Goal: Information Seeking & Learning: Learn about a topic

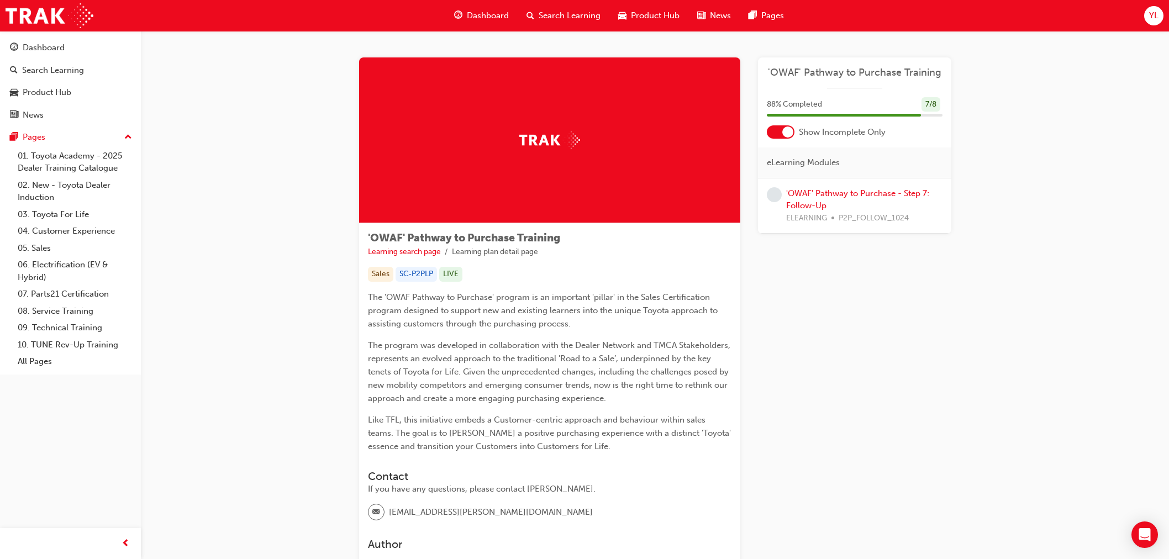
click at [245, 67] on div "'OWAF' Pathway to Purchase Training Learning search page Learning plan detail p…" at bounding box center [655, 339] width 1028 height 616
click at [865, 188] on link "'OWAF' Pathway to Purchase - Step 7: Follow-Up" at bounding box center [857, 199] width 143 height 23
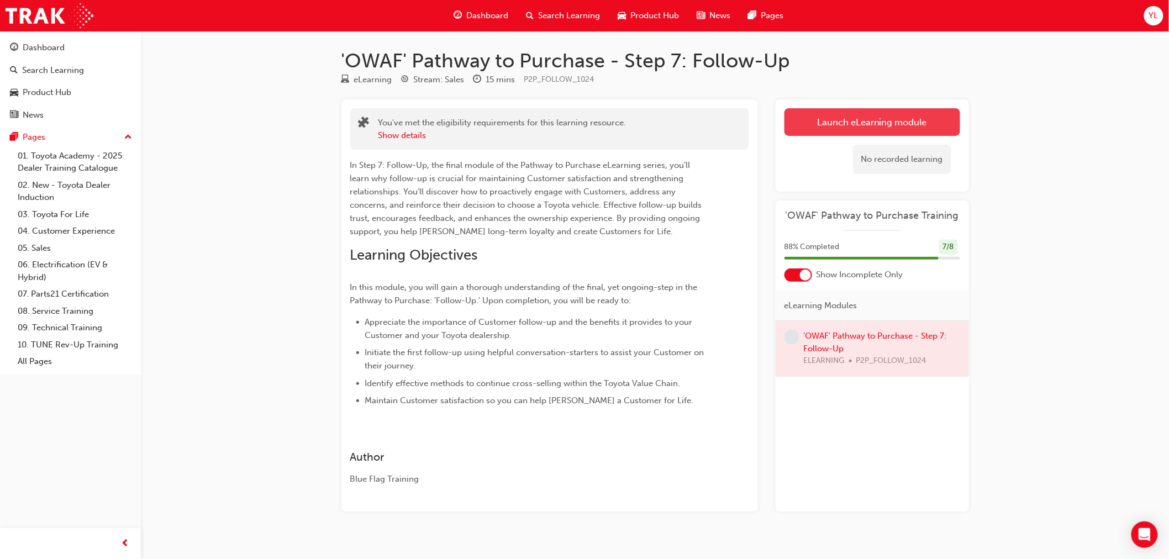
click at [863, 115] on link "Launch eLearning module" at bounding box center [872, 122] width 176 height 28
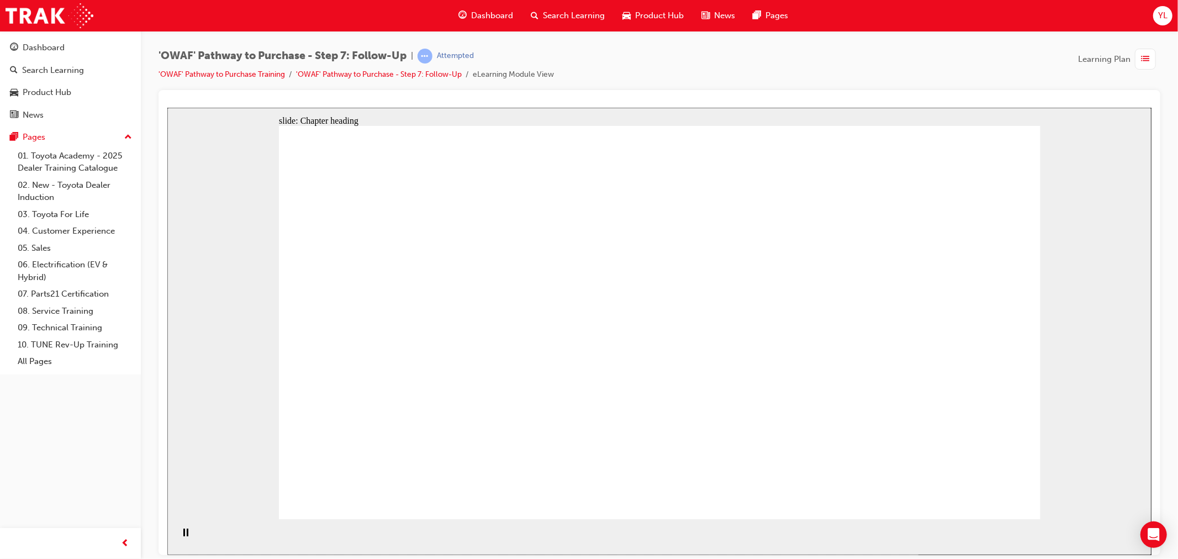
drag, startPoint x: 929, startPoint y: 217, endPoint x: 930, endPoint y: 224, distance: 7.3
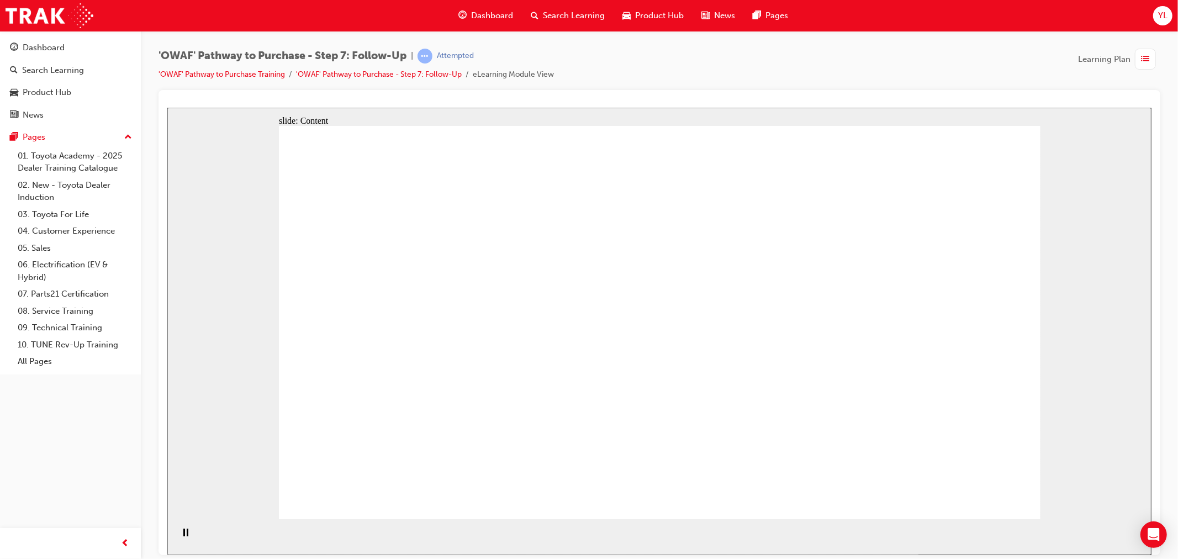
drag, startPoint x: 719, startPoint y: 279, endPoint x: 714, endPoint y: 289, distance: 11.1
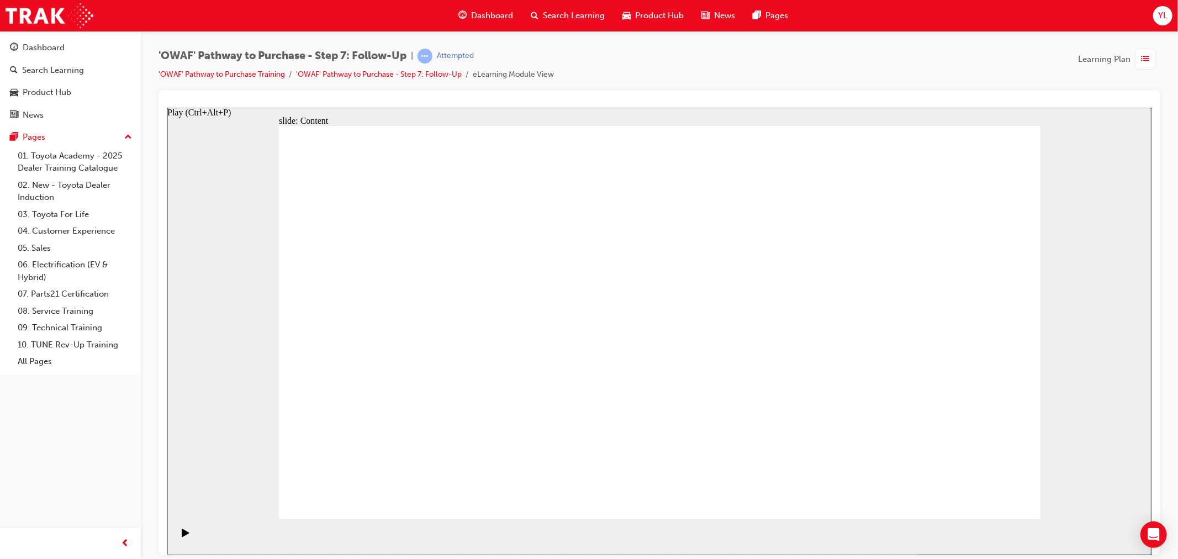
click at [181, 534] on icon "Play (Ctrl+Alt+P)" at bounding box center [184, 532] width 7 height 8
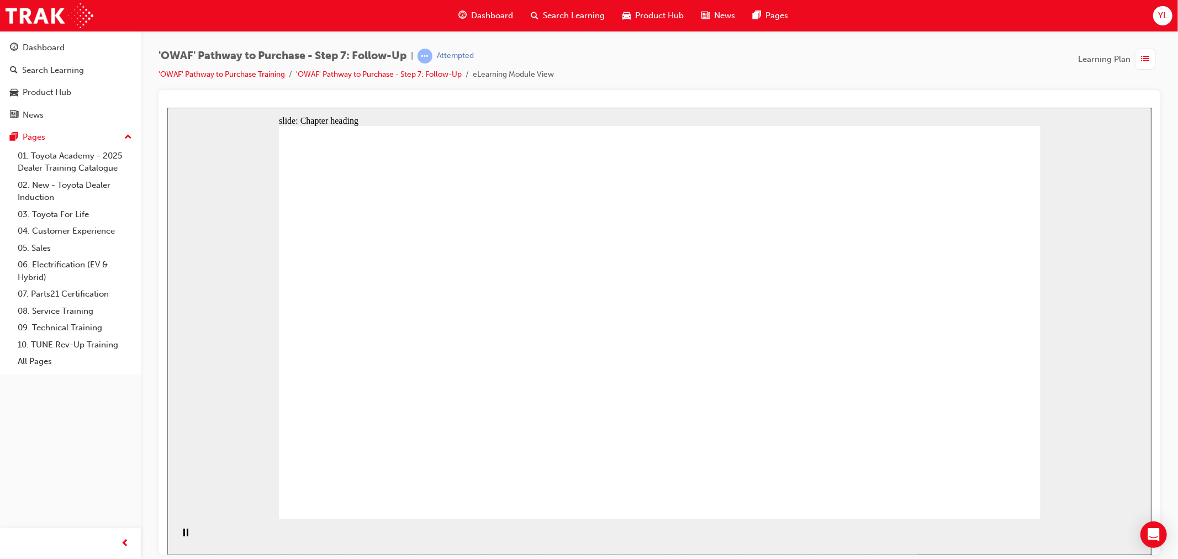
drag, startPoint x: 642, startPoint y: 388, endPoint x: 672, endPoint y: 380, distance: 31.5
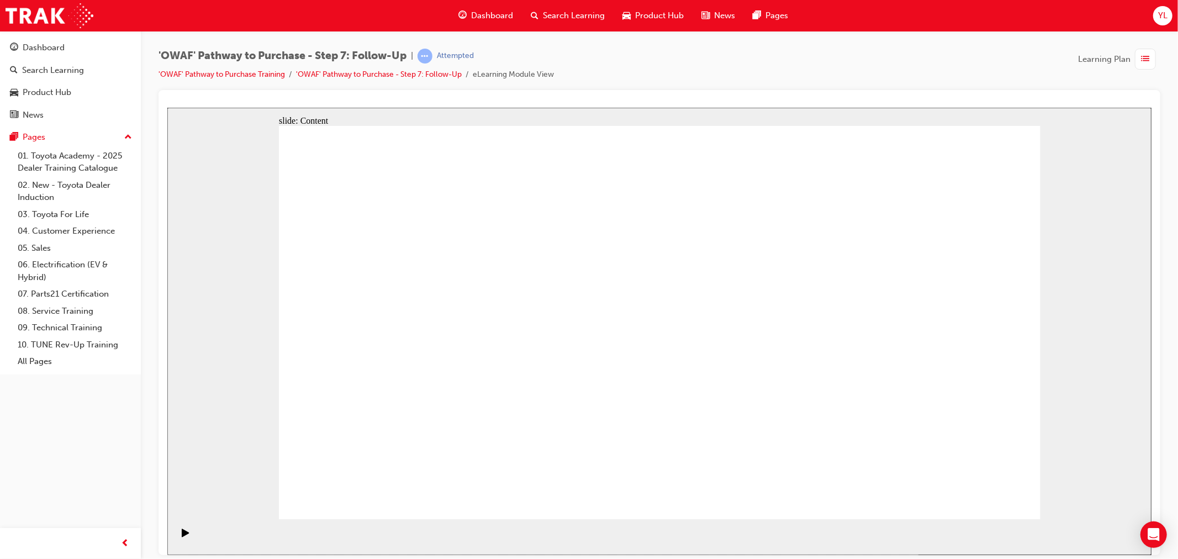
click at [271, 214] on div "slide: Content Rectangle 1 “I will be consistent and committed in all communica…" at bounding box center [659, 330] width 984 height 447
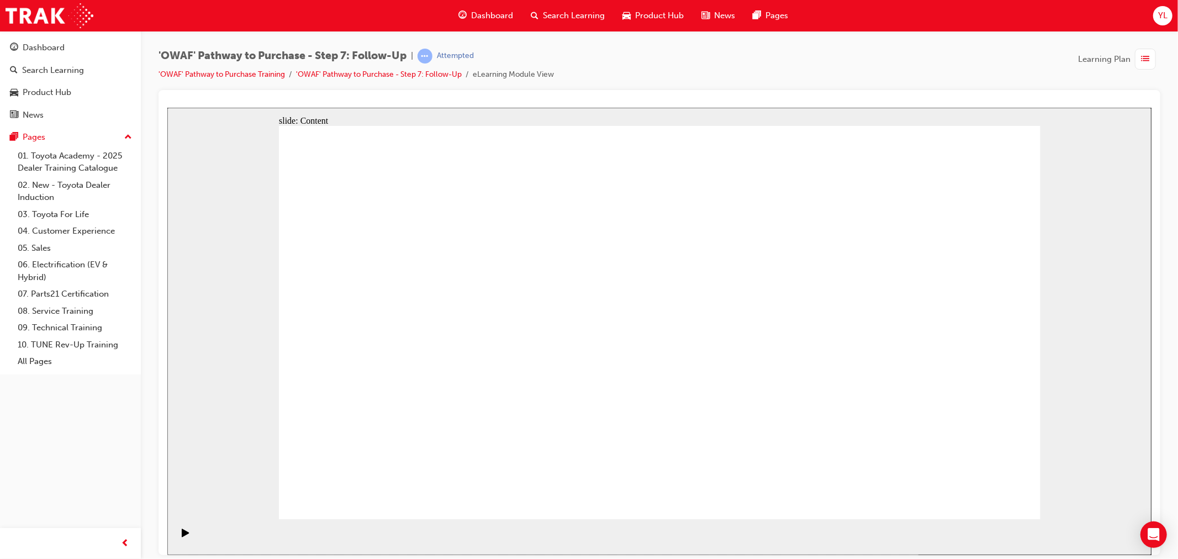
drag, startPoint x: 702, startPoint y: 259, endPoint x: 701, endPoint y: 275, distance: 15.5
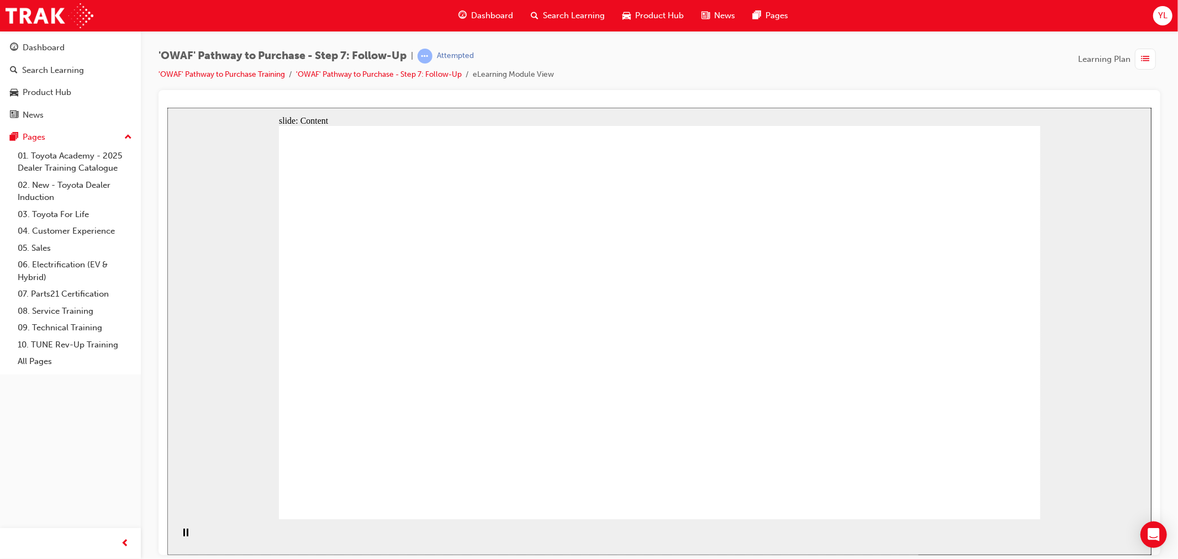
drag, startPoint x: 866, startPoint y: 180, endPoint x: 715, endPoint y: 219, distance: 155.4
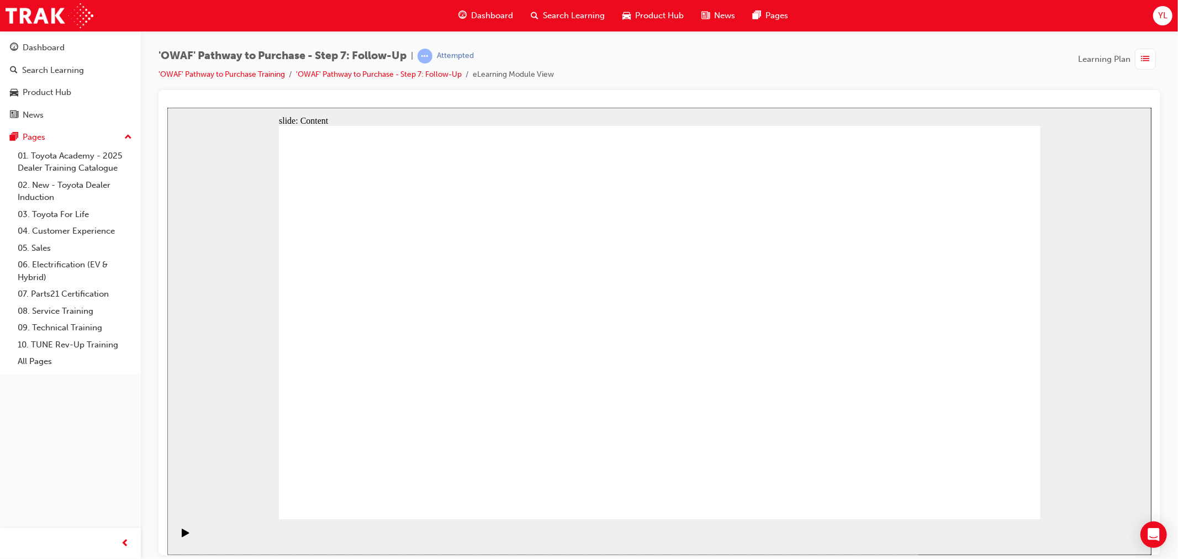
drag, startPoint x: 680, startPoint y: 194, endPoint x: 679, endPoint y: 199, distance: 5.6
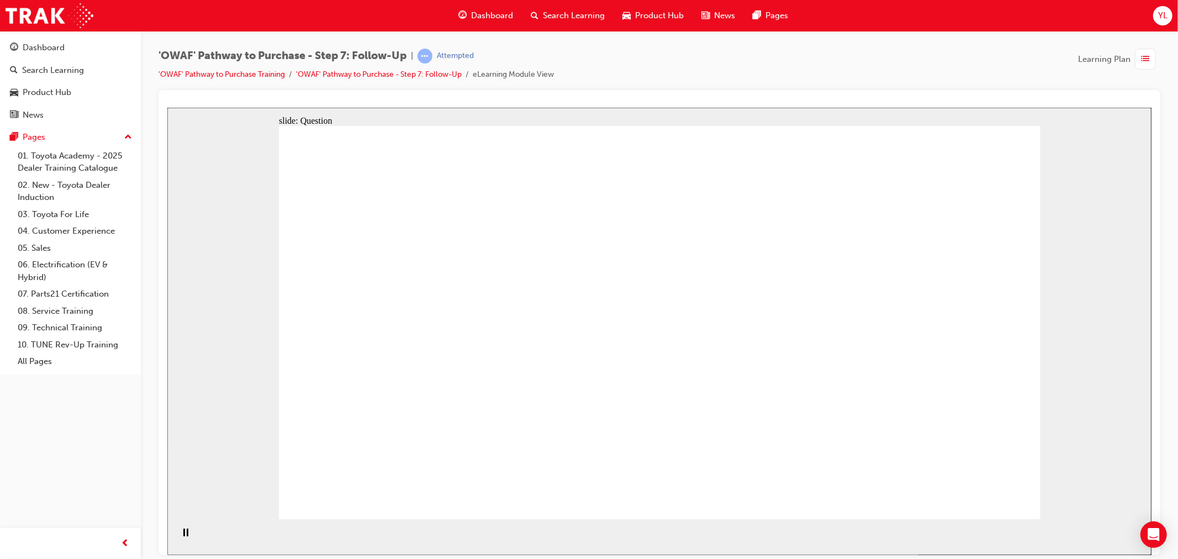
radio input "true"
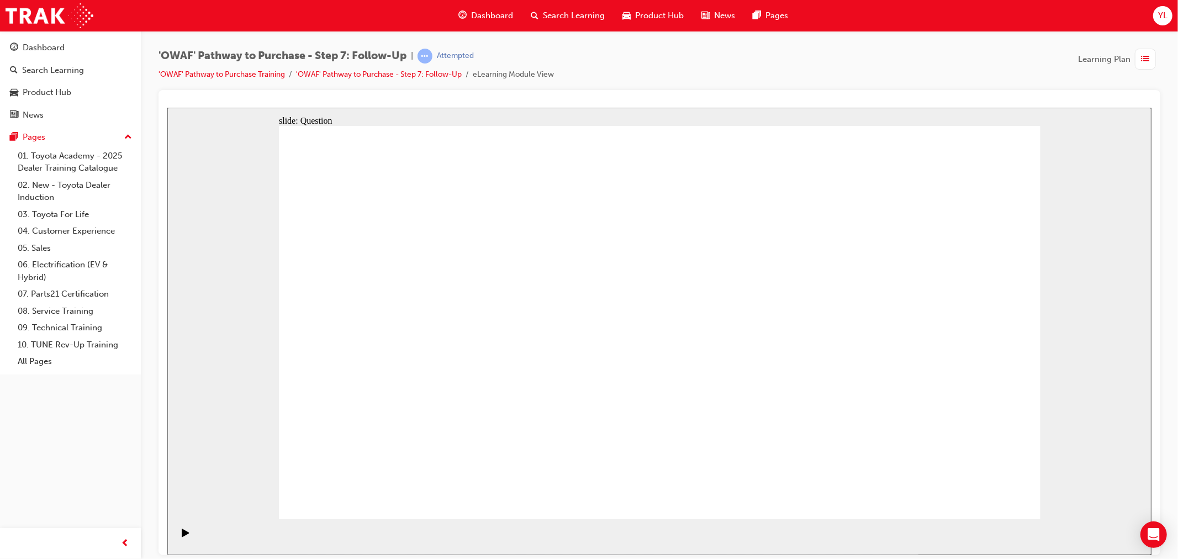
radio input "true"
drag, startPoint x: 675, startPoint y: 459, endPoint x: 509, endPoint y: 304, distance: 227.5
drag, startPoint x: 552, startPoint y: 416, endPoint x: 682, endPoint y: 275, distance: 192.0
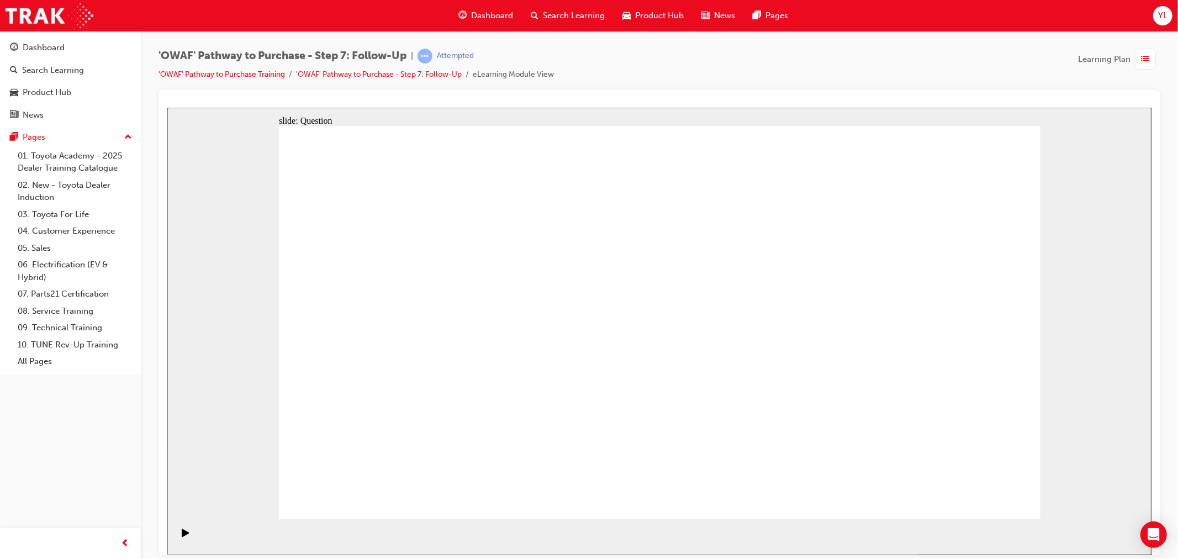
drag, startPoint x: 806, startPoint y: 435, endPoint x: 560, endPoint y: 360, distance: 257.0
radio input "true"
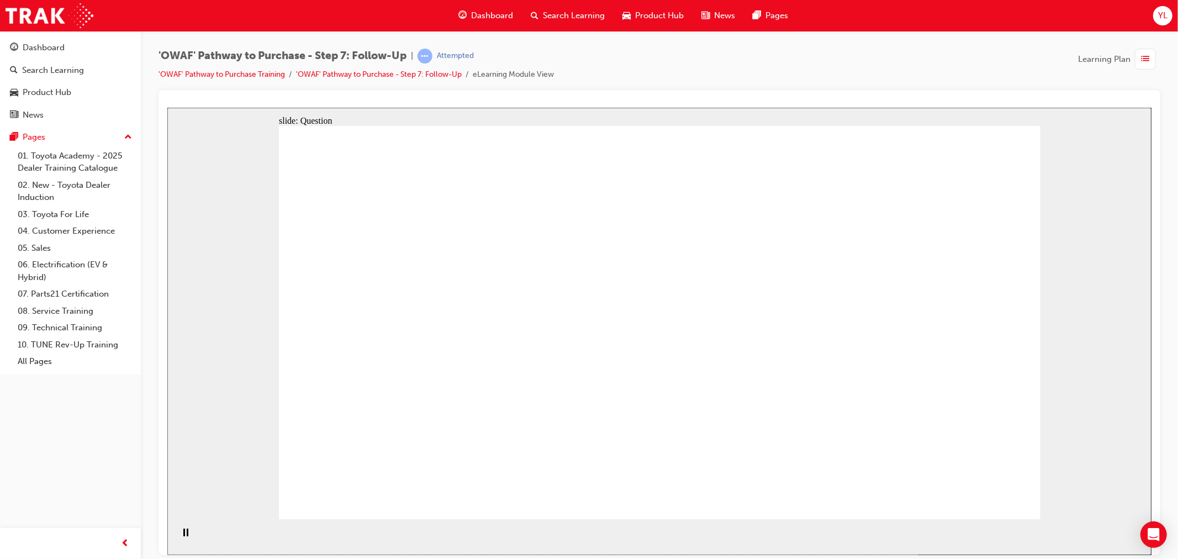
radio input "true"
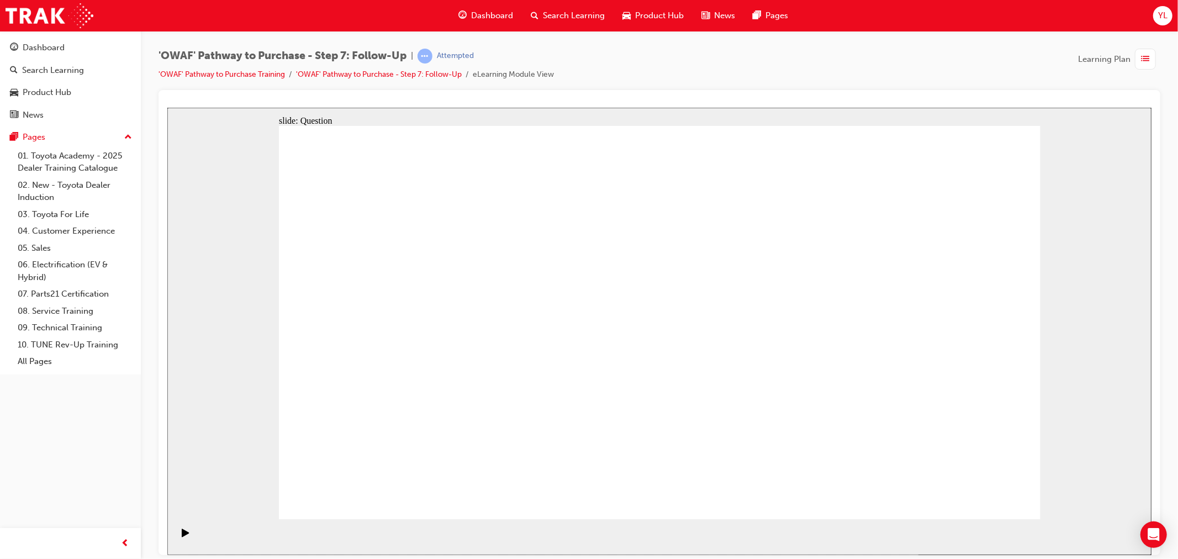
radio input "true"
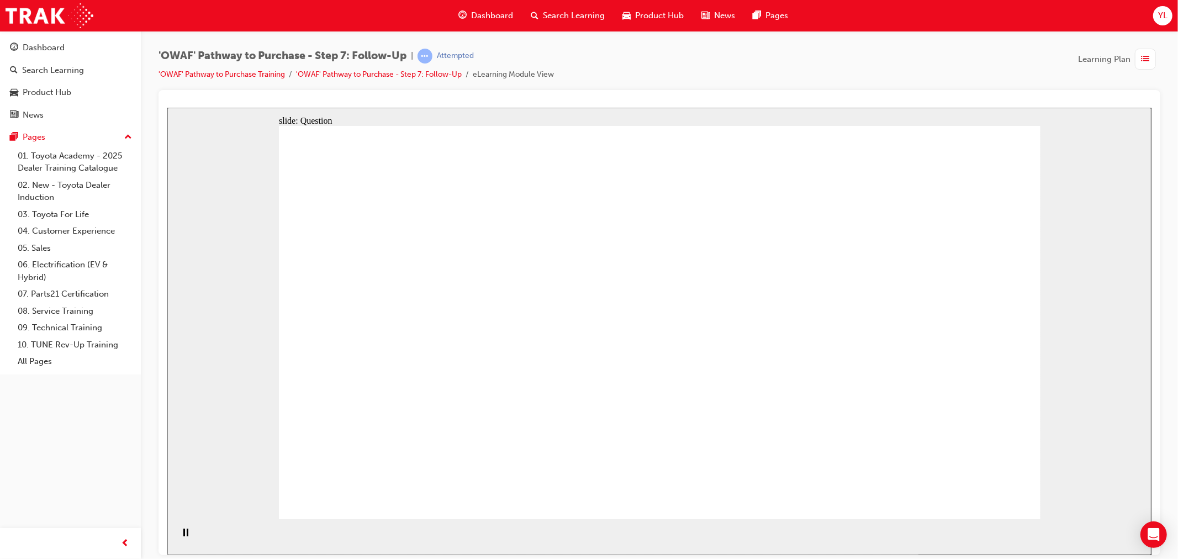
radio input "true"
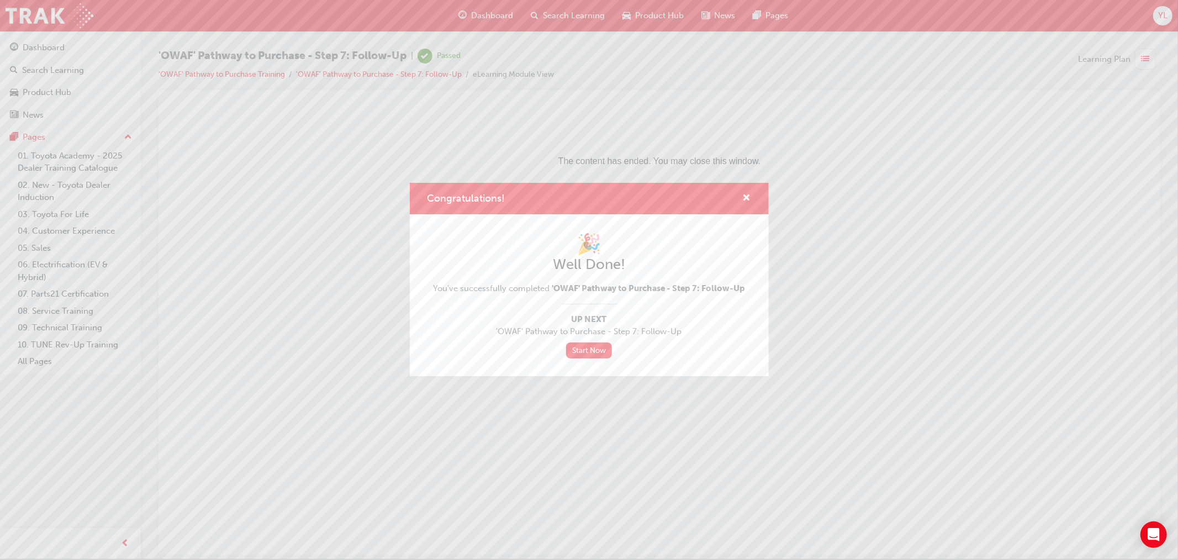
click at [753, 201] on div "Congratulations!" at bounding box center [589, 198] width 359 height 31
click at [750, 195] on span "cross-icon" at bounding box center [747, 199] width 8 height 10
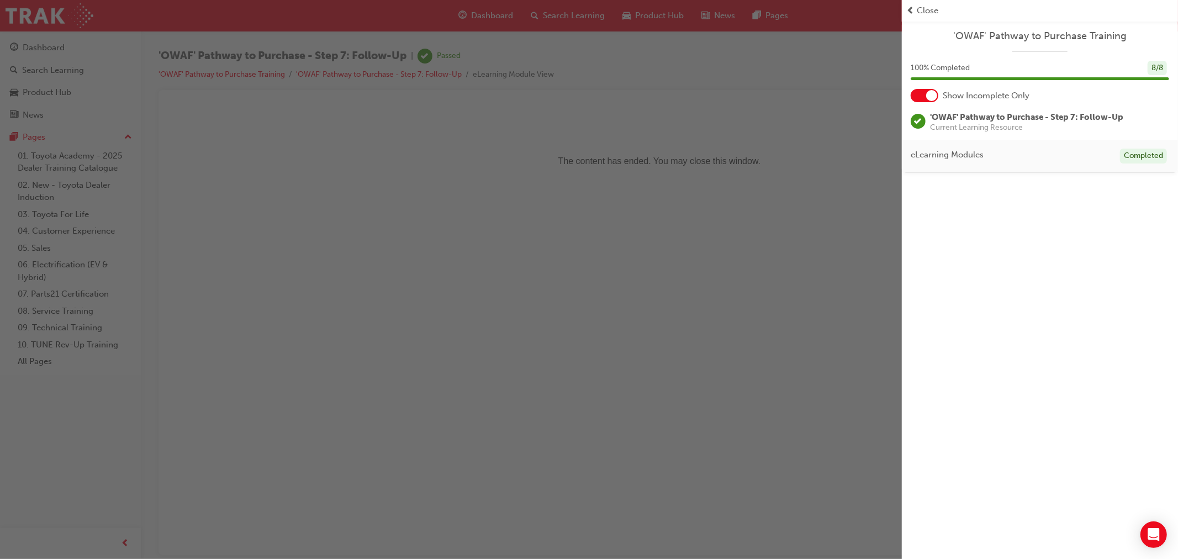
click at [234, 141] on div "button" at bounding box center [451, 279] width 902 height 559
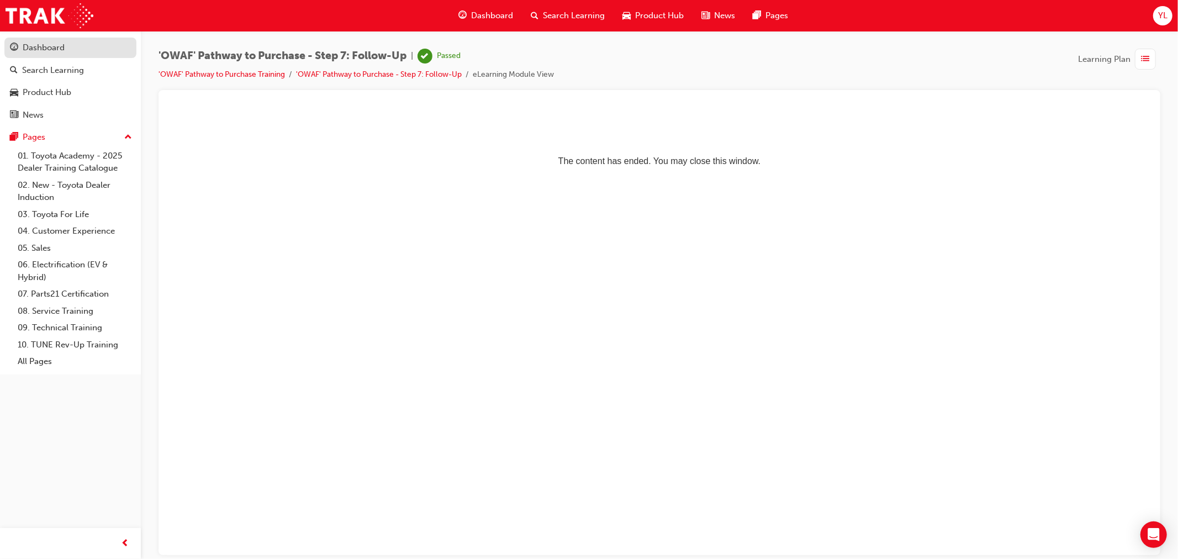
click at [80, 46] on div "Dashboard" at bounding box center [70, 48] width 121 height 14
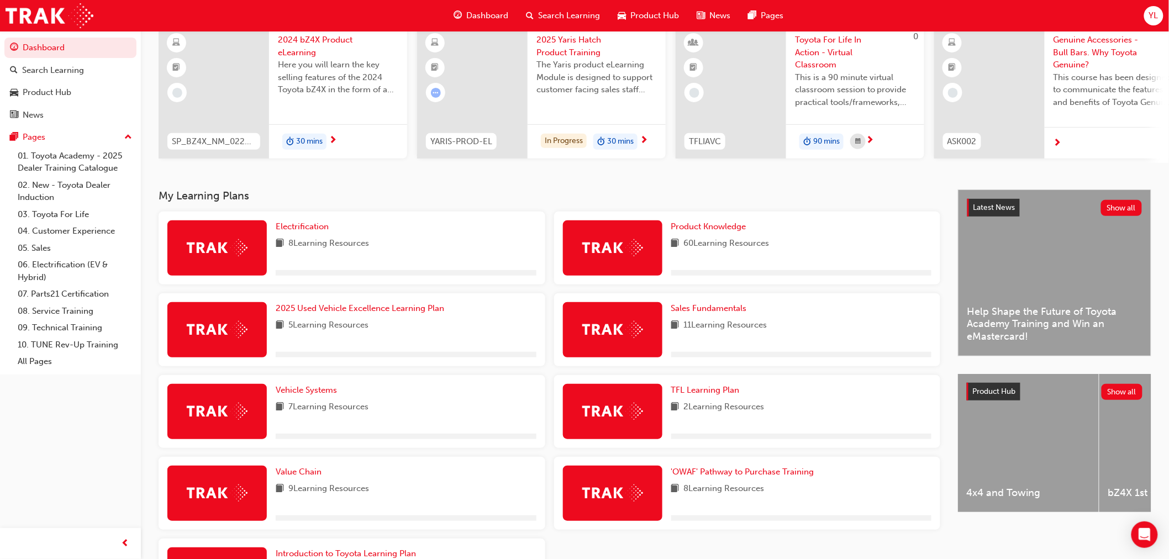
scroll to position [184, 0]
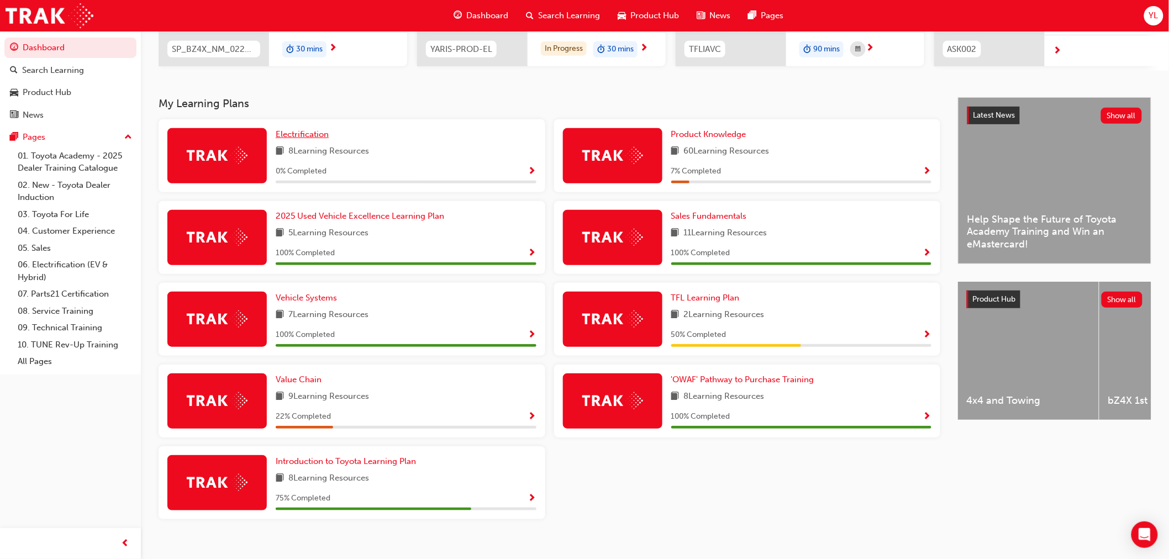
click at [302, 139] on span "Electrification" at bounding box center [302, 134] width 53 height 10
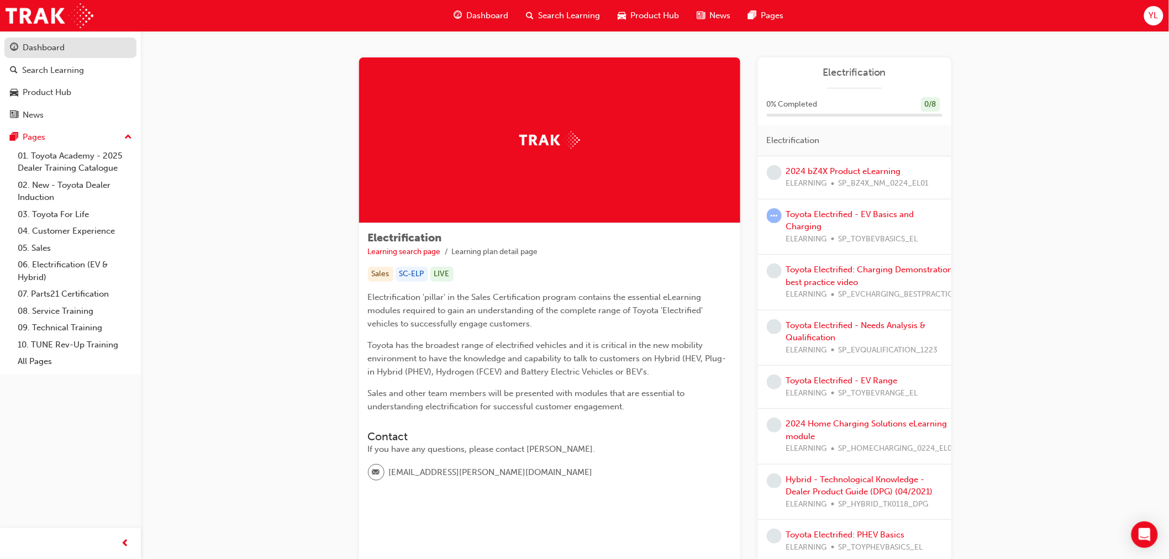
click at [87, 44] on div "Dashboard" at bounding box center [70, 48] width 121 height 14
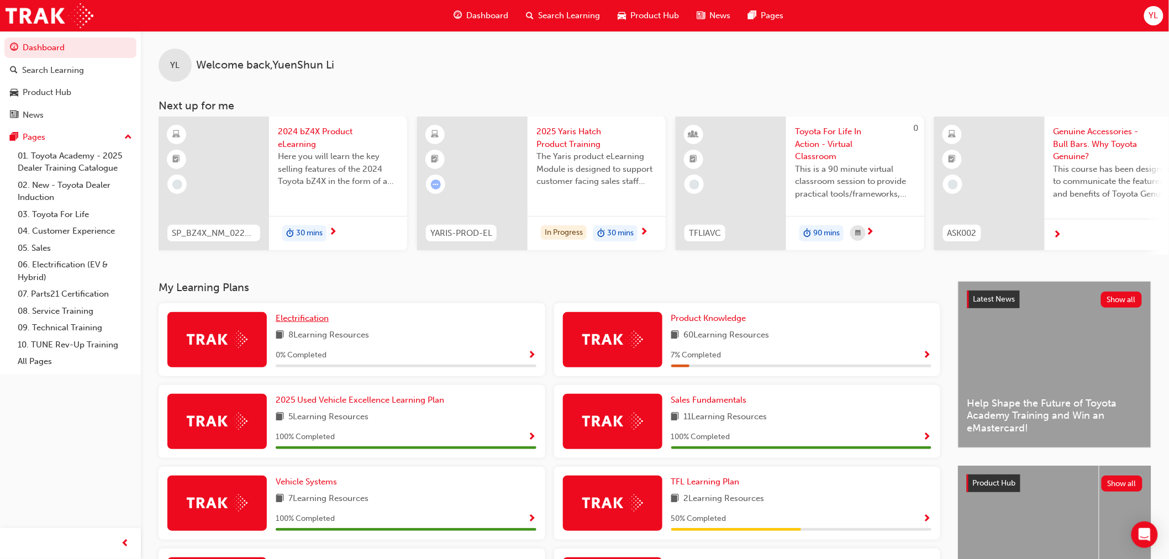
click at [319, 323] on span "Electrification" at bounding box center [302, 318] width 53 height 10
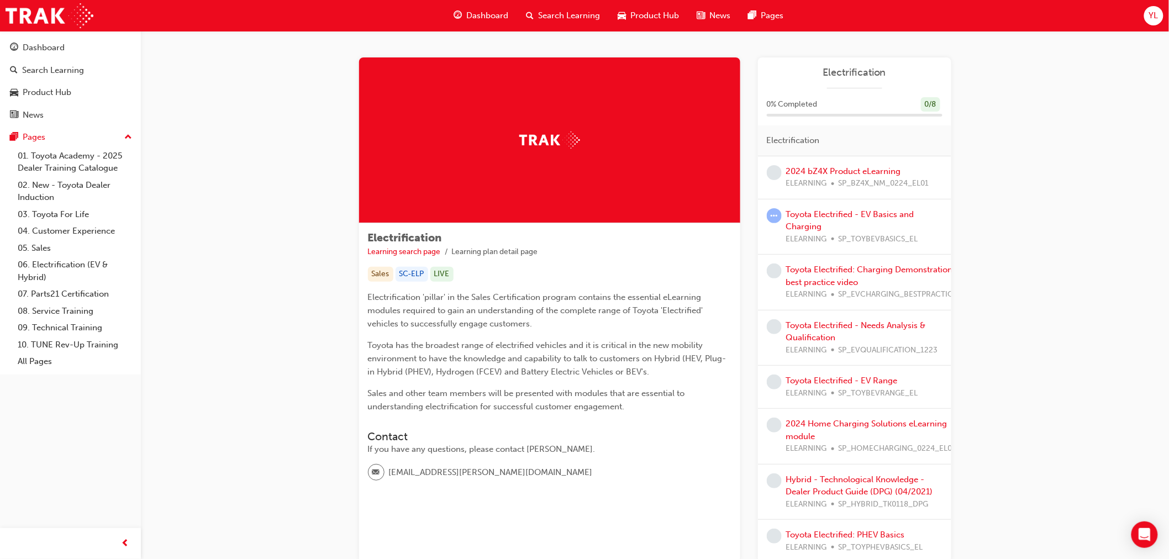
click at [810, 162] on div "2024 bZ4X Product eLearning ELEARNING SP_BZ4X_NM_0224_EL01" at bounding box center [854, 177] width 193 height 43
click at [818, 169] on link "2024 bZ4X Product eLearning" at bounding box center [843, 171] width 115 height 10
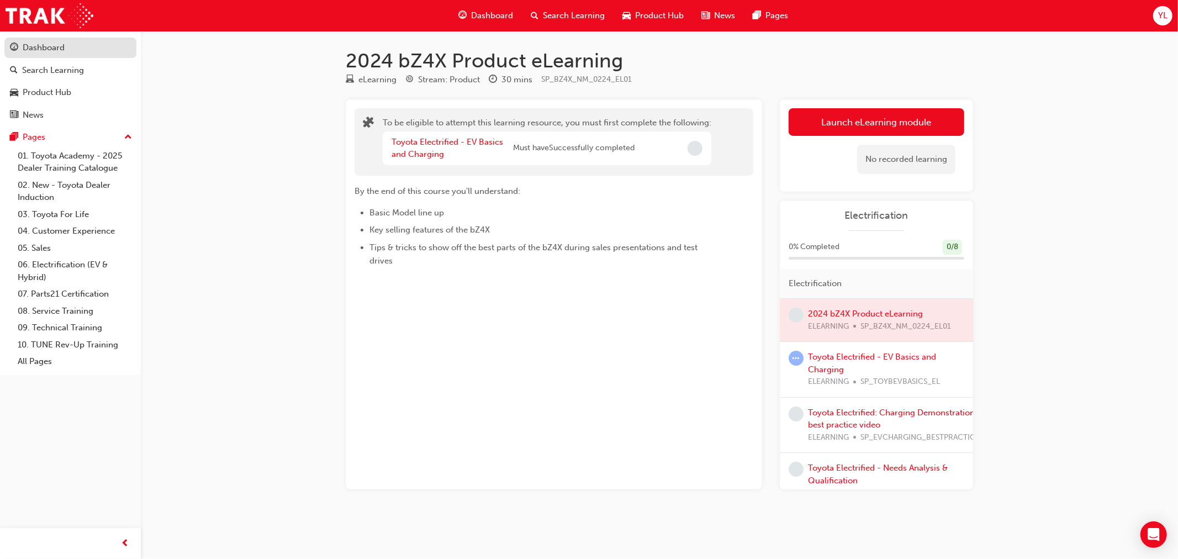
click at [68, 58] on link "Dashboard" at bounding box center [70, 48] width 132 height 20
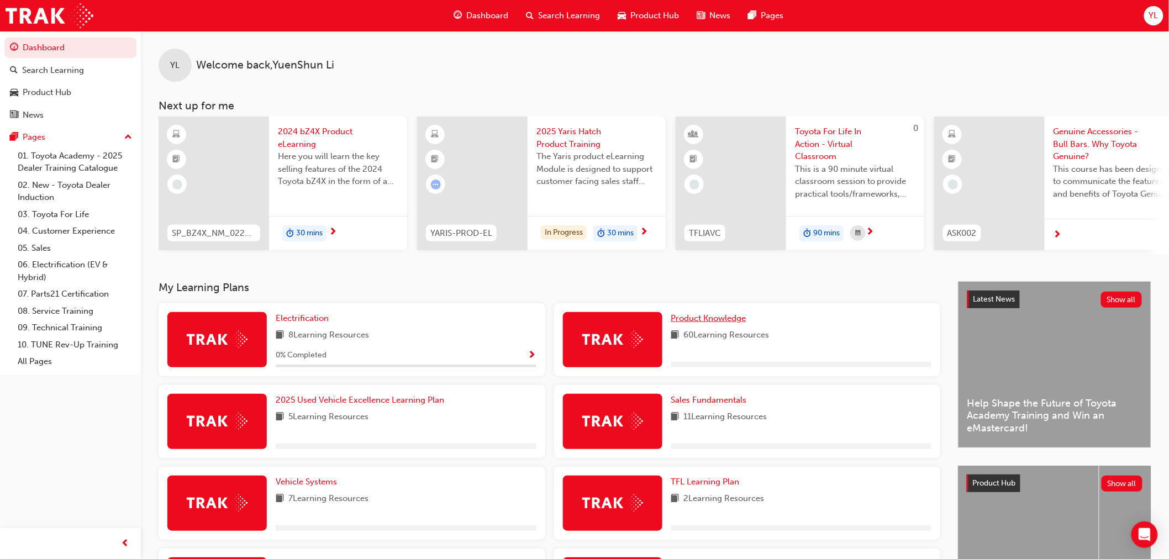
click at [726, 318] on span "Product Knowledge" at bounding box center [708, 318] width 75 height 10
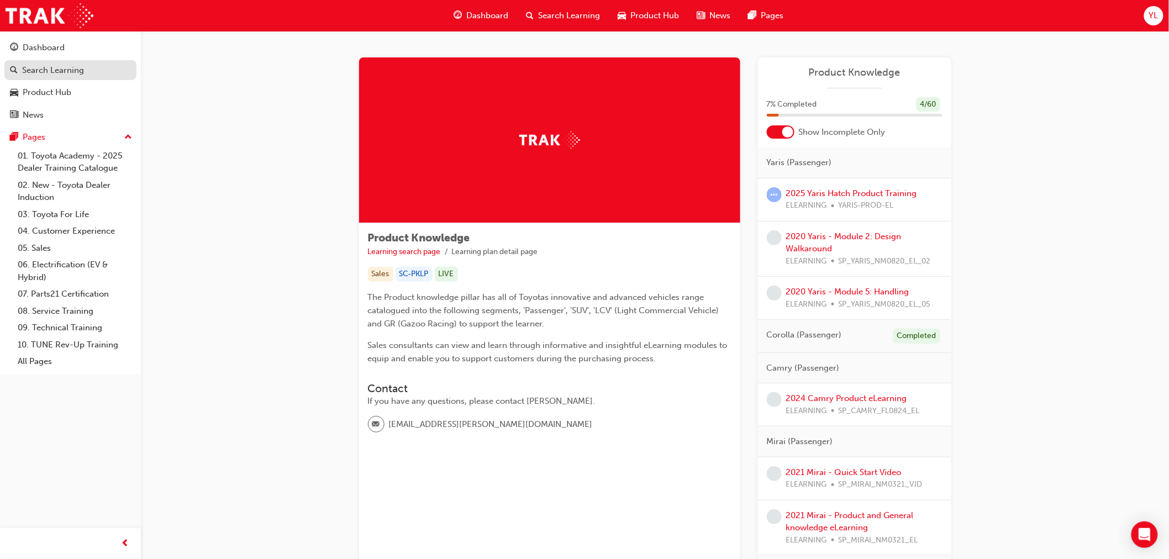
click at [62, 60] on link "Search Learning" at bounding box center [70, 70] width 132 height 20
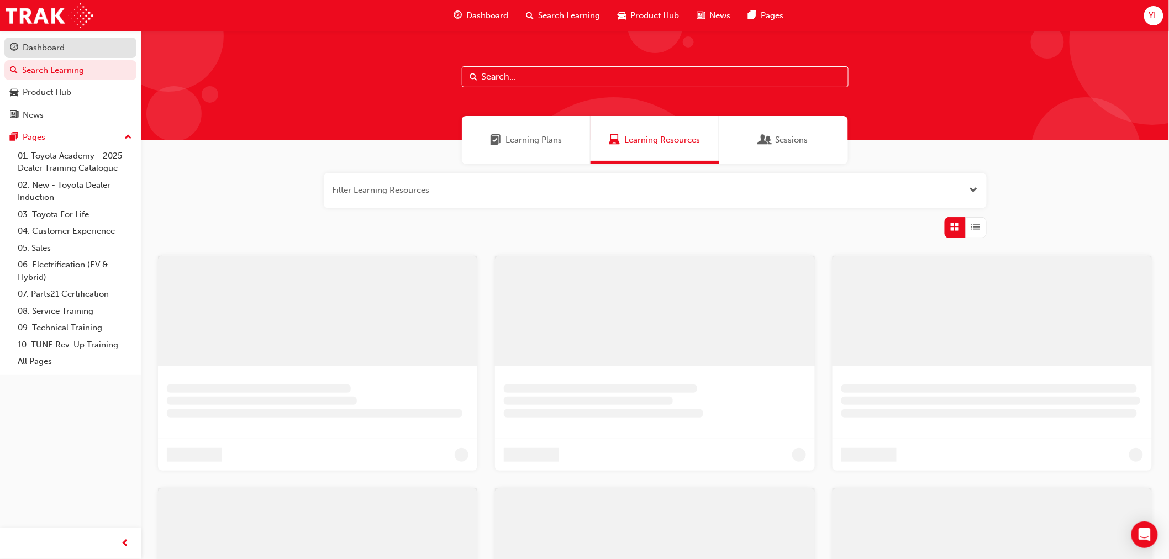
click at [67, 50] on div "Dashboard" at bounding box center [70, 48] width 121 height 14
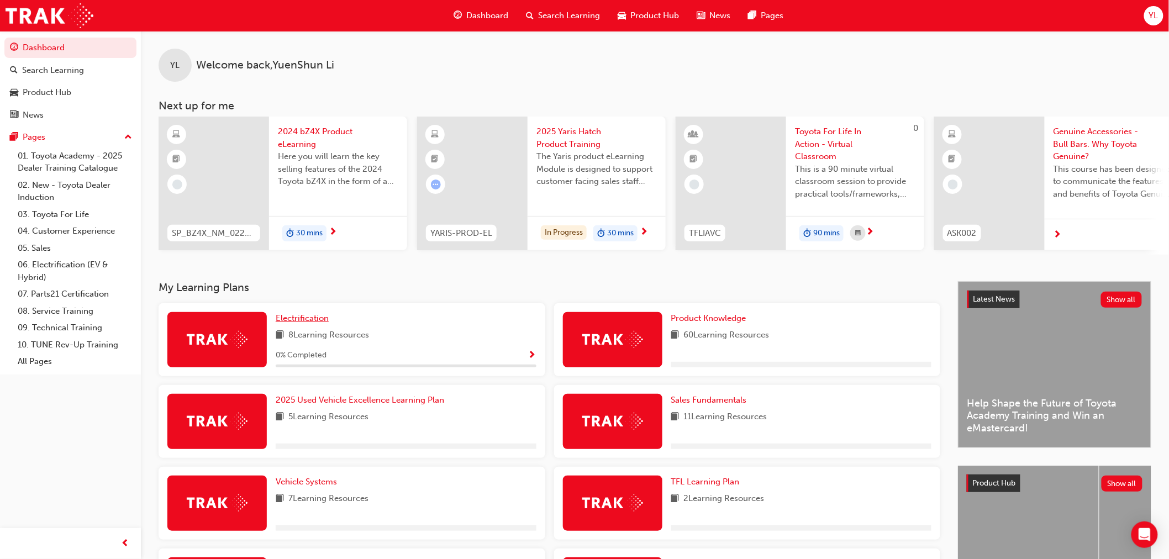
click at [301, 318] on span "Electrification" at bounding box center [302, 318] width 53 height 10
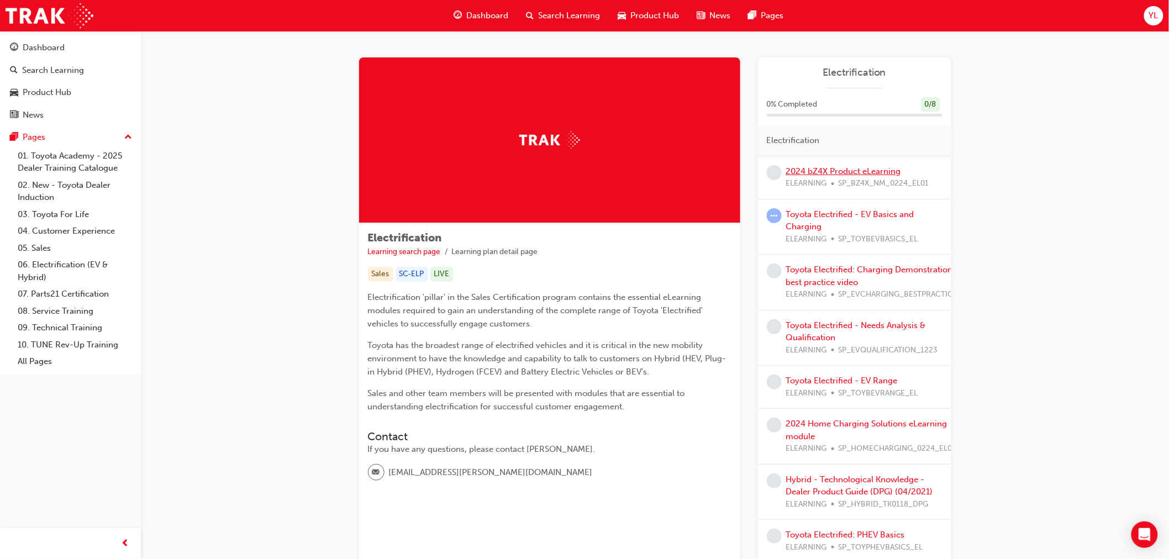
click at [893, 166] on link "2024 bZ4X Product eLearning" at bounding box center [843, 171] width 115 height 10
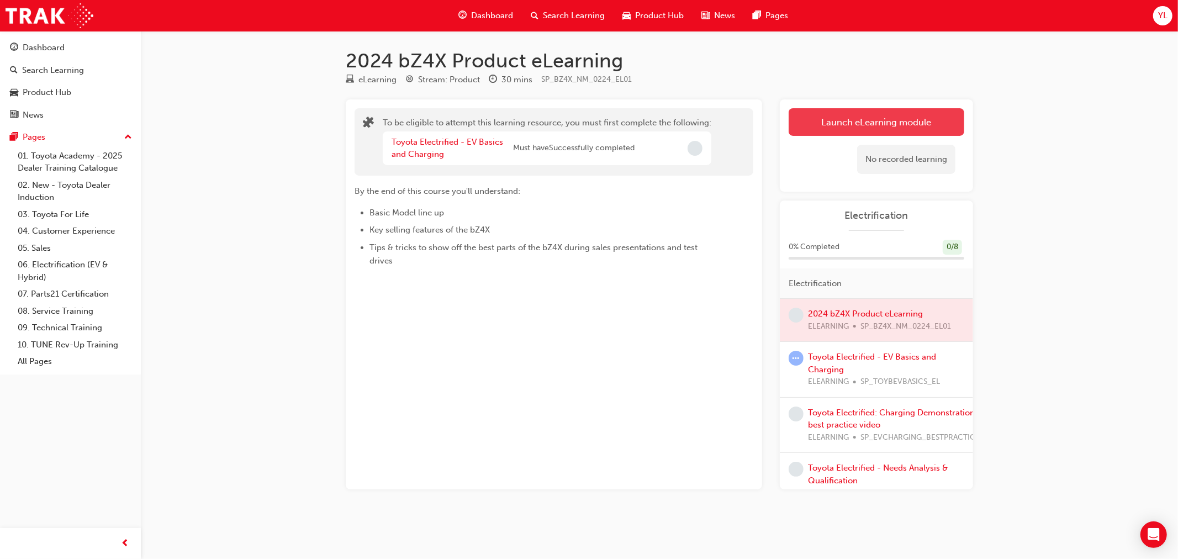
click at [811, 133] on button "Launch eLearning module" at bounding box center [877, 122] width 176 height 28
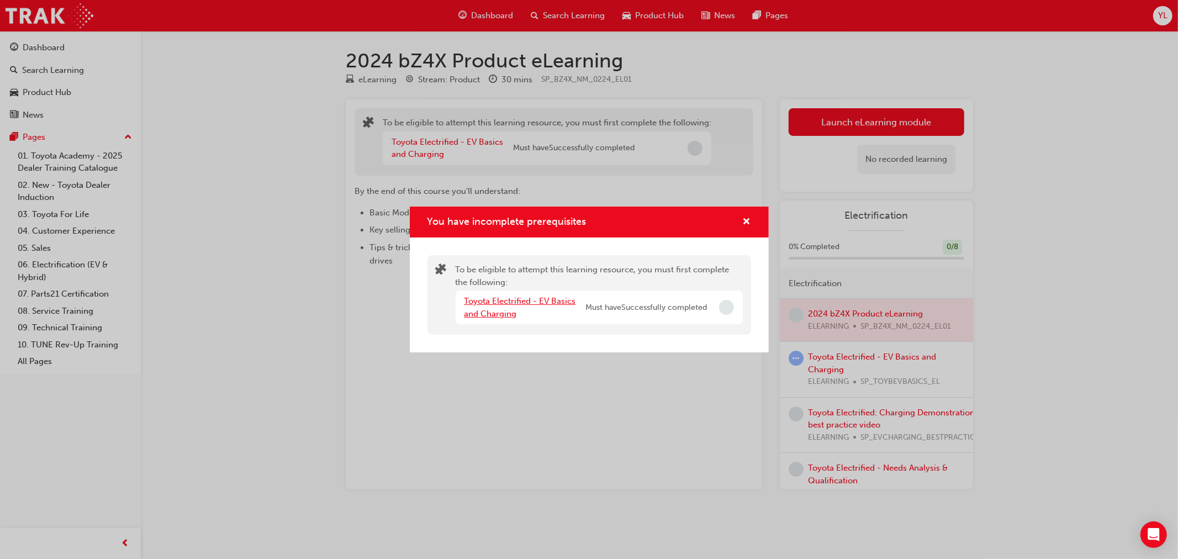
click at [541, 298] on link "Toyota Electrified - EV Basics and Charging" at bounding box center [521, 307] width 112 height 23
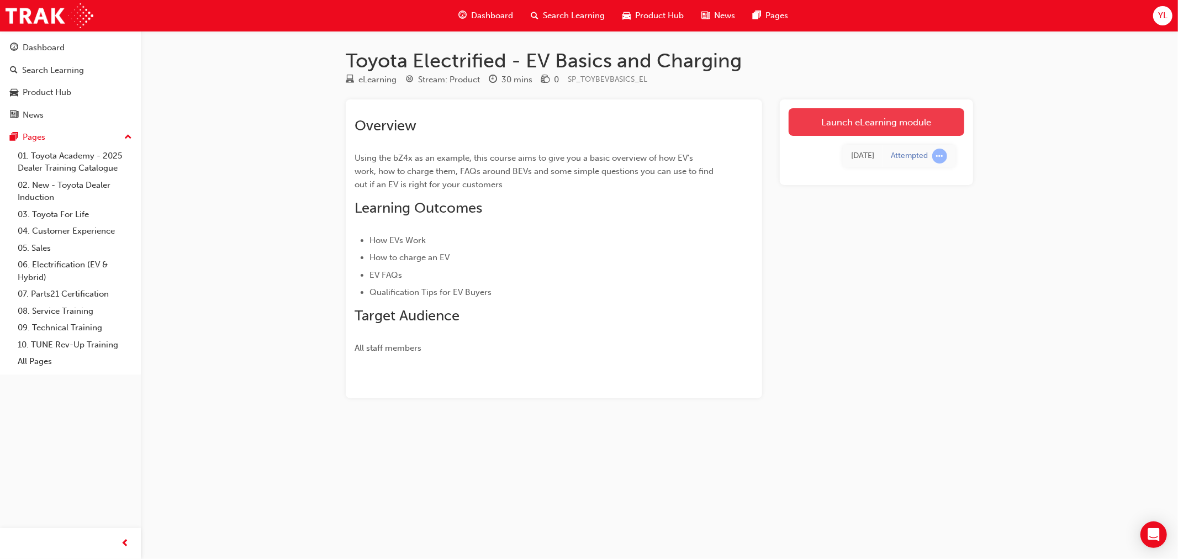
click at [892, 123] on link "Launch eLearning module" at bounding box center [877, 122] width 176 height 28
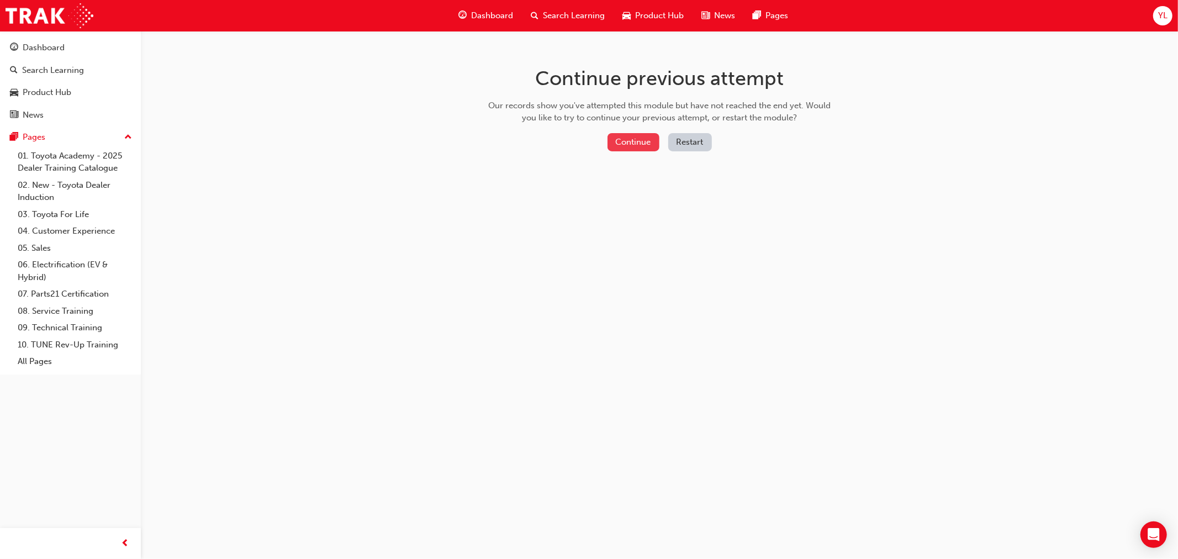
click at [638, 146] on button "Continue" at bounding box center [634, 142] width 52 height 18
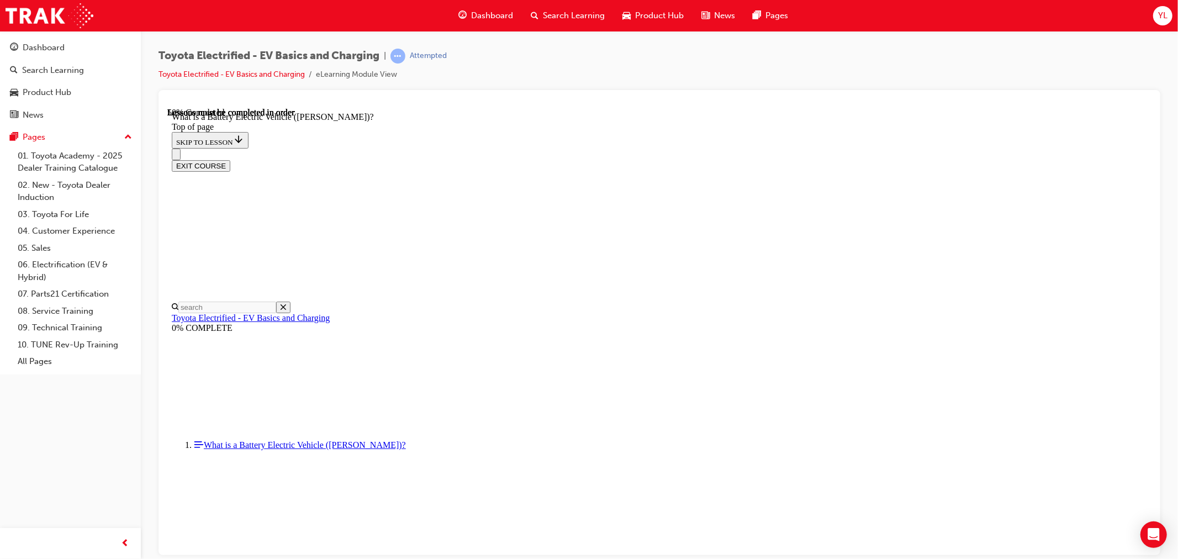
scroll to position [1177, 0]
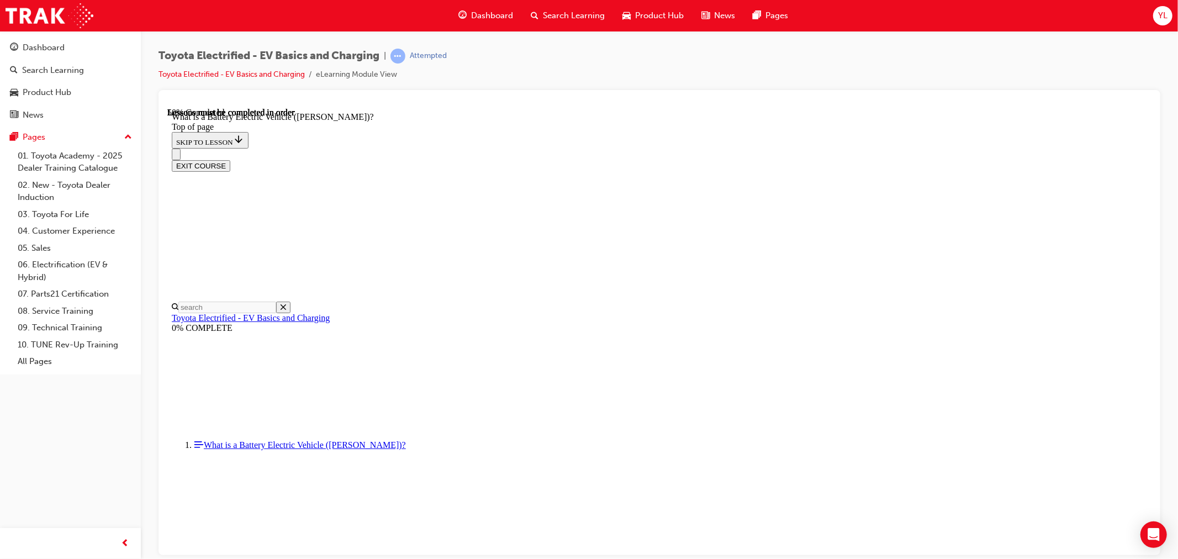
drag, startPoint x: 865, startPoint y: 425, endPoint x: 360, endPoint y: 432, distance: 505.5
drag, startPoint x: 483, startPoint y: 429, endPoint x: 469, endPoint y: 431, distance: 14.5
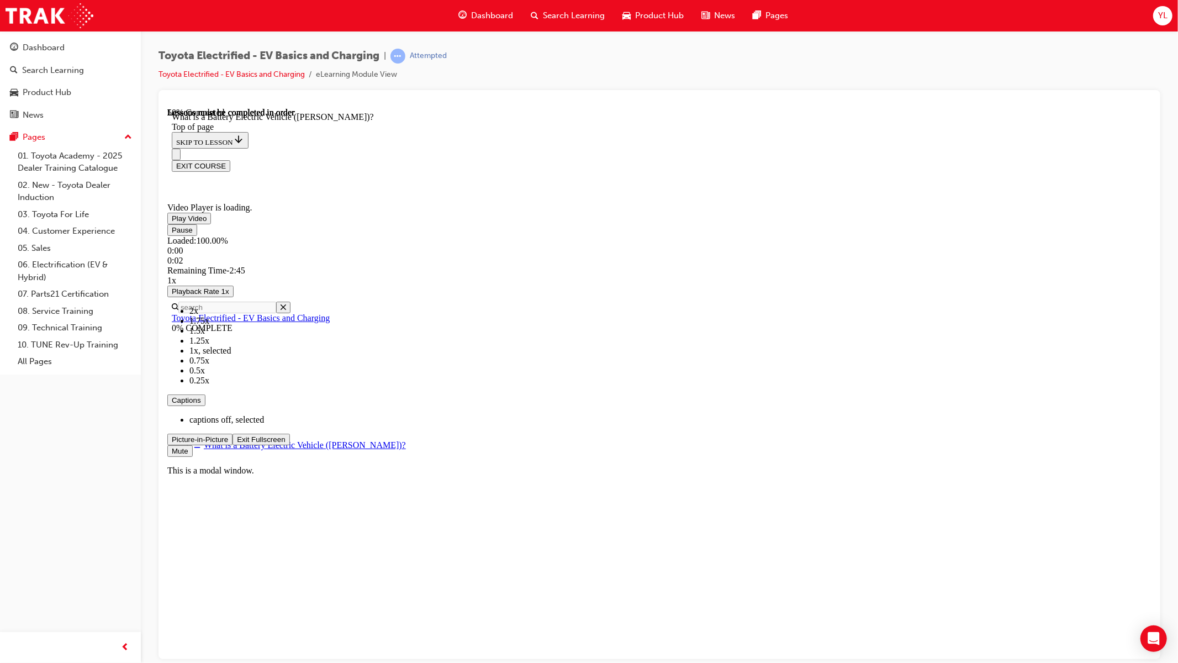
click at [333, 190] on video "Video player" at bounding box center [250, 148] width 166 height 83
click at [314, 265] on div "Loaded : 100.00% 0:18 0:32" at bounding box center [659, 250] width 984 height 30
click at [333, 190] on video "Video player" at bounding box center [250, 148] width 166 height 83
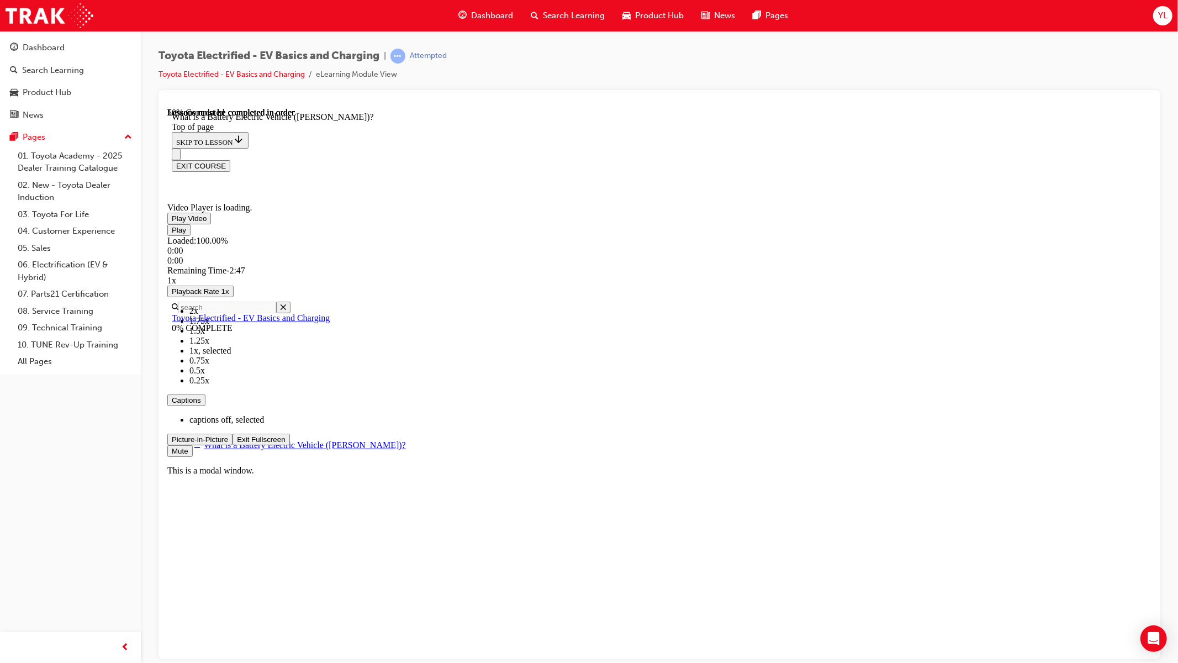
click at [210, 265] on div "Loaded : 100.00% 0:00 0:00" at bounding box center [659, 250] width 984 height 30
click at [333, 190] on video "Video player" at bounding box center [250, 148] width 166 height 83
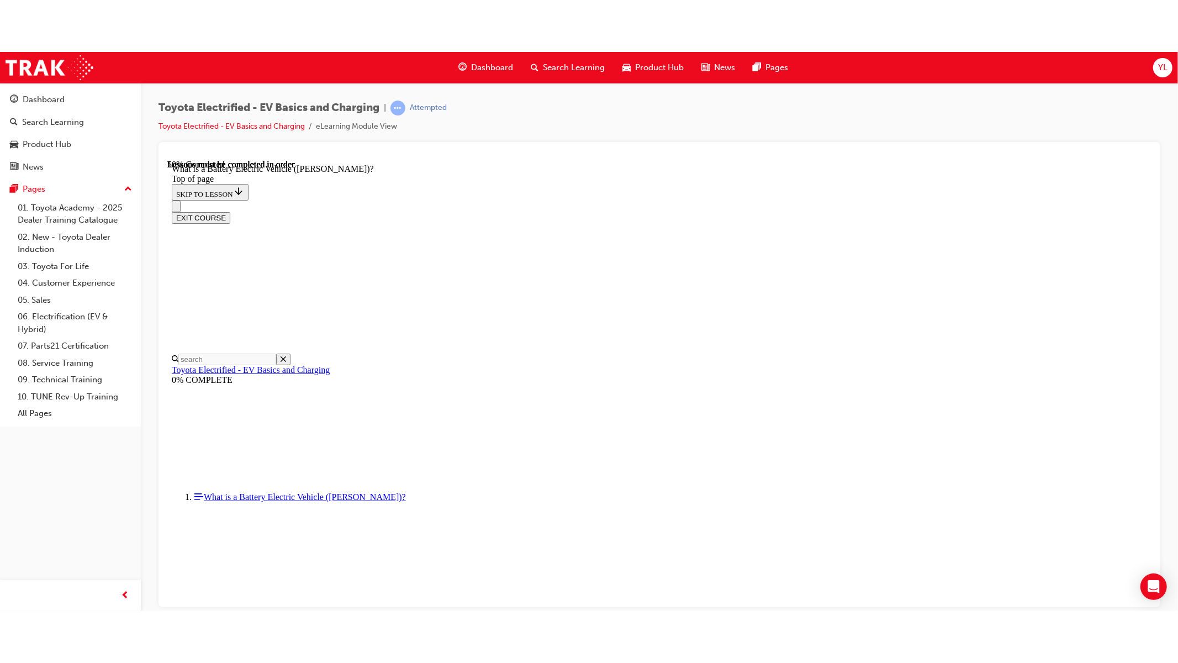
scroll to position [1069, 0]
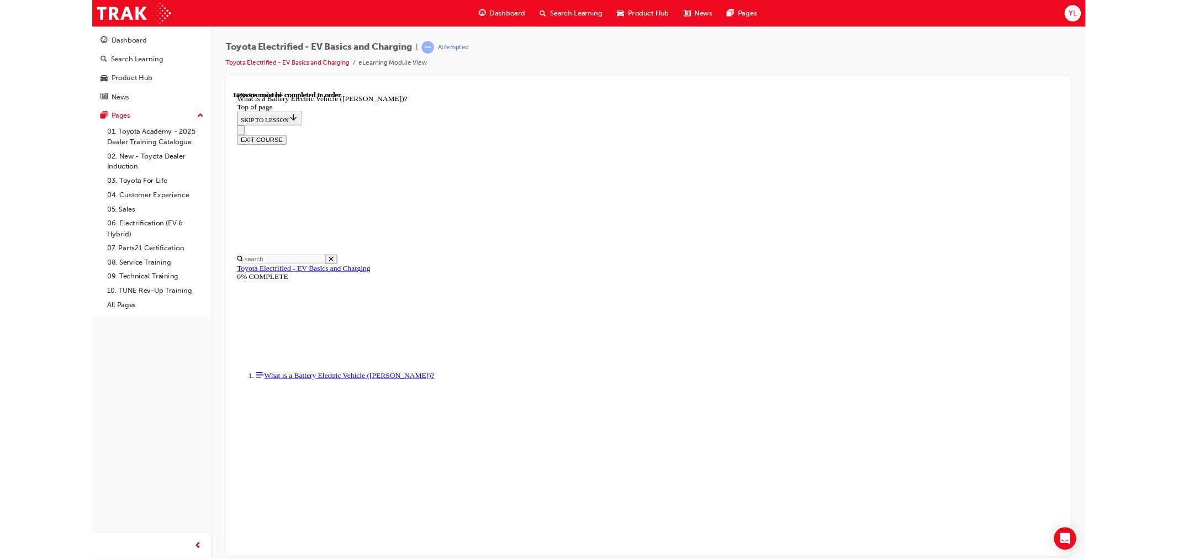
scroll to position [961, 0]
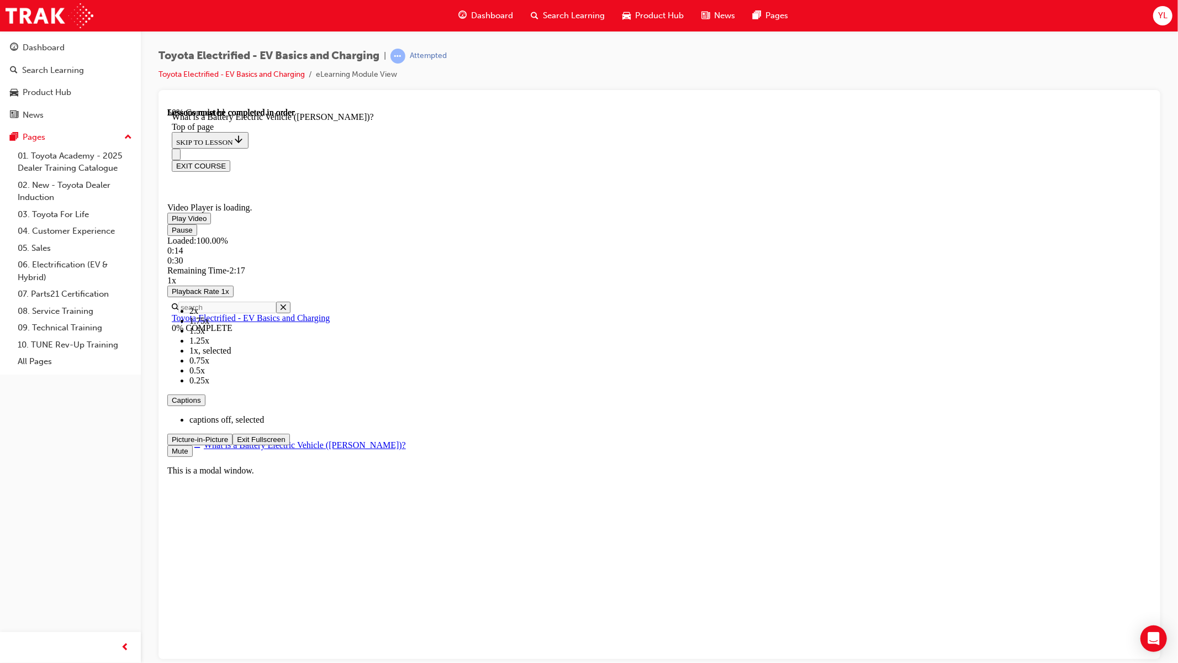
click at [232, 433] on button "Exit Fullscreen" at bounding box center [260, 439] width 57 height 12
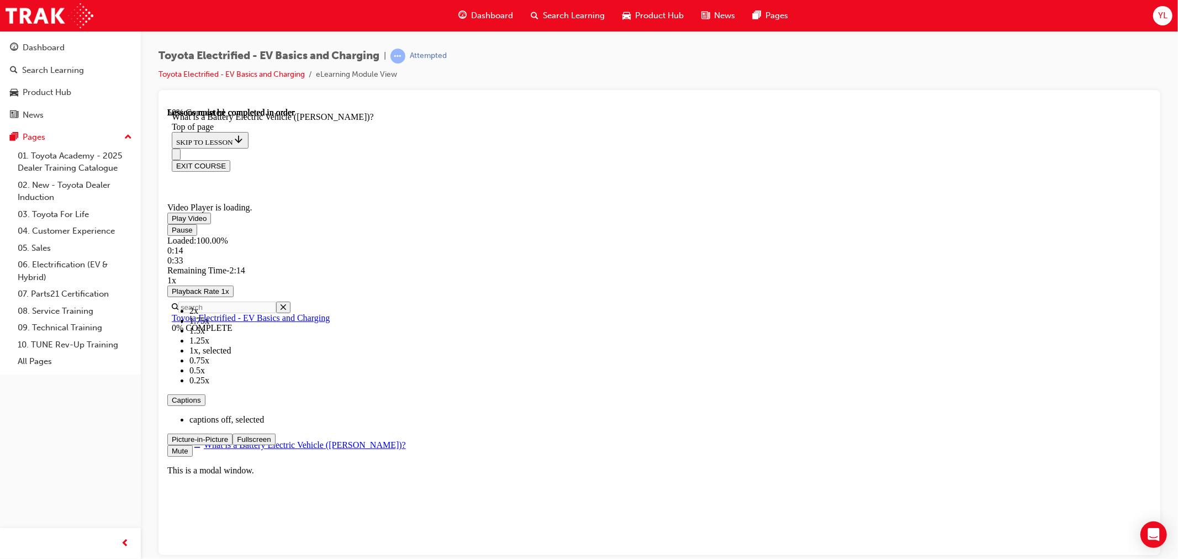
scroll to position [1084, 0]
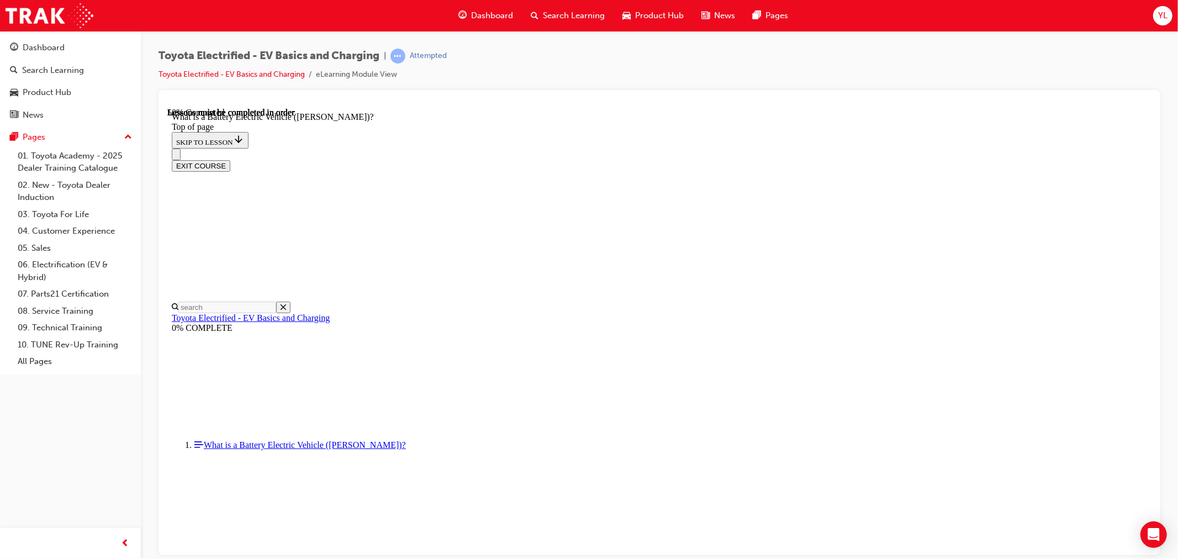
drag, startPoint x: 1000, startPoint y: 456, endPoint x: 1143, endPoint y: 639, distance: 232.2
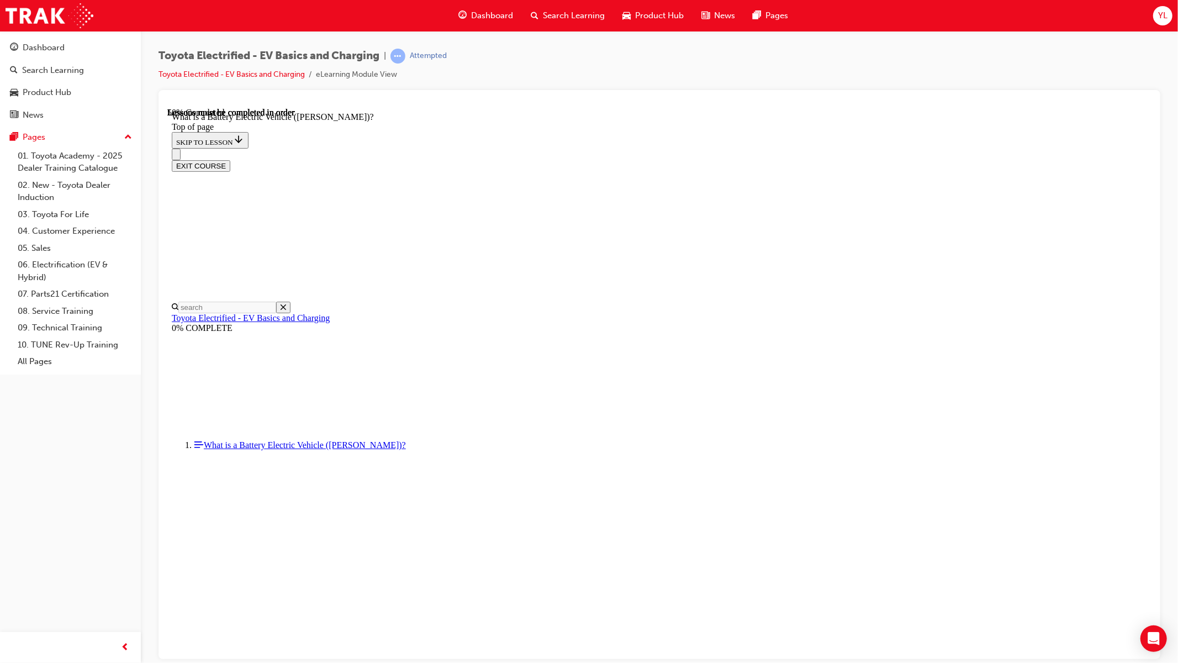
scroll to position [961, 0]
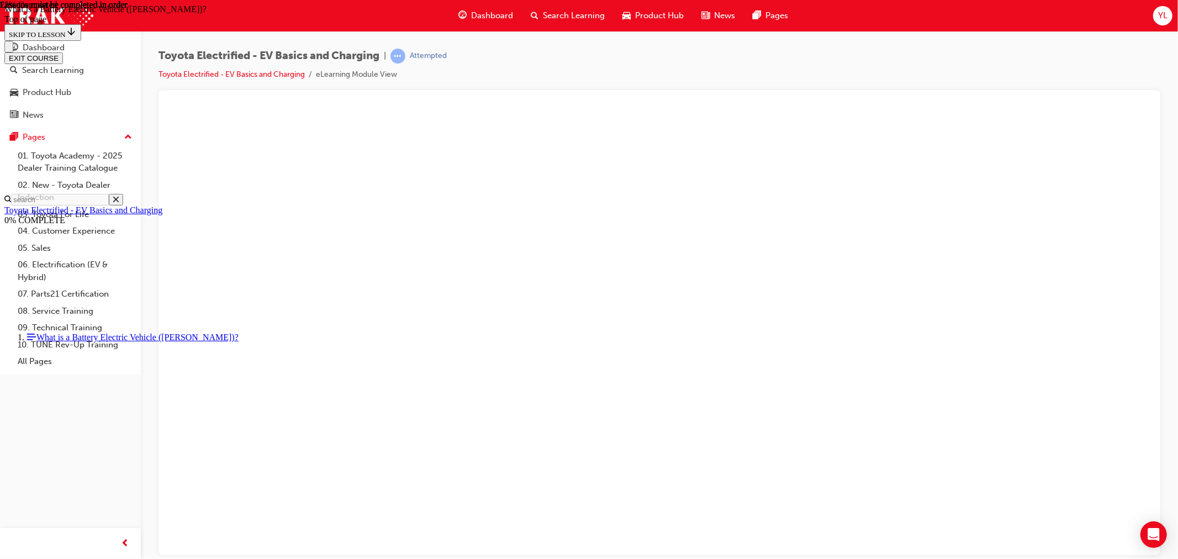
scroll to position [1174, 0]
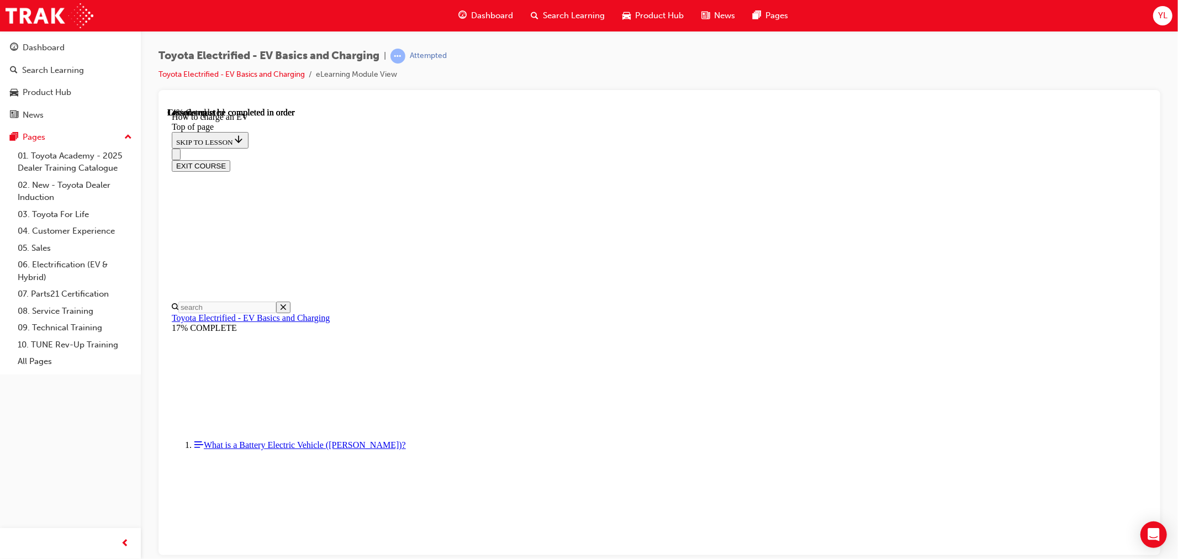
scroll to position [17, 0]
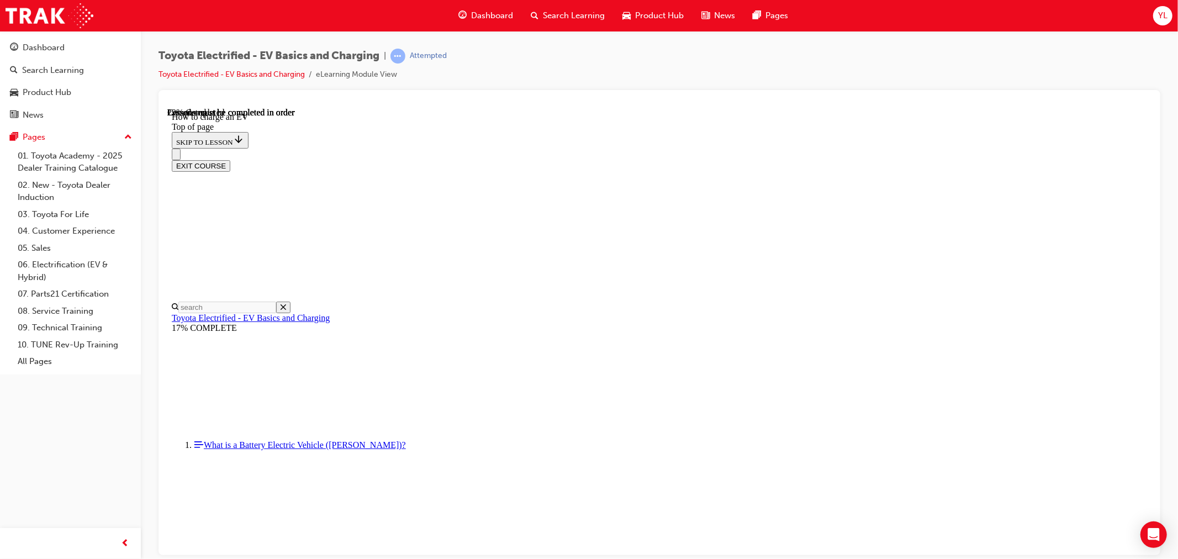
drag, startPoint x: 849, startPoint y: 191, endPoint x: 1096, endPoint y: 215, distance: 248.7
drag, startPoint x: 688, startPoint y: 547, endPoint x: 682, endPoint y: 512, distance: 35.2
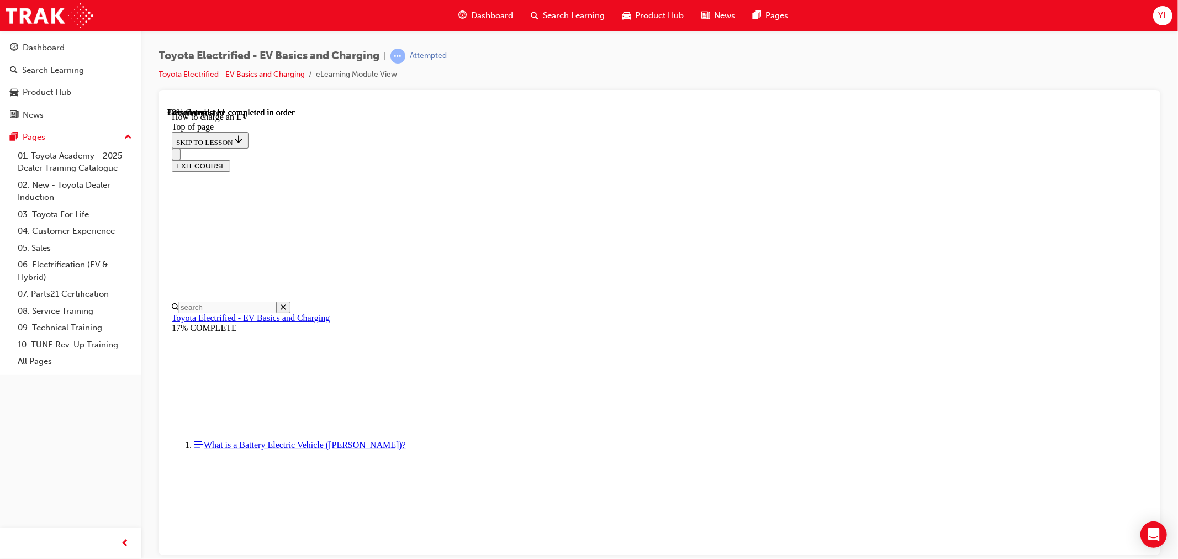
scroll to position [1753, 0]
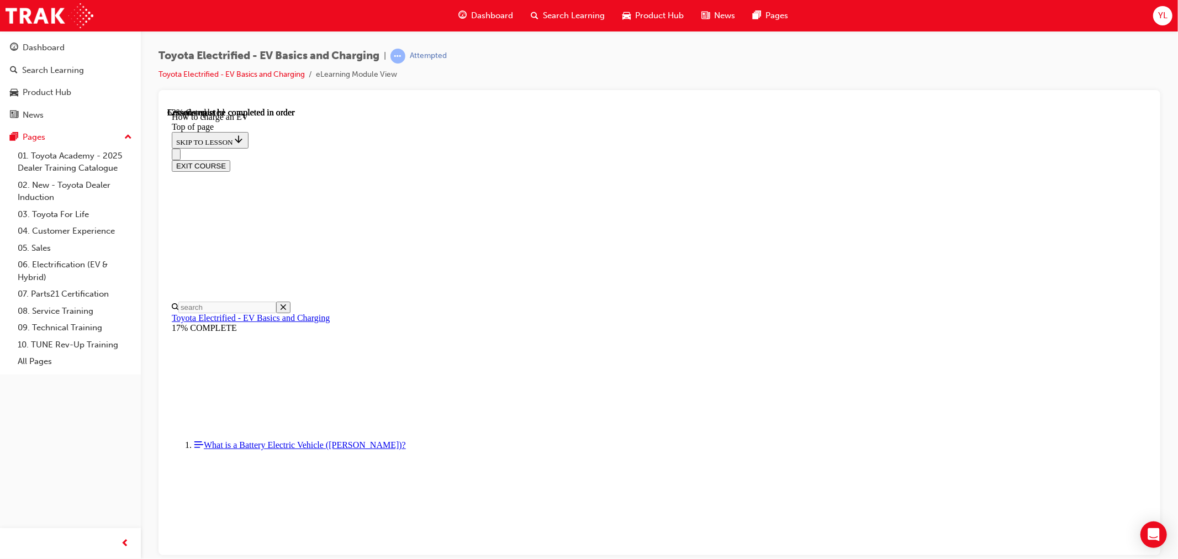
drag, startPoint x: 577, startPoint y: 508, endPoint x: 602, endPoint y: 505, distance: 25.5
drag, startPoint x: 659, startPoint y: 503, endPoint x: 668, endPoint y: 498, distance: 9.9
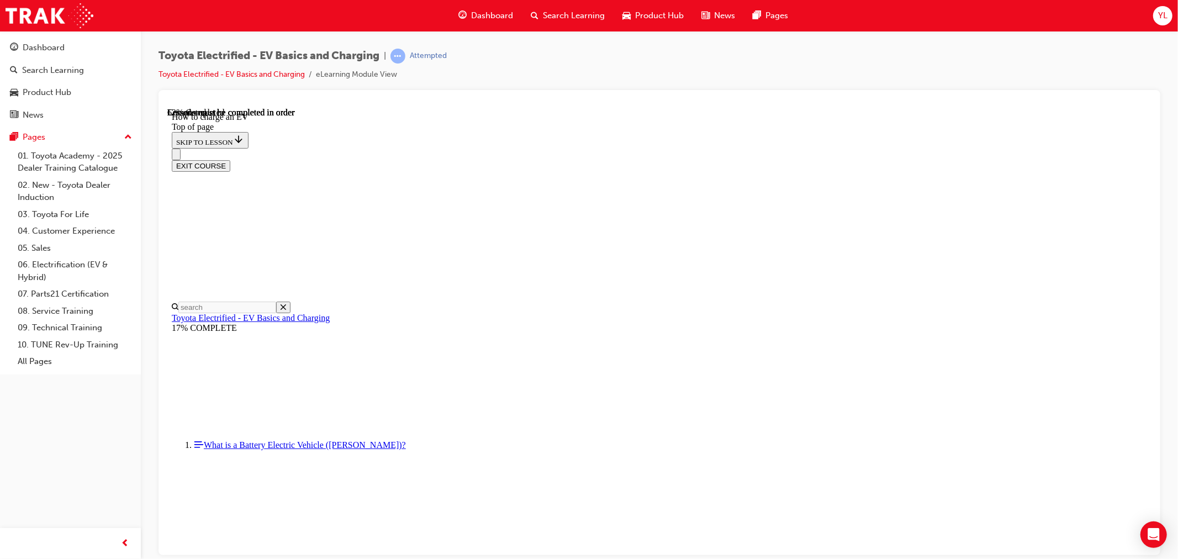
drag, startPoint x: 784, startPoint y: 506, endPoint x: 806, endPoint y: 497, distance: 23.3
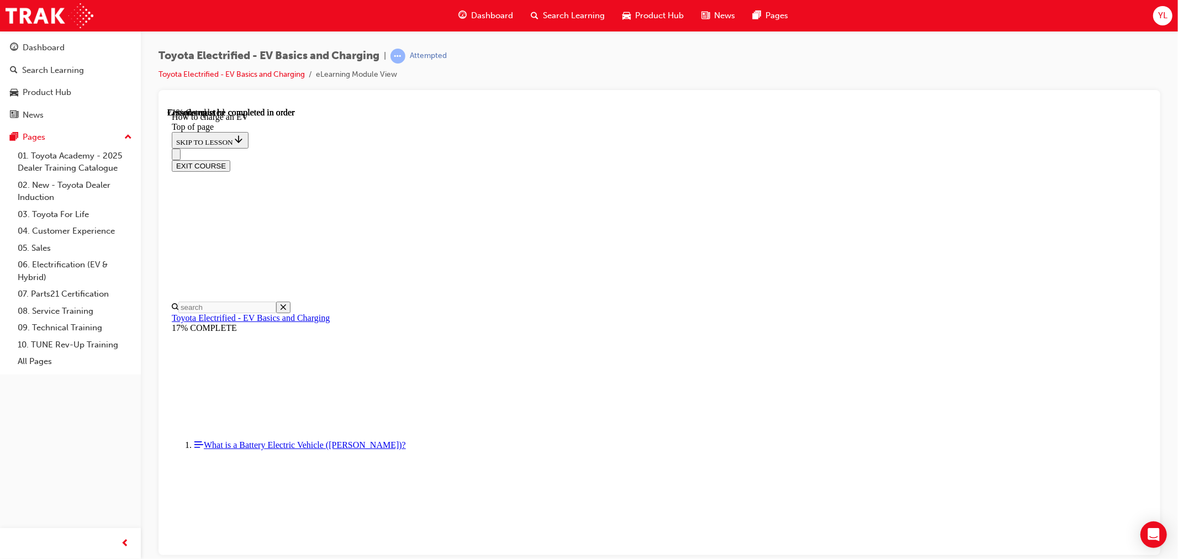
scroll to position [3787, 0]
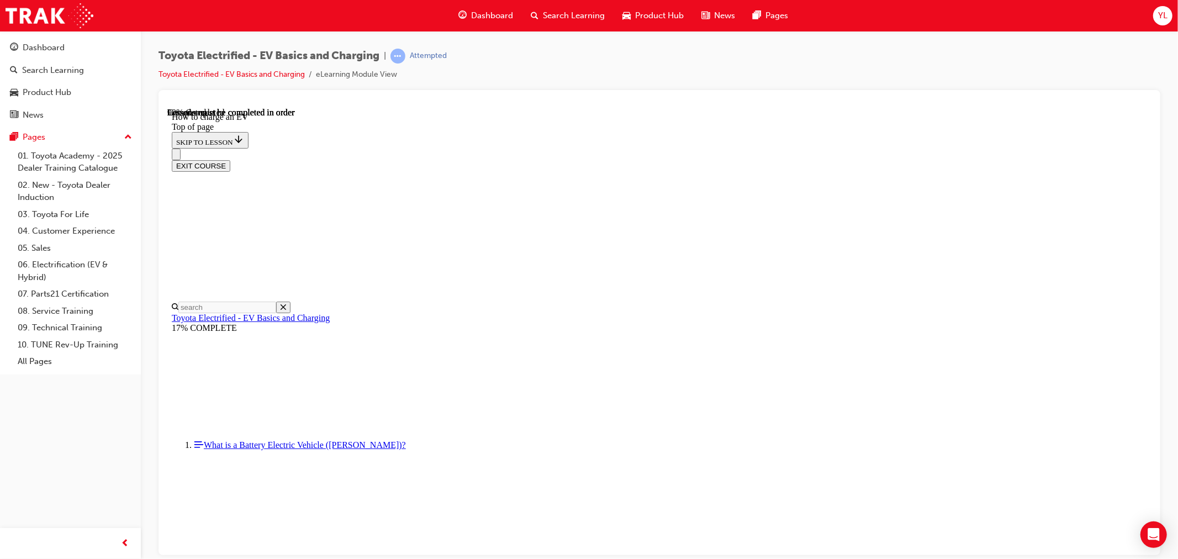
scroll to position [4287, 0]
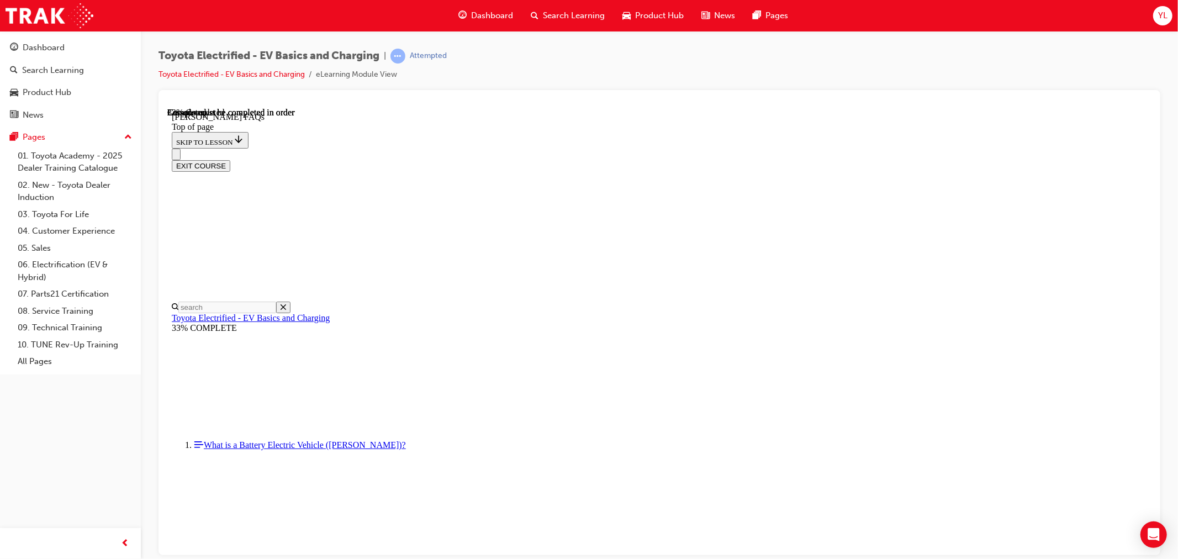
scroll to position [525, 0]
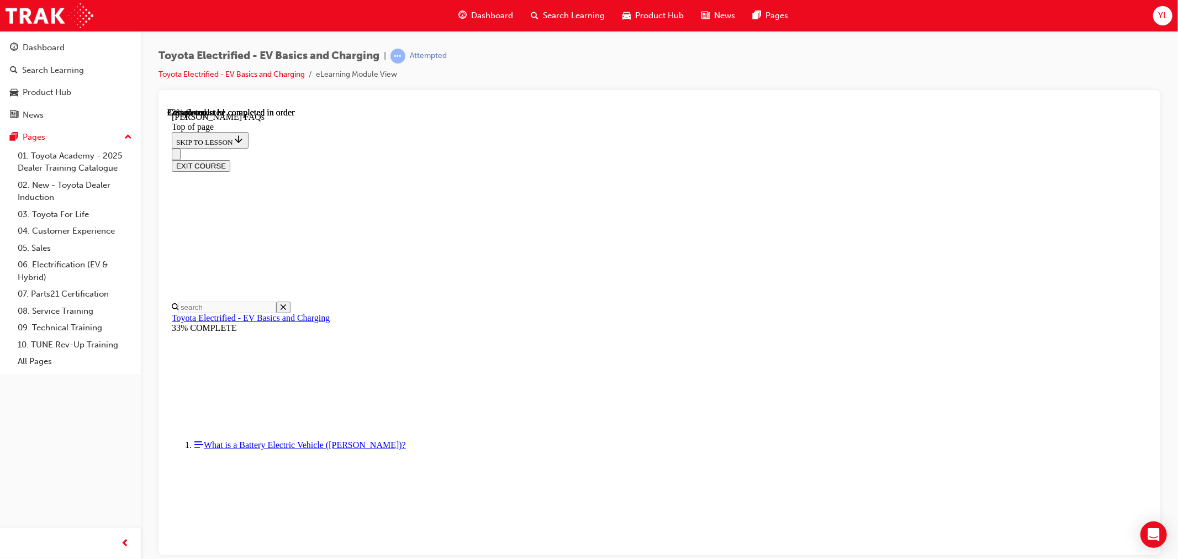
scroll to position [1507, 0]
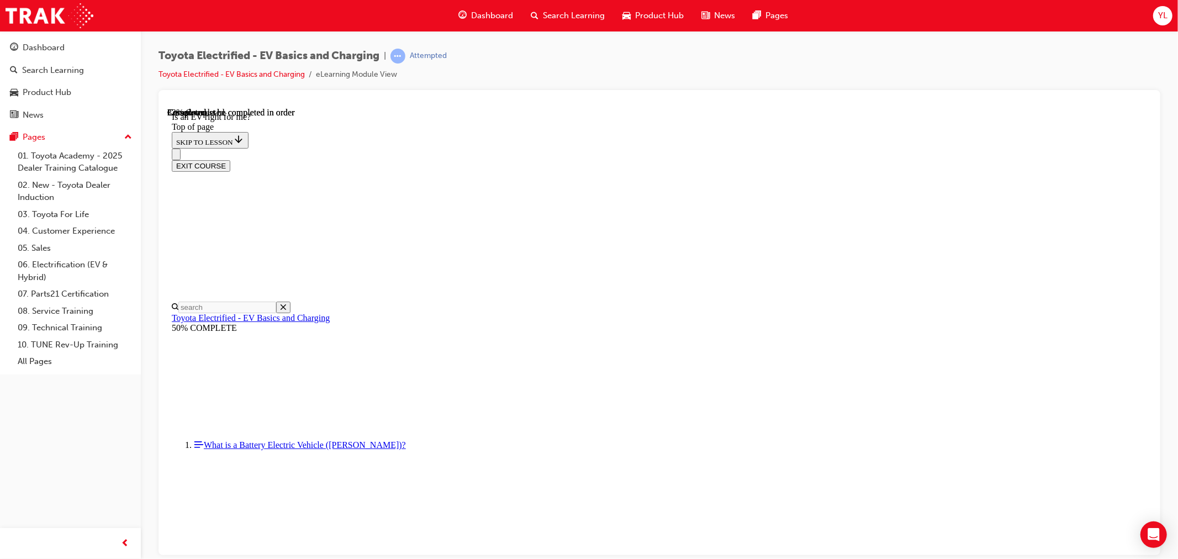
drag, startPoint x: 735, startPoint y: 446, endPoint x: 918, endPoint y: 402, distance: 188.6
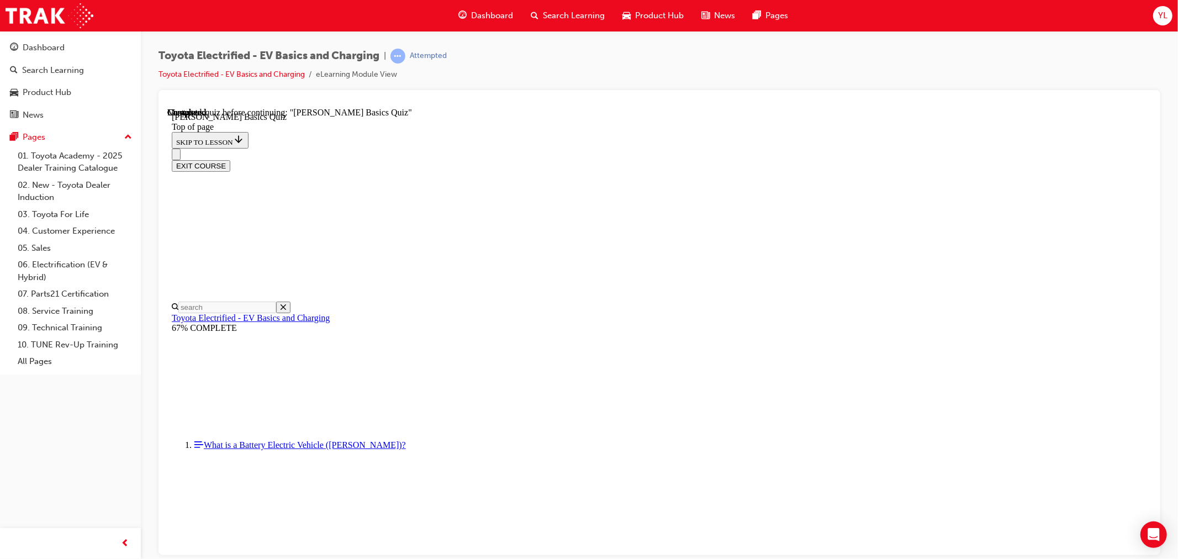
scroll to position [34, 0]
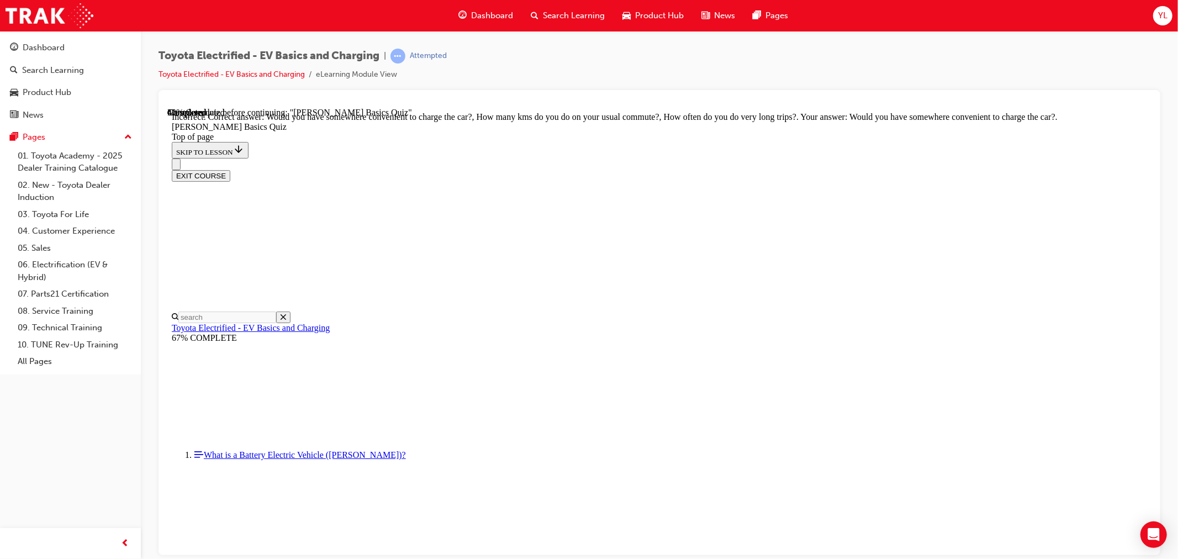
drag, startPoint x: 568, startPoint y: 259, endPoint x: 630, endPoint y: 299, distance: 73.8
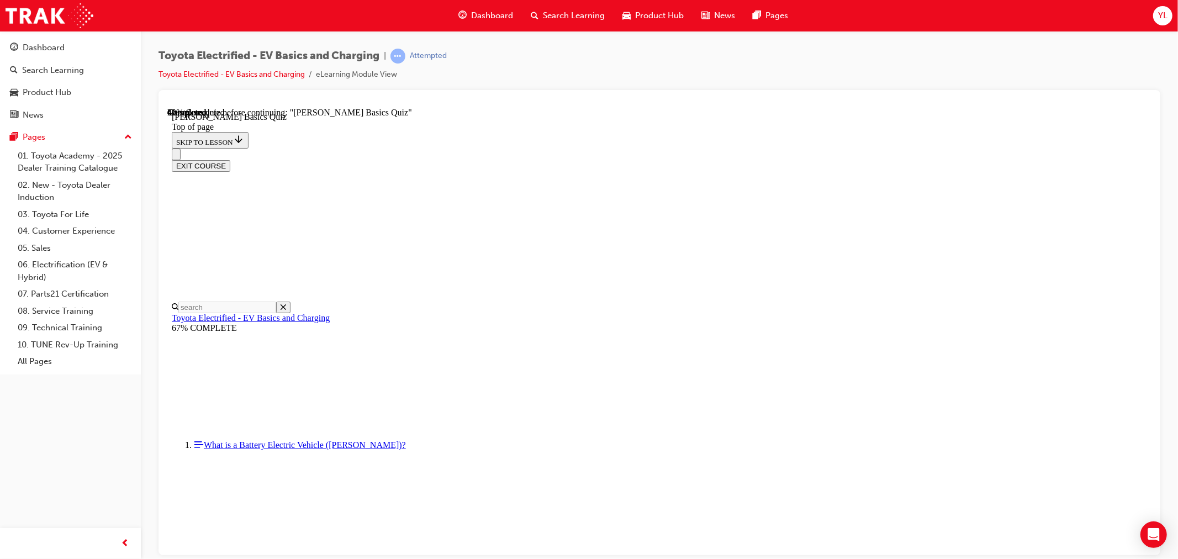
scroll to position [175, 0]
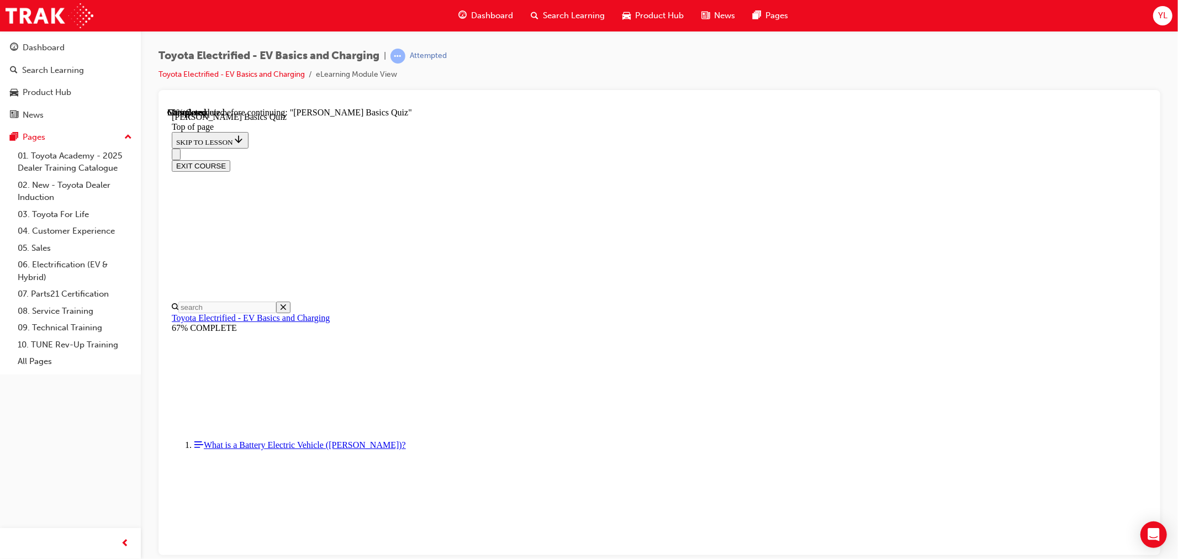
drag, startPoint x: 773, startPoint y: 407, endPoint x: 773, endPoint y: 420, distance: 12.7
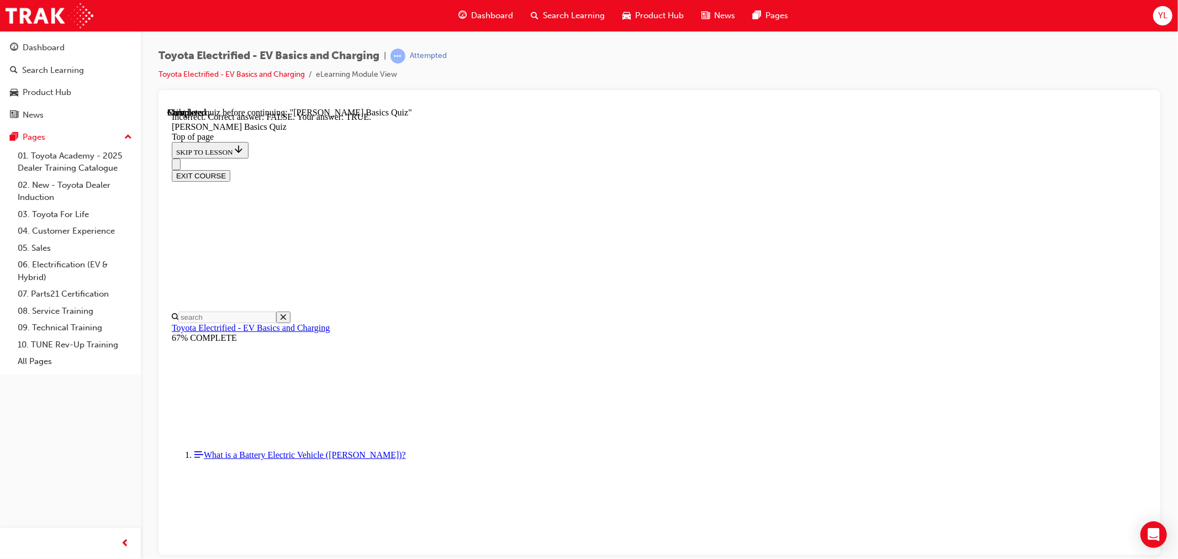
scroll to position [65, 0]
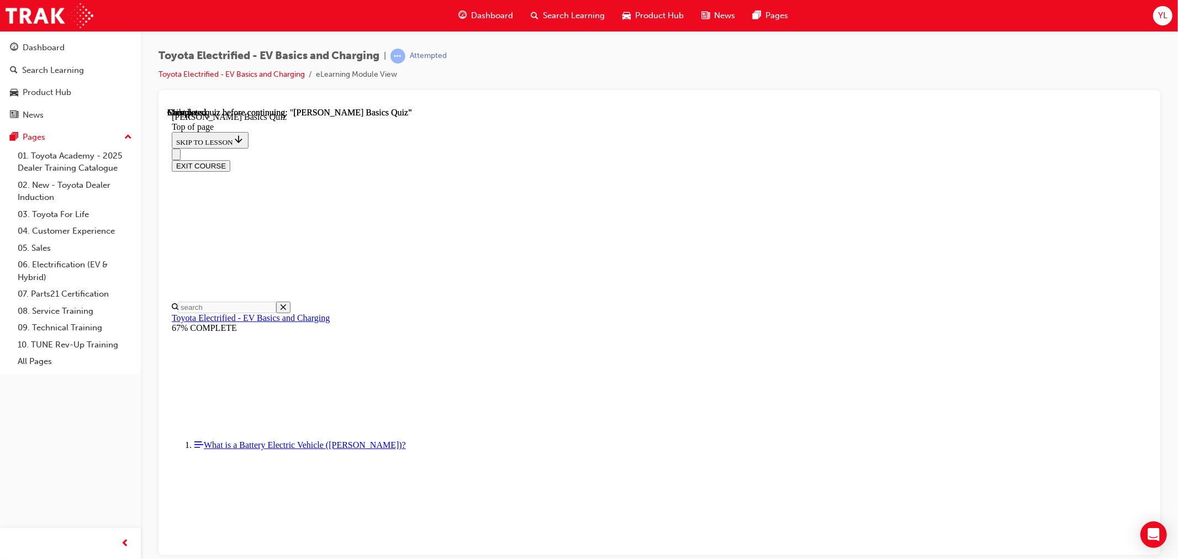
scroll to position [152, 0]
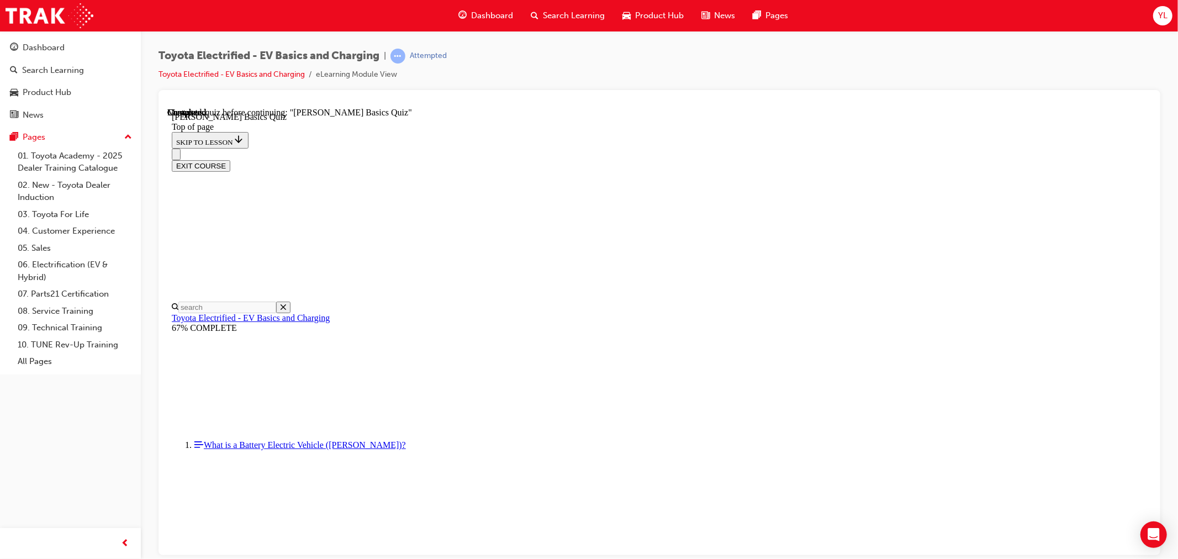
drag, startPoint x: 697, startPoint y: 347, endPoint x: 704, endPoint y: 354, distance: 9.4
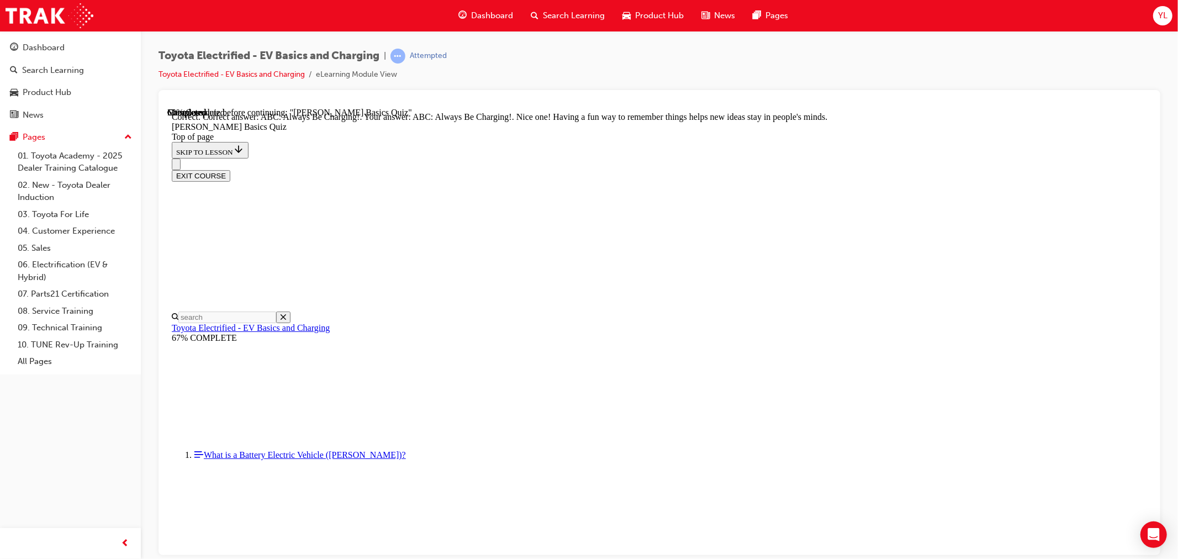
scroll to position [177, 0]
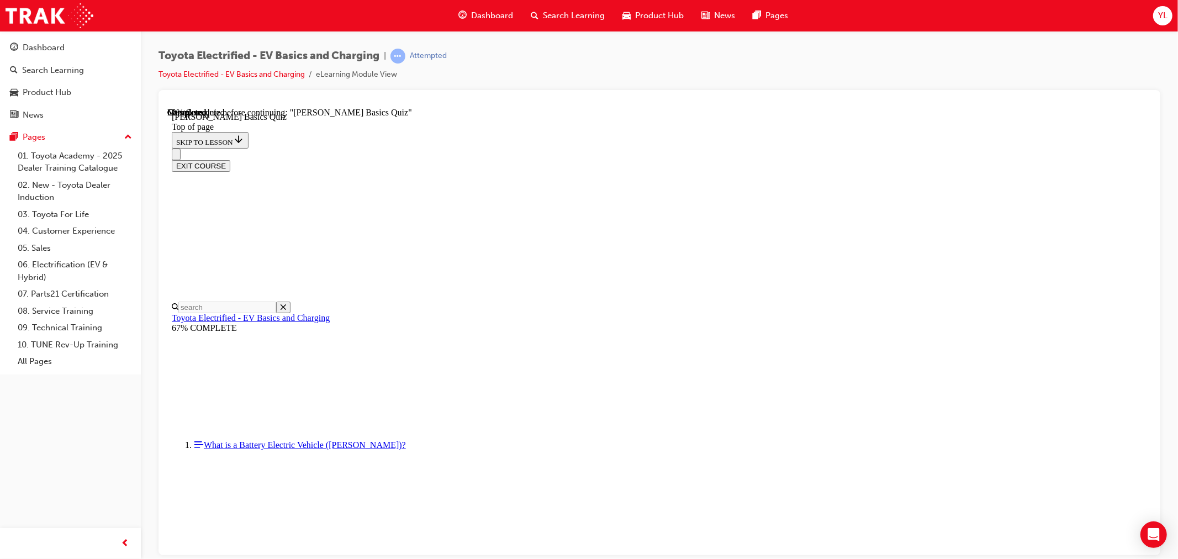
scroll to position [34, 0]
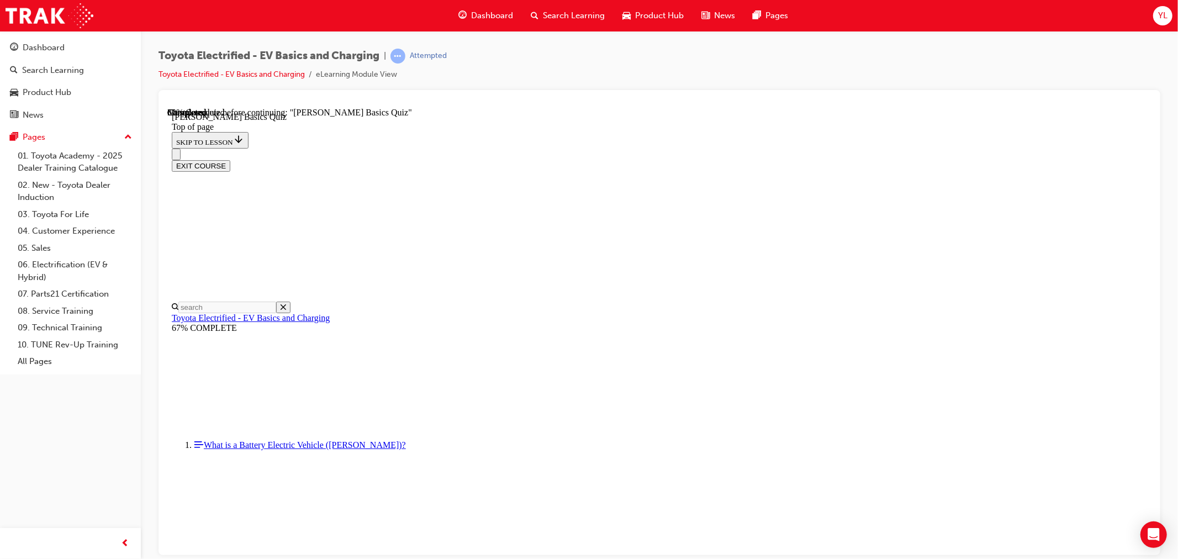
scroll to position [72, 0]
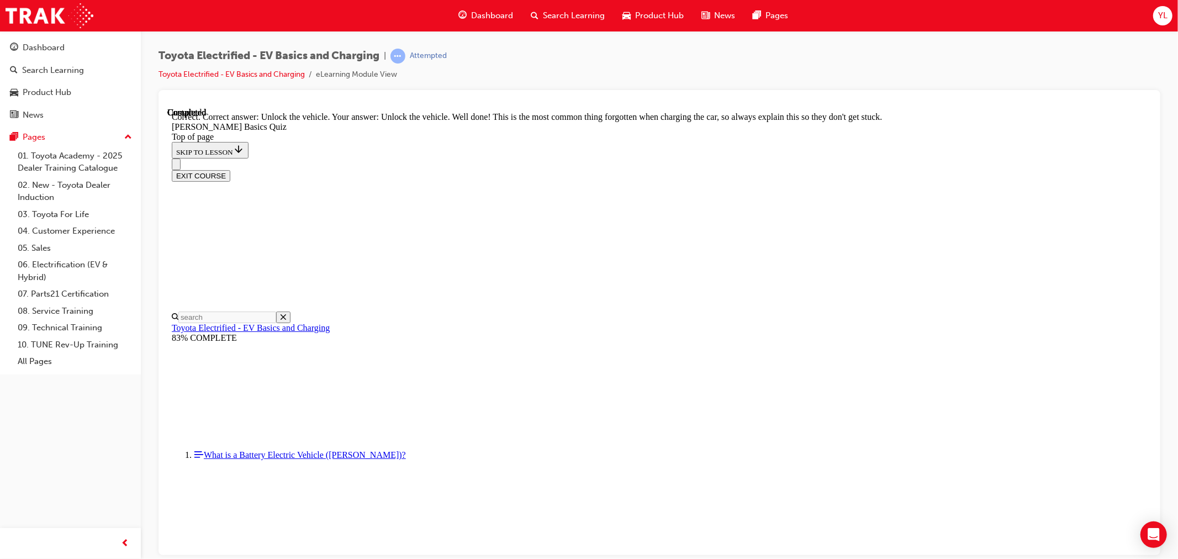
drag, startPoint x: 737, startPoint y: 495, endPoint x: 739, endPoint y: 502, distance: 7.3
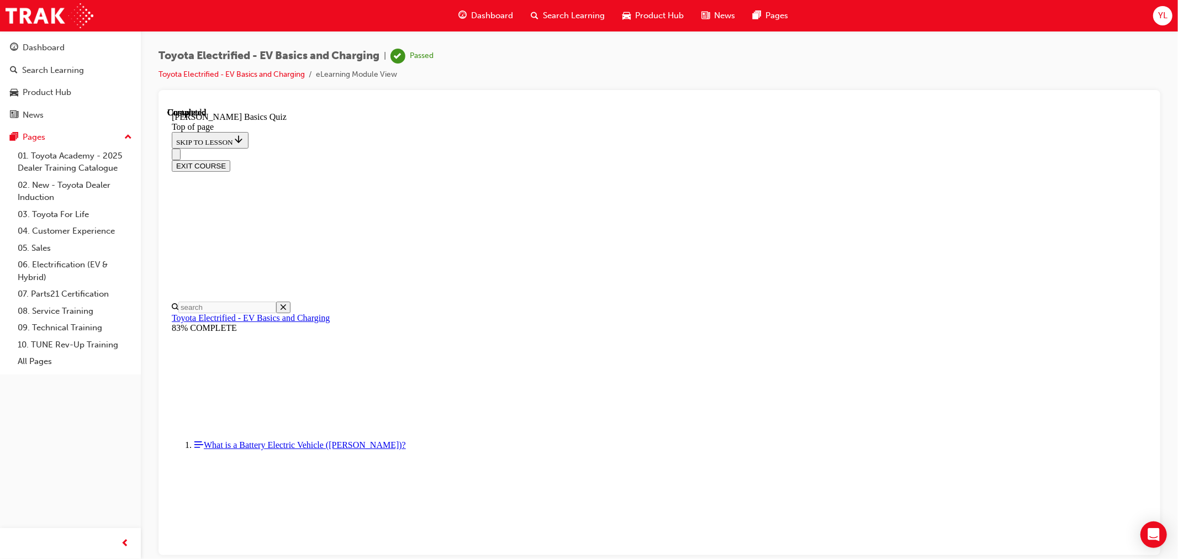
scroll to position [152, 0]
click at [230, 160] on button "EXIT COURSE" at bounding box center [200, 166] width 59 height 12
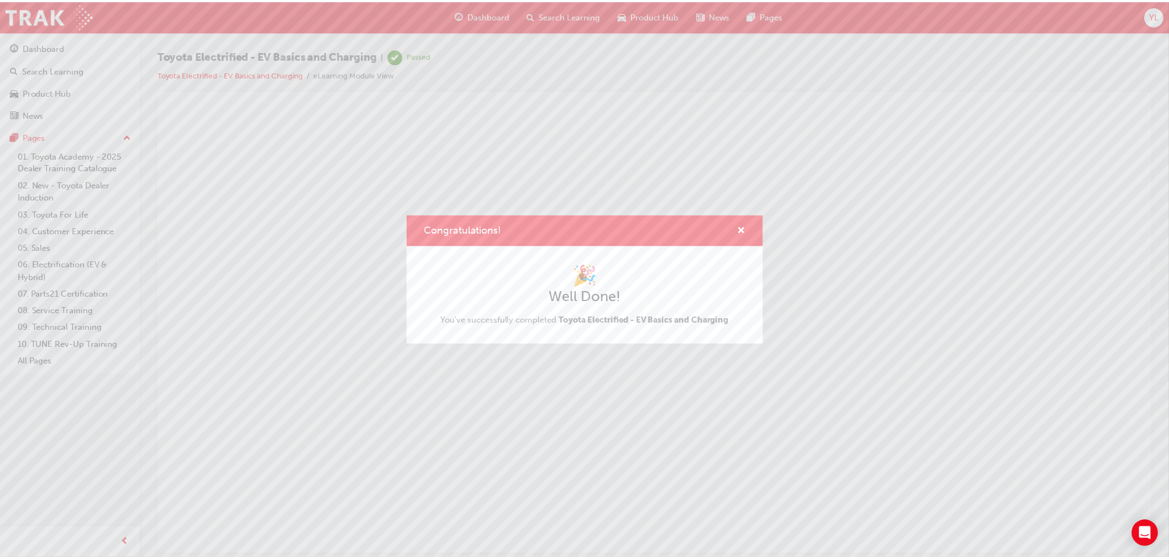
scroll to position [0, 0]
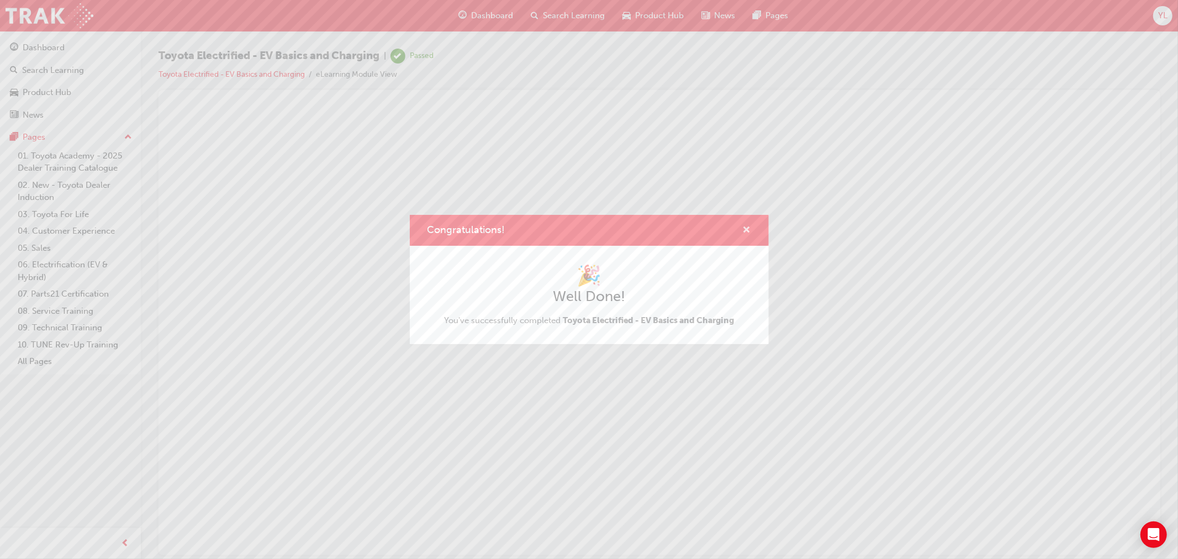
click at [746, 226] on span "cross-icon" at bounding box center [747, 231] width 8 height 10
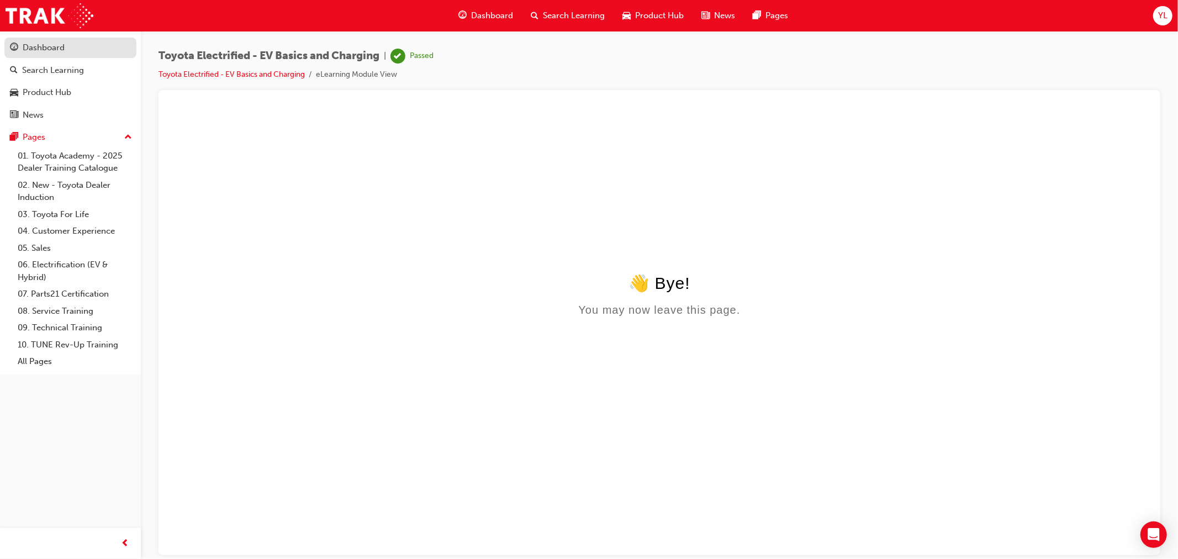
click at [84, 58] on link "Dashboard" at bounding box center [70, 48] width 132 height 20
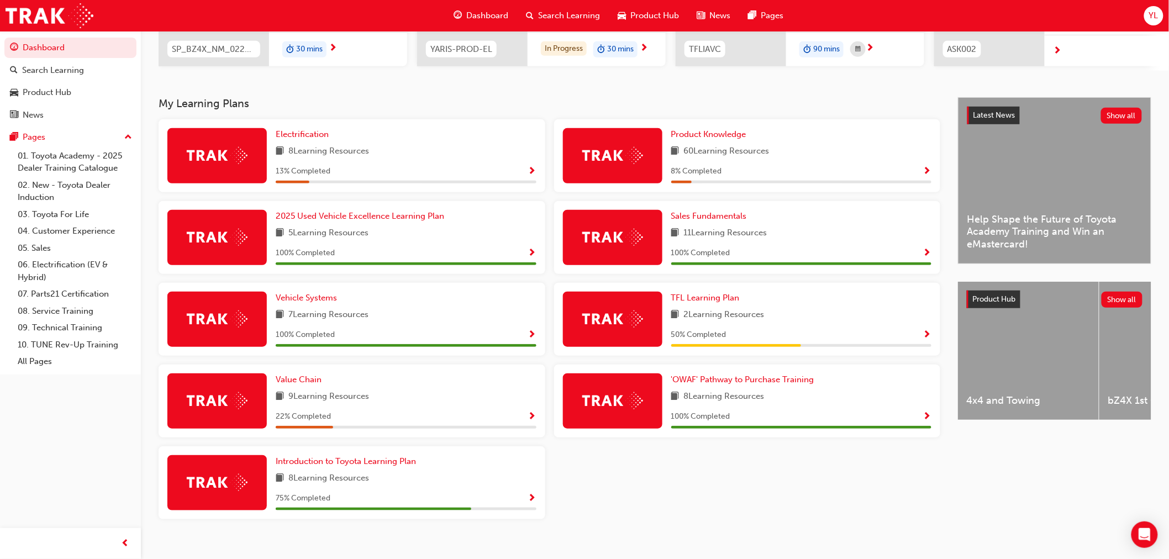
scroll to position [123, 0]
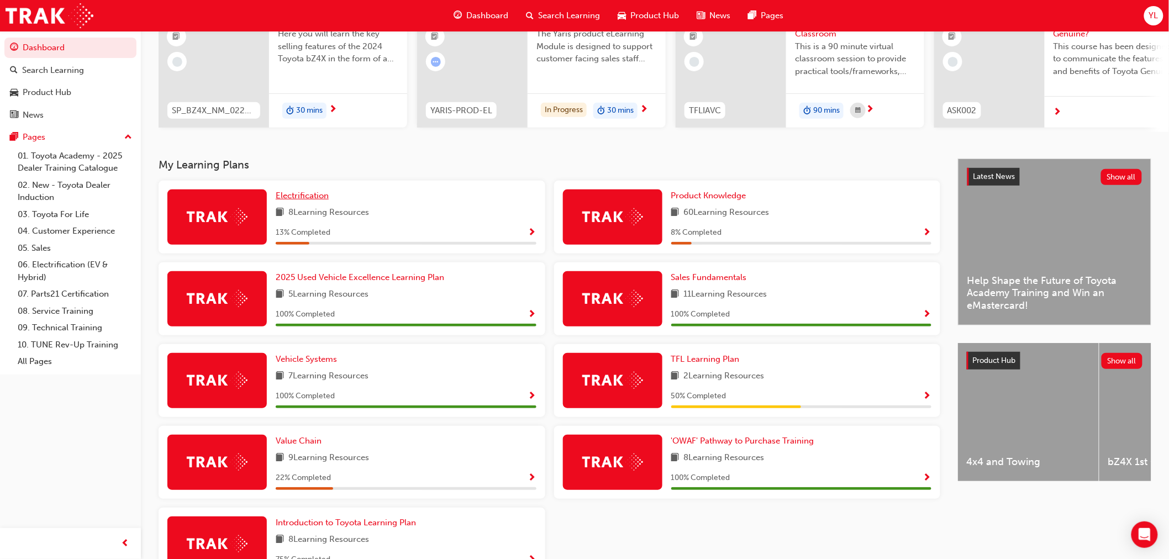
click at [314, 201] on span "Electrification" at bounding box center [302, 196] width 53 height 10
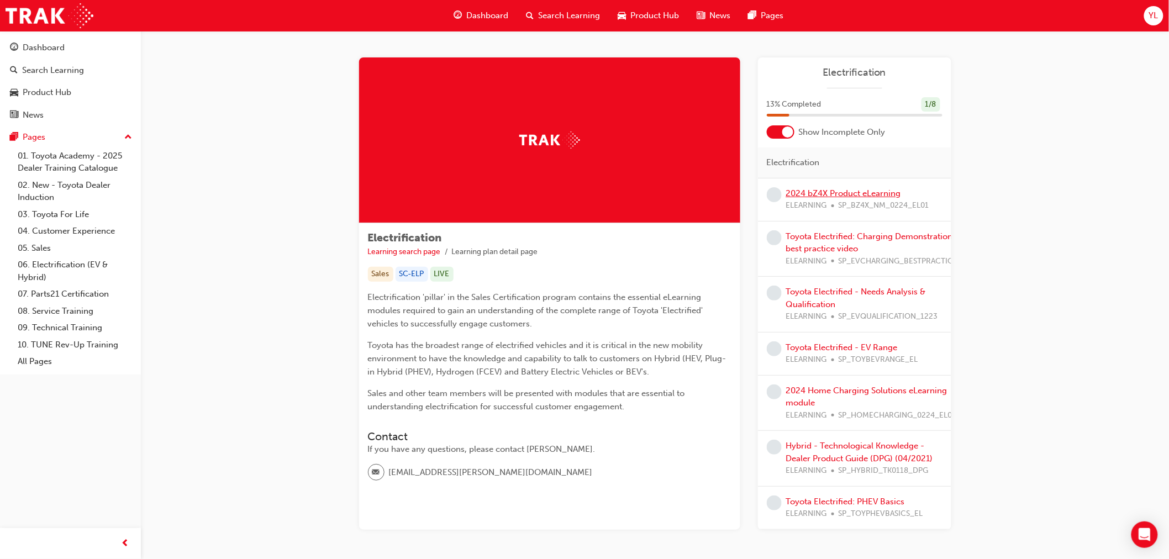
click at [847, 196] on link "2024 bZ4X Product eLearning" at bounding box center [843, 193] width 115 height 10
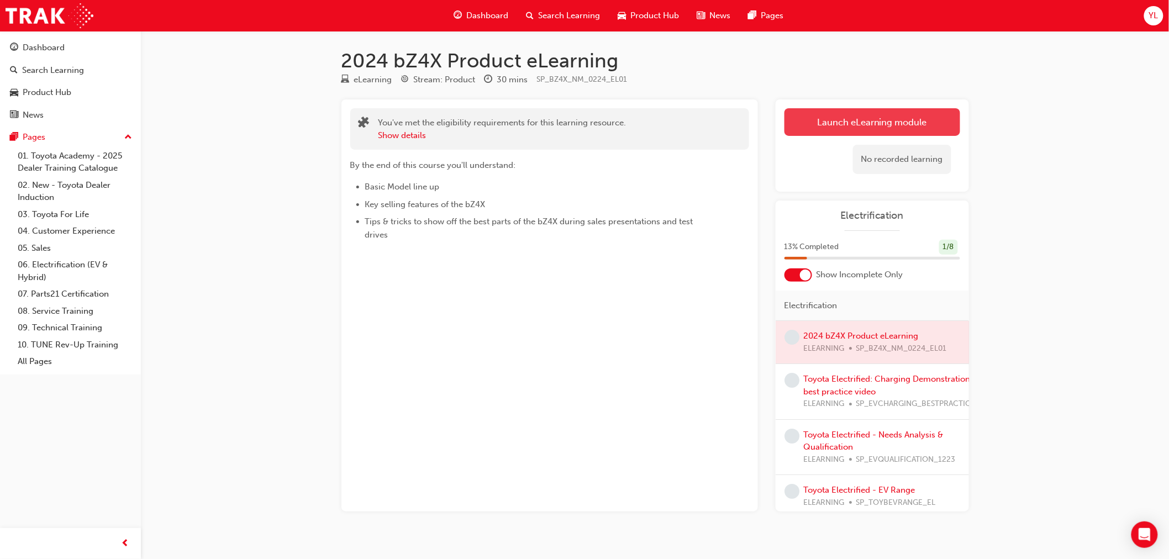
drag, startPoint x: 821, startPoint y: 136, endPoint x: 824, endPoint y: 130, distance: 6.7
click at [824, 130] on link "Launch eLearning module" at bounding box center [872, 122] width 176 height 28
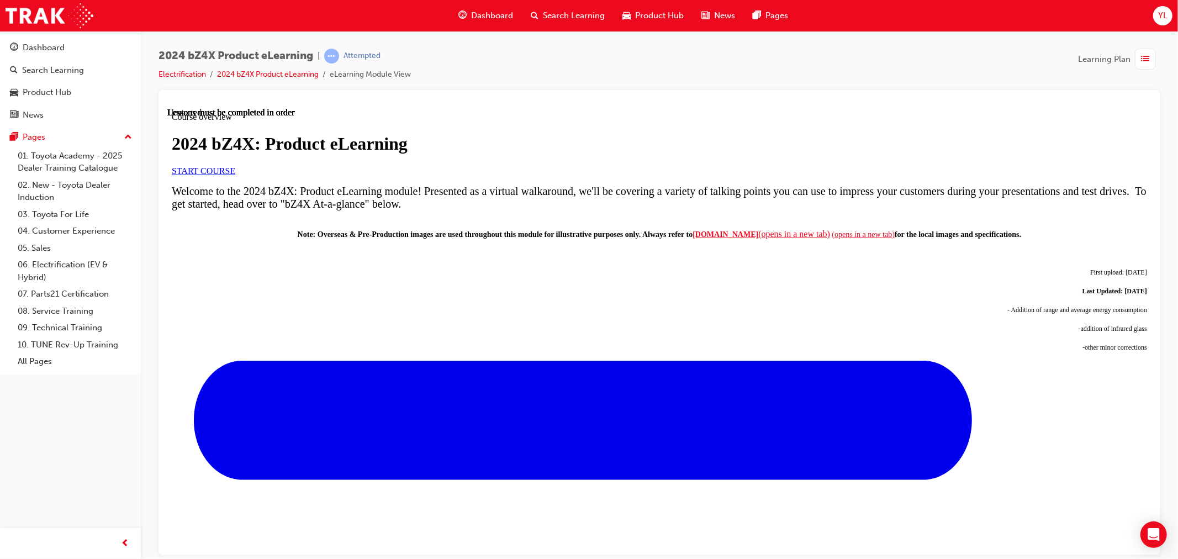
scroll to position [413, 0]
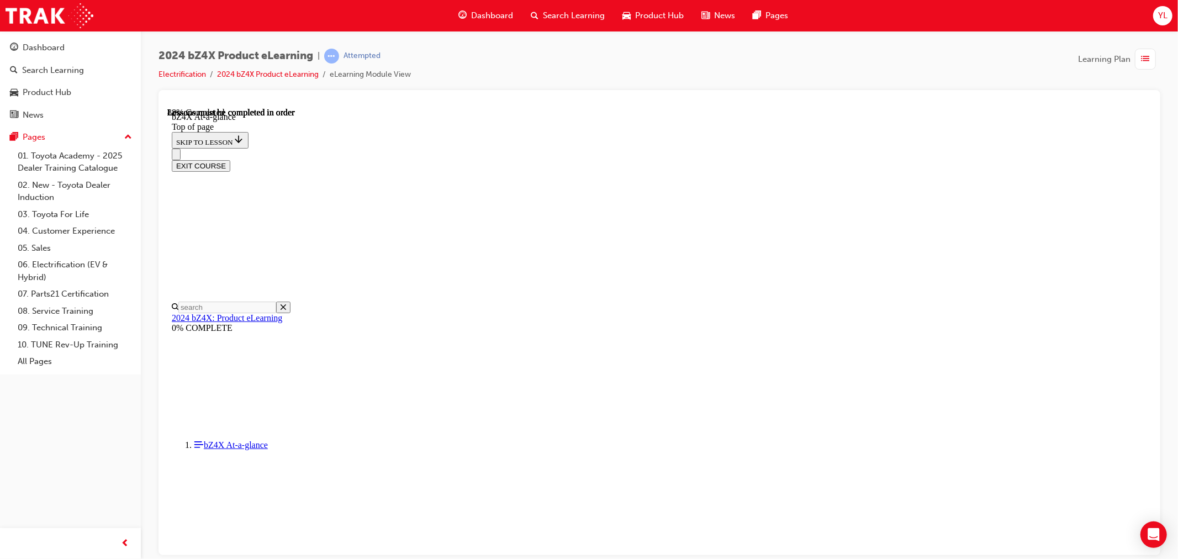
scroll to position [1580, 0]
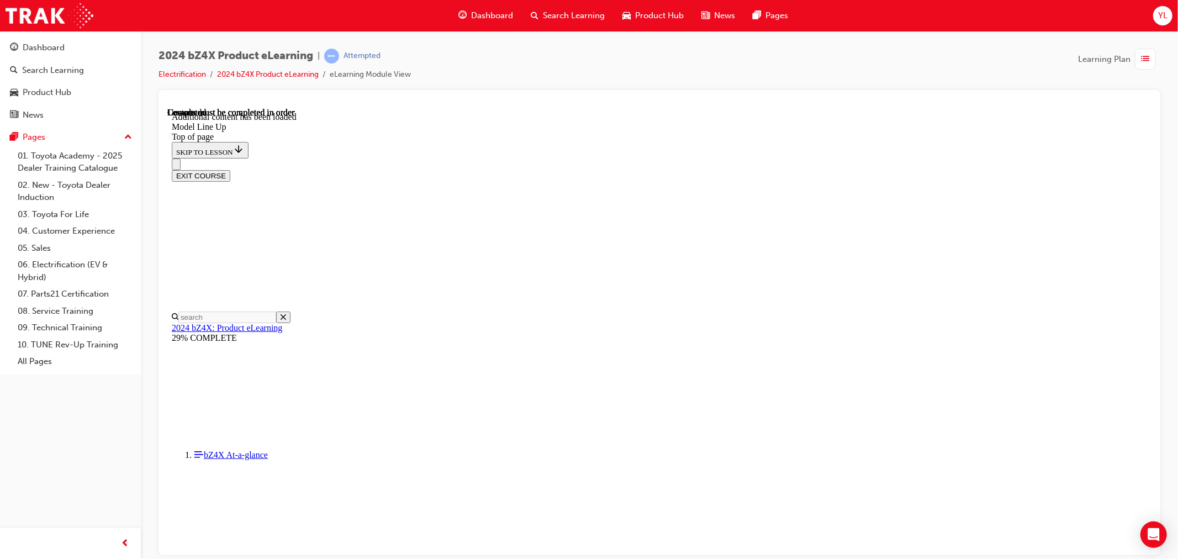
scroll to position [2061, 0]
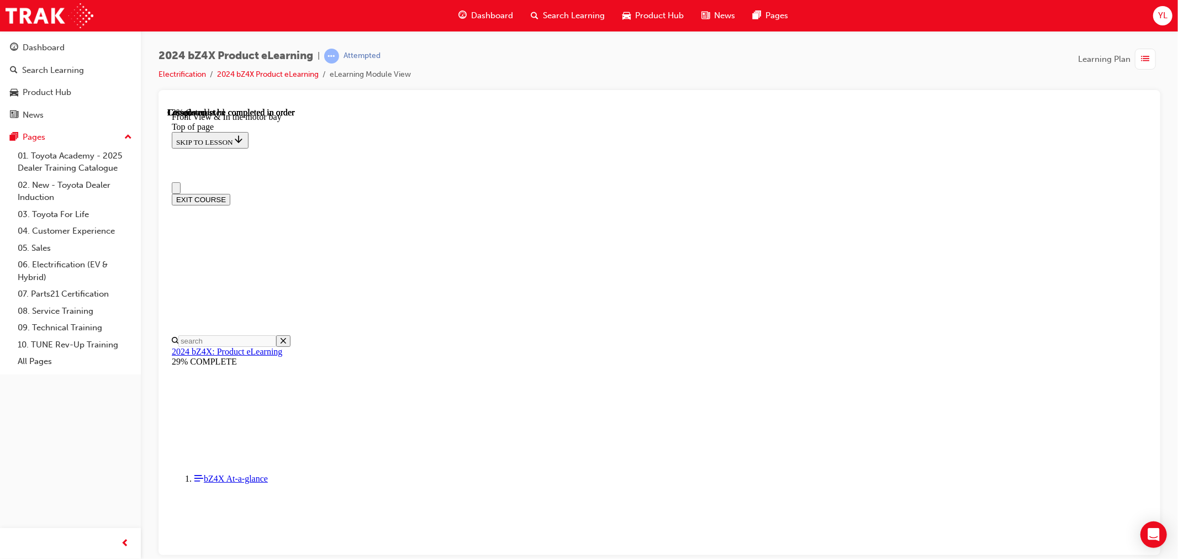
scroll to position [245, 0]
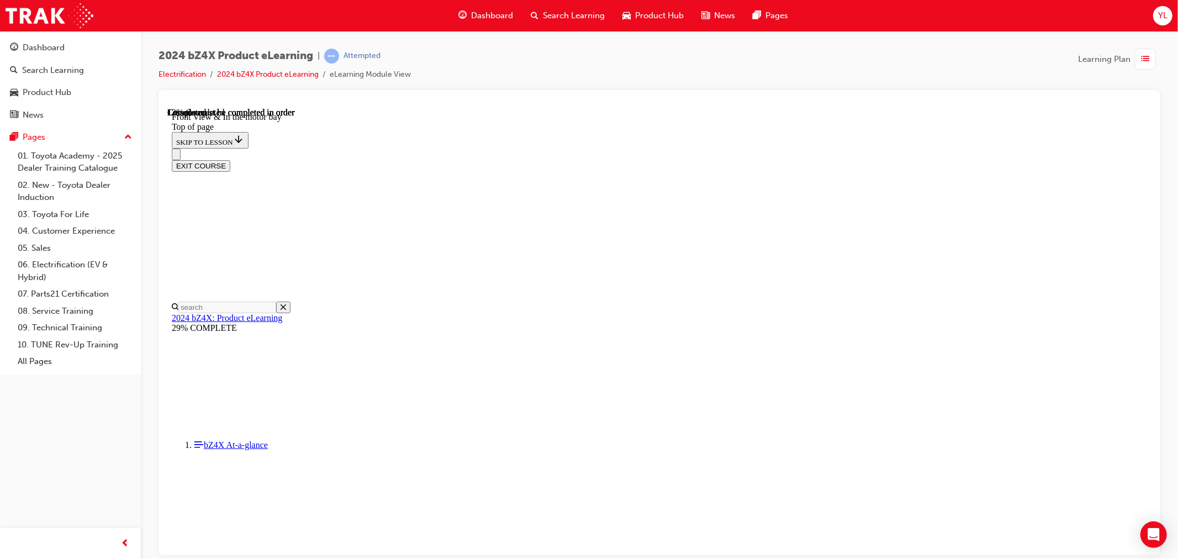
drag, startPoint x: 784, startPoint y: 335, endPoint x: 777, endPoint y: 335, distance: 6.7
drag, startPoint x: 777, startPoint y: 335, endPoint x: 781, endPoint y: 344, distance: 9.6
drag, startPoint x: 781, startPoint y: 344, endPoint x: 693, endPoint y: 382, distance: 95.5
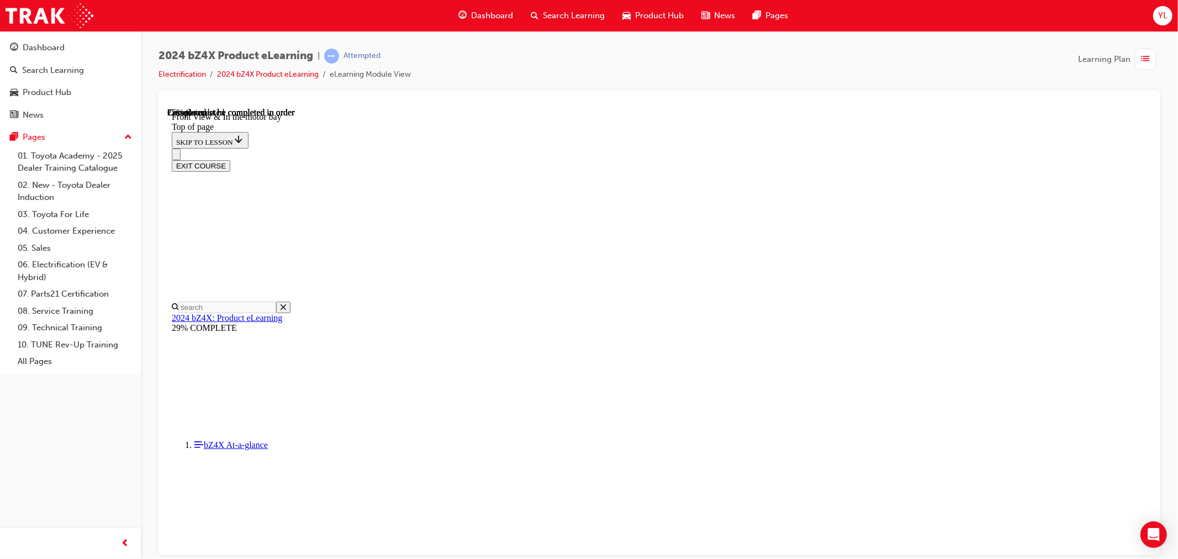
scroll to position [736, 0]
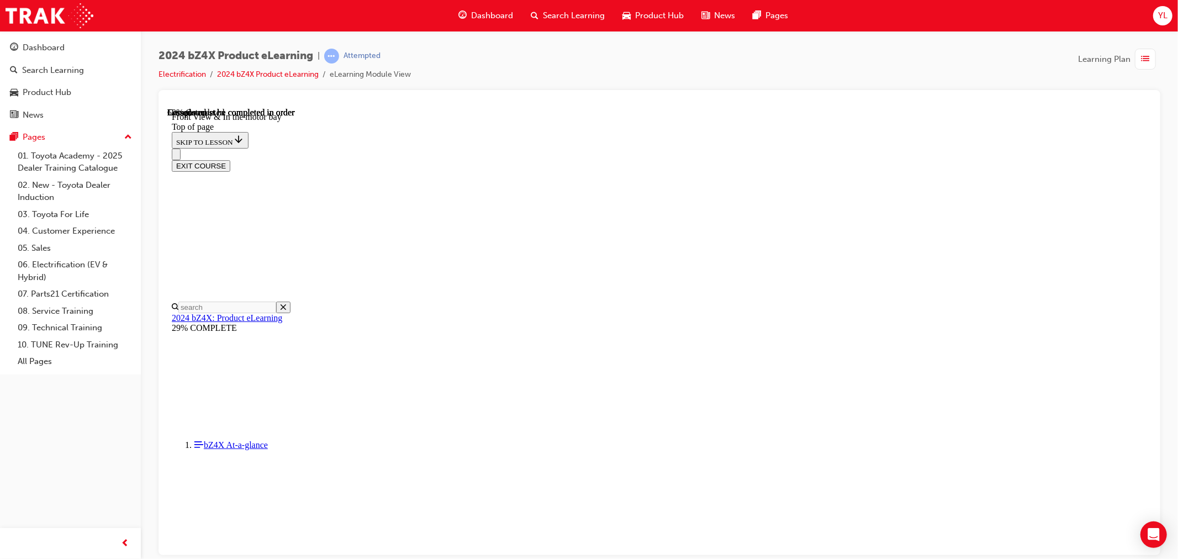
scroll to position [1534, 0]
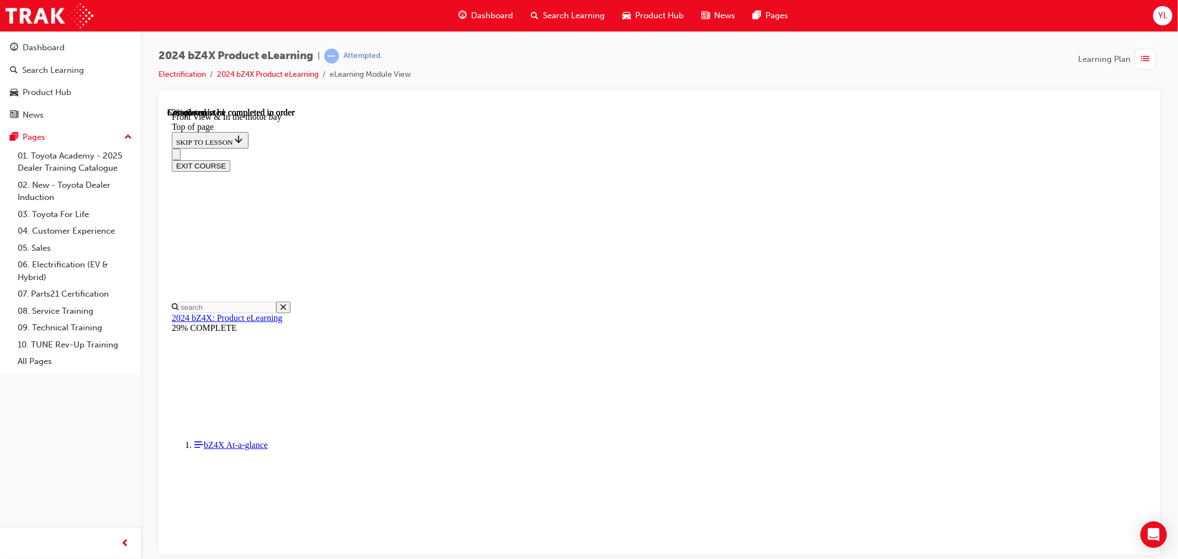
drag, startPoint x: 776, startPoint y: 476, endPoint x: 746, endPoint y: 364, distance: 115.5
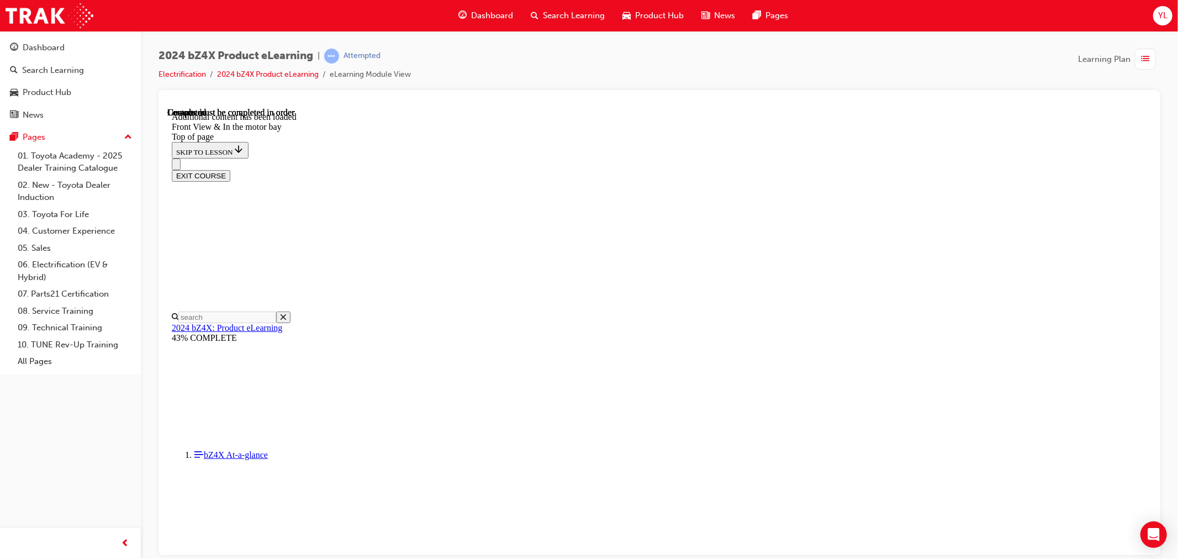
scroll to position [1873, 0]
drag, startPoint x: 665, startPoint y: 293, endPoint x: 777, endPoint y: 298, distance: 111.7
drag, startPoint x: 709, startPoint y: 340, endPoint x: 800, endPoint y: 335, distance: 91.9
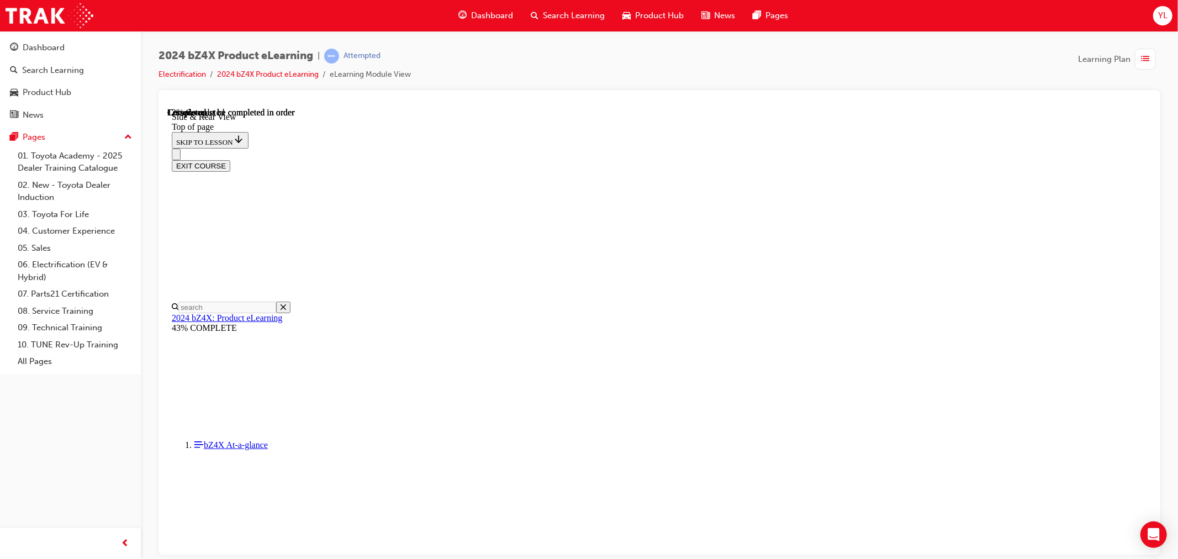
scroll to position [279, 0]
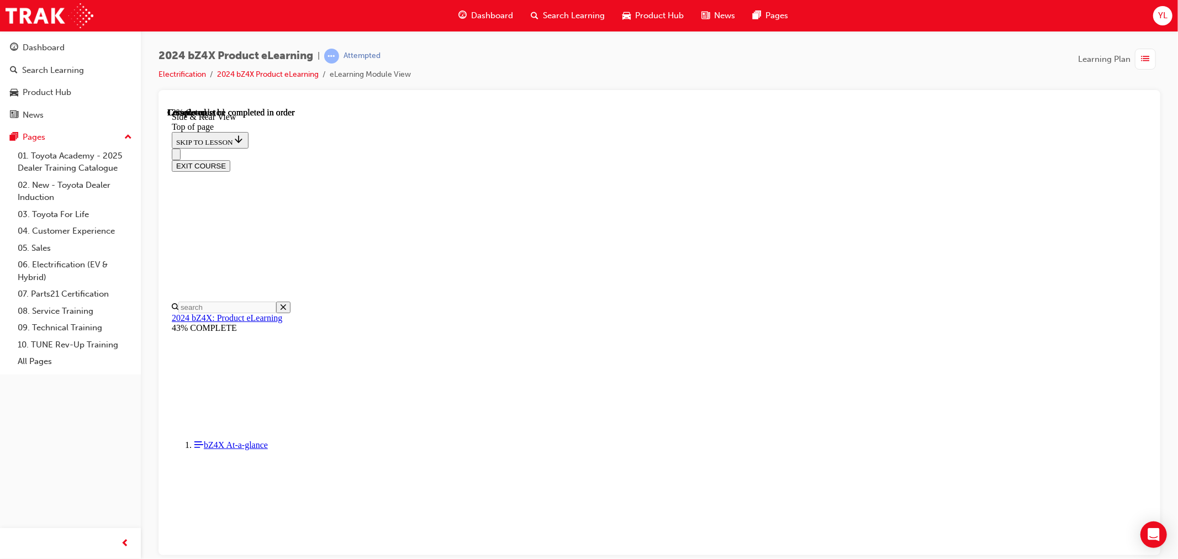
scroll to position [119, 0]
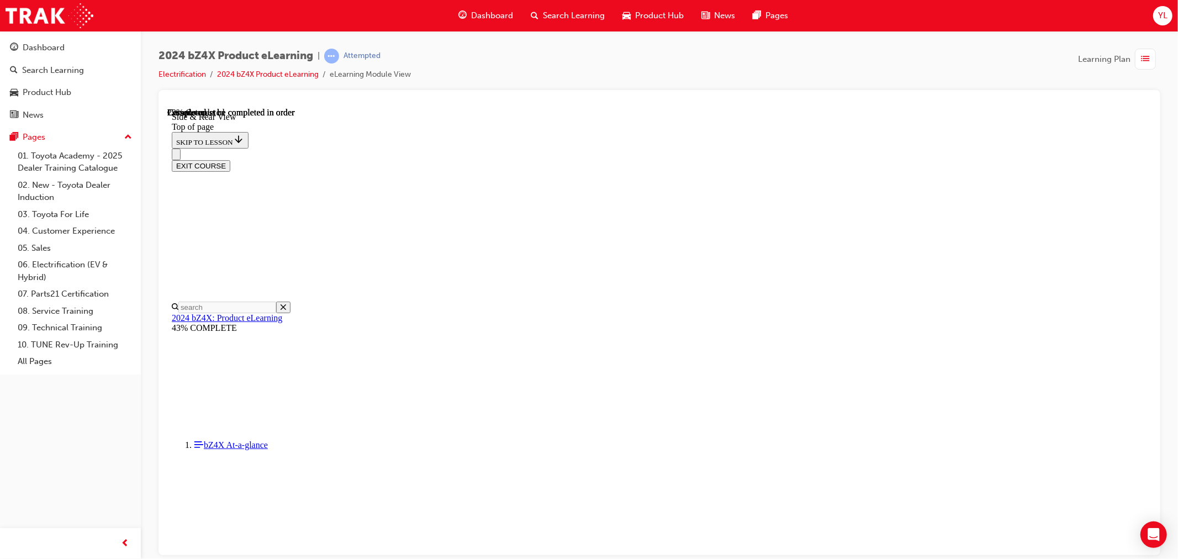
drag, startPoint x: 674, startPoint y: 266, endPoint x: 641, endPoint y: 275, distance: 34.8
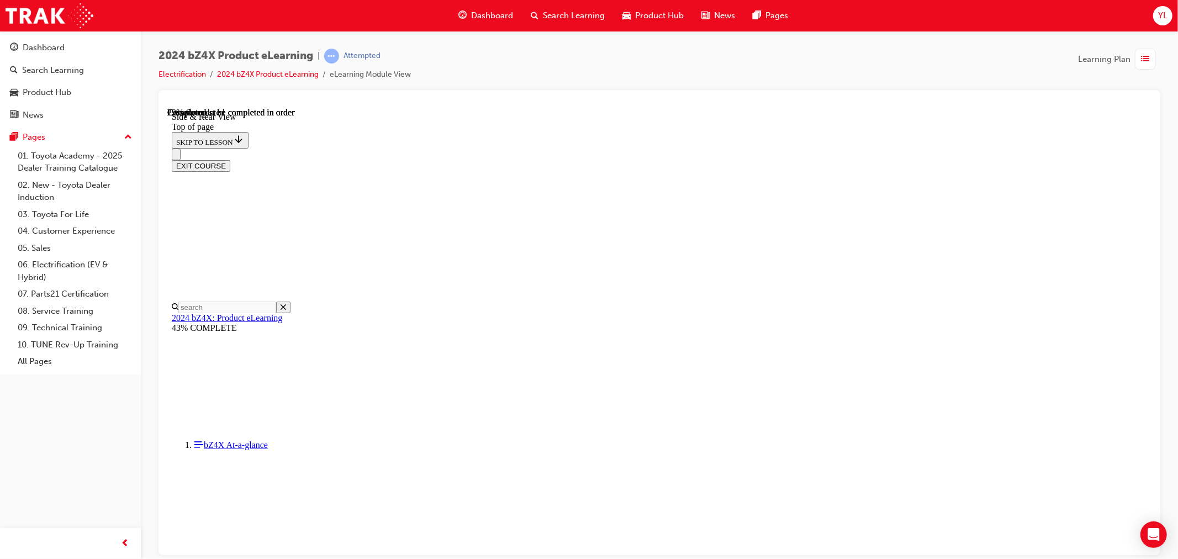
drag, startPoint x: 669, startPoint y: 408, endPoint x: 693, endPoint y: 409, distance: 23.8
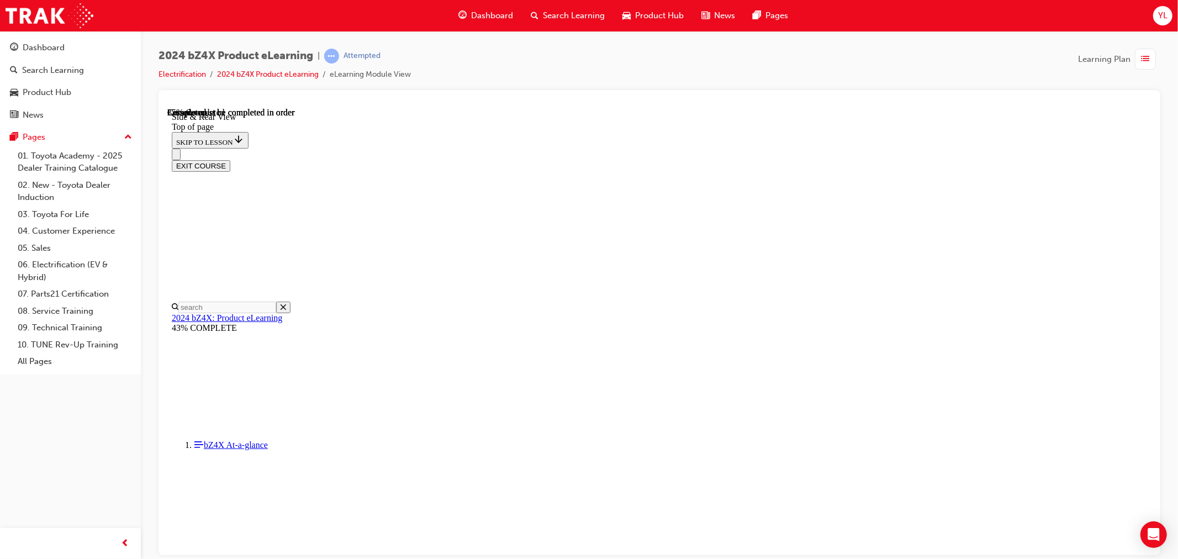
scroll to position [1384, 0]
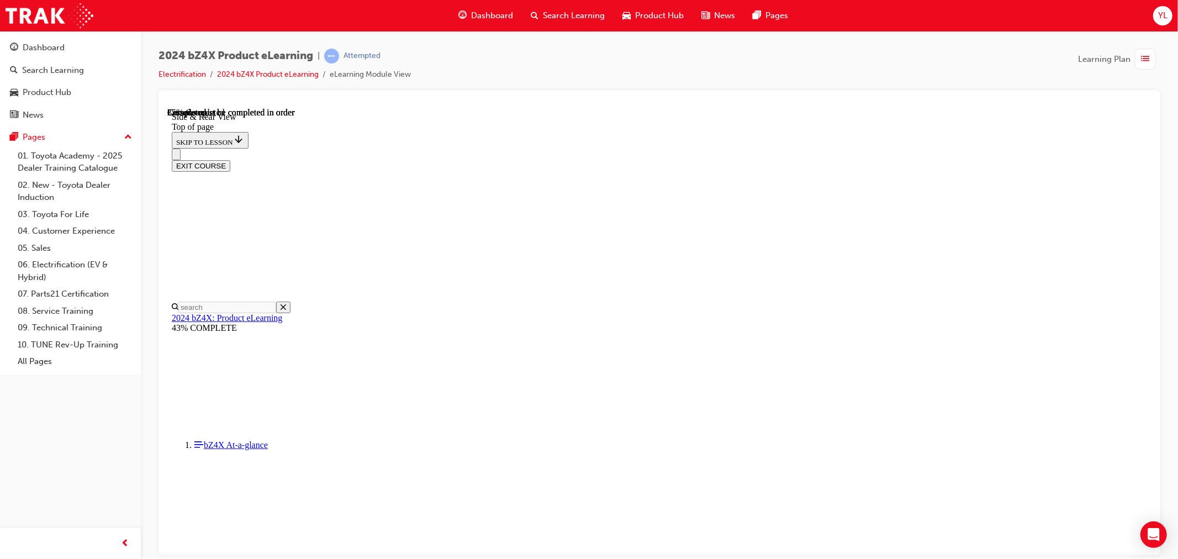
drag, startPoint x: 835, startPoint y: 516, endPoint x: 842, endPoint y: 516, distance: 7.7
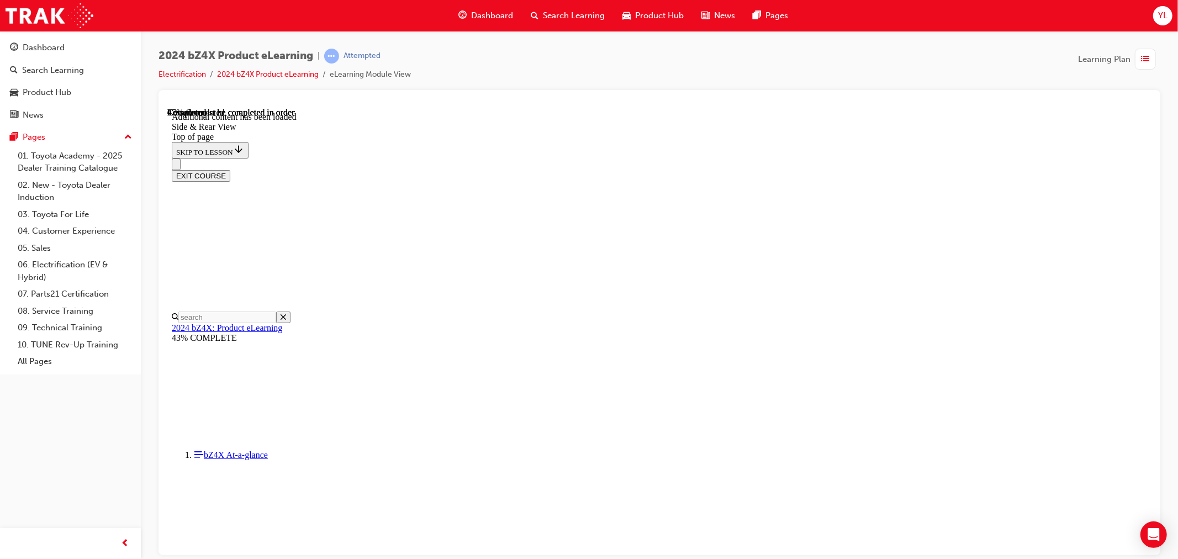
scroll to position [1844, 0]
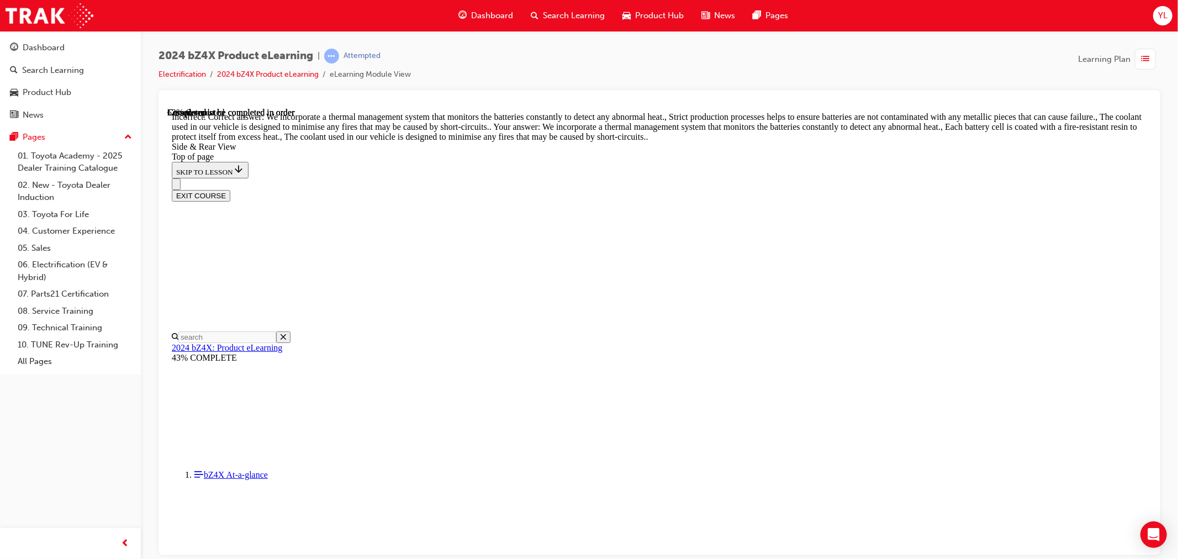
scroll to position [2086, 0]
drag, startPoint x: 756, startPoint y: 248, endPoint x: 756, endPoint y: 255, distance: 6.6
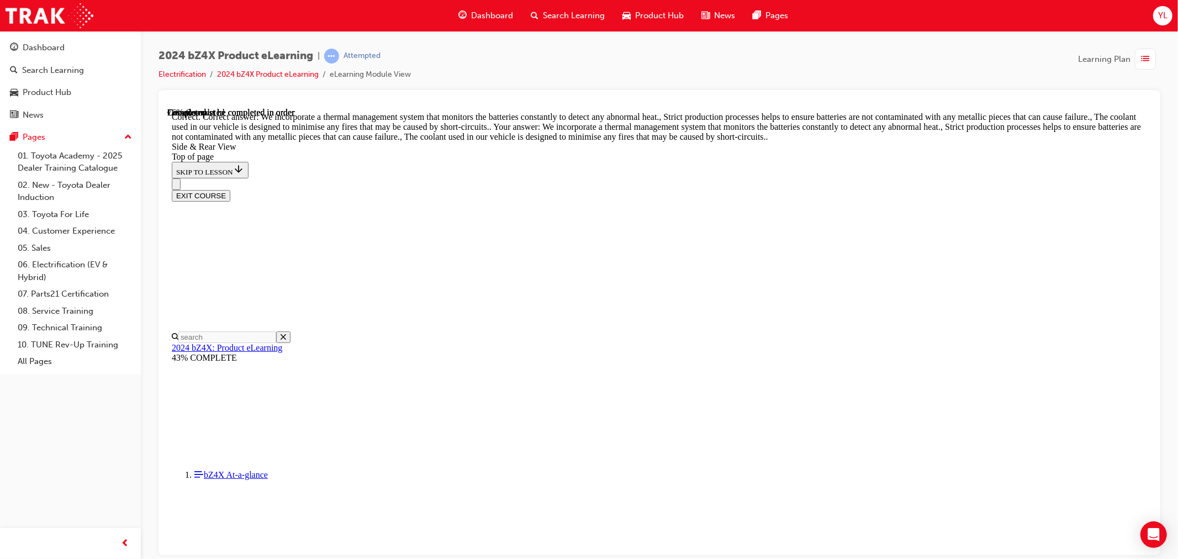
scroll to position [2893, 0]
drag, startPoint x: 531, startPoint y: 413, endPoint x: 544, endPoint y: 413, distance: 12.7
drag, startPoint x: 621, startPoint y: 407, endPoint x: 643, endPoint y: 392, distance: 26.2
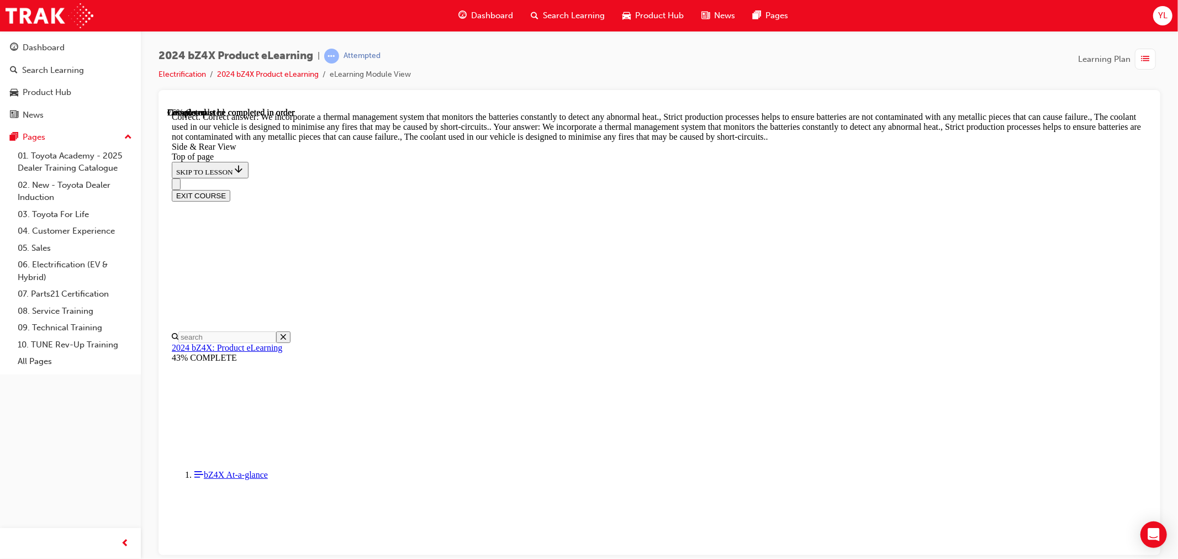
drag, startPoint x: 835, startPoint y: 381, endPoint x: 842, endPoint y: 382, distance: 7.8
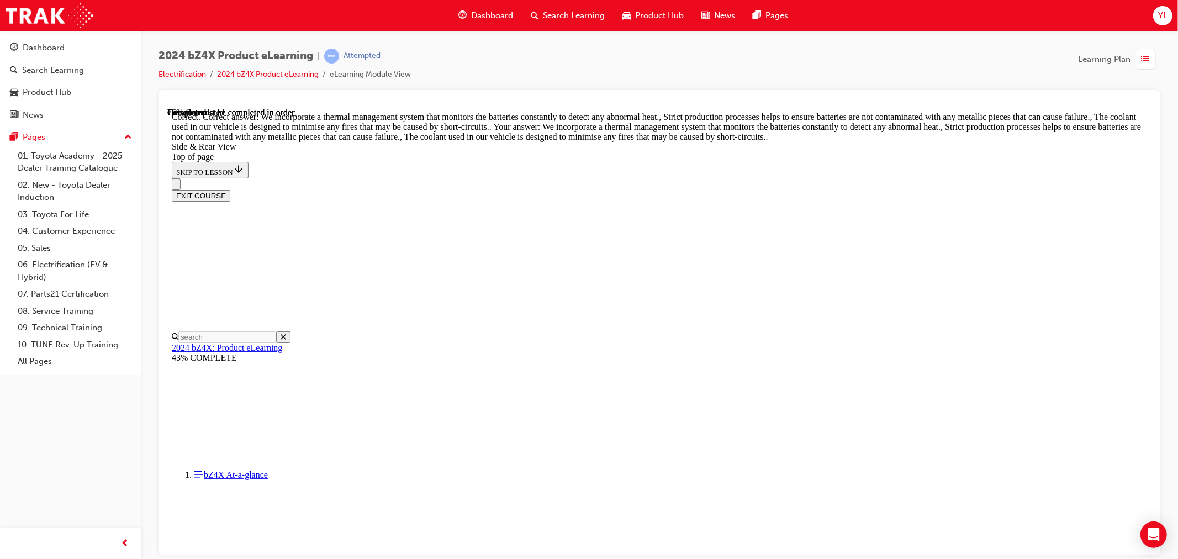
drag, startPoint x: 864, startPoint y: 387, endPoint x: 871, endPoint y: 393, distance: 9.4
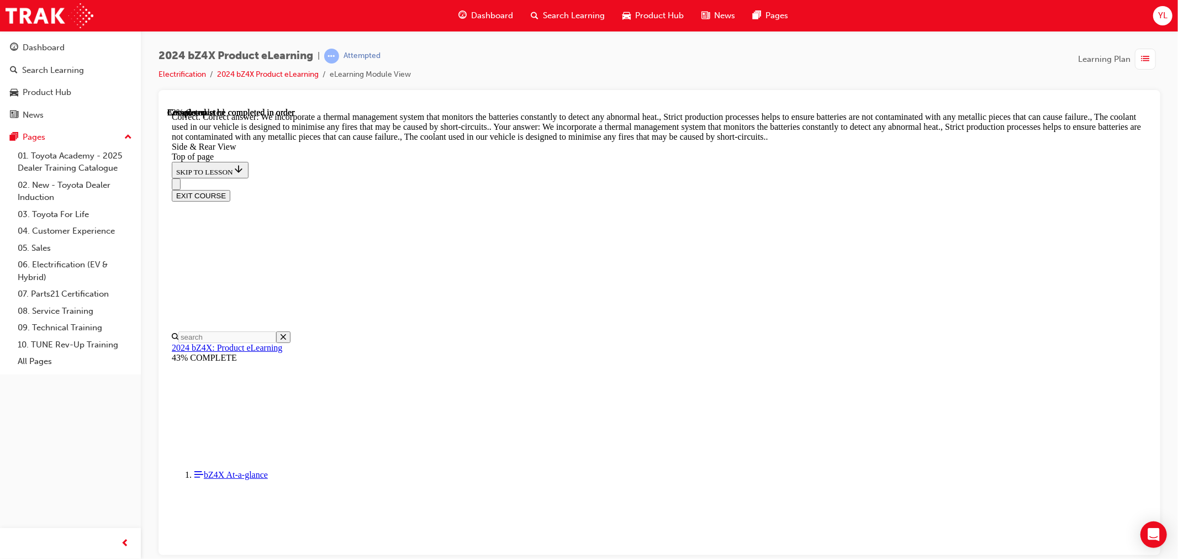
scroll to position [245, 0]
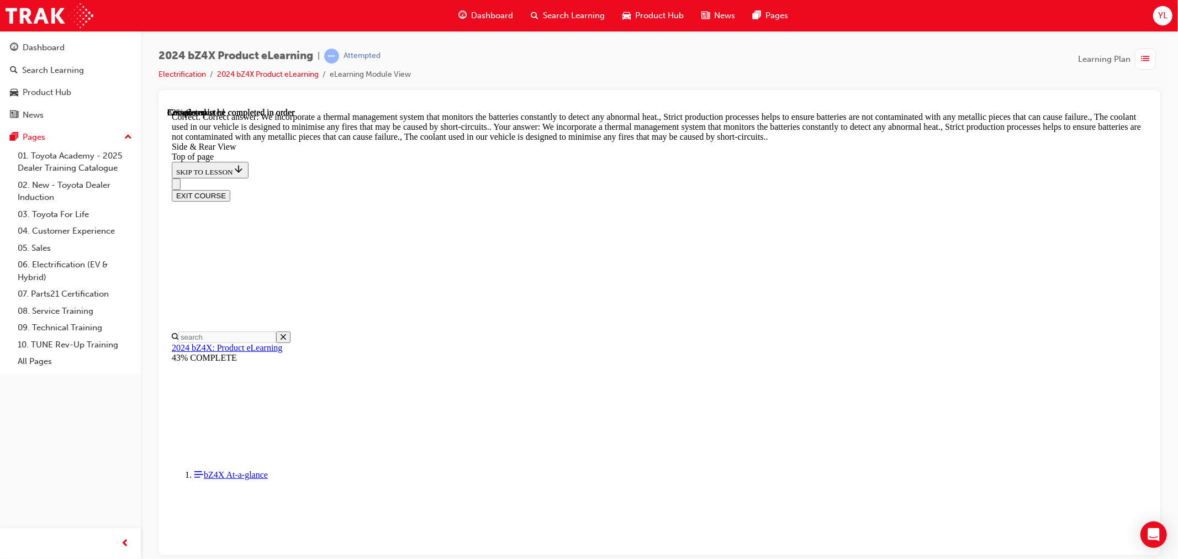
scroll to position [0, 0]
drag, startPoint x: 791, startPoint y: 172, endPoint x: 787, endPoint y: 193, distance: 20.8
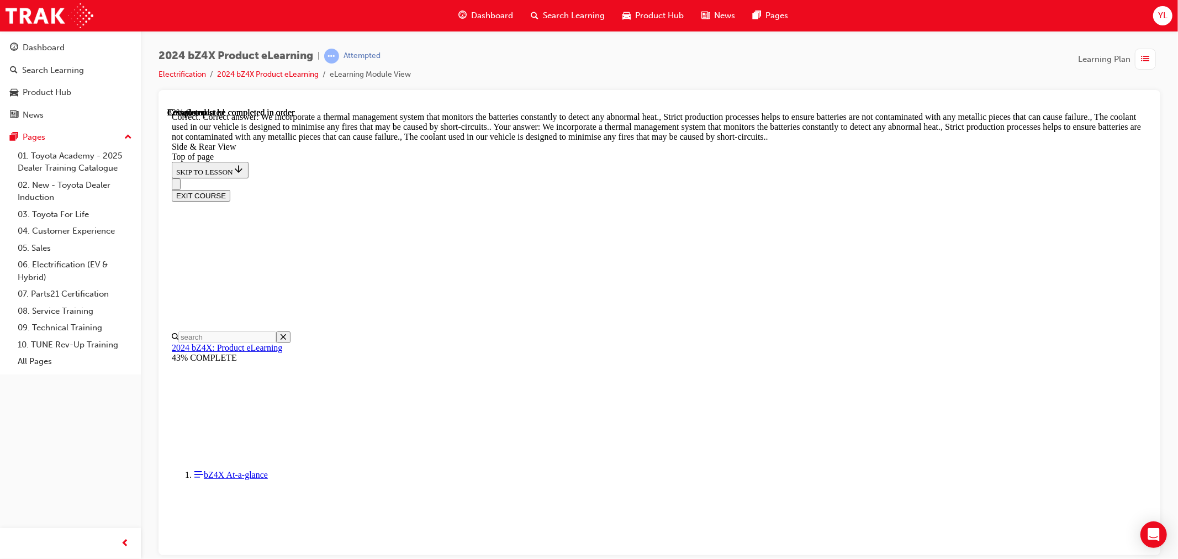
drag, startPoint x: 890, startPoint y: 242, endPoint x: 898, endPoint y: 244, distance: 7.9
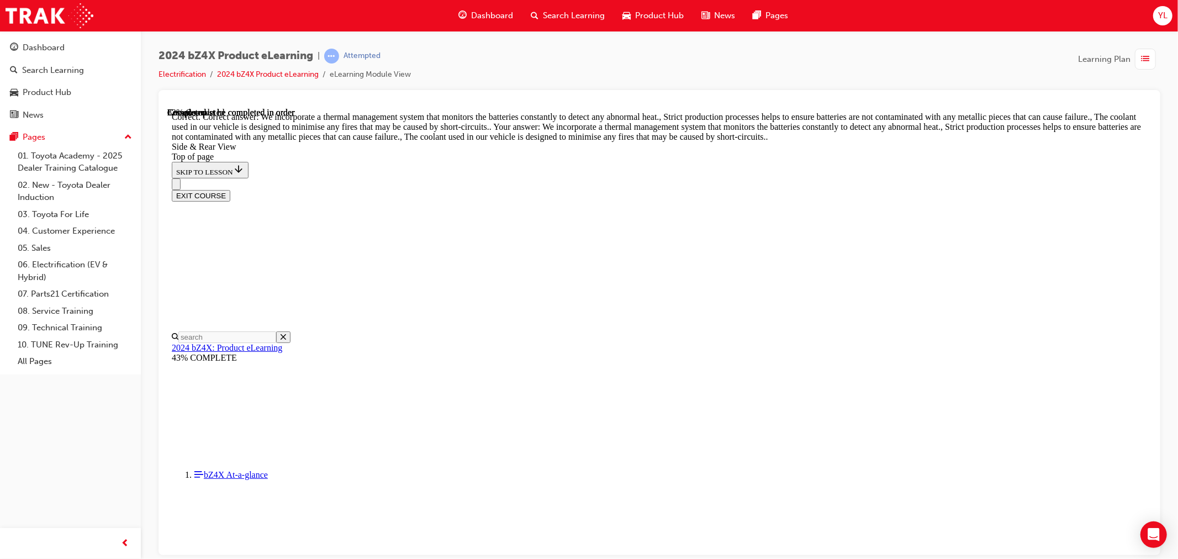
drag, startPoint x: 650, startPoint y: 273, endPoint x: 669, endPoint y: 271, distance: 19.5
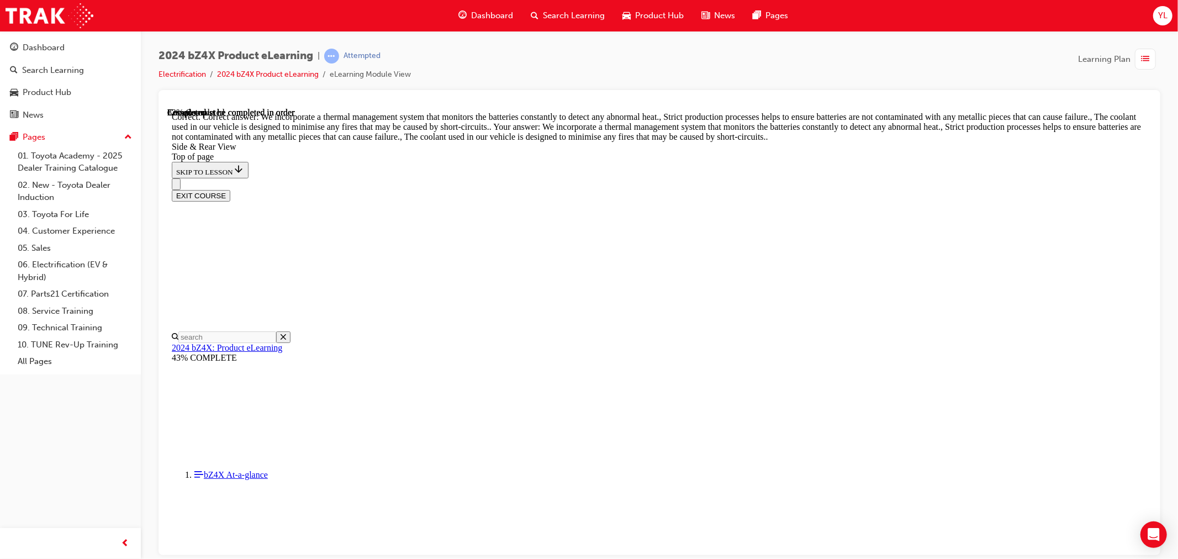
drag, startPoint x: 809, startPoint y: 377, endPoint x: 746, endPoint y: 366, distance: 63.9
drag, startPoint x: 647, startPoint y: 355, endPoint x: 673, endPoint y: 354, distance: 26.0
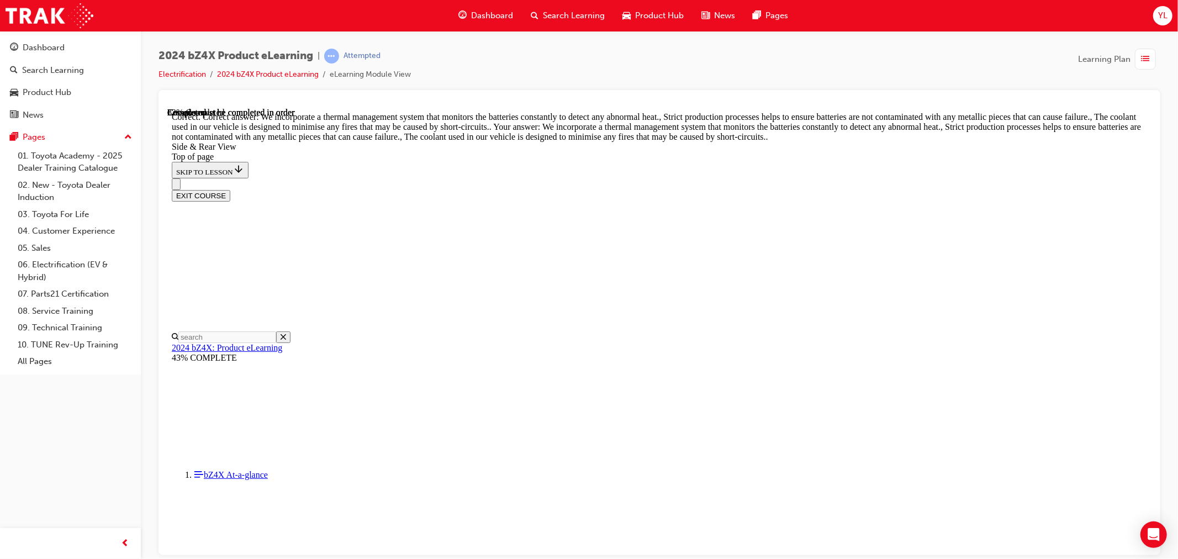
drag, startPoint x: 869, startPoint y: 427, endPoint x: 748, endPoint y: 415, distance: 122.1
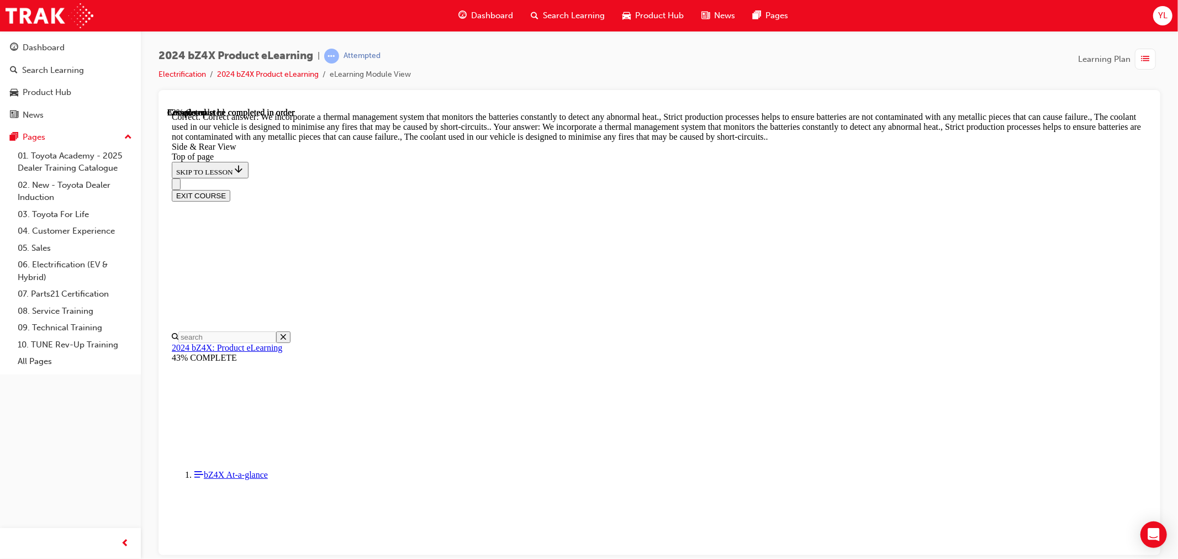
scroll to position [3345, 0]
drag, startPoint x: 808, startPoint y: 387, endPoint x: 836, endPoint y: 387, distance: 28.2
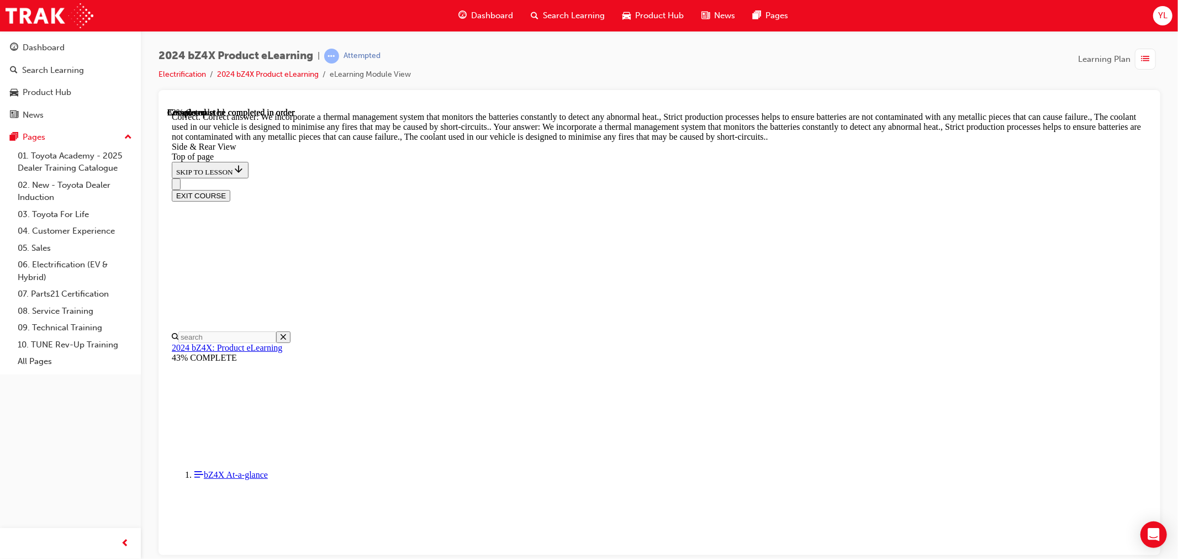
drag, startPoint x: 867, startPoint y: 388, endPoint x: 904, endPoint y: 393, distance: 36.8
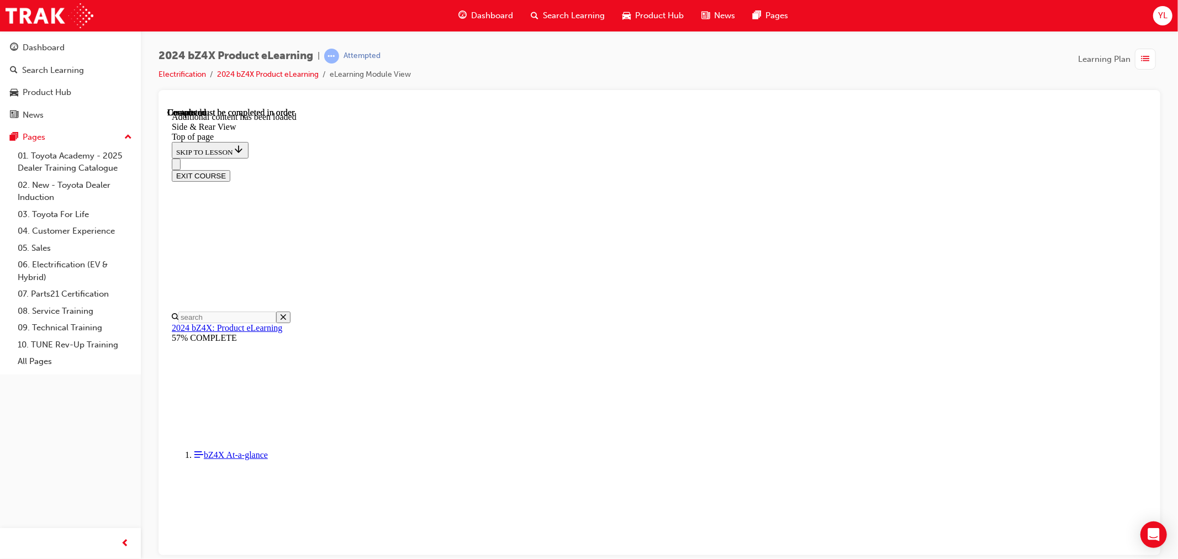
scroll to position [3589, 0]
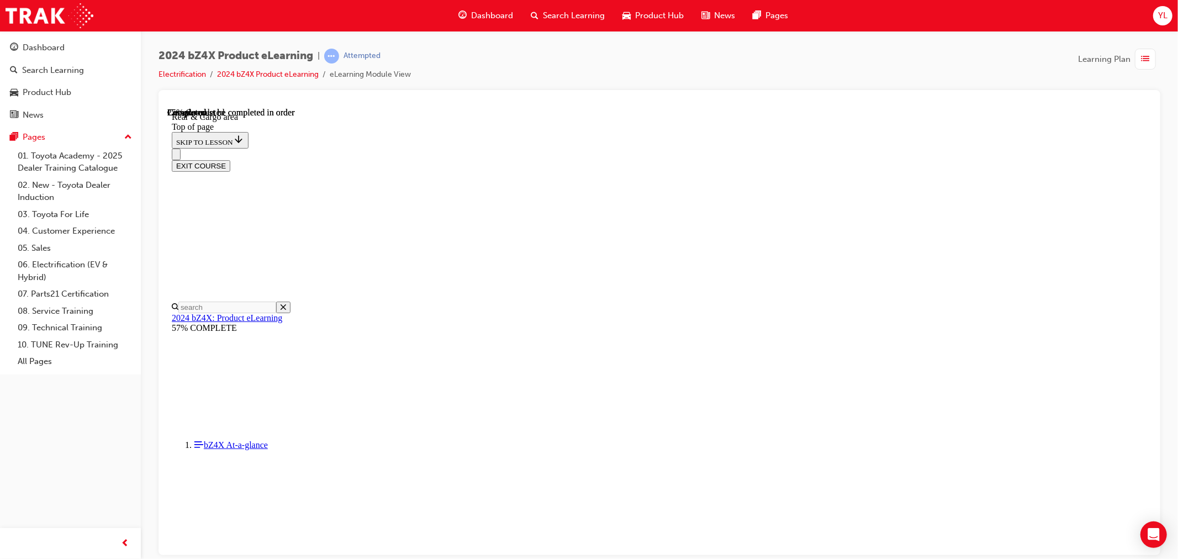
scroll to position [341, 0]
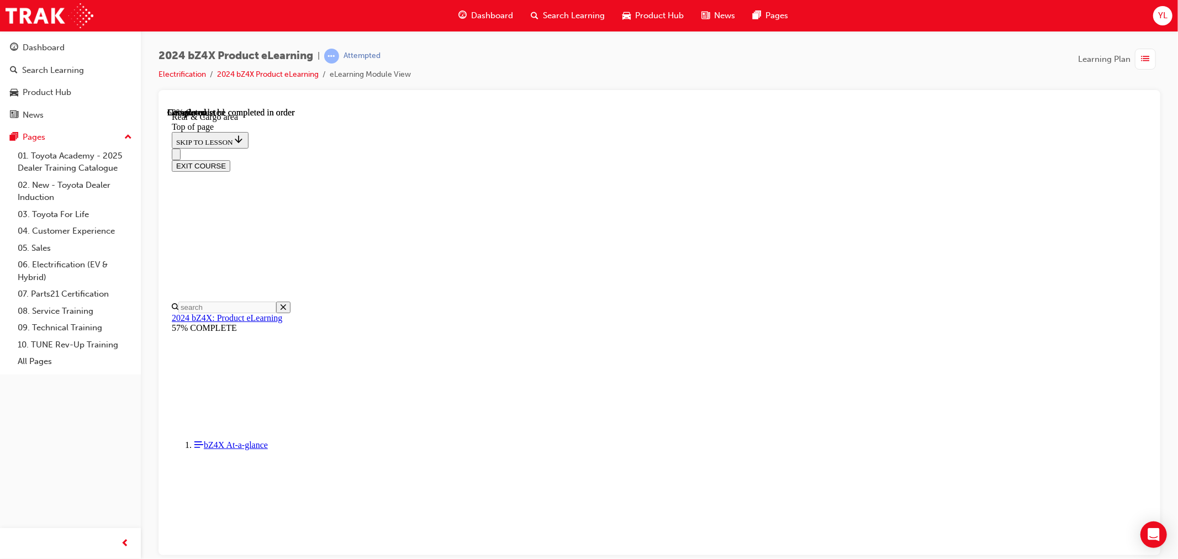
scroll to position [954, 0]
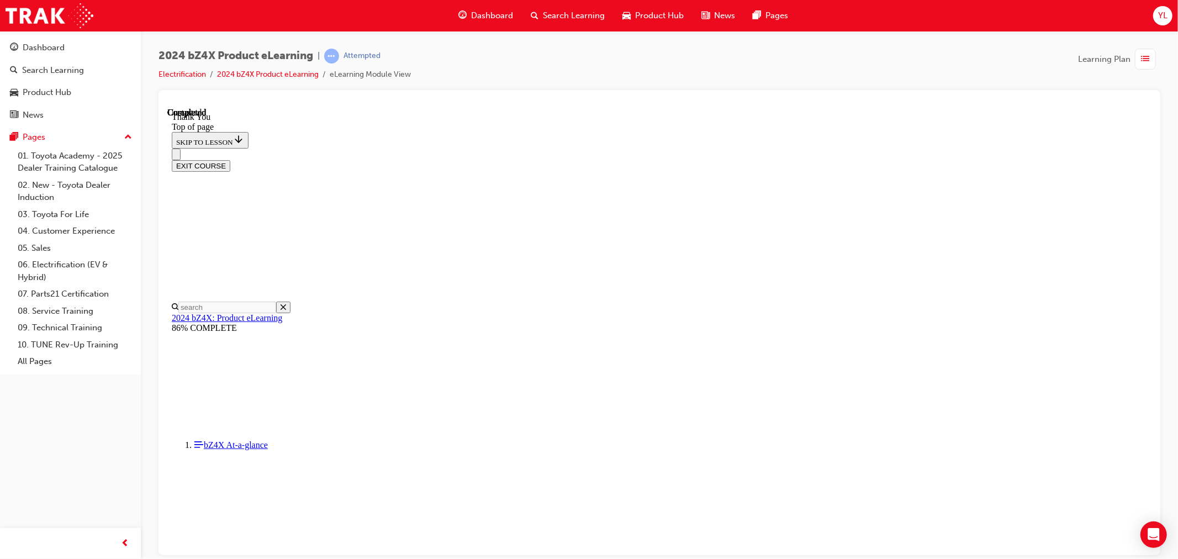
click at [230, 160] on button "EXIT COURSE" at bounding box center [200, 166] width 59 height 12
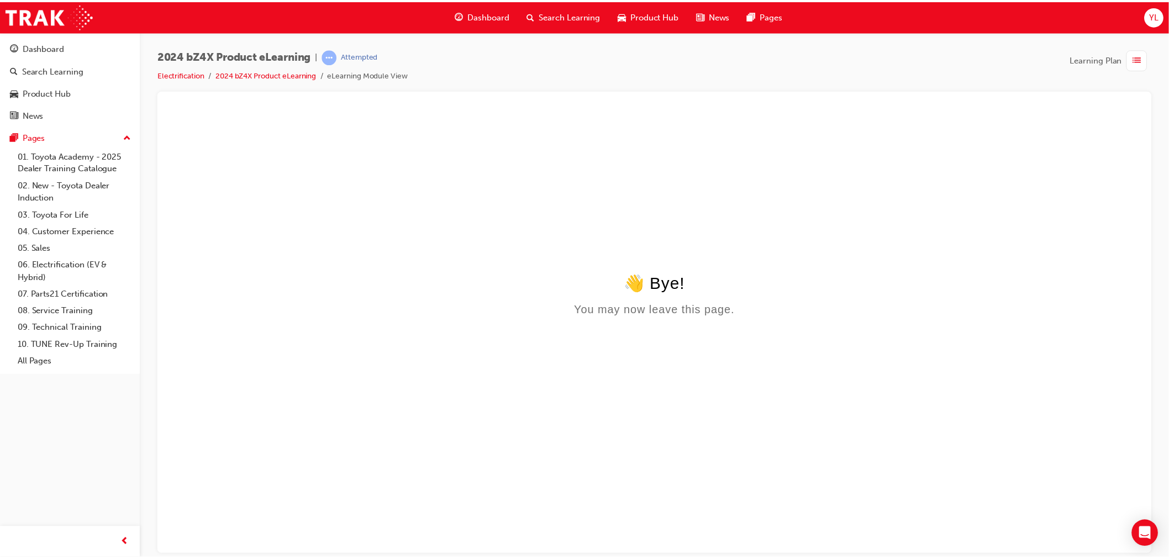
scroll to position [0, 0]
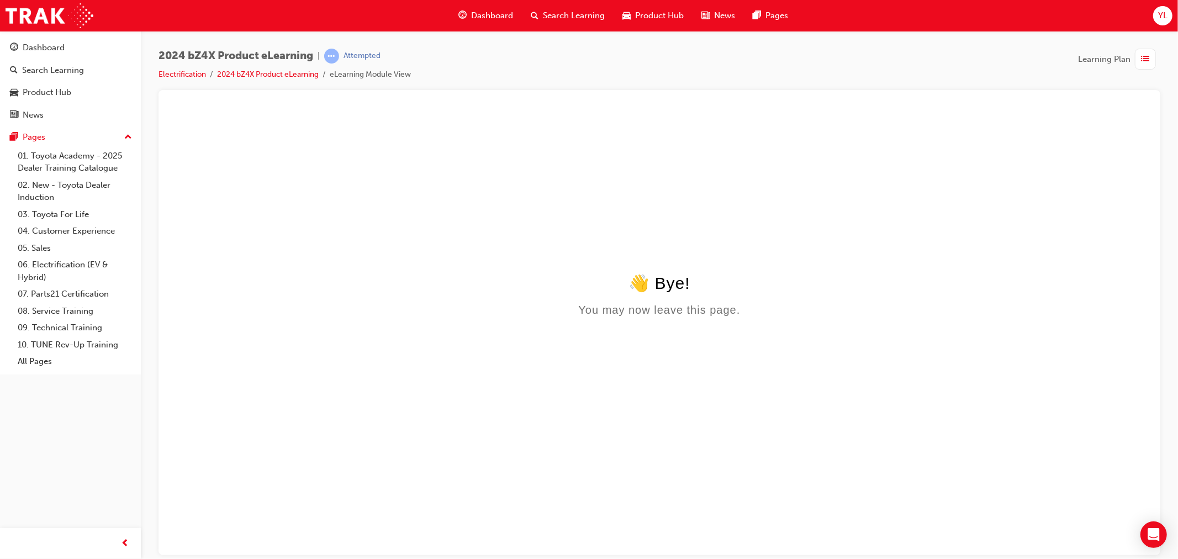
click at [218, 10] on div "Dashboard Search Learning Product Hub News Pages YL" at bounding box center [589, 15] width 1178 height 31
drag, startPoint x: 218, startPoint y: 10, endPoint x: 83, endPoint y: 47, distance: 140.3
click at [83, 47] on div "Dashboard" at bounding box center [70, 48] width 121 height 14
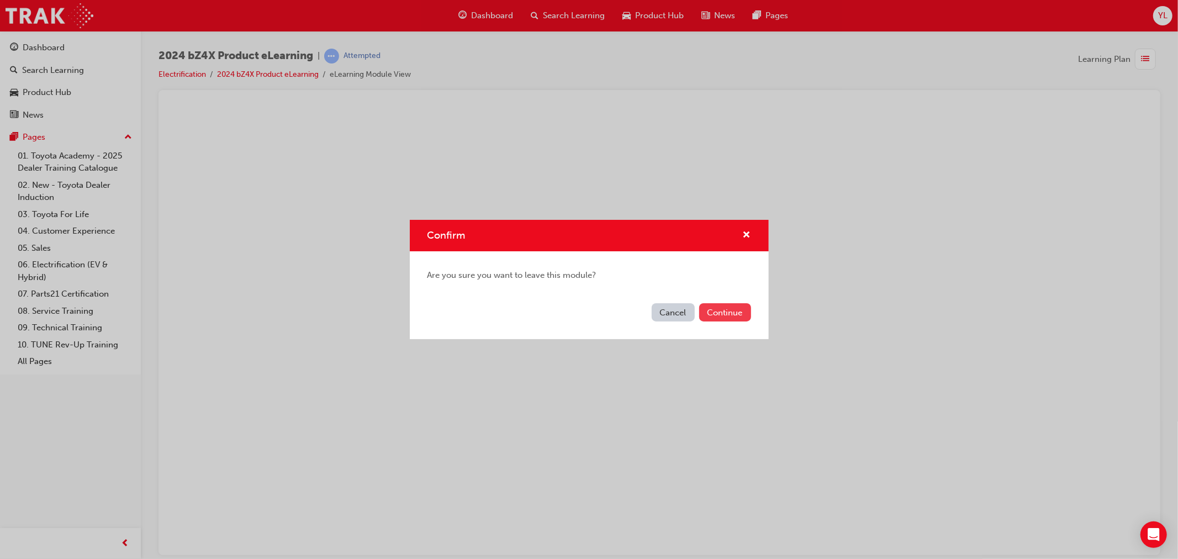
click at [710, 319] on button "Continue" at bounding box center [725, 312] width 52 height 18
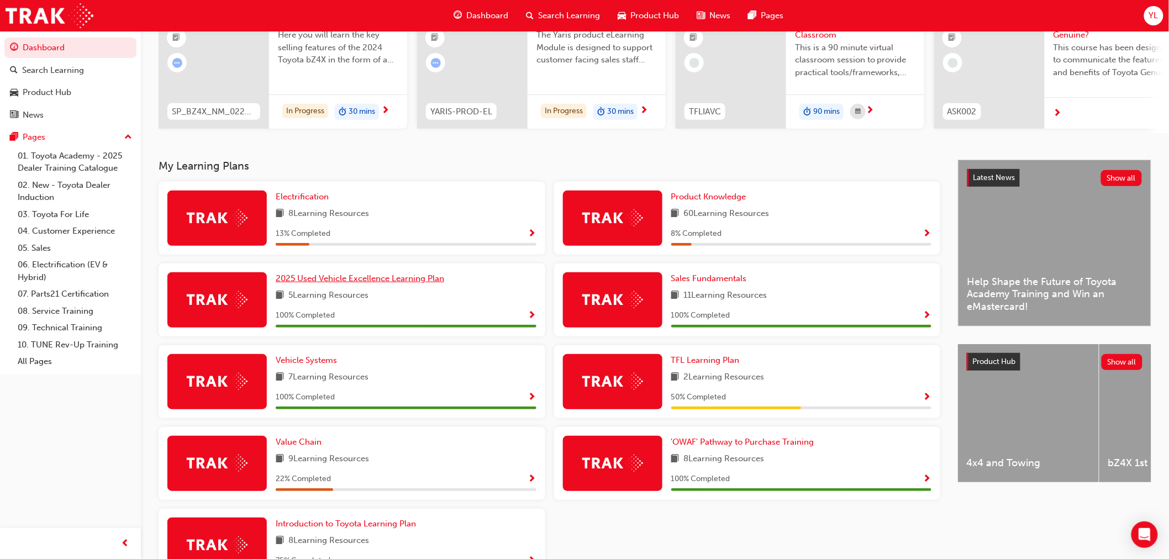
scroll to position [123, 0]
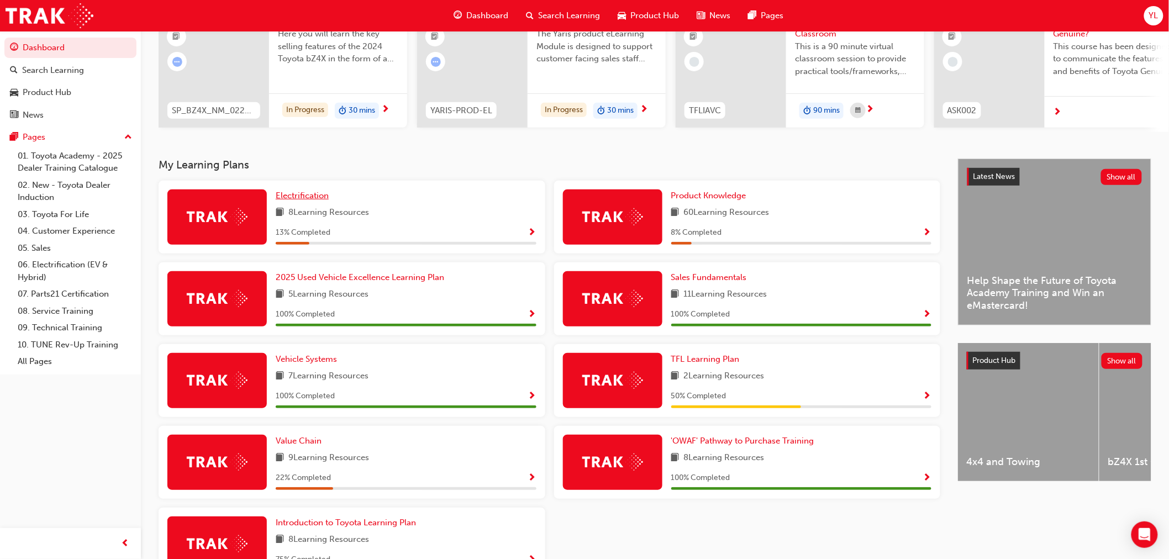
click at [323, 199] on span "Electrification" at bounding box center [302, 196] width 53 height 10
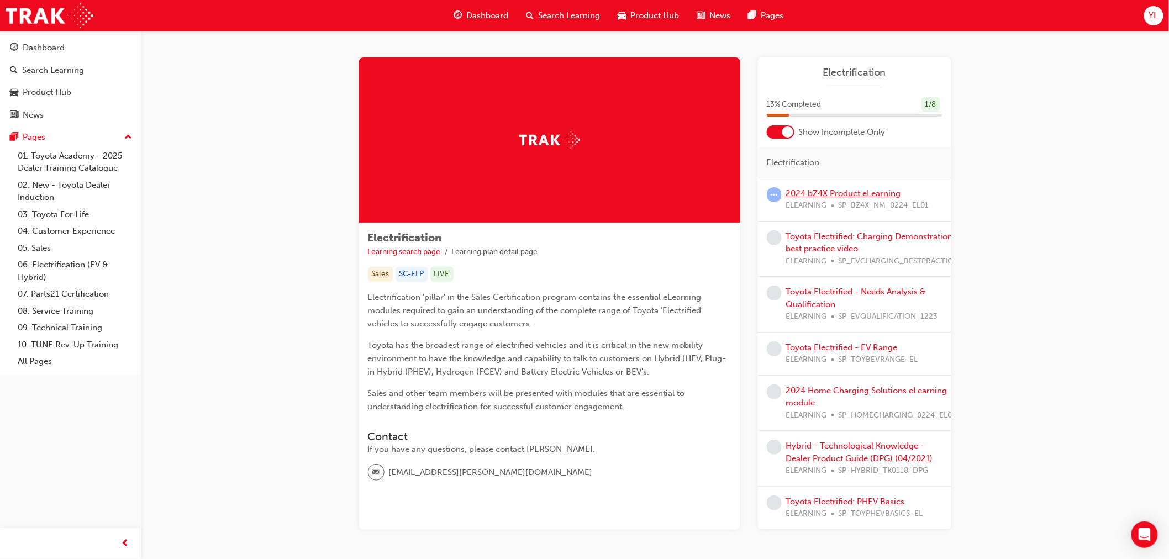
click at [820, 192] on link "2024 bZ4X Product eLearning" at bounding box center [843, 193] width 115 height 10
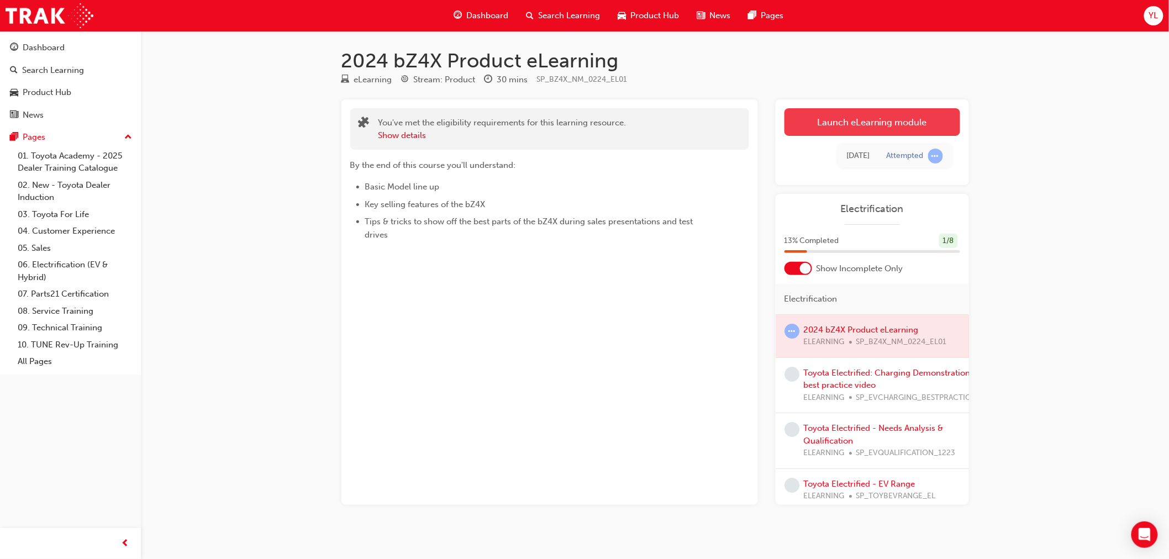
click at [835, 131] on link "Launch eLearning module" at bounding box center [872, 122] width 176 height 28
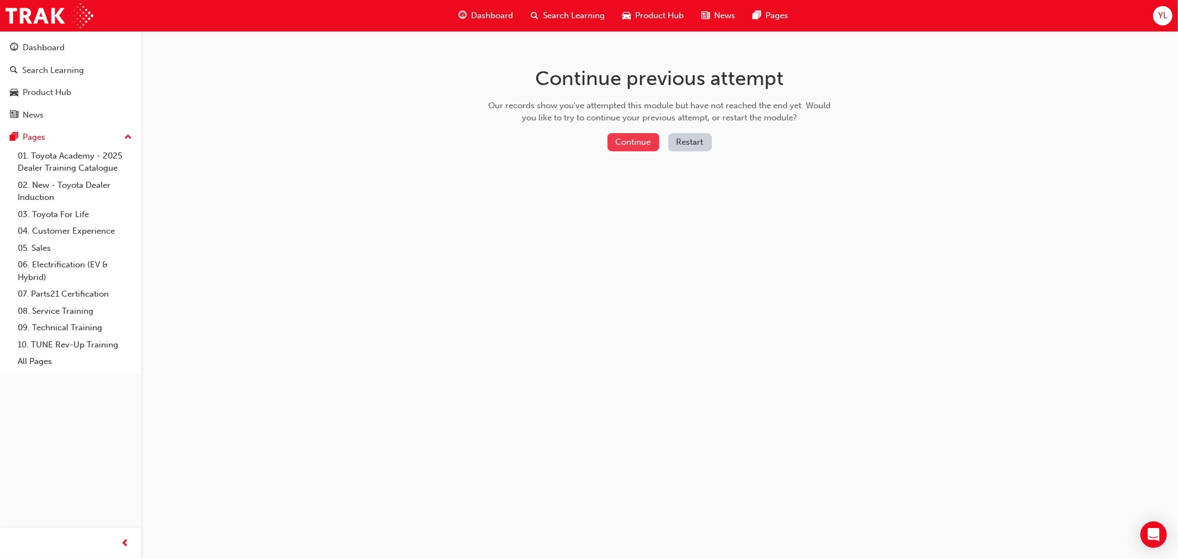
click at [621, 144] on button "Continue" at bounding box center [634, 142] width 52 height 18
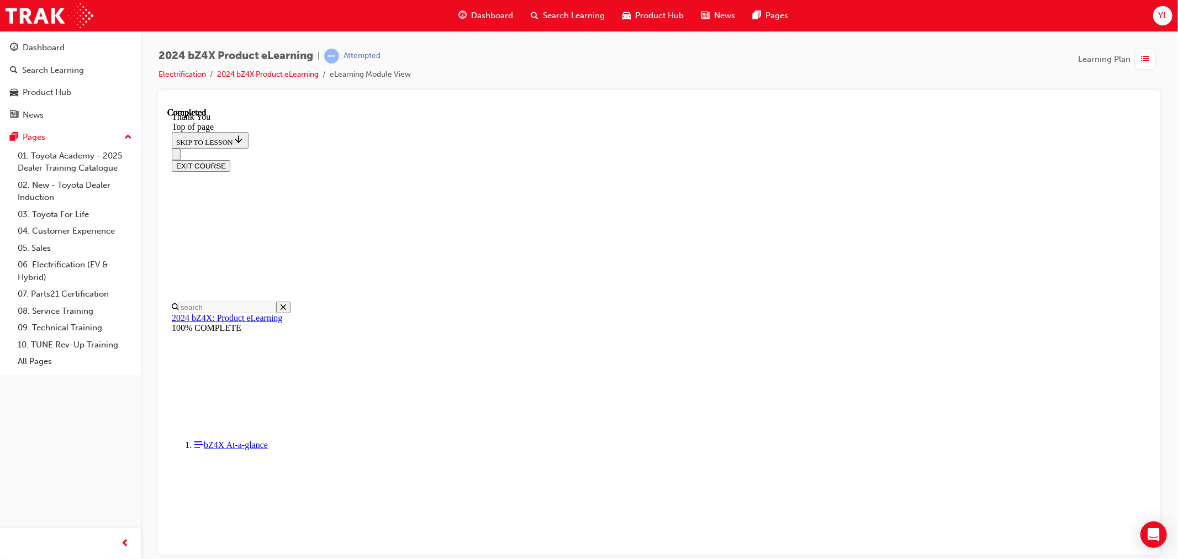
scroll to position [405, 0]
click at [1101, 160] on div "EXIT COURSE" at bounding box center [658, 166] width 975 height 12
click at [230, 160] on button "EXIT COURSE" at bounding box center [200, 166] width 59 height 12
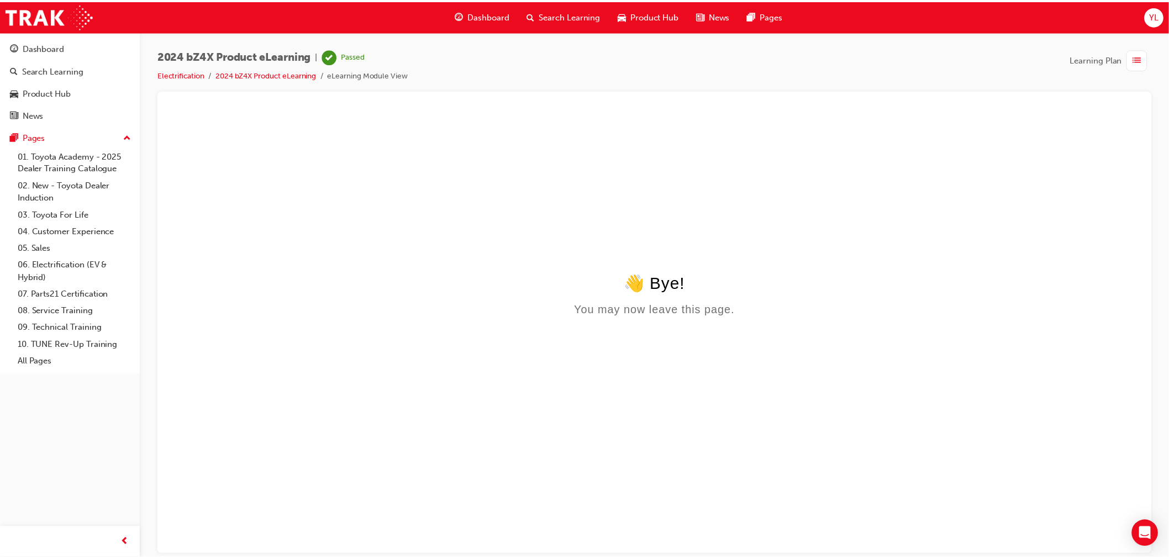
scroll to position [0, 0]
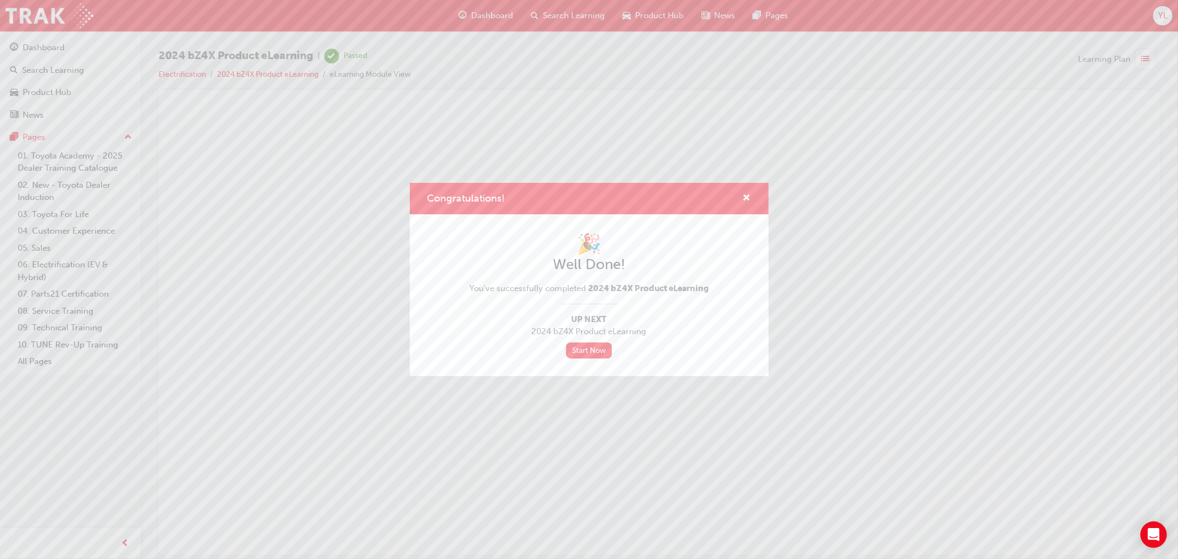
click at [388, 91] on div "Congratulations! 🎉 Well Done! You've successfully completed 2024 bZ4X Product e…" at bounding box center [589, 279] width 1178 height 559
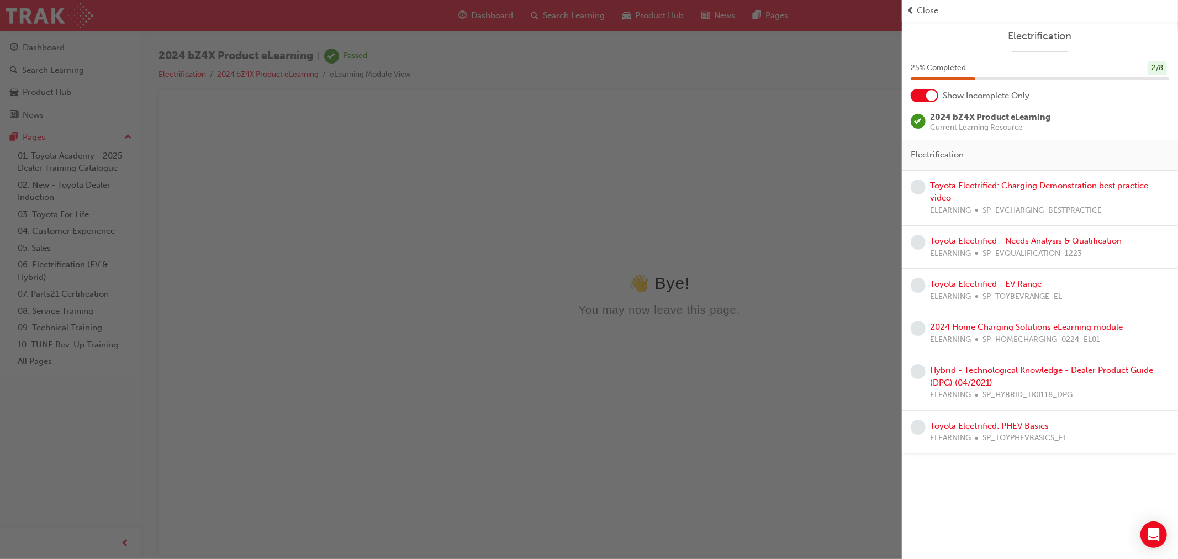
click at [118, 65] on div "button" at bounding box center [451, 279] width 902 height 559
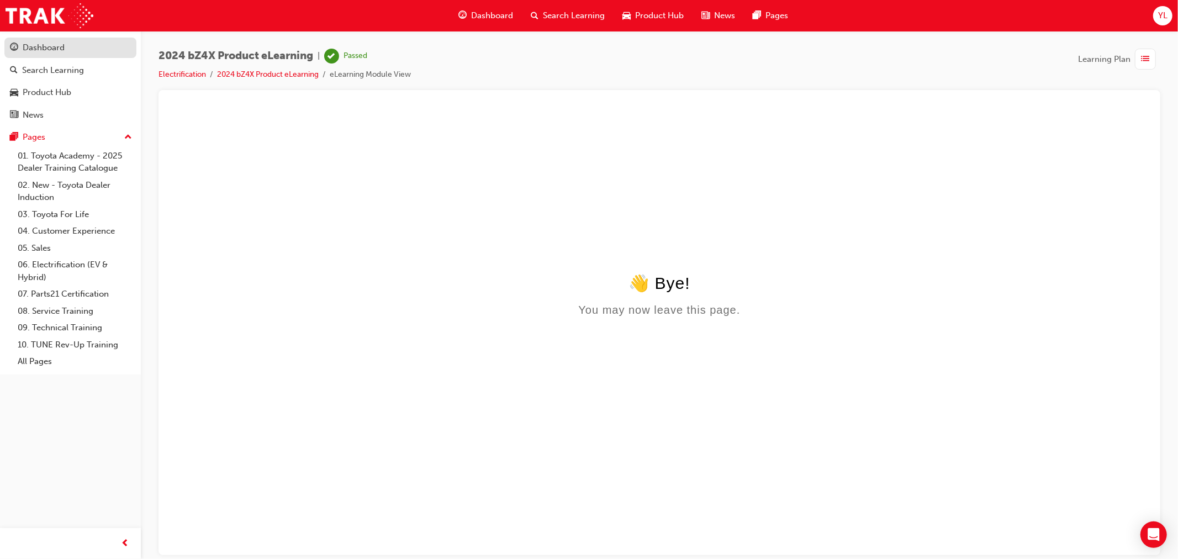
click at [88, 43] on div "Dashboard" at bounding box center [70, 48] width 121 height 14
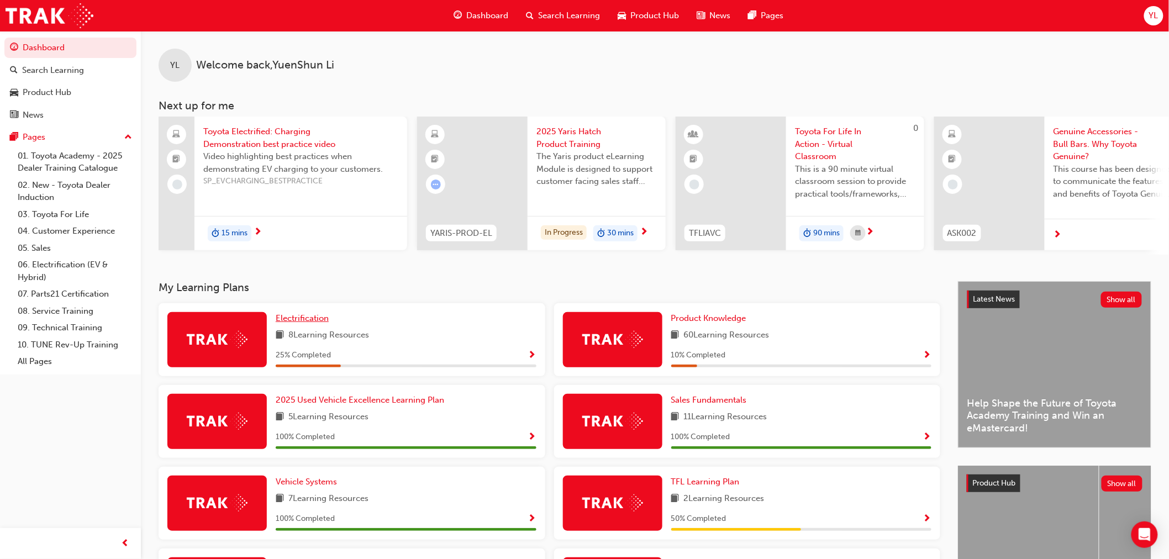
click at [289, 323] on span "Electrification" at bounding box center [302, 318] width 53 height 10
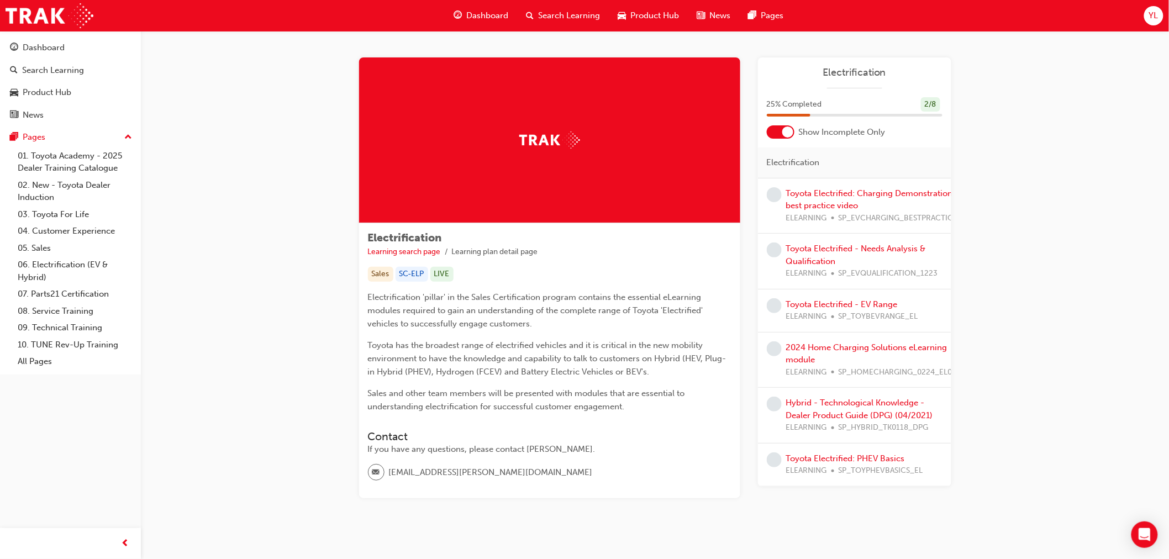
click at [809, 213] on span "ELEARNING" at bounding box center [806, 218] width 41 height 13
click at [810, 203] on link "Toyota Electrified: Charging Demonstration best practice video" at bounding box center [869, 199] width 167 height 23
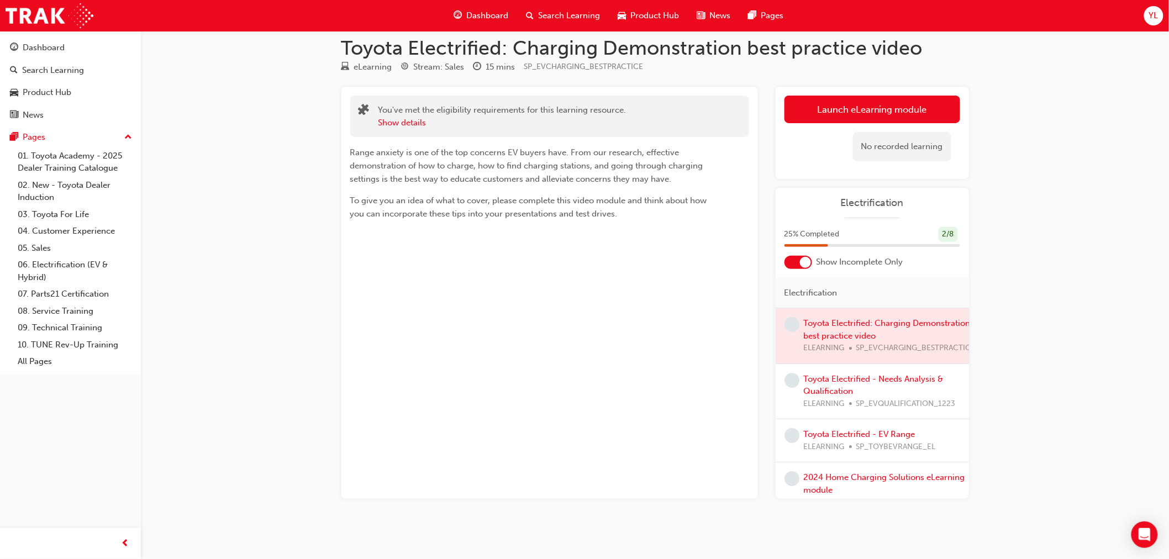
scroll to position [15, 0]
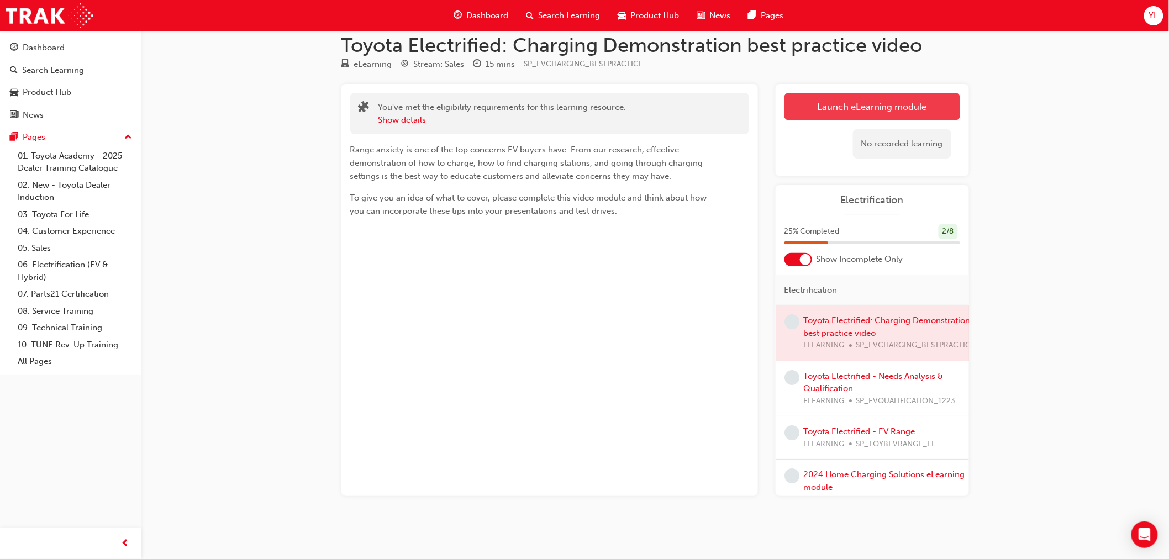
click at [888, 102] on link "Launch eLearning module" at bounding box center [872, 107] width 176 height 28
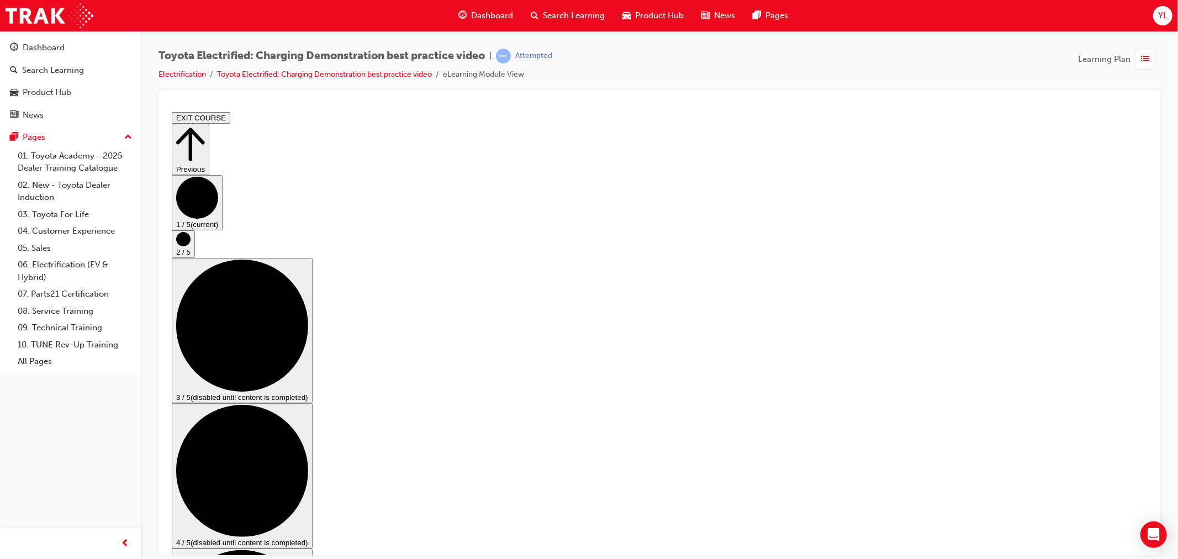
click at [1116, 257] on div "2 / 5" at bounding box center [658, 244] width 975 height 28
click at [190, 246] on circle "Step controls" at bounding box center [183, 238] width 14 height 14
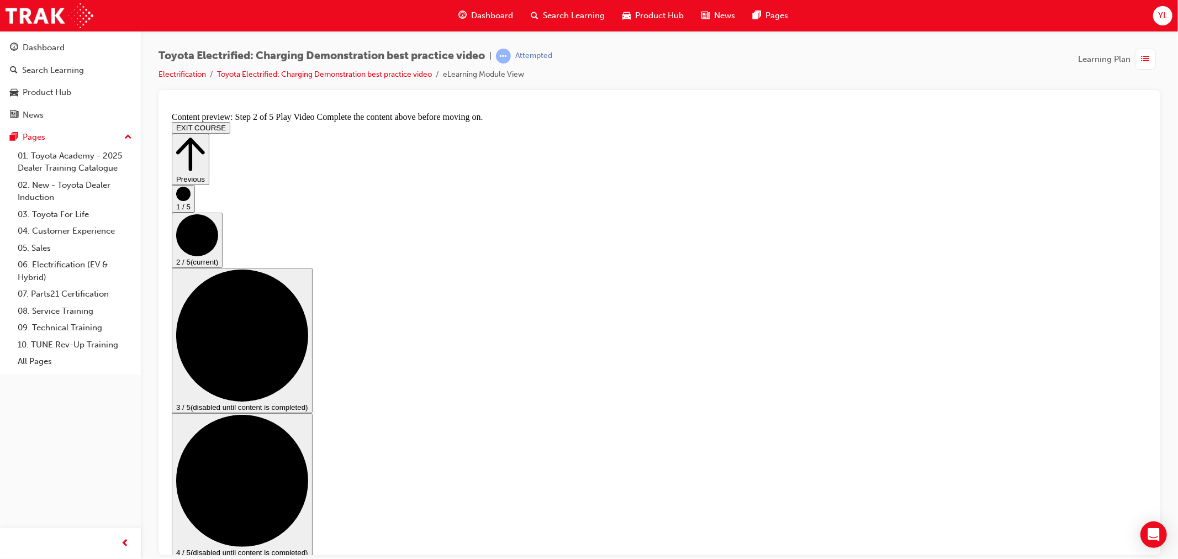
click at [190, 201] on circle "Step controls" at bounding box center [183, 193] width 14 height 14
click at [190, 256] on circle "Step controls" at bounding box center [183, 248] width 14 height 14
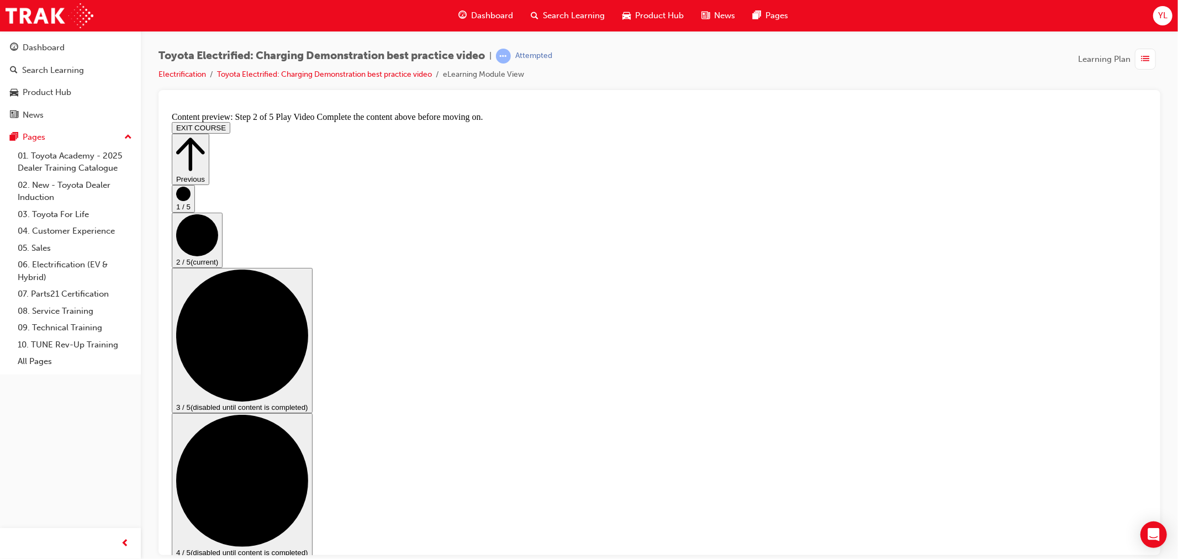
drag, startPoint x: 773, startPoint y: 496, endPoint x: 769, endPoint y: 503, distance: 7.7
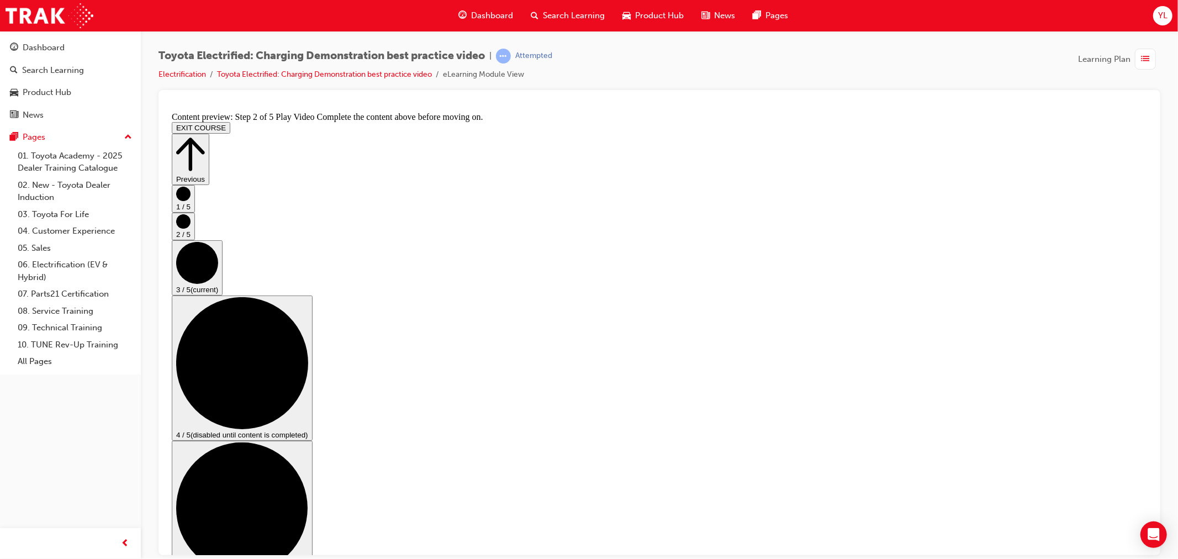
scroll to position [0, 0]
checkbox input "true"
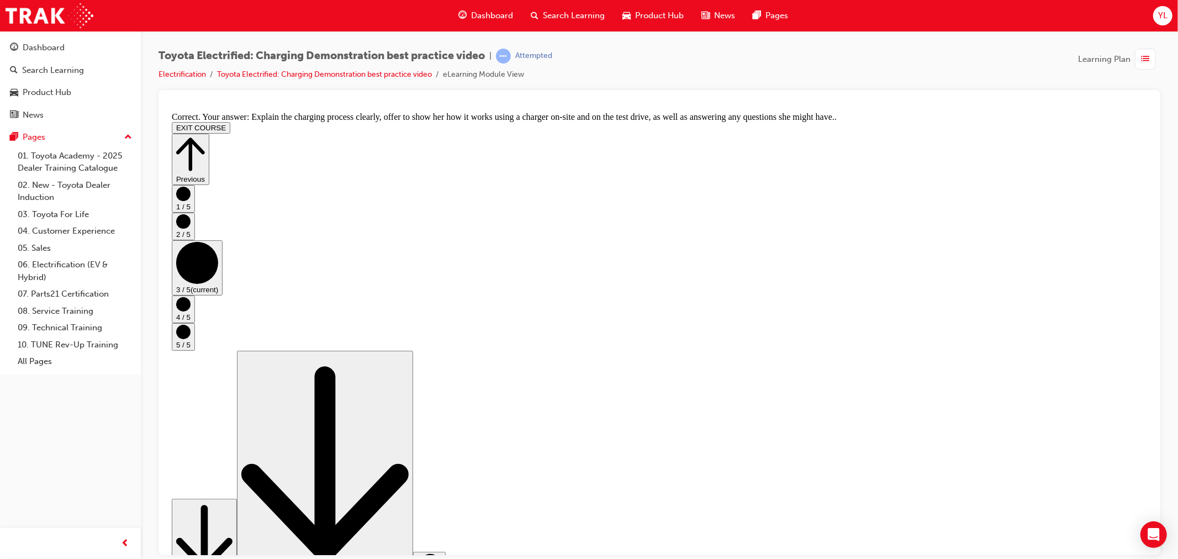
scroll to position [0, 0]
drag, startPoint x: 1124, startPoint y: 350, endPoint x: 1122, endPoint y: 333, distance: 17.2
click at [1124, 346] on div "1 / 5 2 / 5 3 / 5 (current) 4 / 5 5 / 5" at bounding box center [658, 267] width 975 height 166
click at [218, 283] on circle "Step controls" at bounding box center [197, 262] width 42 height 42
click at [190, 311] on circle "Step controls" at bounding box center [183, 304] width 14 height 14
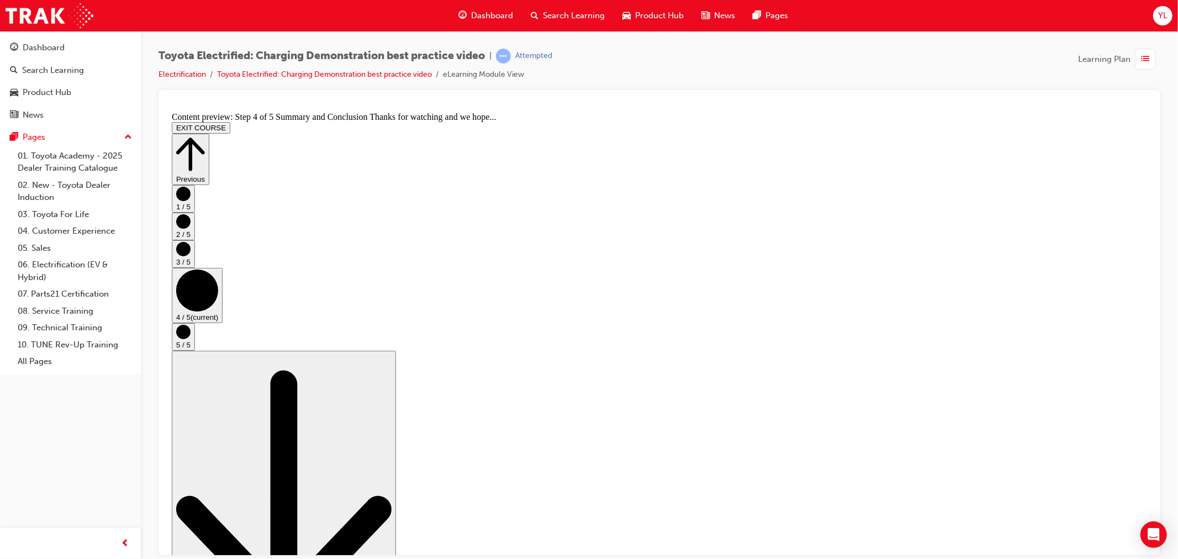
drag, startPoint x: 456, startPoint y: 337, endPoint x: 471, endPoint y: 412, distance: 76.0
click at [194, 350] on button "5 / 5" at bounding box center [182, 337] width 23 height 28
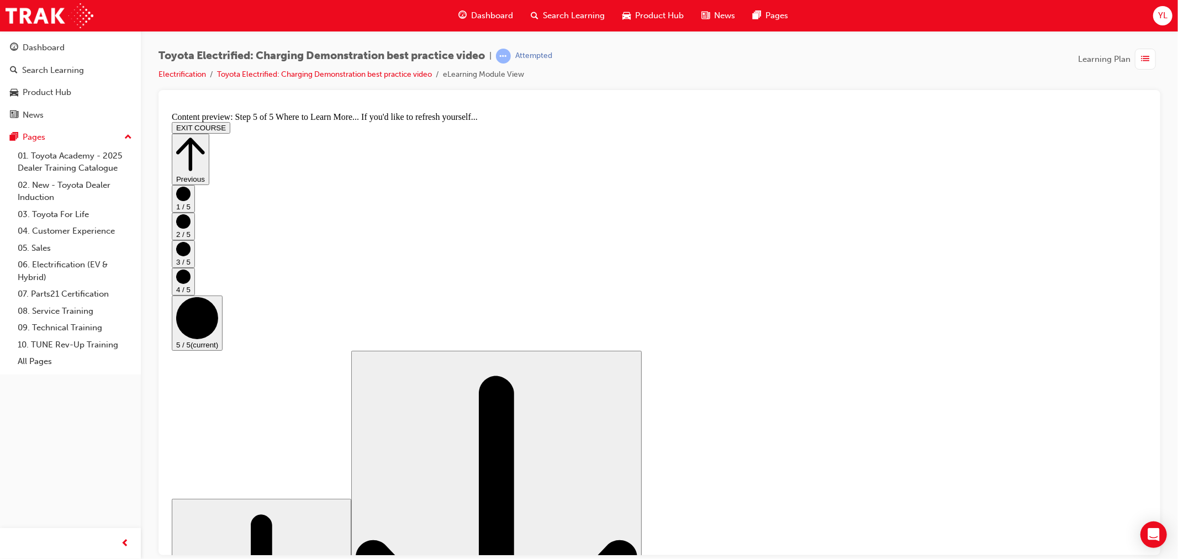
scroll to position [61, 0]
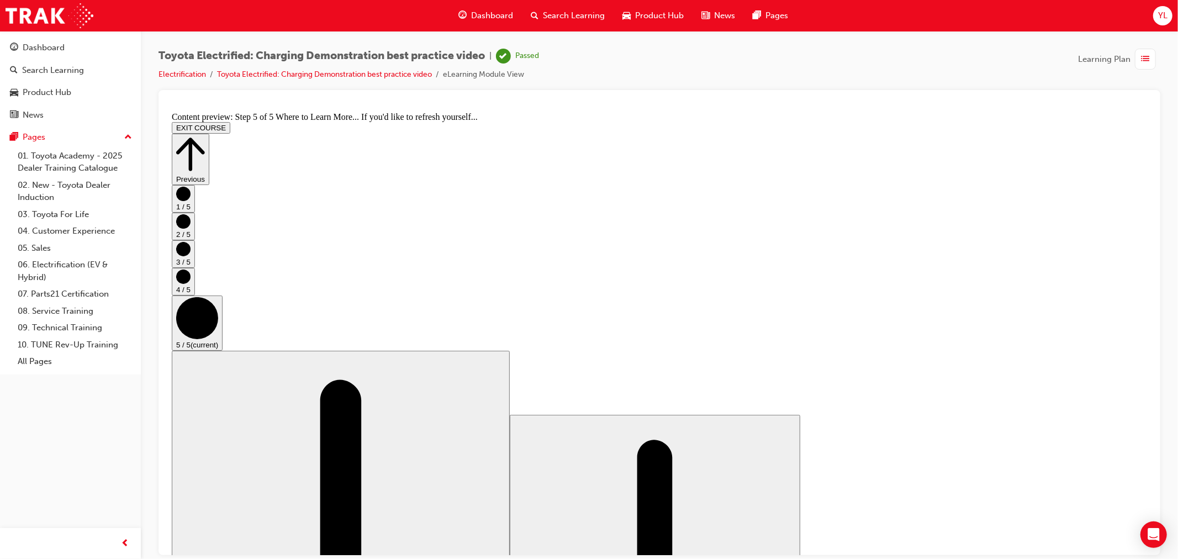
click at [204, 135] on icon "Step controls" at bounding box center [190, 154] width 29 height 38
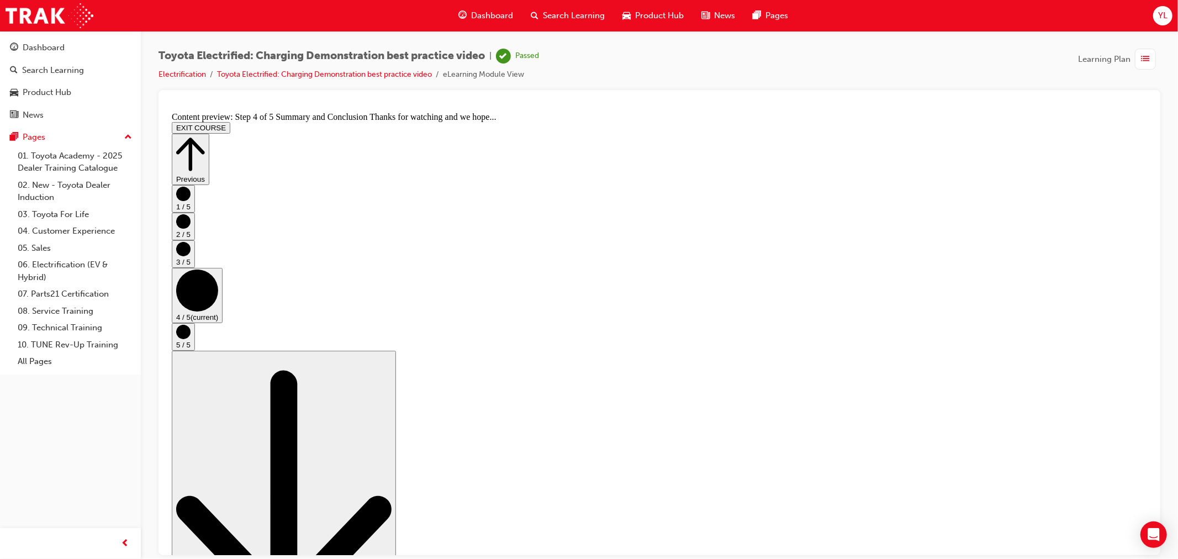
click at [230, 122] on button "EXIT COURSE" at bounding box center [200, 128] width 59 height 12
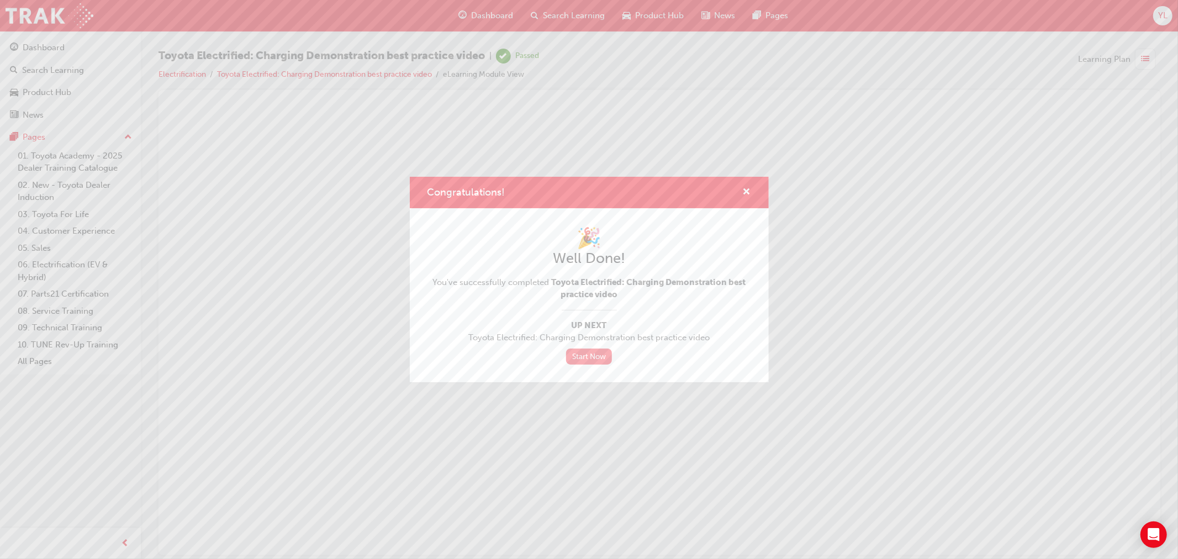
click at [595, 358] on link "Start Now" at bounding box center [589, 357] width 46 height 16
click at [50, 48] on div "Congratulations! 🎉 Well Done! You've successfully completed Toyota Electrified:…" at bounding box center [589, 279] width 1178 height 559
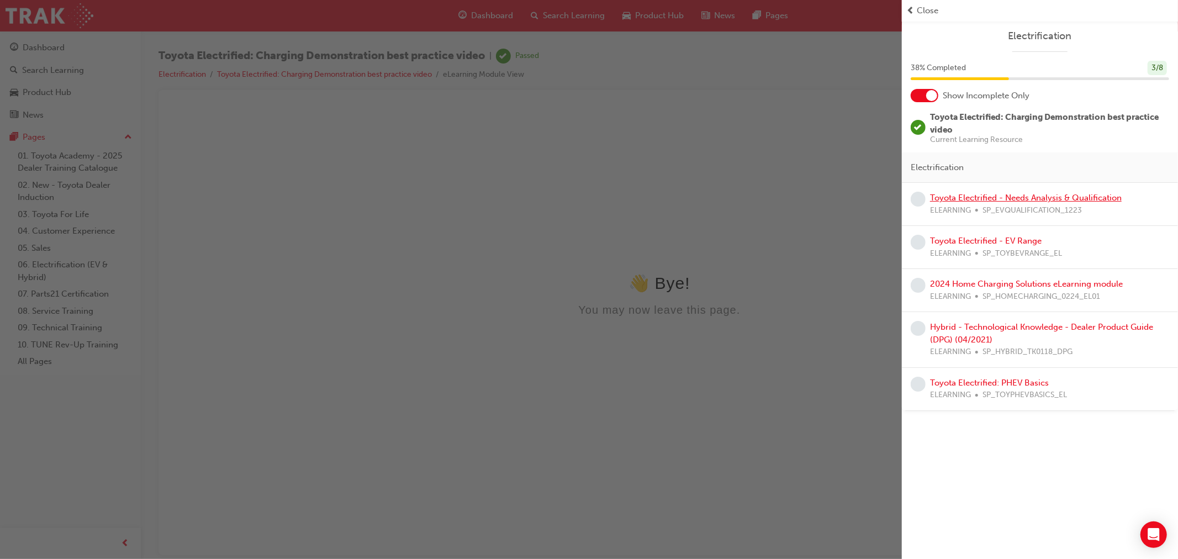
click at [1037, 202] on link "Toyota Electrified - Needs Analysis & Qualification" at bounding box center [1026, 198] width 192 height 10
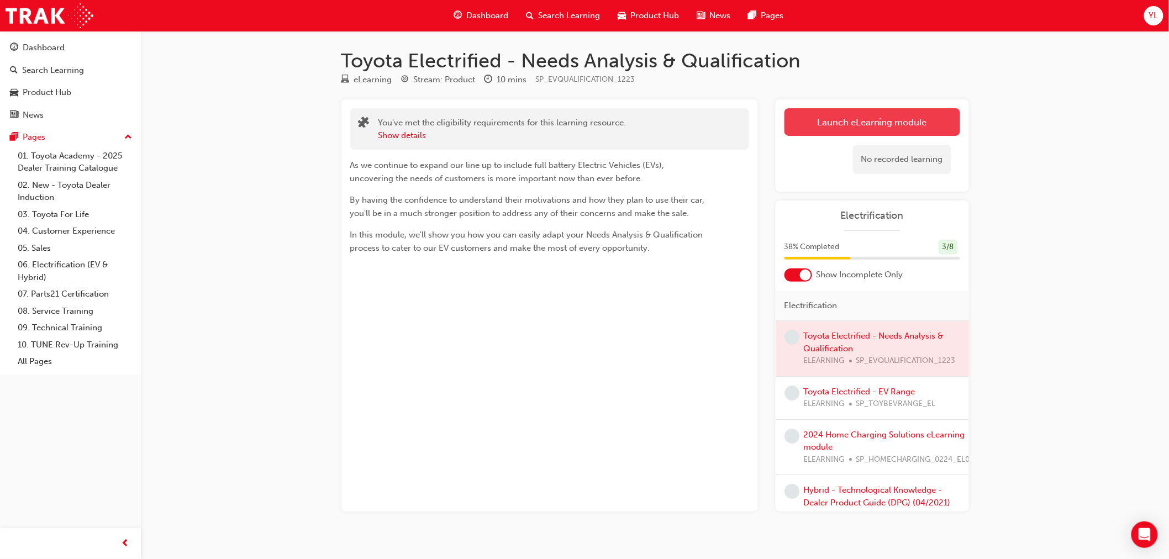
click at [901, 126] on link "Launch eLearning module" at bounding box center [872, 122] width 176 height 28
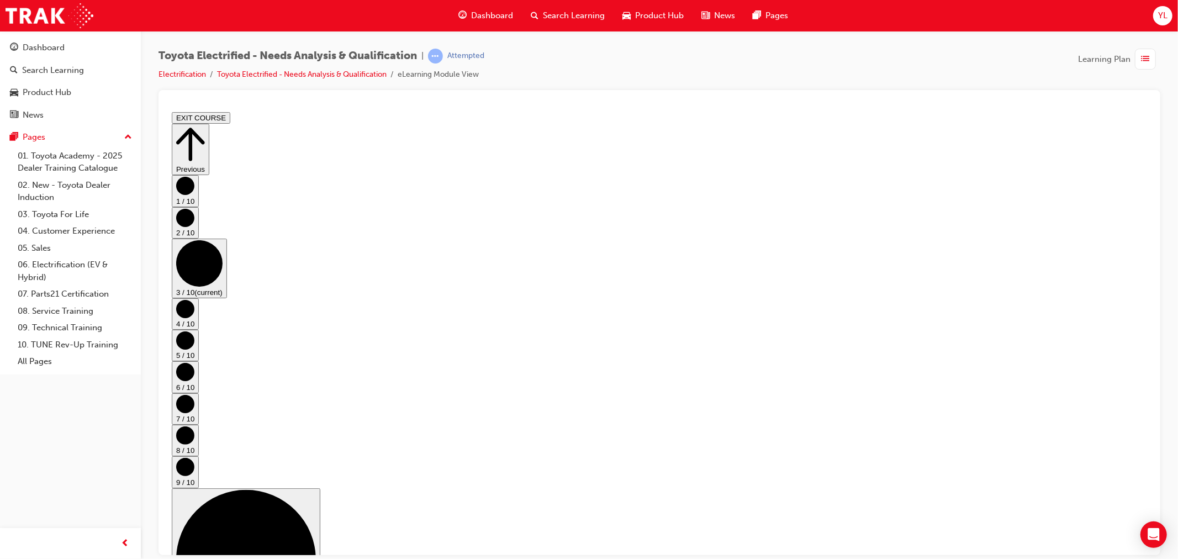
click at [194, 309] on circle "Step controls" at bounding box center [185, 308] width 18 height 18
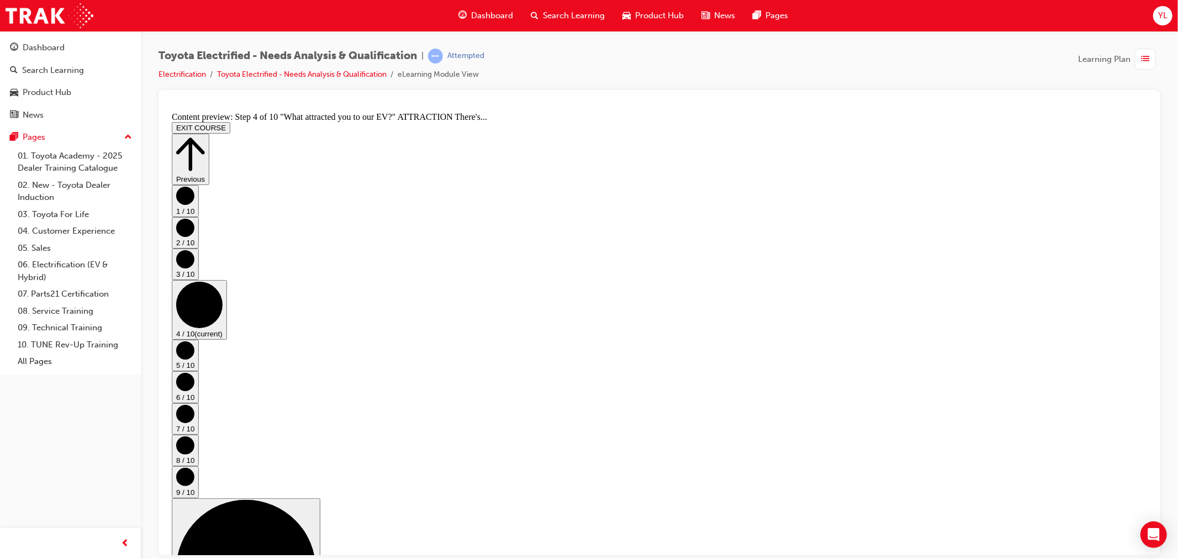
scroll to position [300, 0]
click at [194, 341] on circle "Step controls" at bounding box center [185, 350] width 18 height 18
click at [194, 372] on circle "Step controls" at bounding box center [185, 381] width 18 height 18
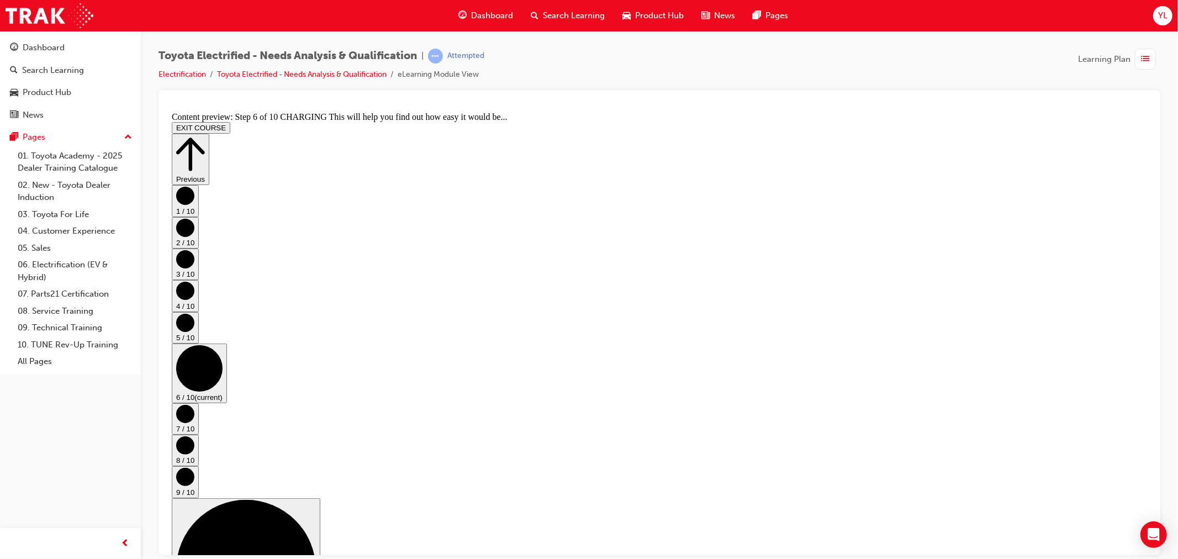
click at [194, 404] on circle "Step controls" at bounding box center [185, 413] width 18 height 18
click at [194, 436] on circle "Step controls" at bounding box center [185, 445] width 18 height 18
click at [194, 467] on circle "Step controls" at bounding box center [185, 476] width 18 height 18
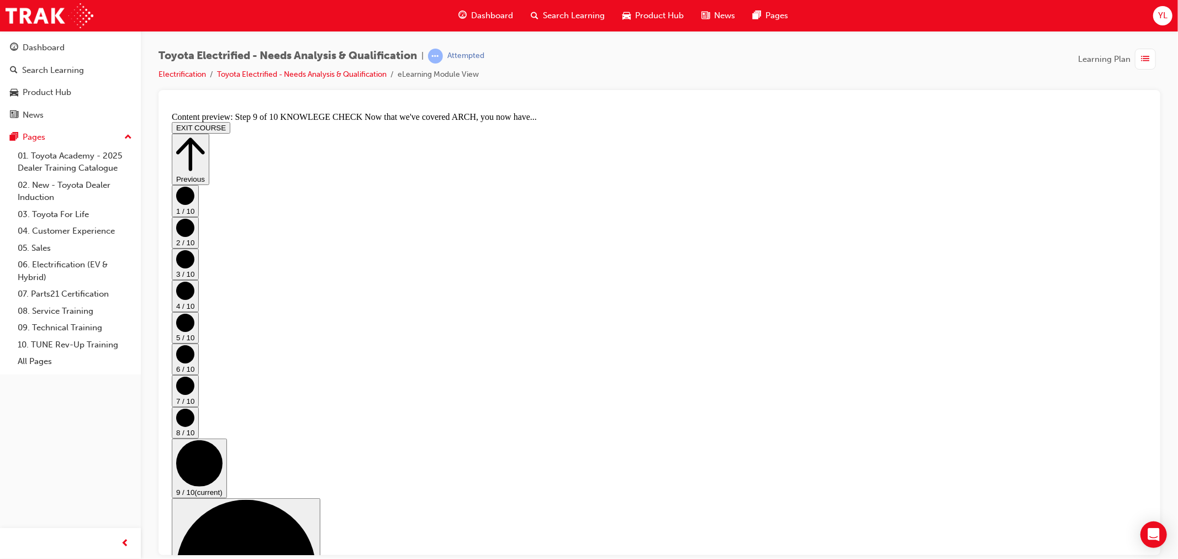
click at [230, 122] on button "EXIT COURSE" at bounding box center [200, 128] width 59 height 12
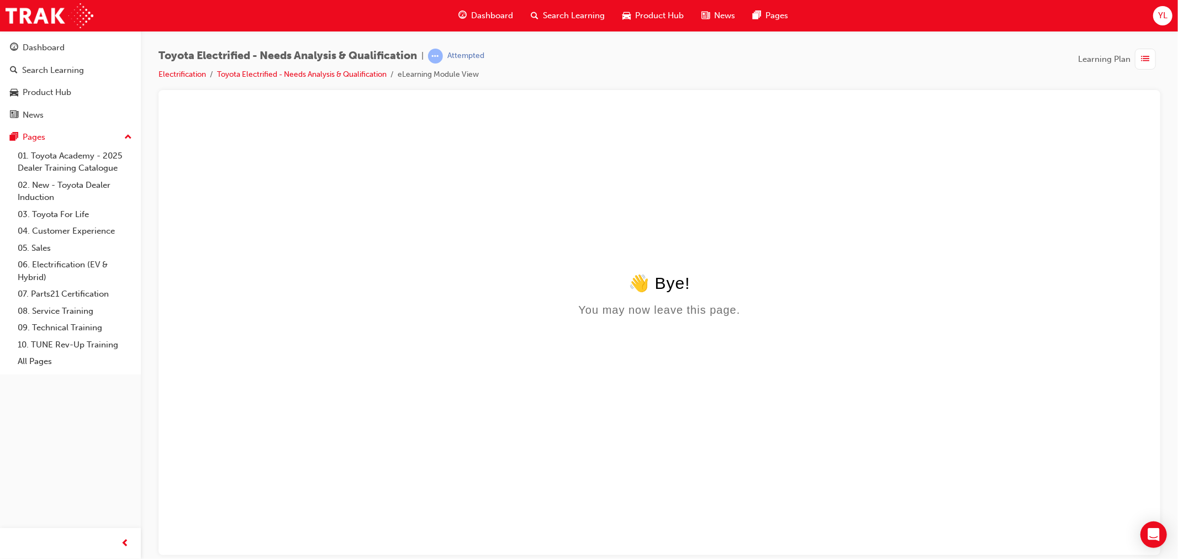
scroll to position [0, 0]
click at [103, 41] on div "Dashboard" at bounding box center [70, 48] width 121 height 14
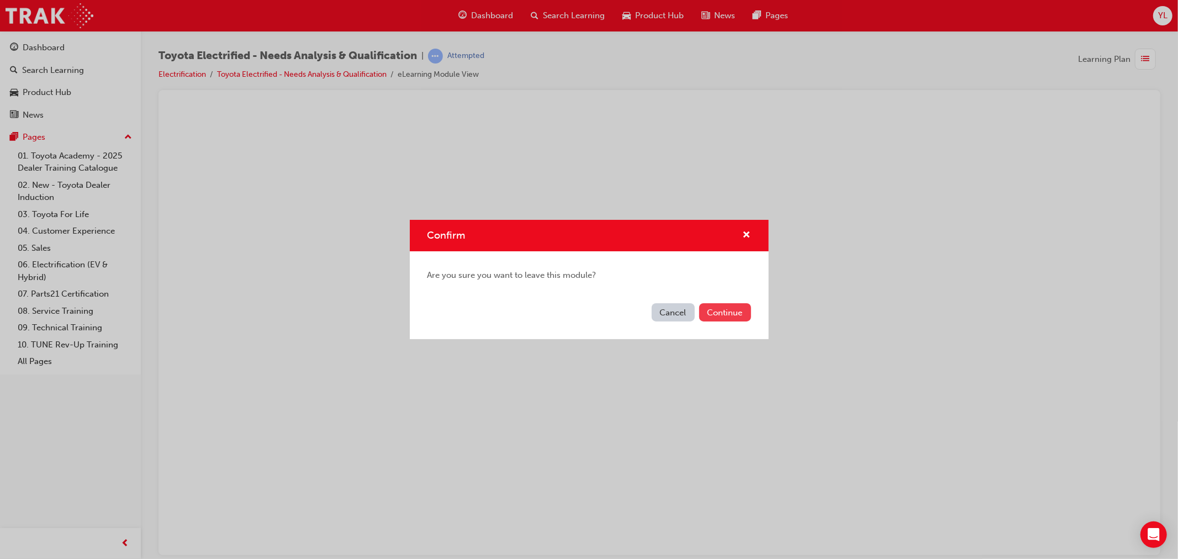
click at [721, 314] on button "Continue" at bounding box center [725, 312] width 52 height 18
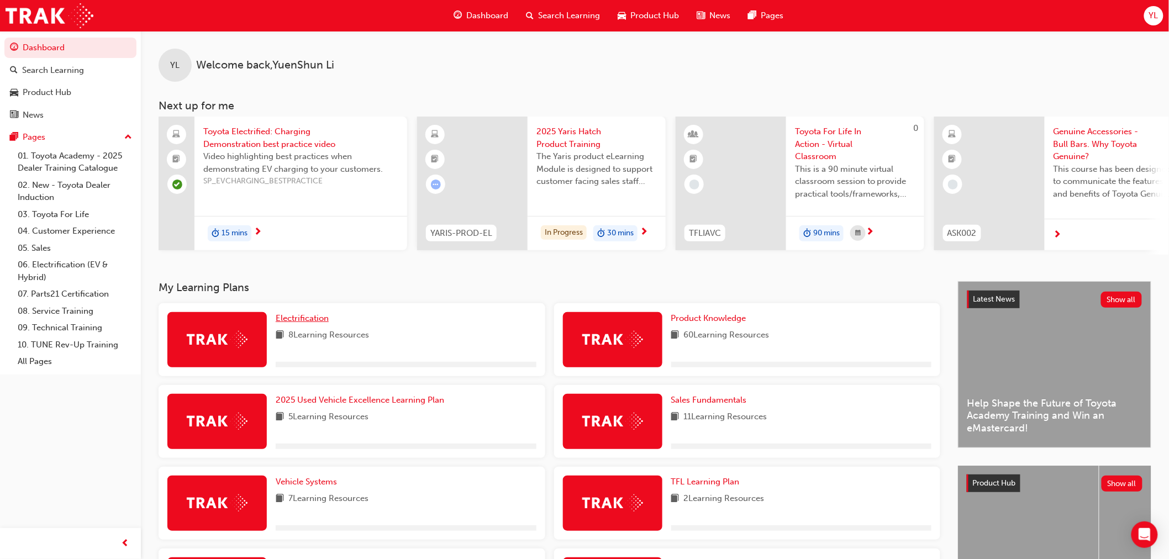
click at [291, 321] on span "Electrification" at bounding box center [302, 318] width 53 height 10
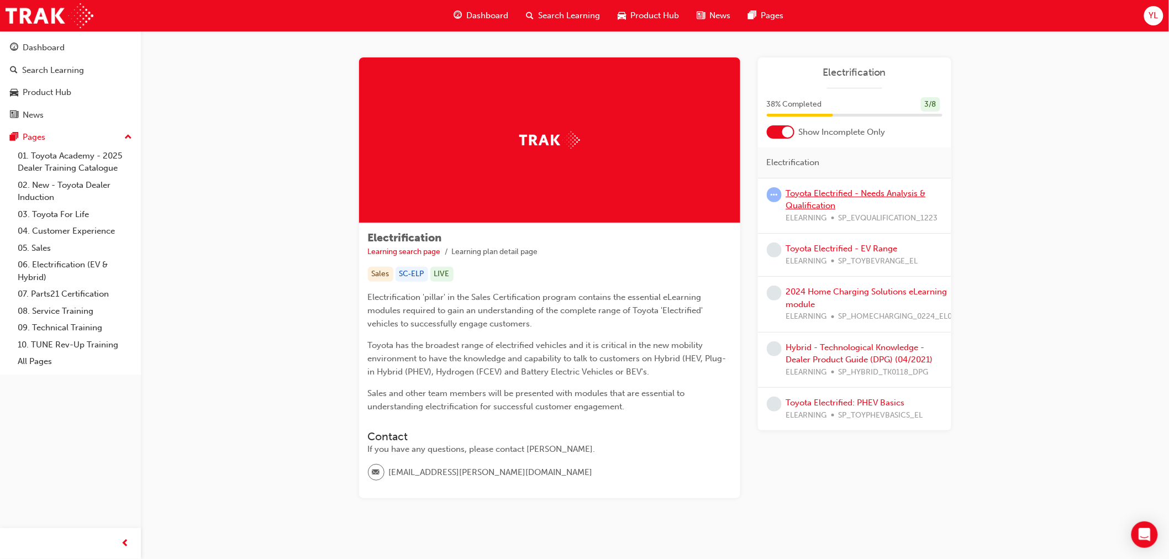
click at [825, 188] on link "Toyota Electrified - Needs Analysis & Qualification" at bounding box center [856, 199] width 140 height 23
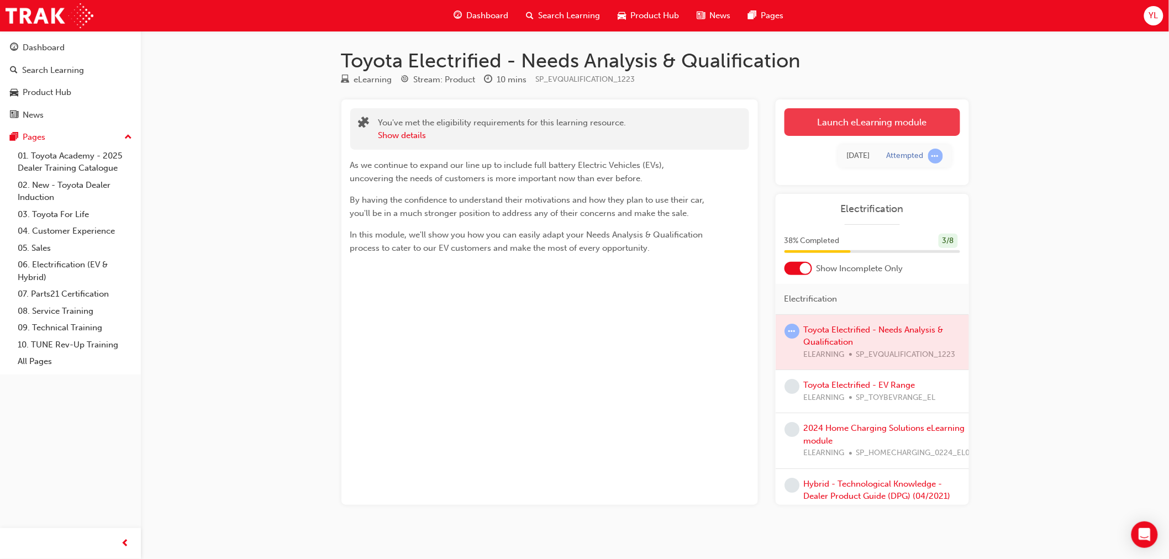
click at [858, 125] on link "Launch eLearning module" at bounding box center [872, 122] width 176 height 28
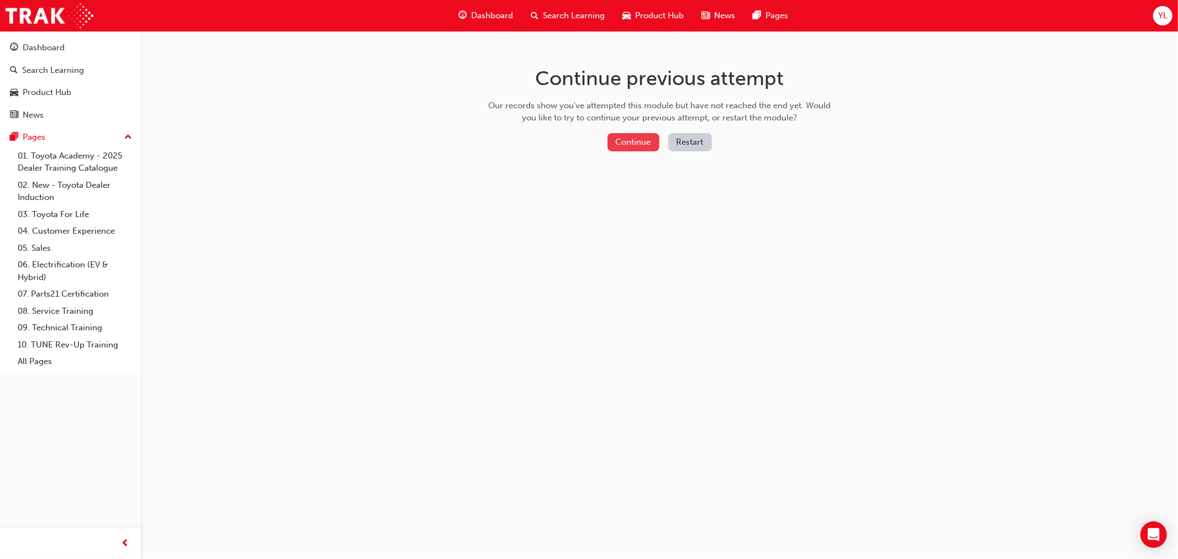
click at [639, 138] on button "Continue" at bounding box center [634, 142] width 52 height 18
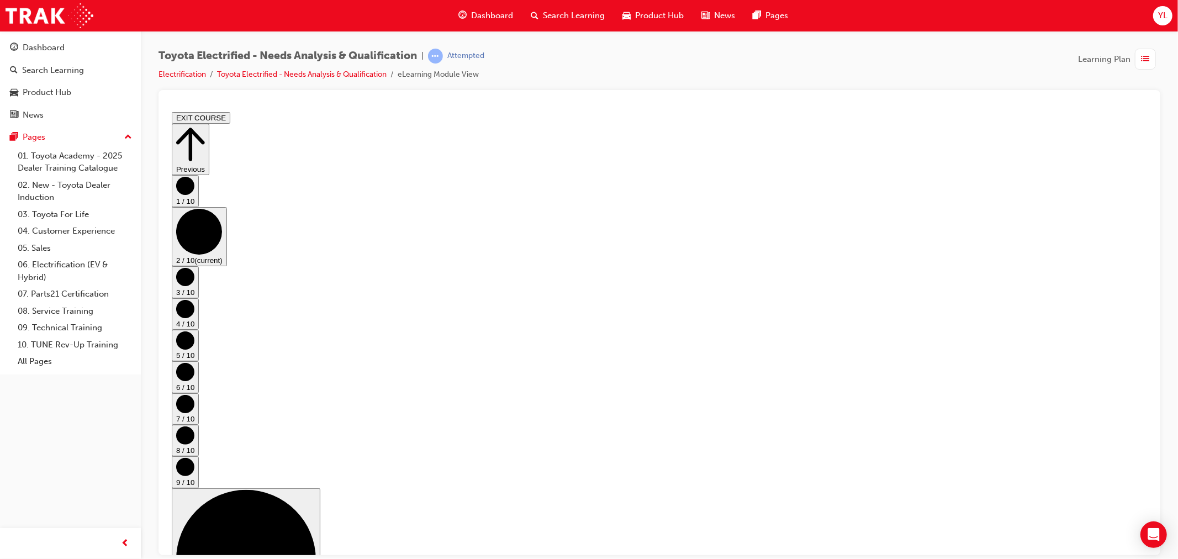
click at [194, 286] on circle "Step controls" at bounding box center [185, 276] width 18 height 18
click at [194, 309] on circle "Step controls" at bounding box center [185, 308] width 18 height 18
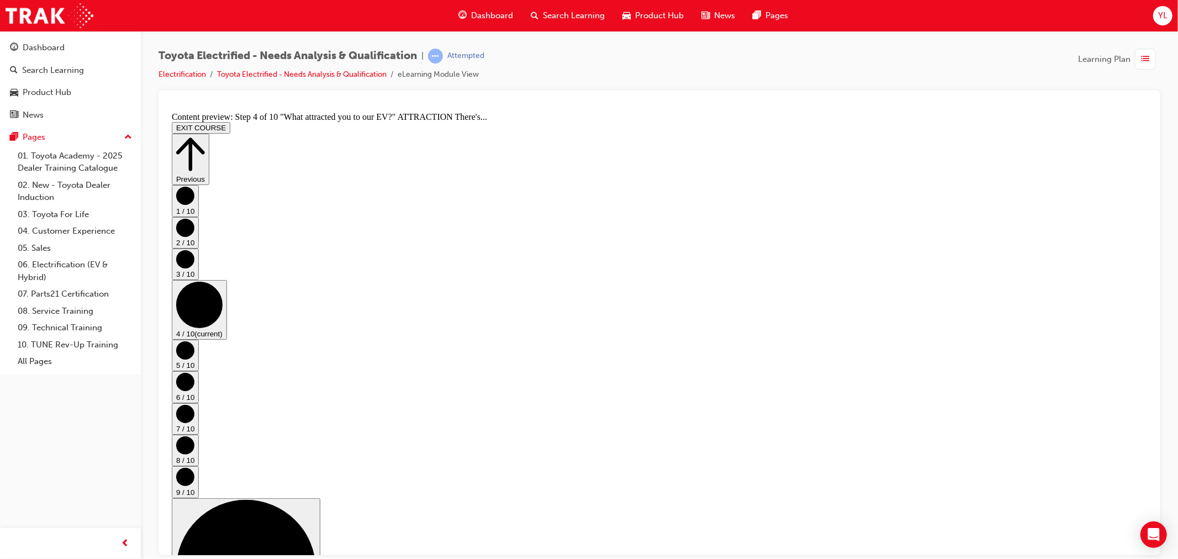
click at [194, 341] on circle "Step controls" at bounding box center [185, 350] width 18 height 18
click at [194, 372] on circle "Step controls" at bounding box center [185, 381] width 18 height 18
click at [198, 434] on button "8 / 10" at bounding box center [184, 449] width 27 height 31
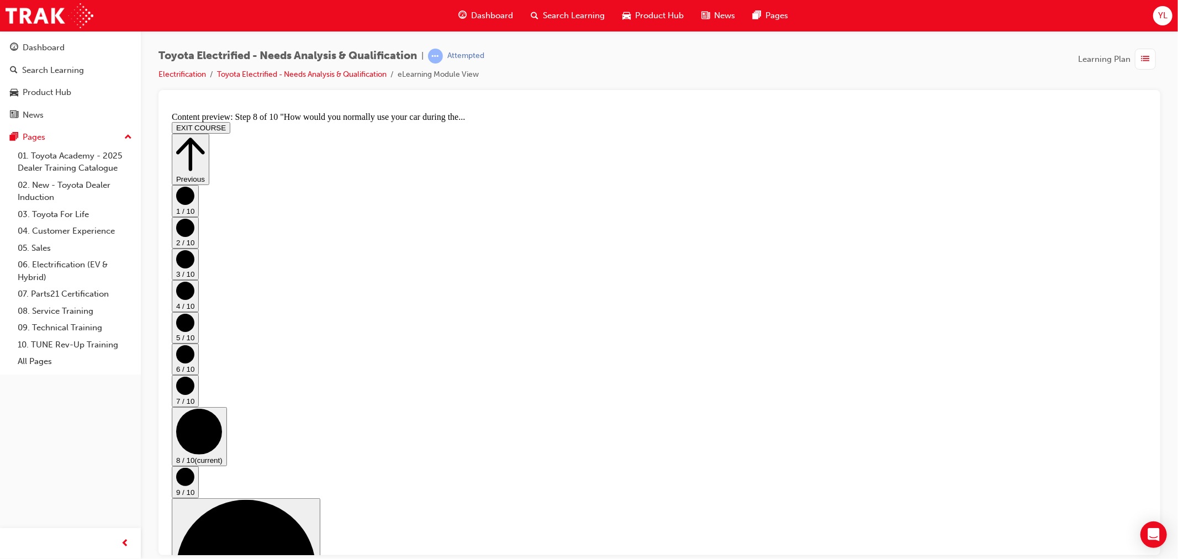
scroll to position [236, 0]
click at [194, 467] on circle "Step controls" at bounding box center [185, 476] width 18 height 18
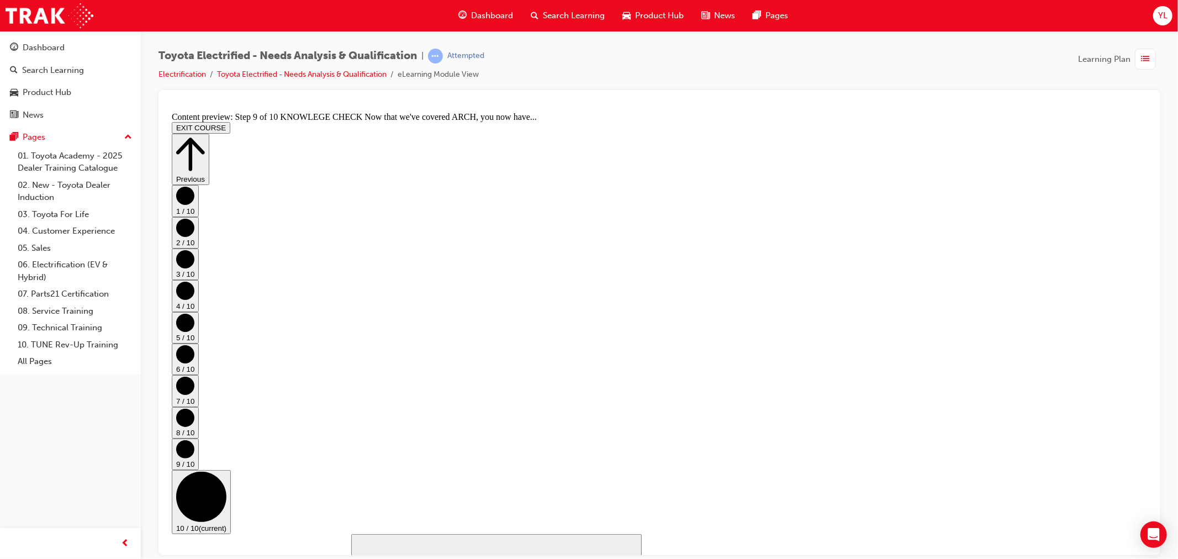
scroll to position [542, 0]
click at [230, 122] on button "EXIT COURSE" at bounding box center [200, 128] width 59 height 12
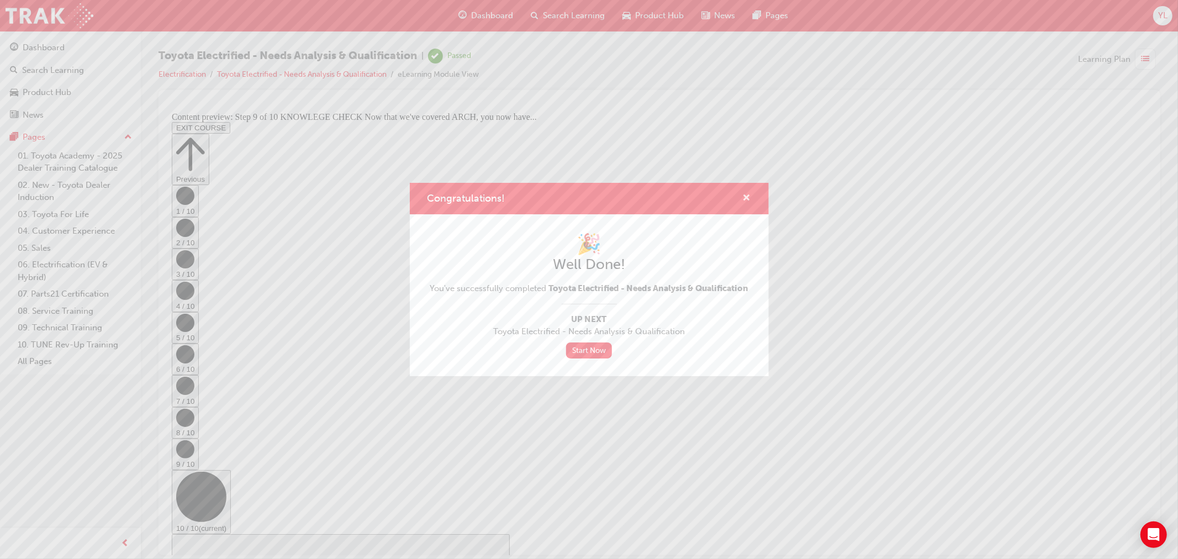
click at [748, 198] on span "cross-icon" at bounding box center [747, 199] width 8 height 10
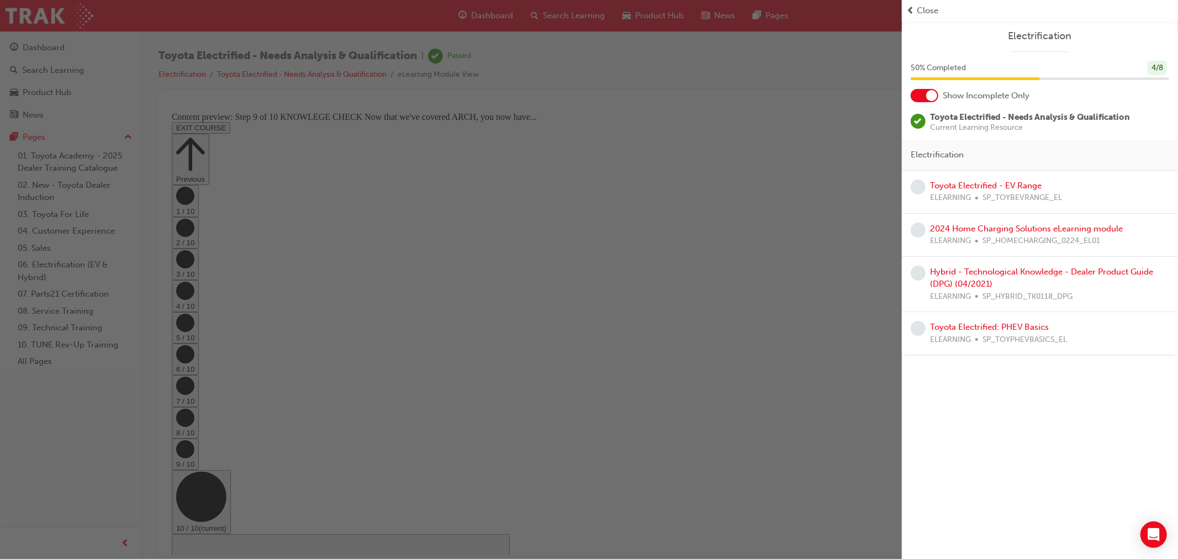
click at [76, 44] on div "button" at bounding box center [451, 279] width 902 height 559
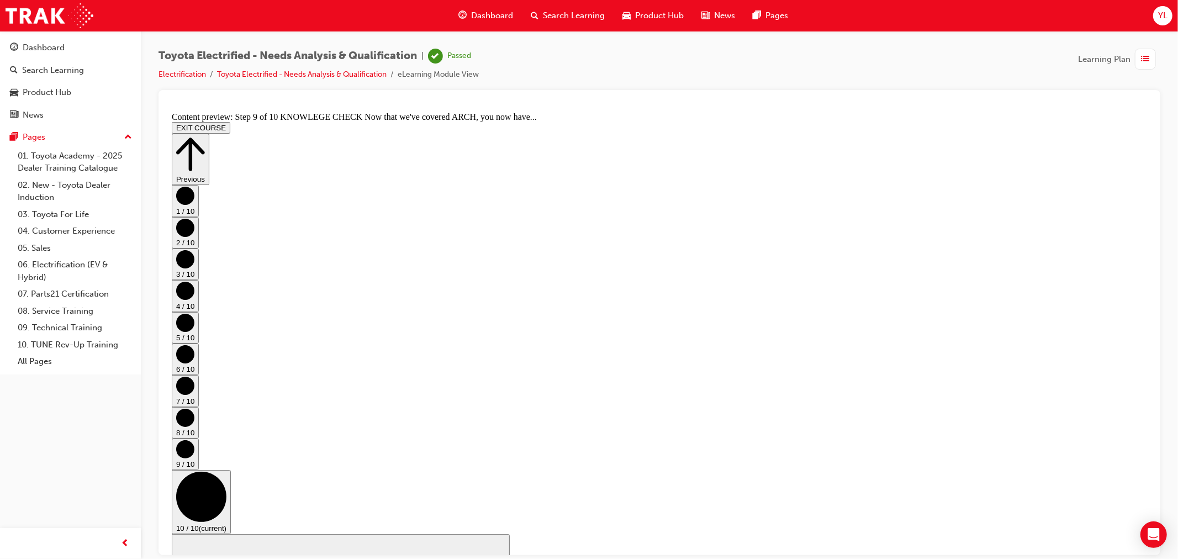
click at [76, 44] on div "Dashboard" at bounding box center [70, 48] width 121 height 14
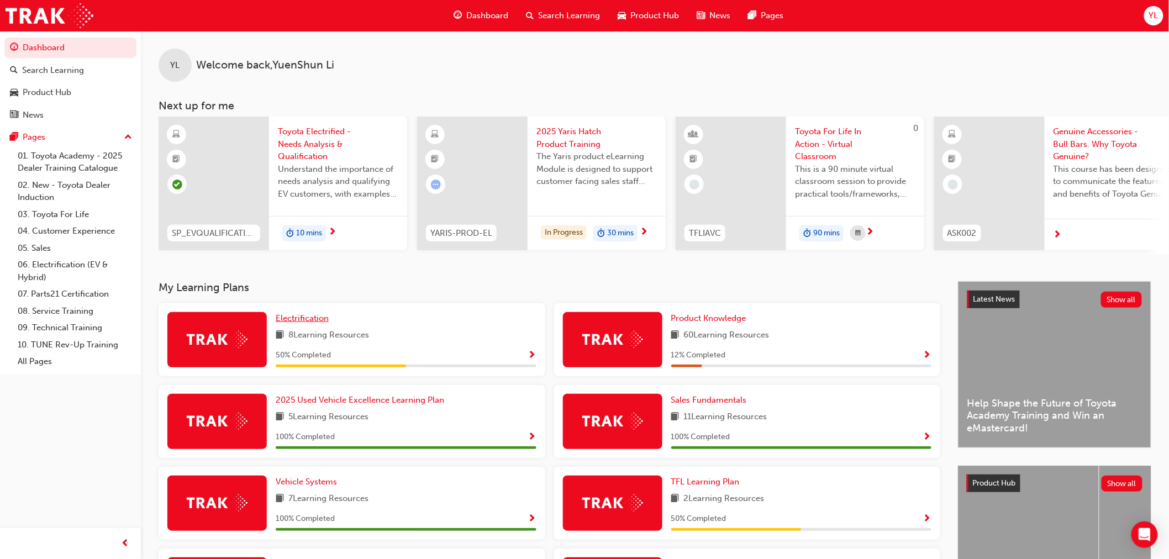
click at [299, 322] on span "Electrification" at bounding box center [302, 318] width 53 height 10
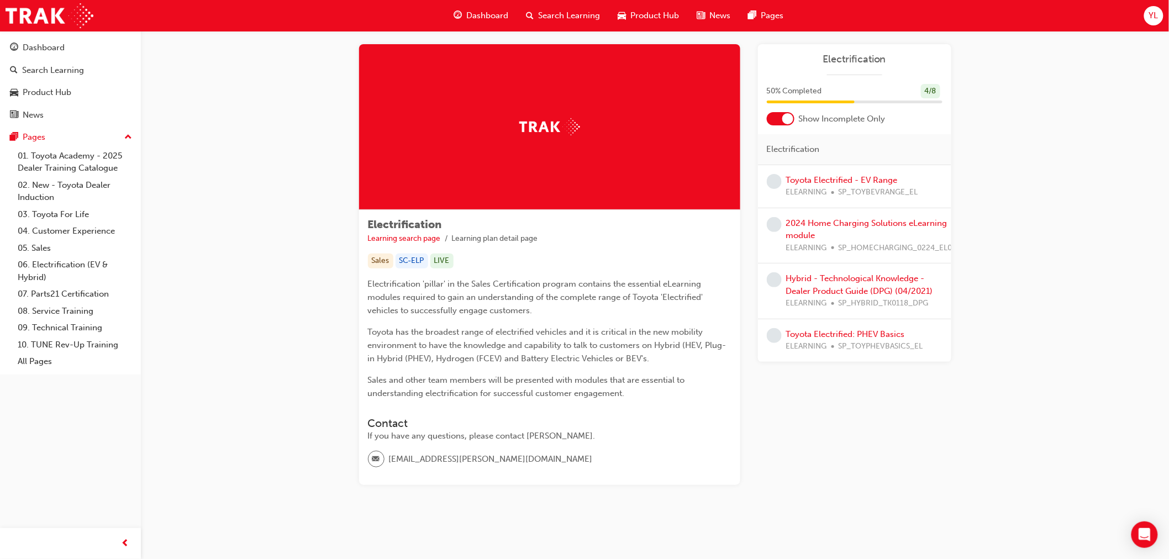
scroll to position [19, 0]
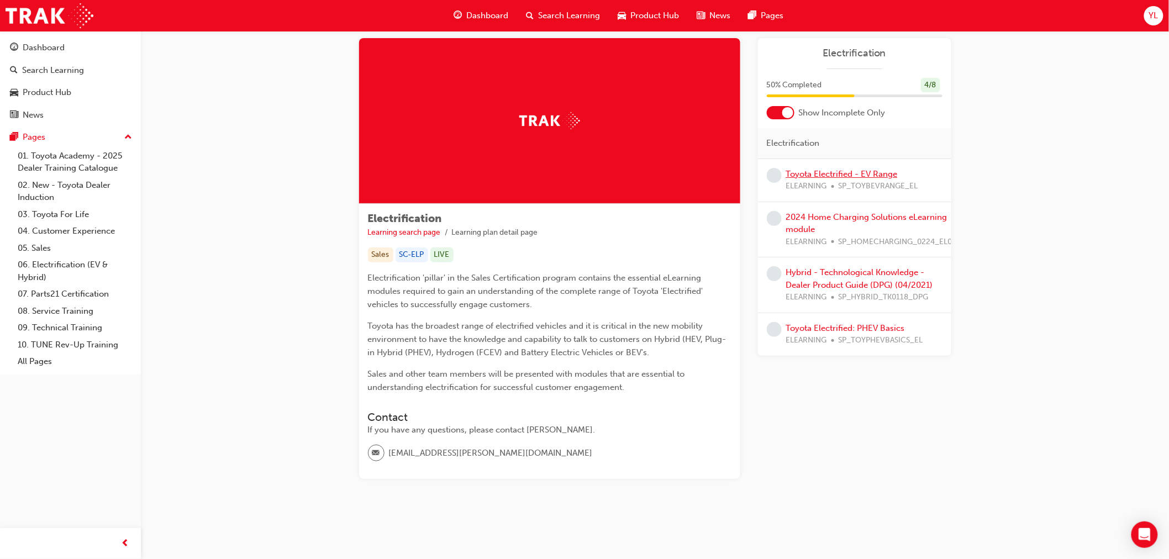
click at [841, 175] on link "Toyota Electrified - EV Range" at bounding box center [842, 174] width 112 height 10
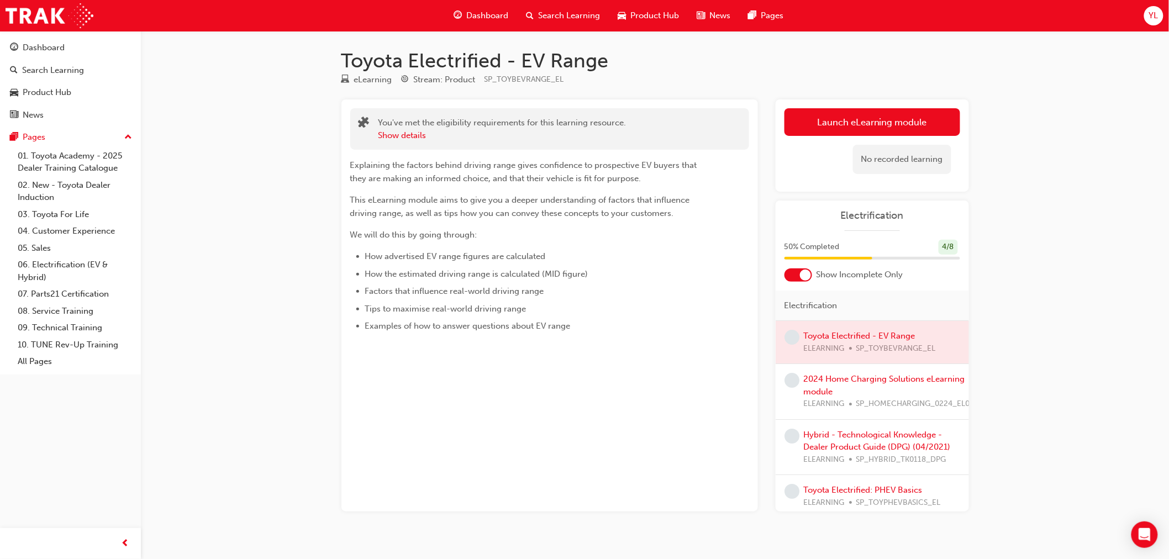
click at [820, 124] on link "Launch eLearning module" at bounding box center [872, 122] width 176 height 28
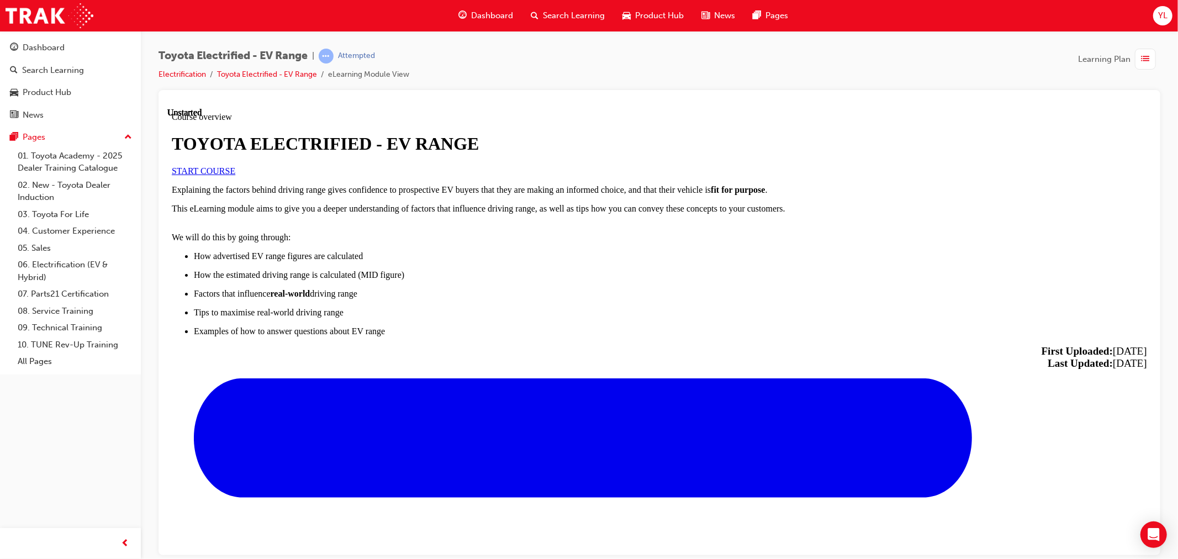
scroll to position [496, 0]
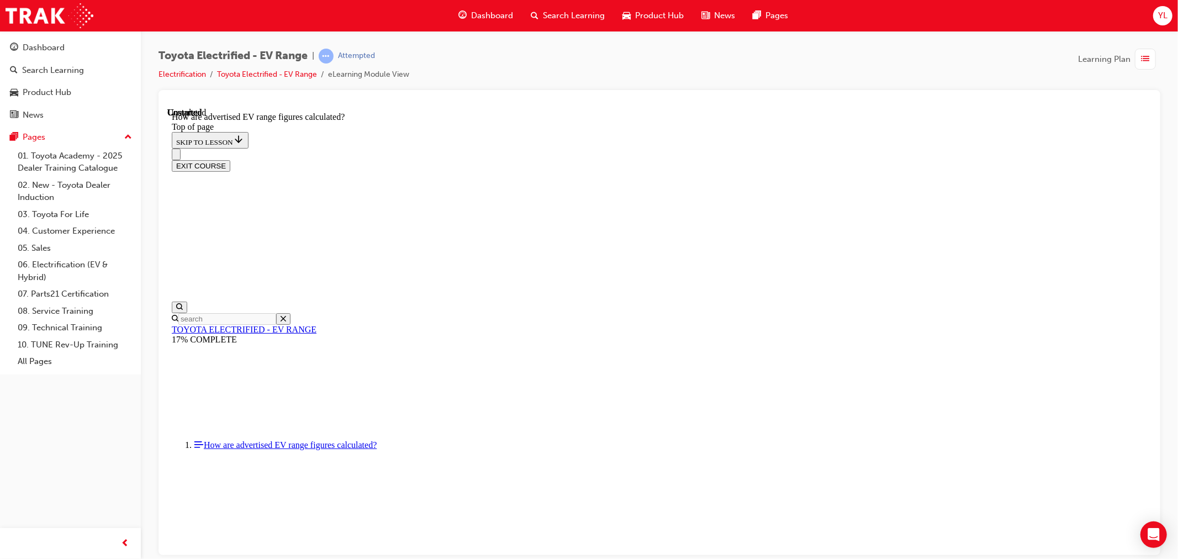
scroll to position [537, 0]
drag, startPoint x: 790, startPoint y: 553, endPoint x: 787, endPoint y: 541, distance: 12.6
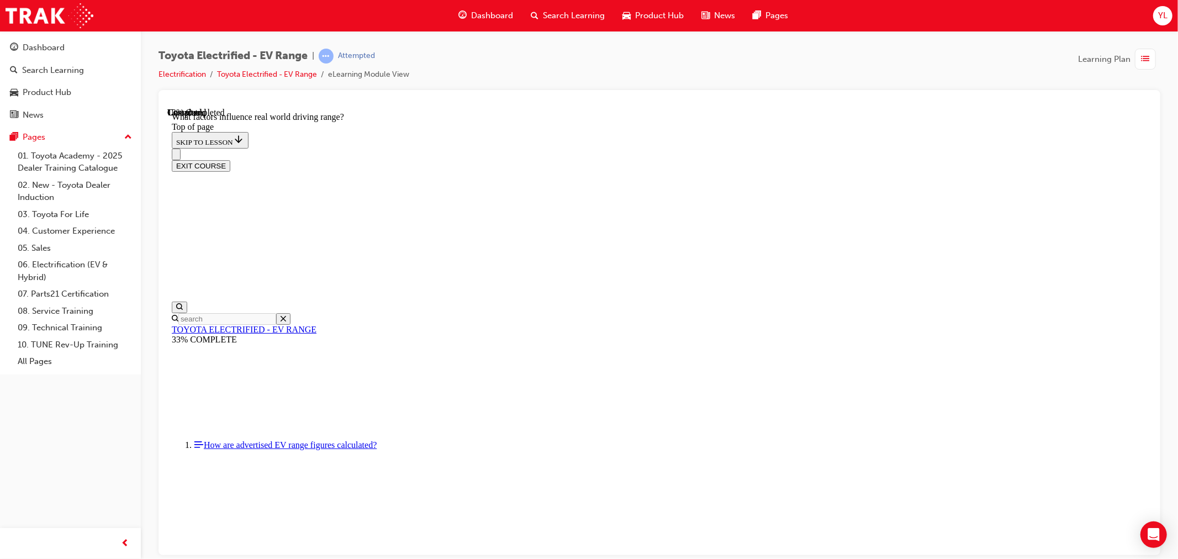
scroll to position [157, 0]
drag, startPoint x: 922, startPoint y: 326, endPoint x: 924, endPoint y: 341, distance: 15.6
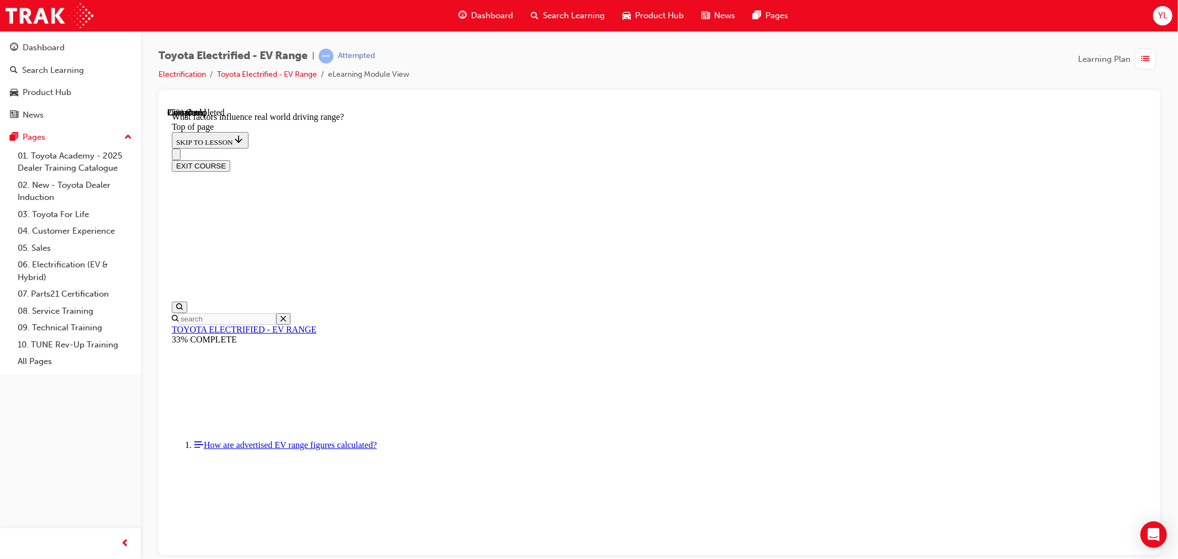
scroll to position [279, 0]
drag, startPoint x: 906, startPoint y: 393, endPoint x: 810, endPoint y: 395, distance: 95.6
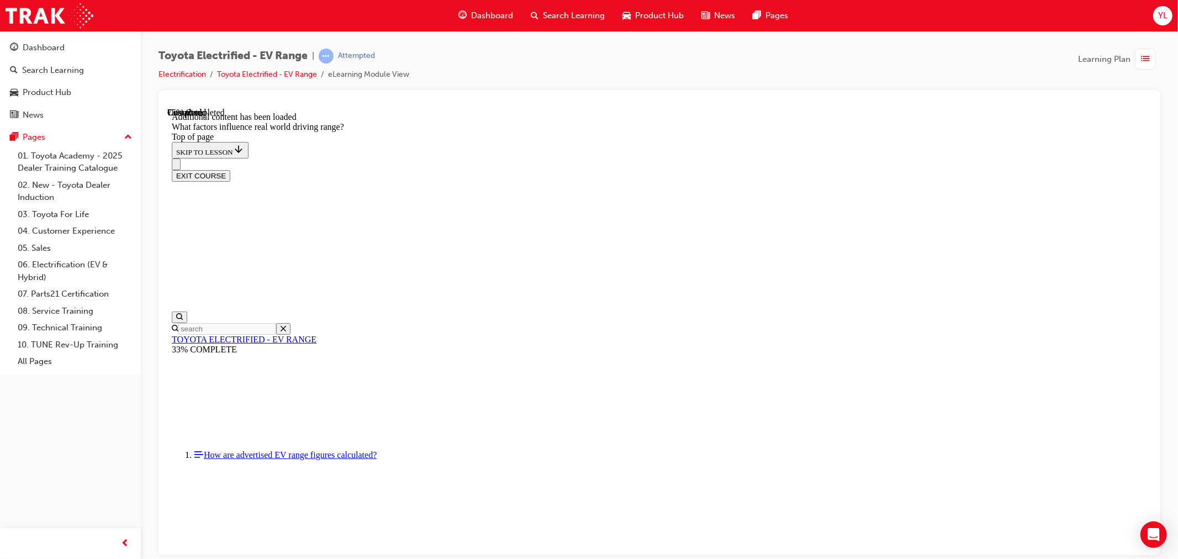
scroll to position [1320, 0]
drag, startPoint x: 747, startPoint y: 345, endPoint x: 608, endPoint y: 471, distance: 187.8
drag, startPoint x: 715, startPoint y: 305, endPoint x: 845, endPoint y: 415, distance: 170.9
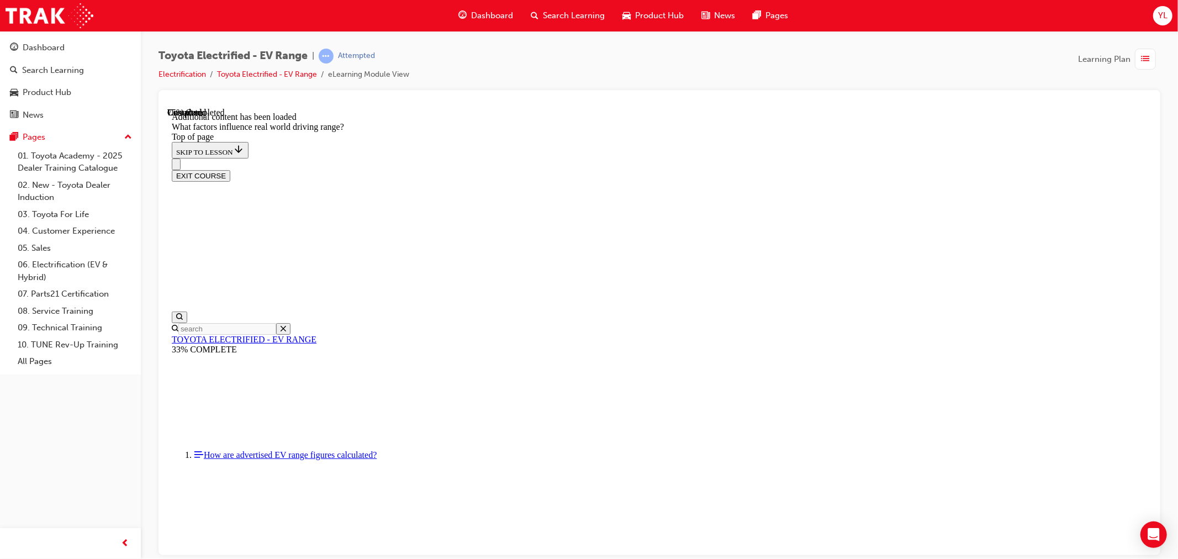
drag, startPoint x: 727, startPoint y: 276, endPoint x: 846, endPoint y: 408, distance: 178.0
drag, startPoint x: 767, startPoint y: 311, endPoint x: 620, endPoint y: 457, distance: 207.4
drag, startPoint x: 704, startPoint y: 347, endPoint x: 563, endPoint y: 481, distance: 193.8
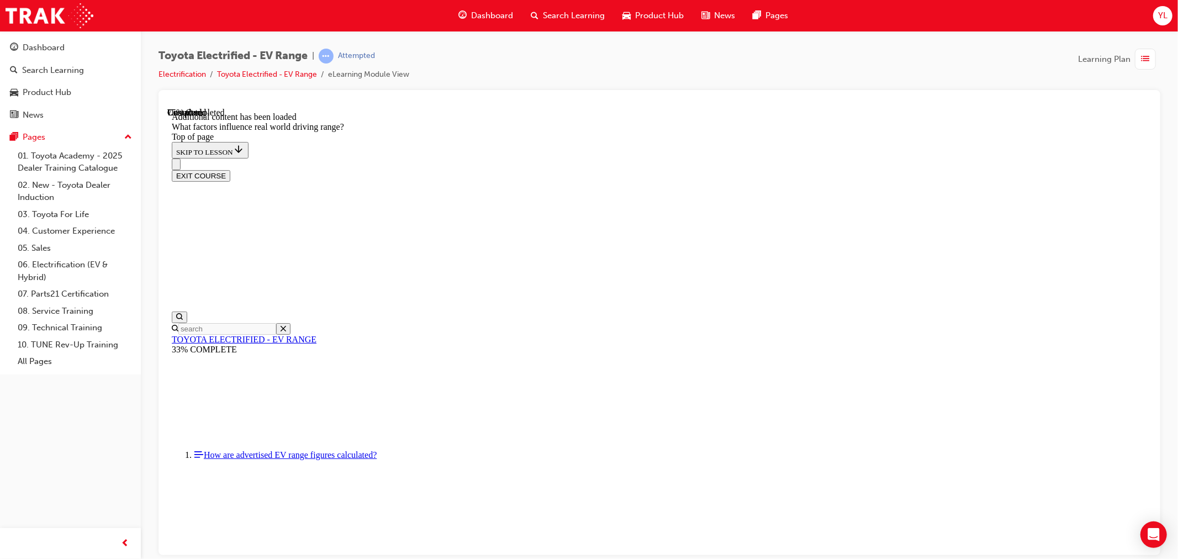
drag, startPoint x: 704, startPoint y: 340, endPoint x: 843, endPoint y: 489, distance: 204.0
drag, startPoint x: 803, startPoint y: 353, endPoint x: 648, endPoint y: 496, distance: 211.1
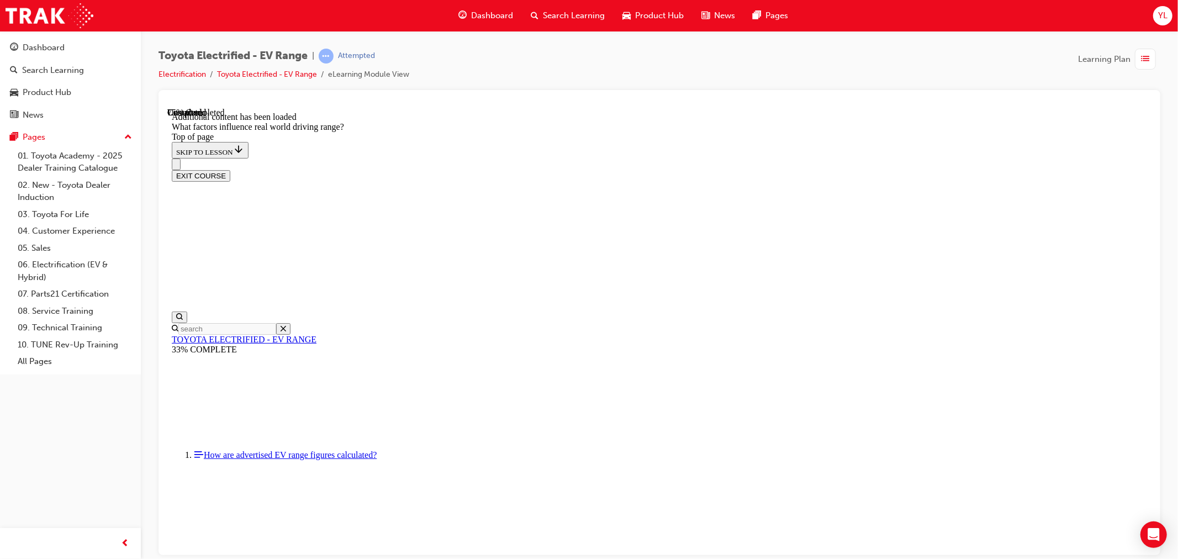
drag, startPoint x: 730, startPoint y: 347, endPoint x: 887, endPoint y: 496, distance: 216.1
drag, startPoint x: 760, startPoint y: 335, endPoint x: 920, endPoint y: 564, distance: 278.9
drag, startPoint x: 759, startPoint y: 300, endPoint x: 614, endPoint y: 404, distance: 178.1
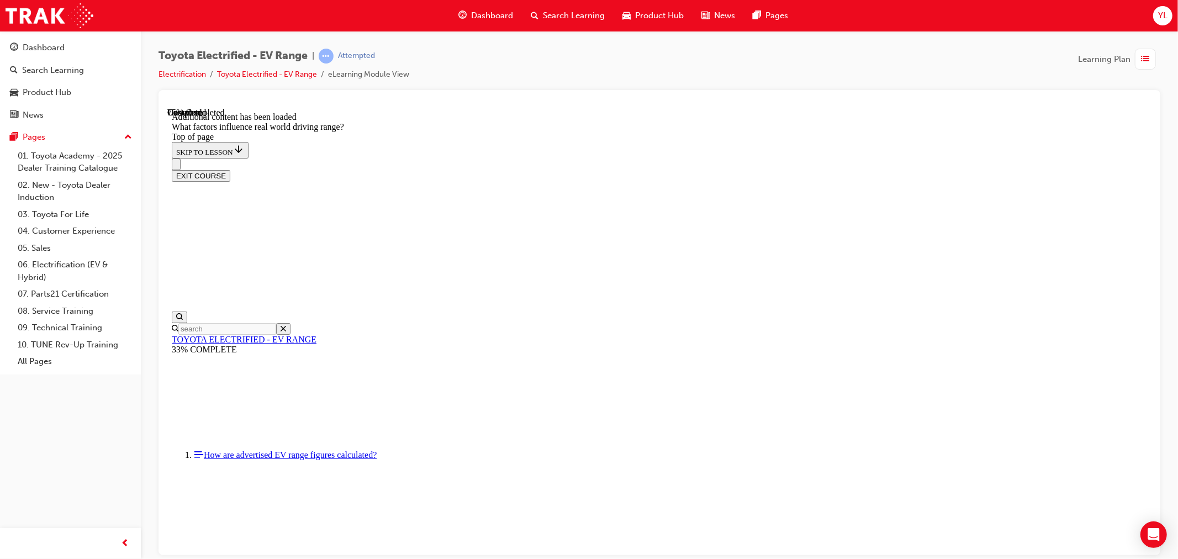
drag, startPoint x: 725, startPoint y: 317, endPoint x: 843, endPoint y: 451, distance: 179.3
drag, startPoint x: 757, startPoint y: 336, endPoint x: 897, endPoint y: 483, distance: 202.8
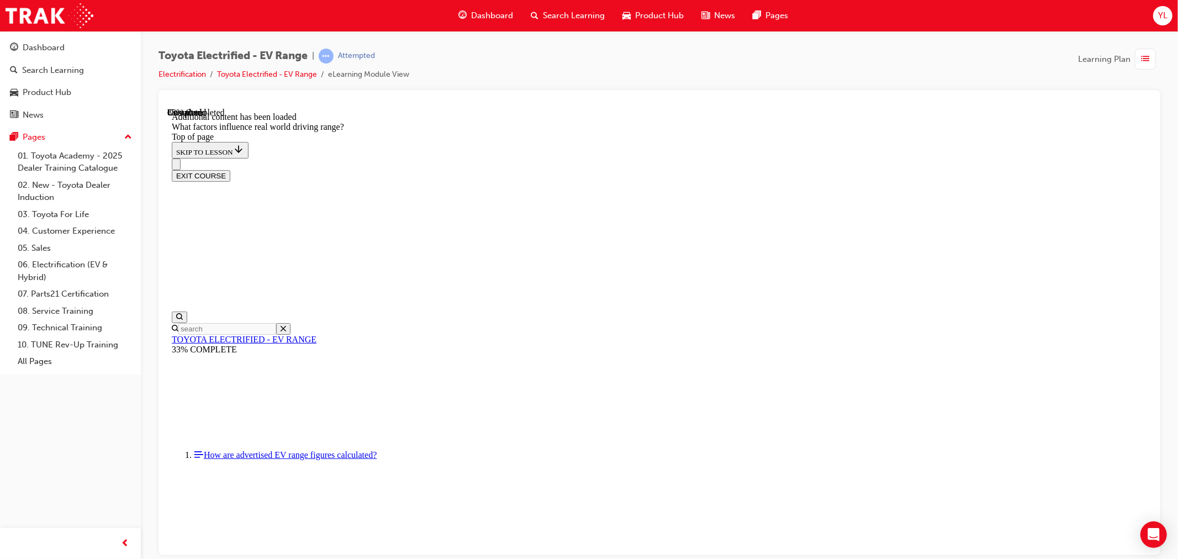
scroll to position [1441, 0]
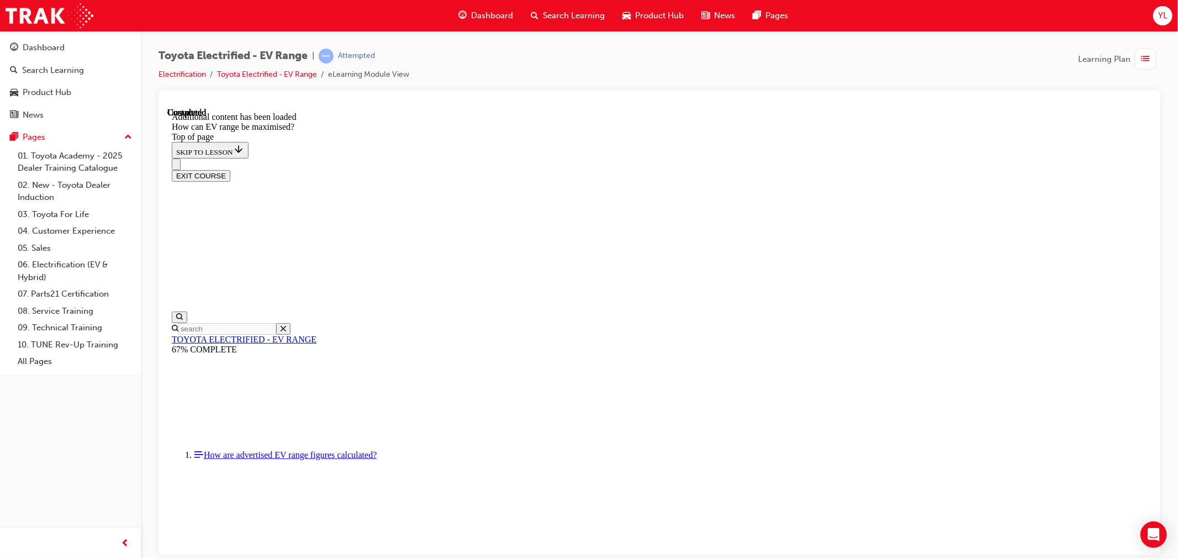
scroll to position [759, 0]
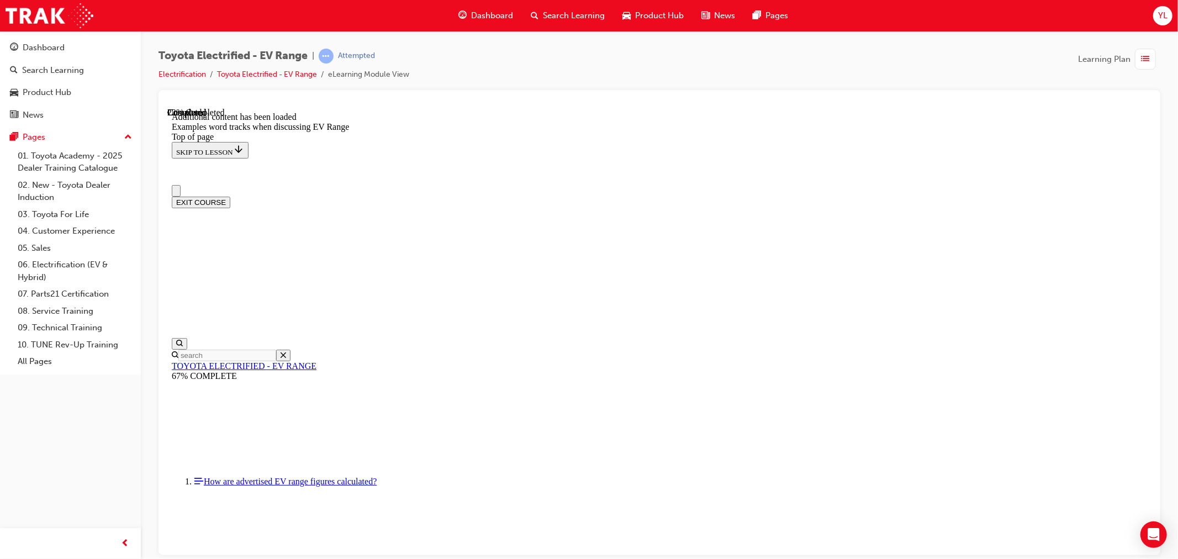
scroll to position [0, 0]
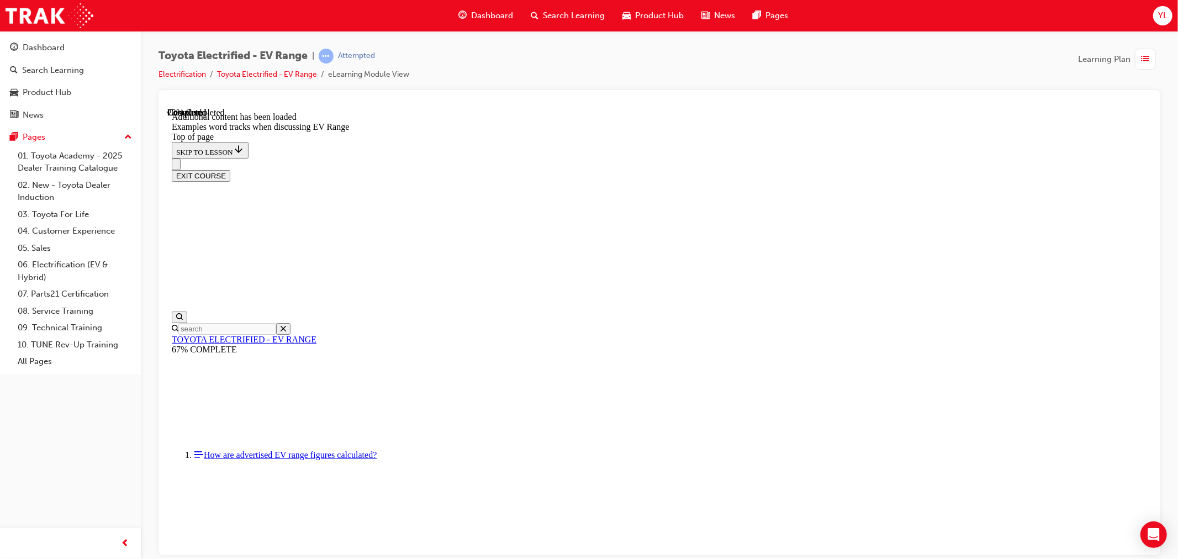
drag, startPoint x: 525, startPoint y: 232, endPoint x: 528, endPoint y: 263, distance: 31.7
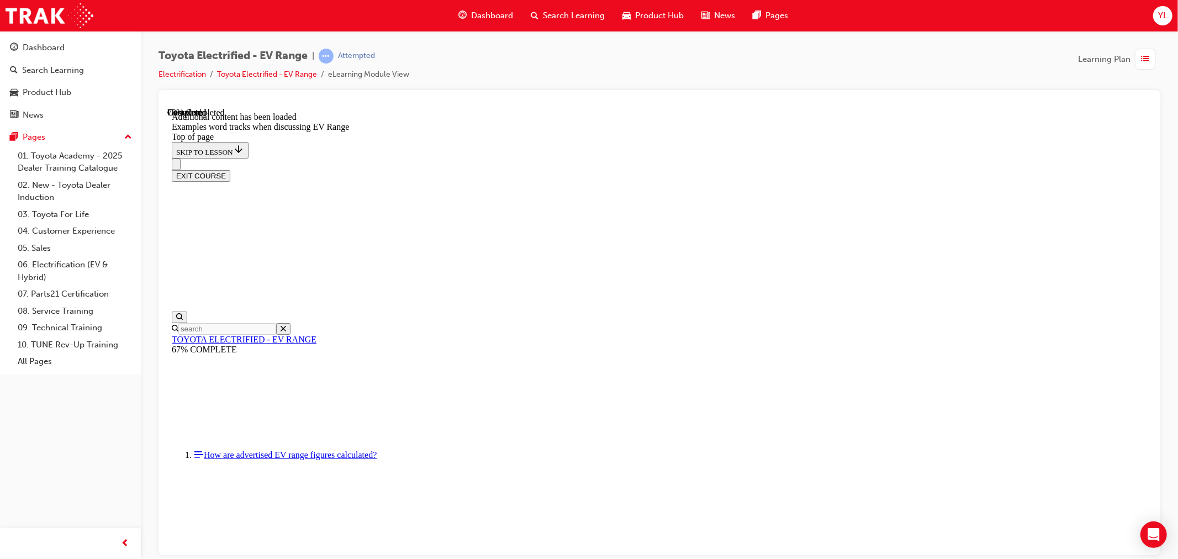
drag, startPoint x: 533, startPoint y: 266, endPoint x: 532, endPoint y: 294, distance: 28.2
drag, startPoint x: 532, startPoint y: 297, endPoint x: 525, endPoint y: 319, distance: 23.2
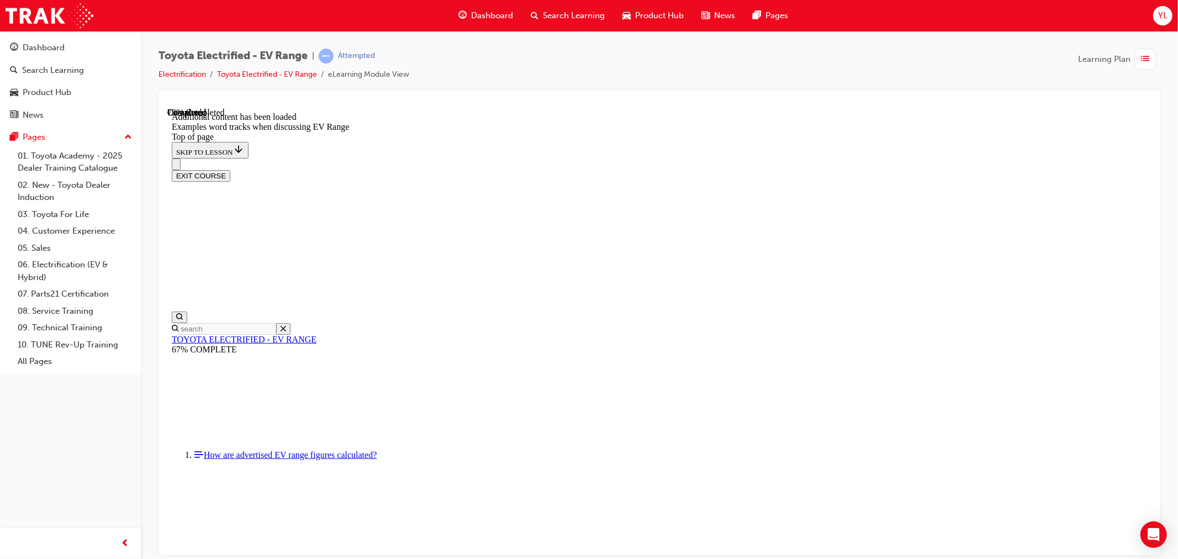
drag, startPoint x: 524, startPoint y: 340, endPoint x: 526, endPoint y: 355, distance: 15.1
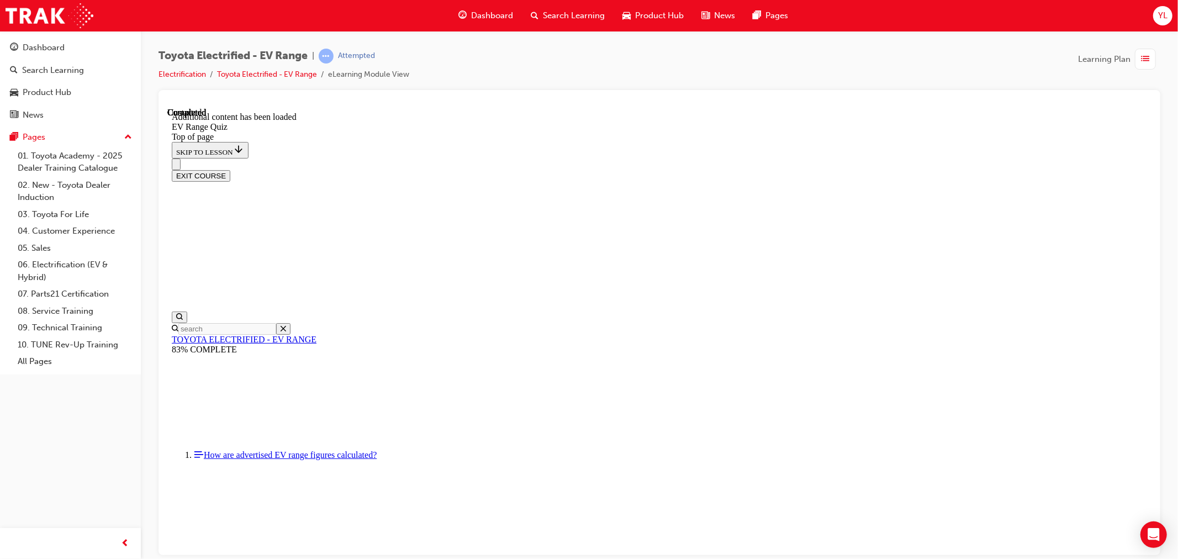
scroll to position [34, 0]
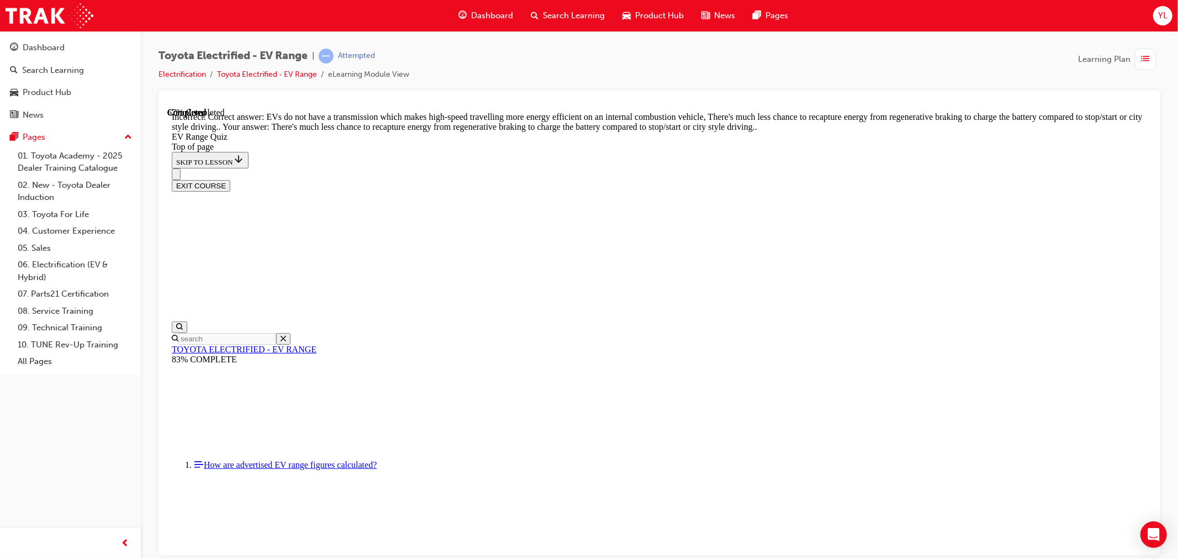
scroll to position [218, 0]
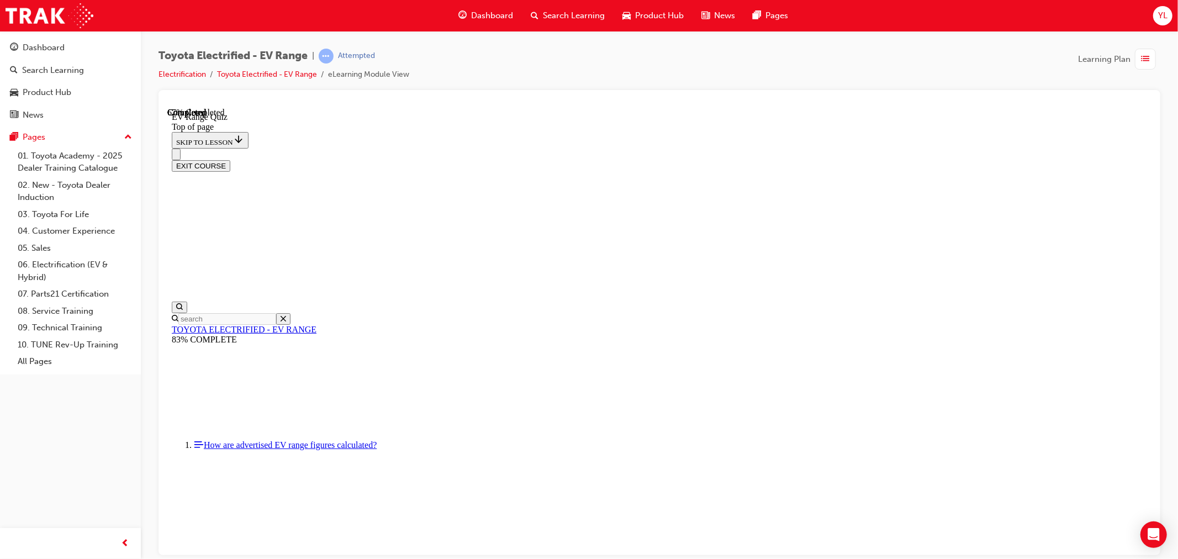
scroll to position [233, 0]
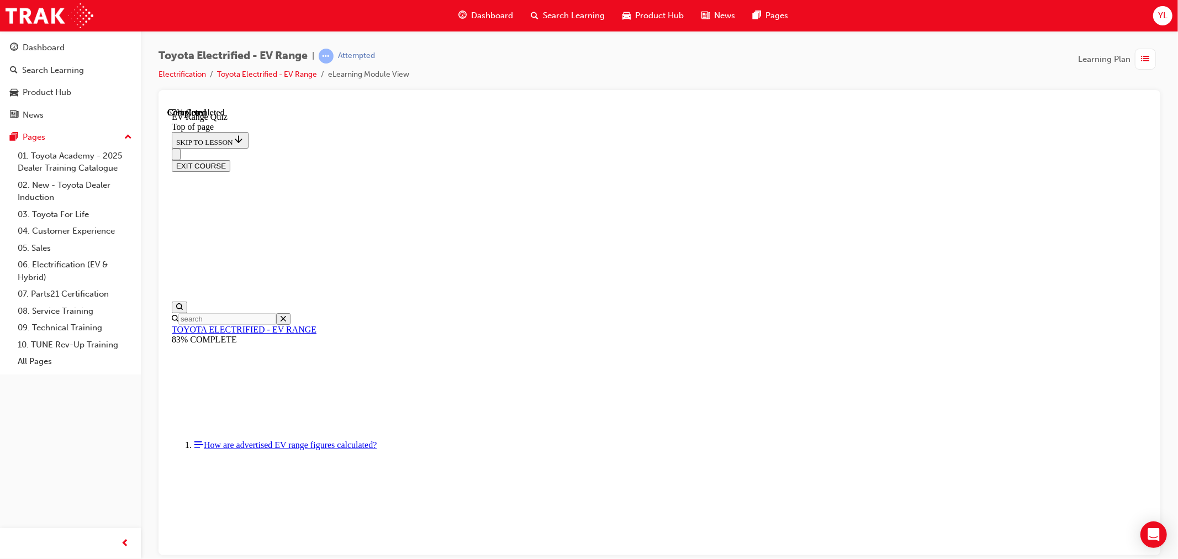
scroll to position [171, 0]
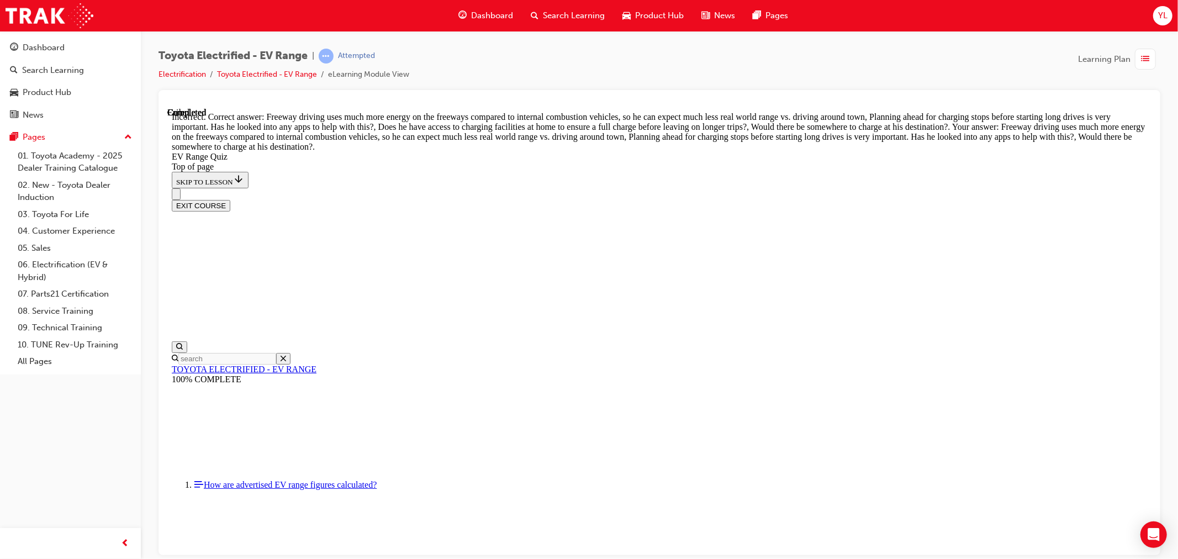
scroll to position [267, 0]
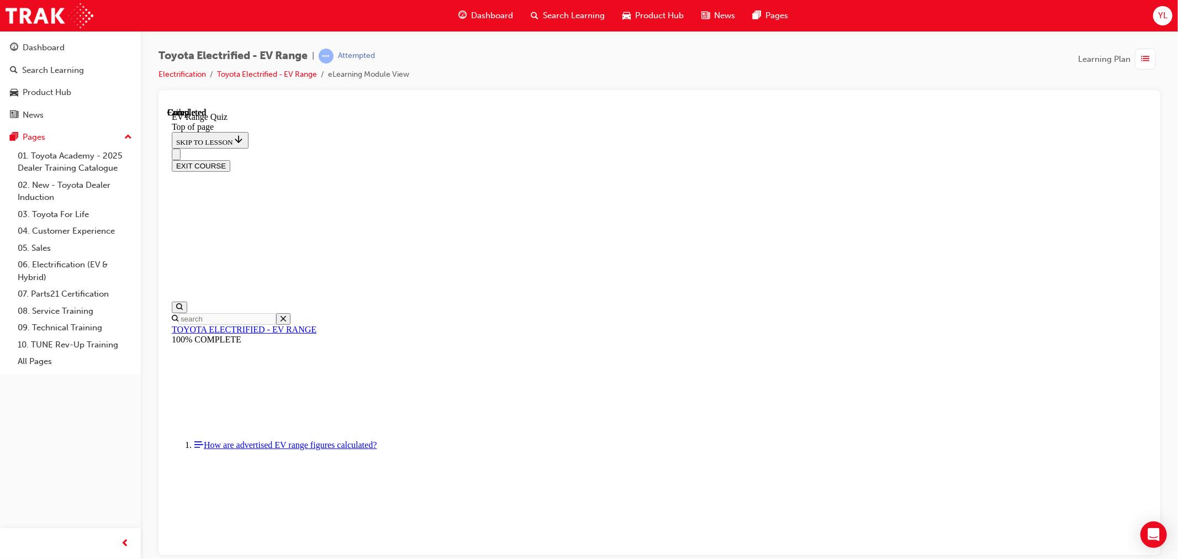
scroll to position [119, 0]
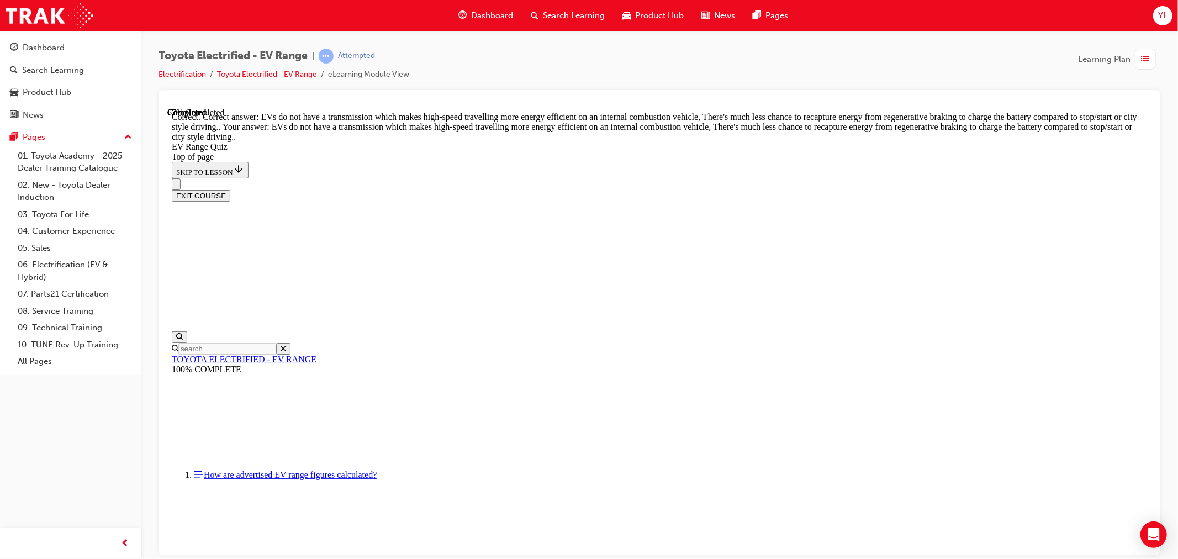
scroll to position [218, 0]
drag, startPoint x: 733, startPoint y: 479, endPoint x: 745, endPoint y: 500, distance: 24.3
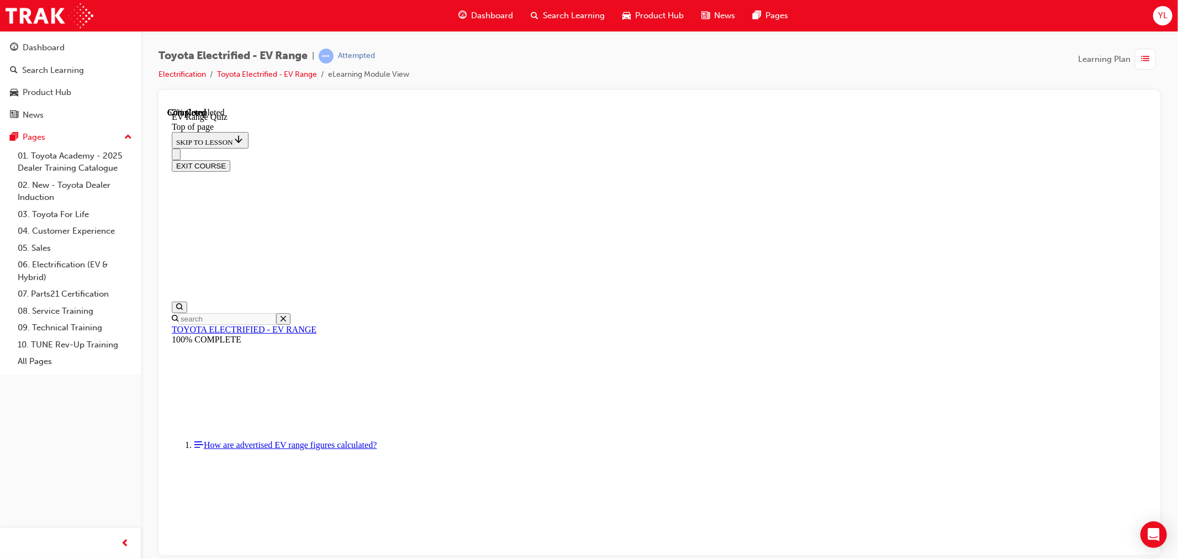
drag, startPoint x: 742, startPoint y: 473, endPoint x: 749, endPoint y: 473, distance: 6.7
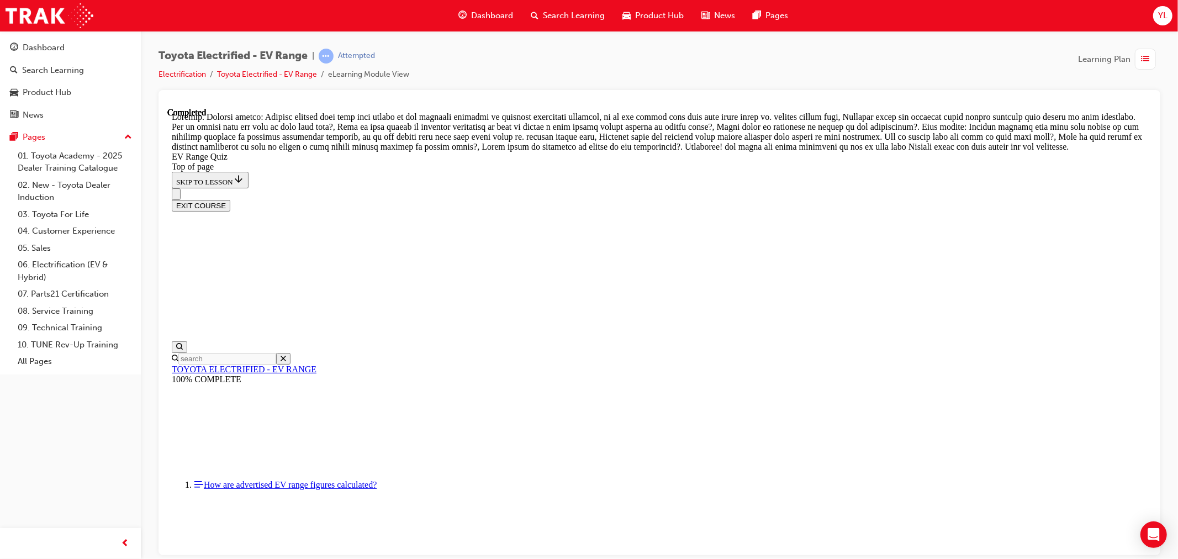
scroll to position [335, 0]
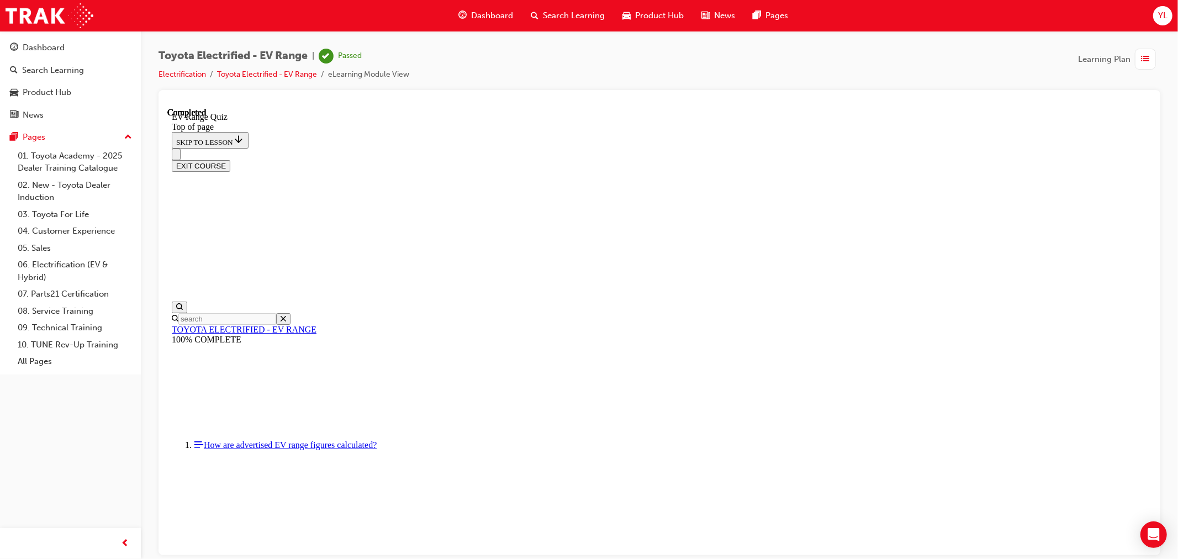
scroll to position [119, 0]
click at [230, 160] on button "EXIT COURSE" at bounding box center [200, 166] width 59 height 12
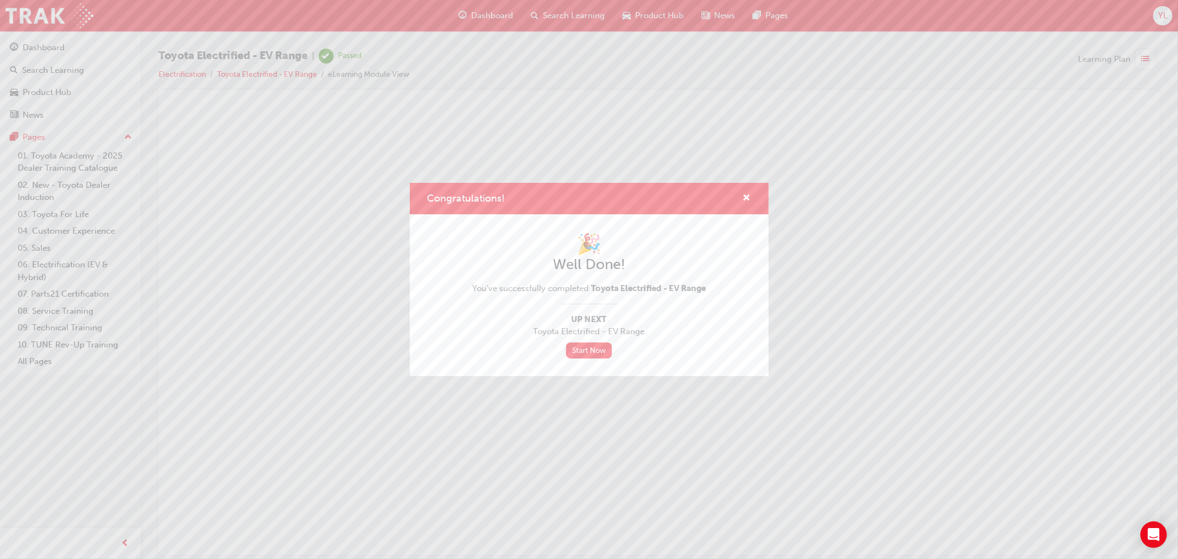
scroll to position [0, 0]
click at [750, 196] on div "Congratulations!" at bounding box center [589, 198] width 359 height 31
click at [746, 197] on span "cross-icon" at bounding box center [747, 199] width 8 height 10
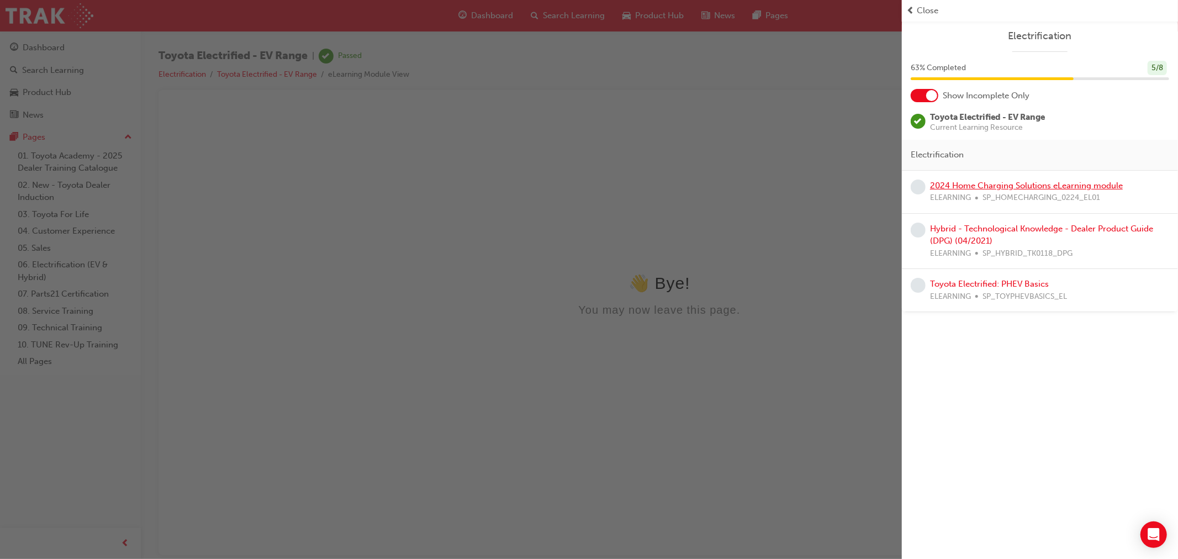
click at [1021, 186] on link "2024 Home Charging Solutions eLearning module" at bounding box center [1026, 186] width 193 height 10
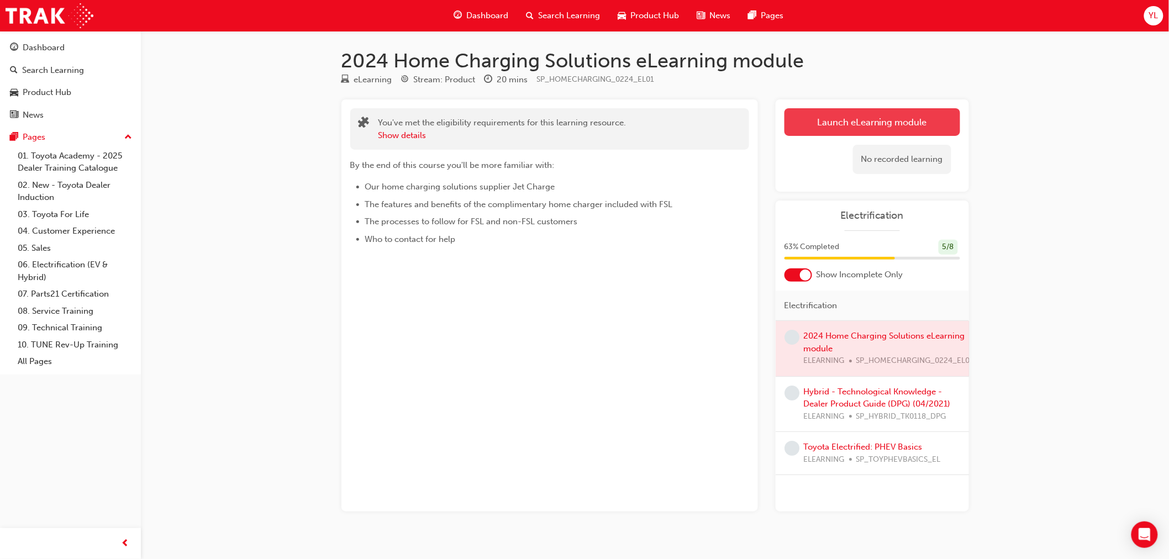
click at [891, 120] on link "Launch eLearning module" at bounding box center [872, 122] width 176 height 28
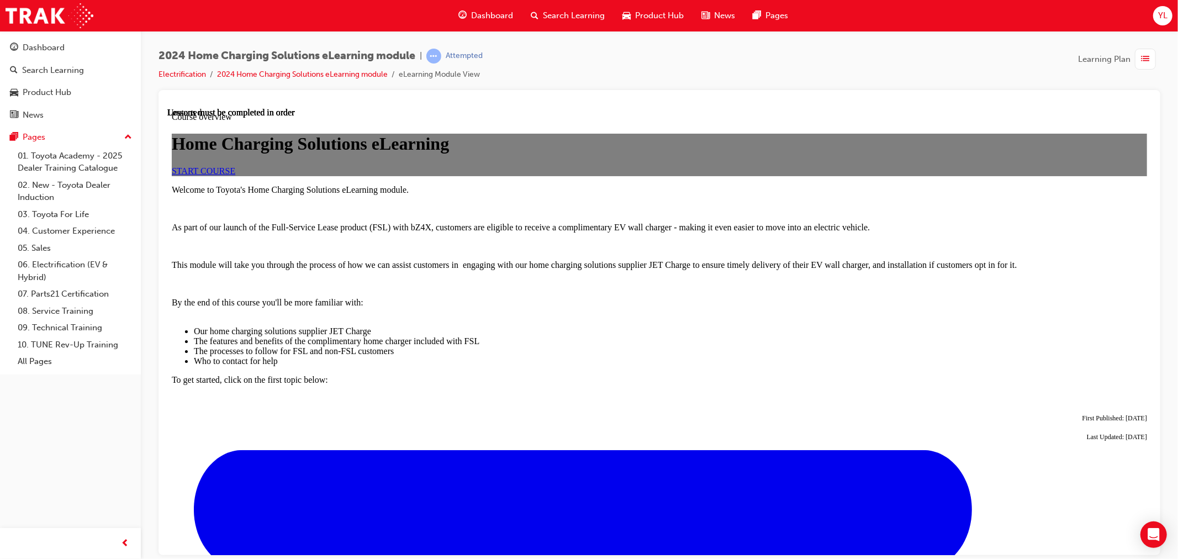
scroll to position [558, 0]
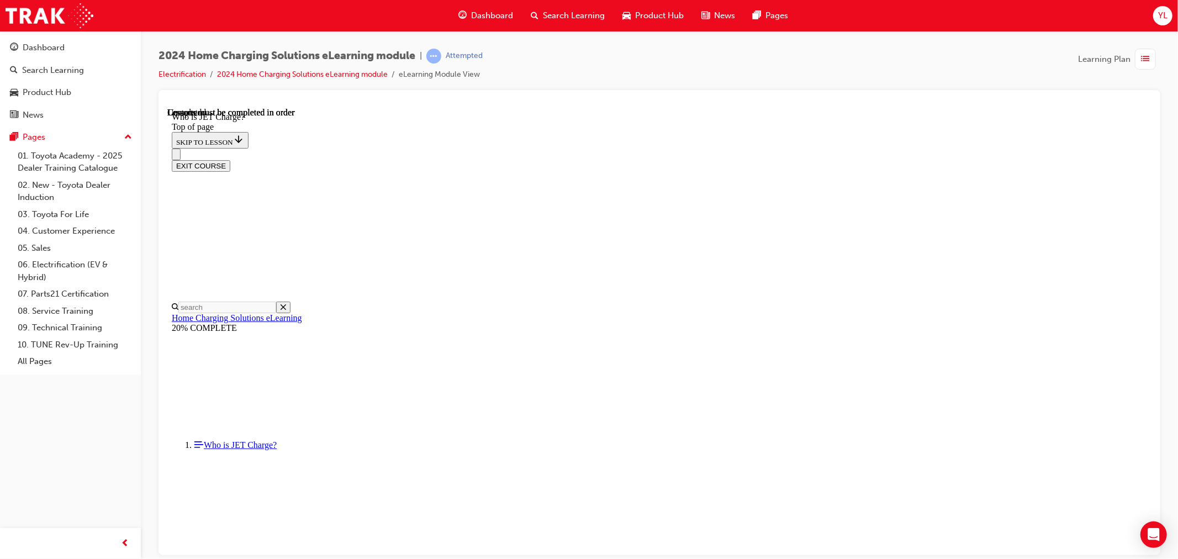
scroll to position [107, 0]
drag, startPoint x: 725, startPoint y: 540, endPoint x: 724, endPoint y: 534, distance: 6.3
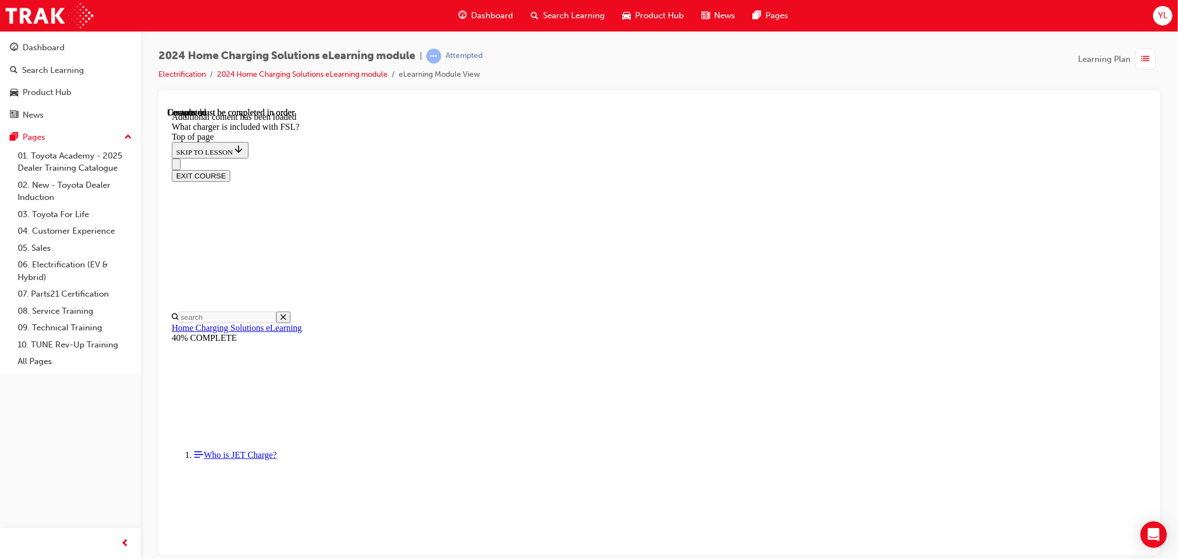
scroll to position [1395, 0]
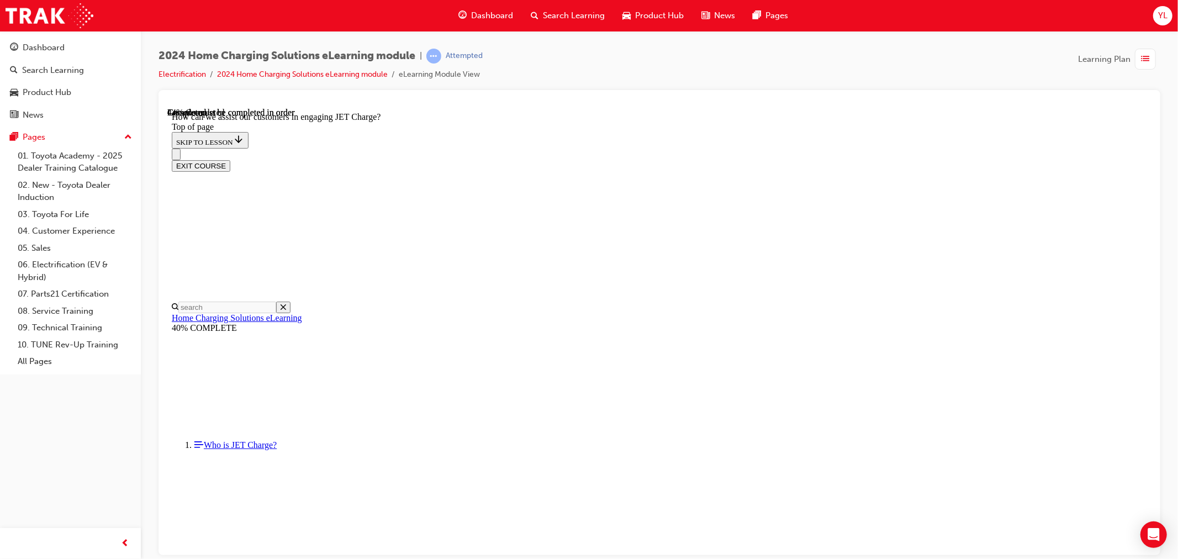
scroll to position [973, 0]
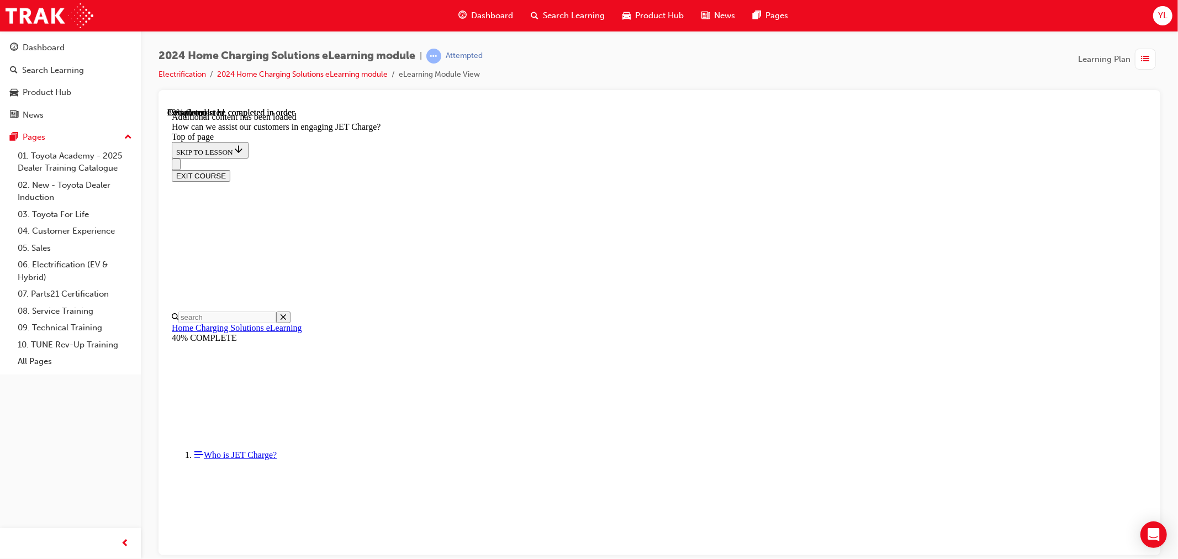
scroll to position [2427, 0]
drag, startPoint x: 850, startPoint y: 308, endPoint x: 828, endPoint y: 304, distance: 22.3
drag, startPoint x: 673, startPoint y: 204, endPoint x: 857, endPoint y: 310, distance: 212.1
drag, startPoint x: 647, startPoint y: 201, endPoint x: 853, endPoint y: 255, distance: 213.0
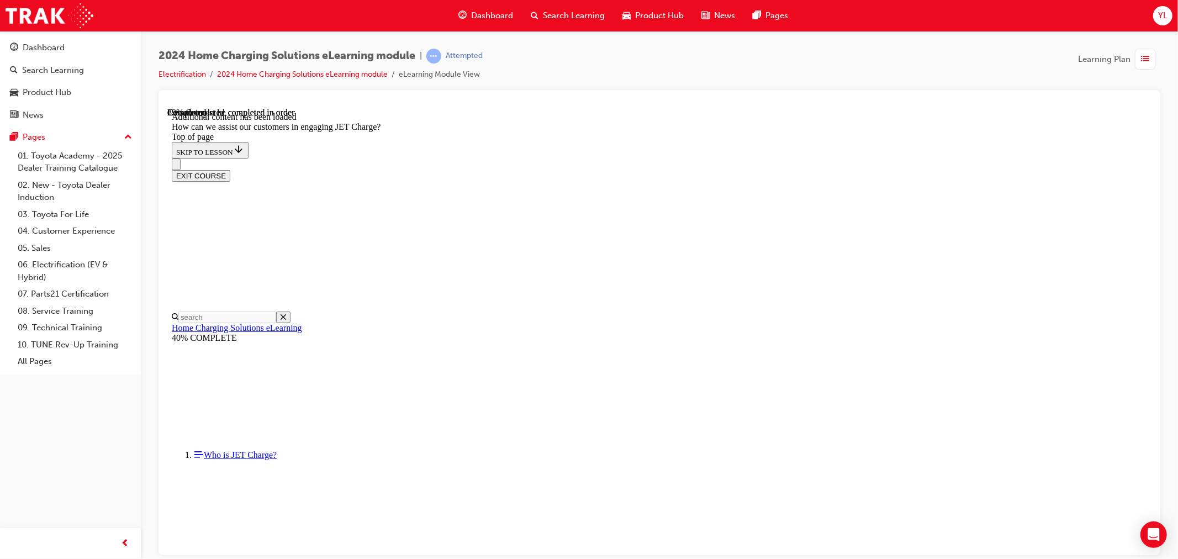
scroll to position [2343, 0]
drag, startPoint x: 646, startPoint y: 455, endPoint x: 720, endPoint y: 404, distance: 89.5
drag, startPoint x: 663, startPoint y: 432, endPoint x: 843, endPoint y: 261, distance: 248.1
drag, startPoint x: 657, startPoint y: 488, endPoint x: 785, endPoint y: 492, distance: 128.2
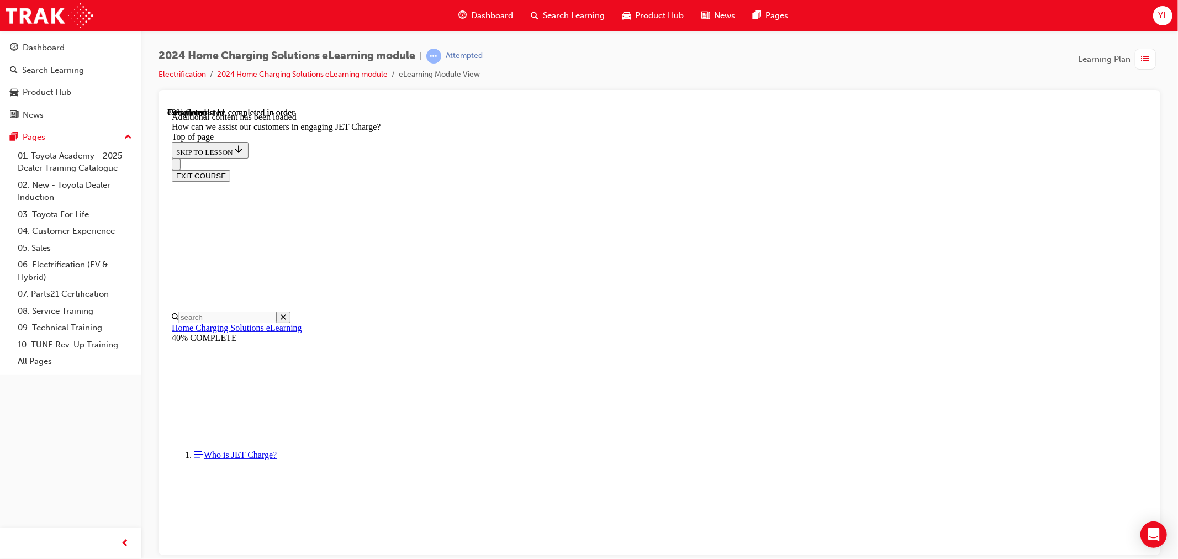
drag, startPoint x: 660, startPoint y: 437, endPoint x: 810, endPoint y: 440, distance: 150.8
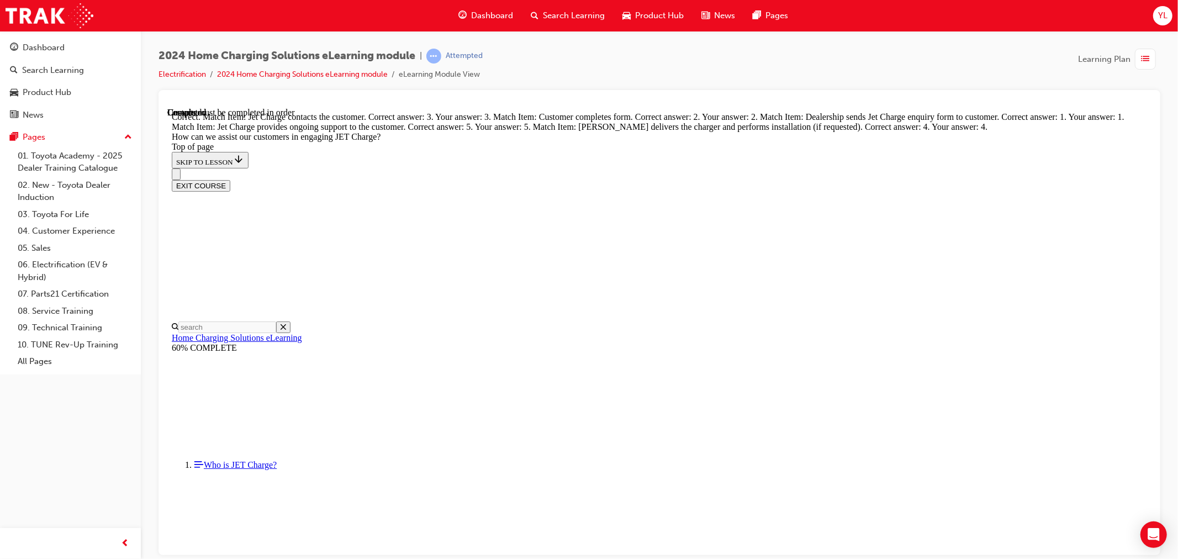
scroll to position [2919, 0]
drag, startPoint x: 714, startPoint y: 271, endPoint x: 721, endPoint y: 294, distance: 24.3
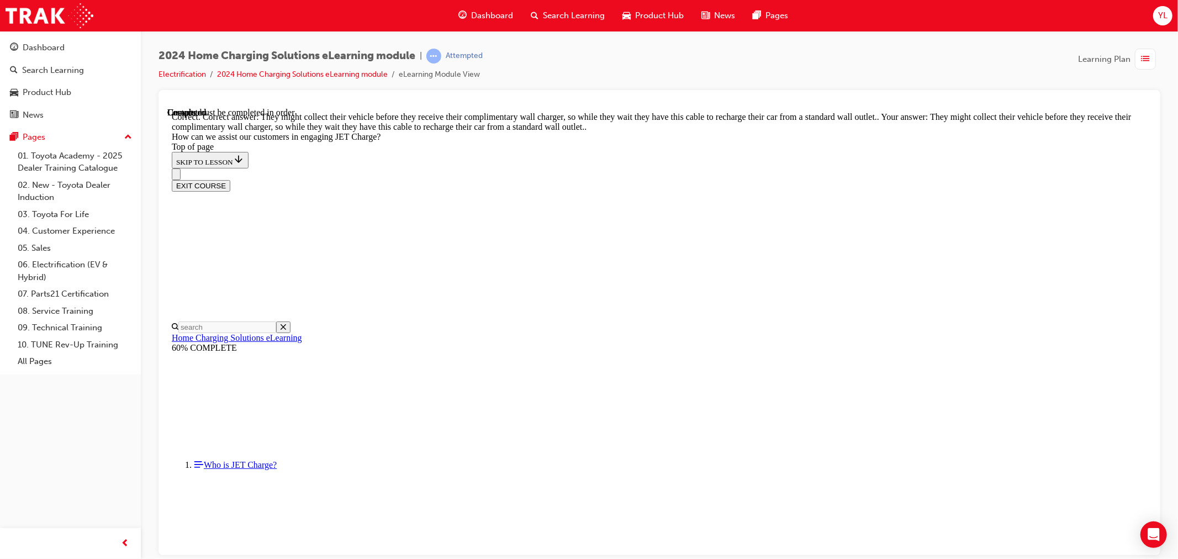
drag, startPoint x: 766, startPoint y: 542, endPoint x: 781, endPoint y: 542, distance: 15.5
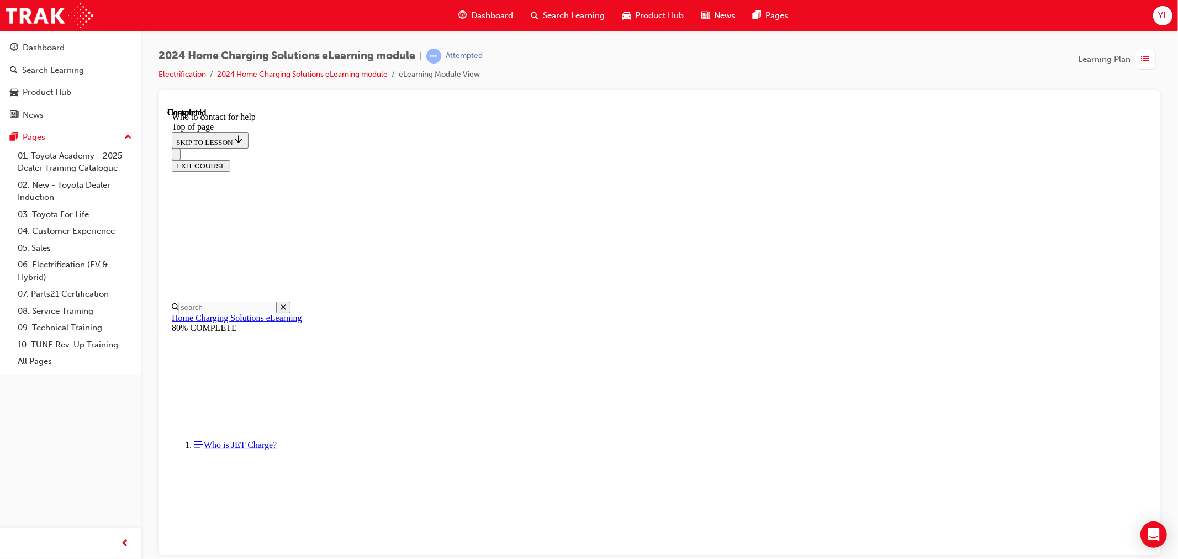
scroll to position [1231, 0]
click at [230, 160] on button "EXIT COURSE" at bounding box center [200, 166] width 59 height 12
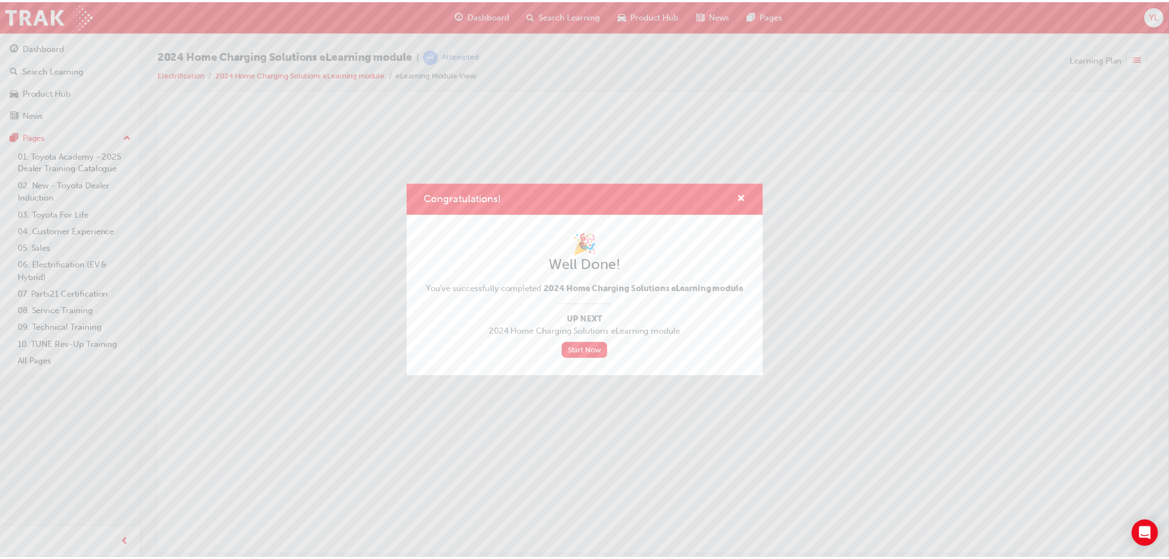
scroll to position [0, 0]
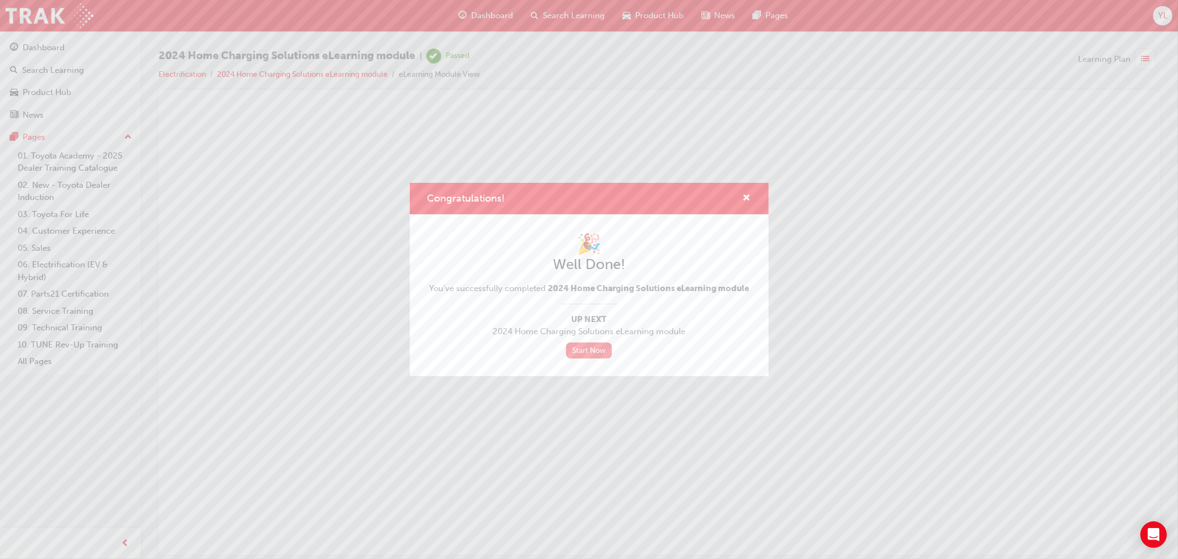
click at [595, 354] on link "Start Now" at bounding box center [589, 350] width 46 height 16
click at [600, 355] on link "Start Now" at bounding box center [589, 350] width 46 height 16
click at [752, 199] on div "Congratulations!" at bounding box center [589, 198] width 359 height 31
click at [743, 196] on span "cross-icon" at bounding box center [747, 199] width 8 height 10
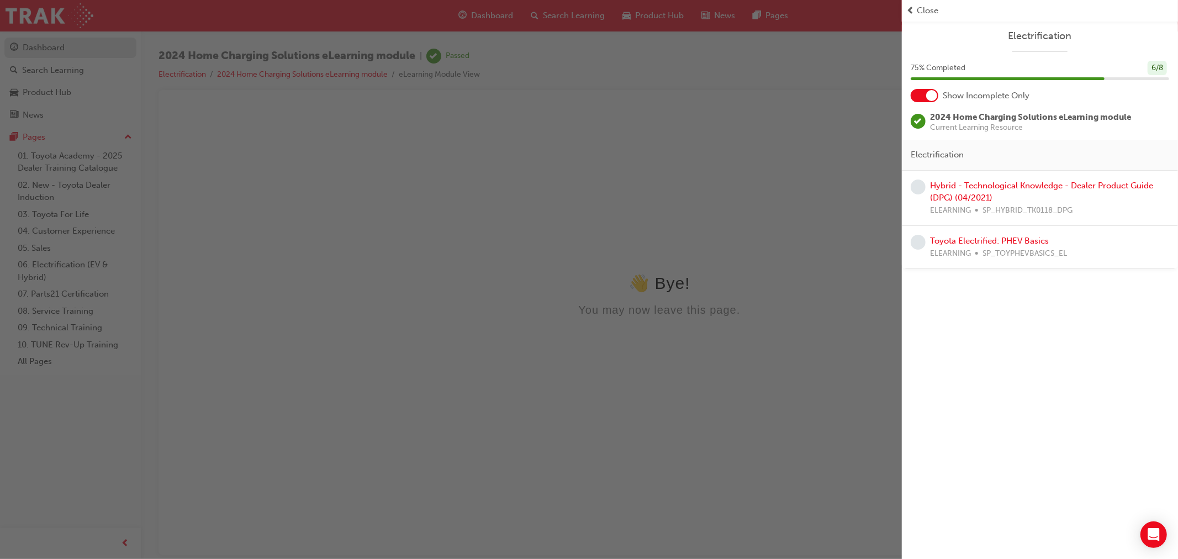
click at [34, 46] on div "button" at bounding box center [451, 279] width 902 height 559
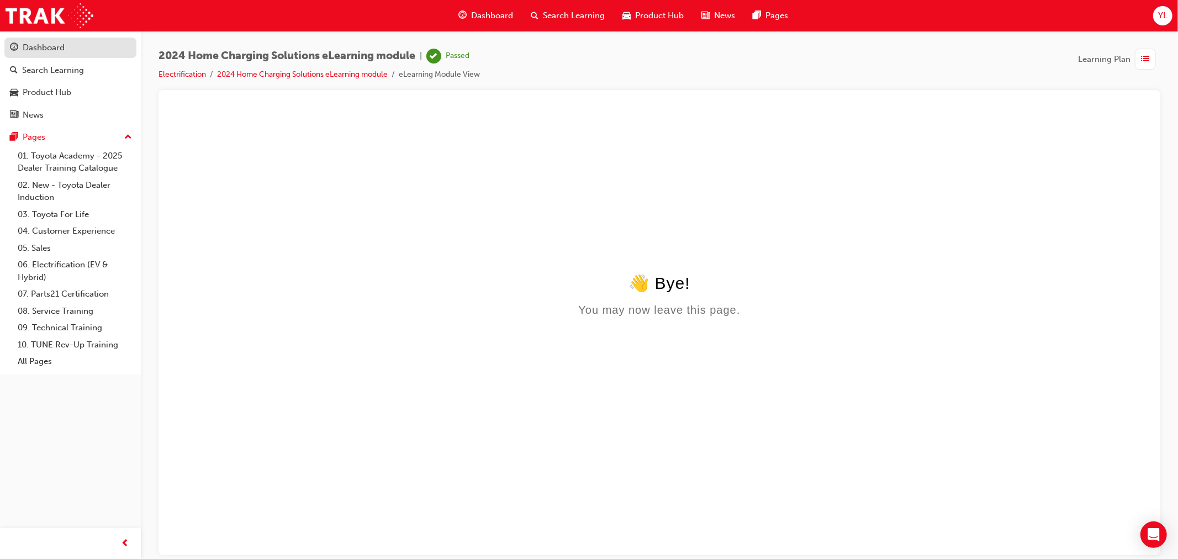
click at [36, 43] on div "Dashboard" at bounding box center [44, 47] width 42 height 13
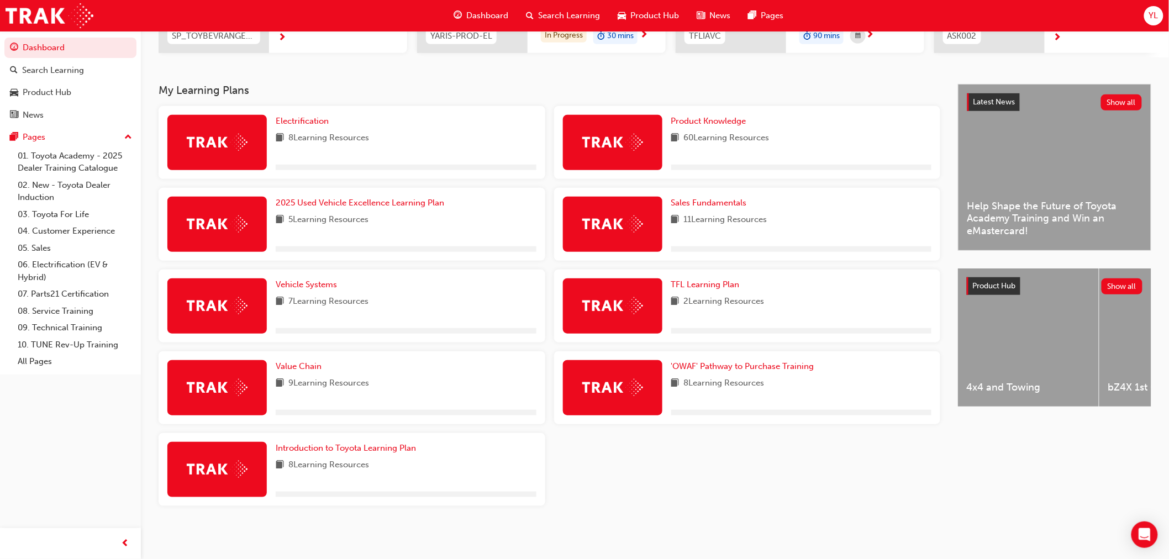
scroll to position [202, 0]
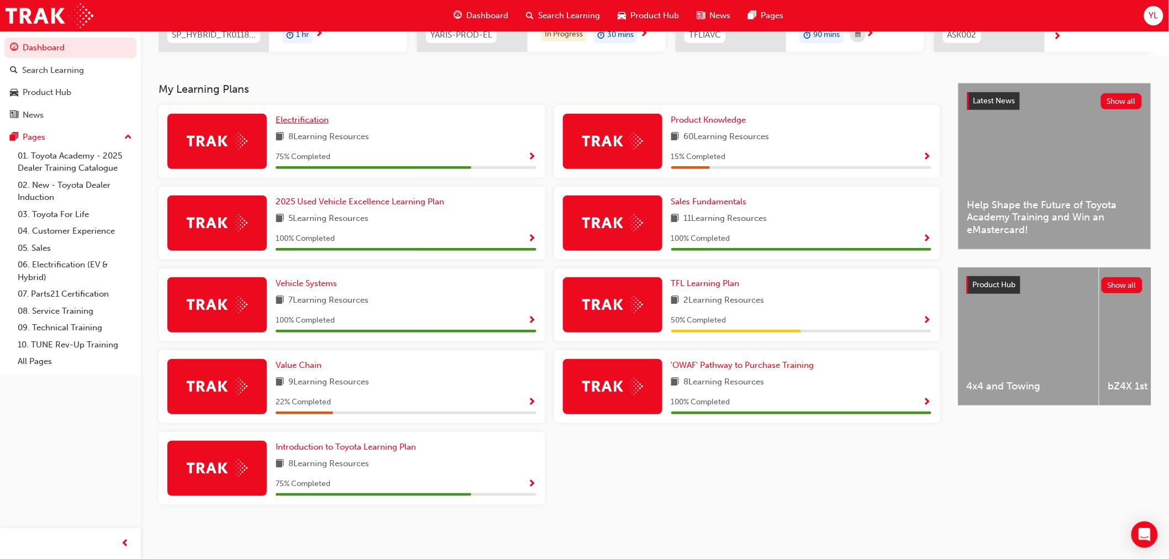
click at [315, 123] on span "Electrification" at bounding box center [302, 120] width 53 height 10
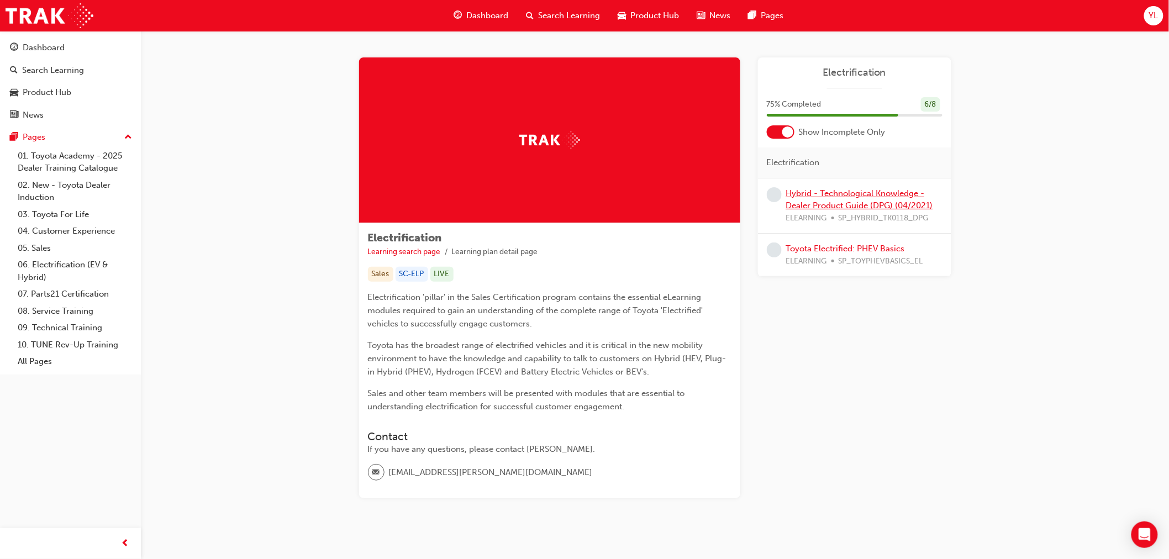
click at [811, 205] on link "Hybrid - Technological Knowledge - Dealer Product Guide (DPG) (04/2021)" at bounding box center [859, 199] width 147 height 23
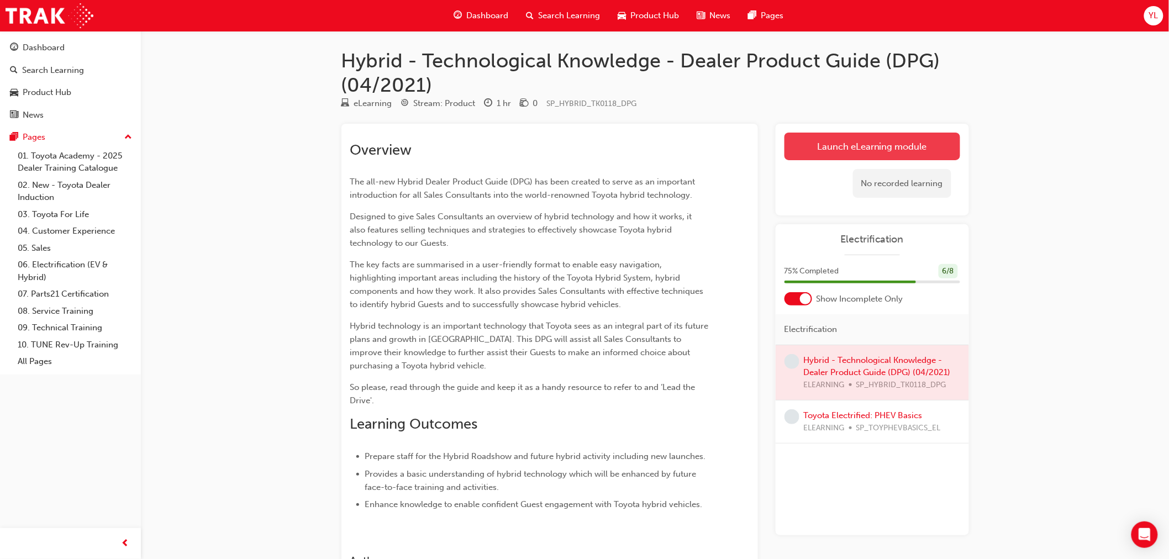
click at [848, 135] on link "Launch eLearning module" at bounding box center [872, 147] width 176 height 28
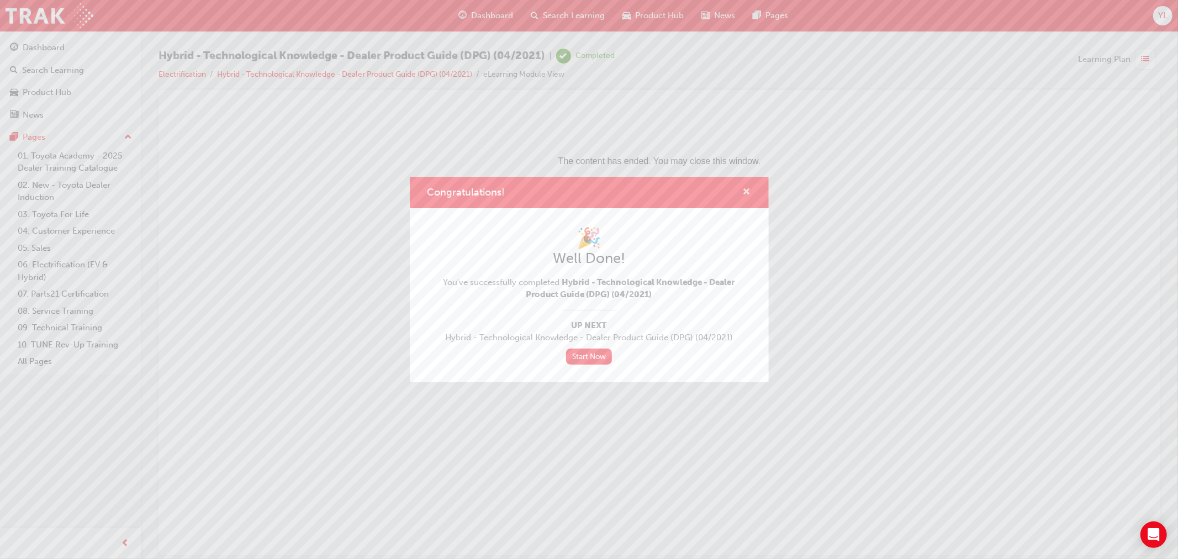
click at [746, 189] on span "cross-icon" at bounding box center [747, 193] width 8 height 10
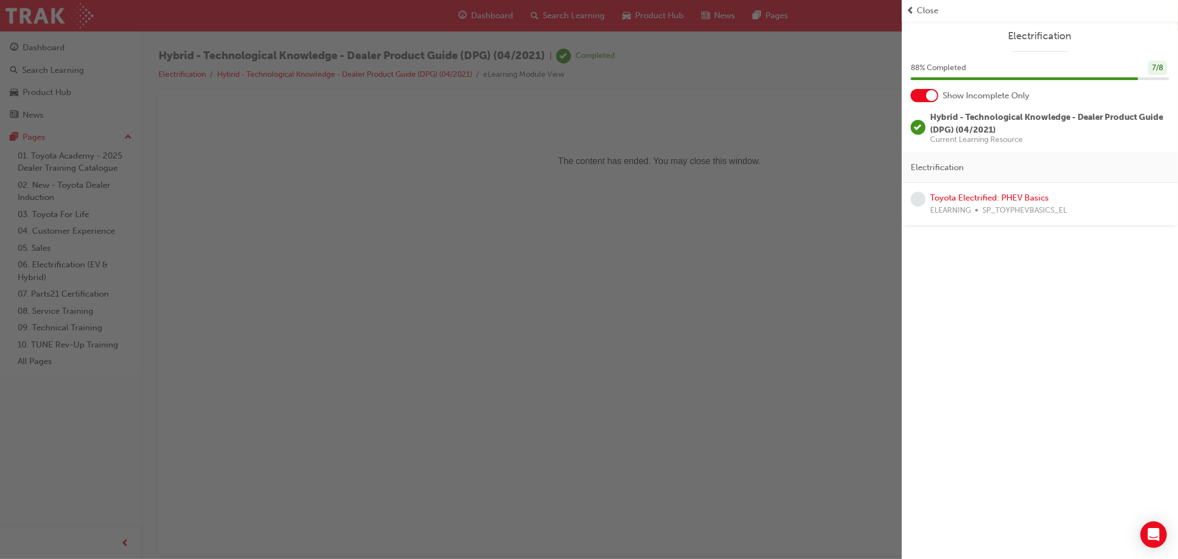
click at [986, 203] on div "Toyota Electrified: PHEV Basics ELEARNING SP_TOYPHEVBASICS_EL" at bounding box center [998, 204] width 137 height 25
click at [984, 201] on link "Toyota Electrified: PHEV Basics" at bounding box center [989, 198] width 119 height 10
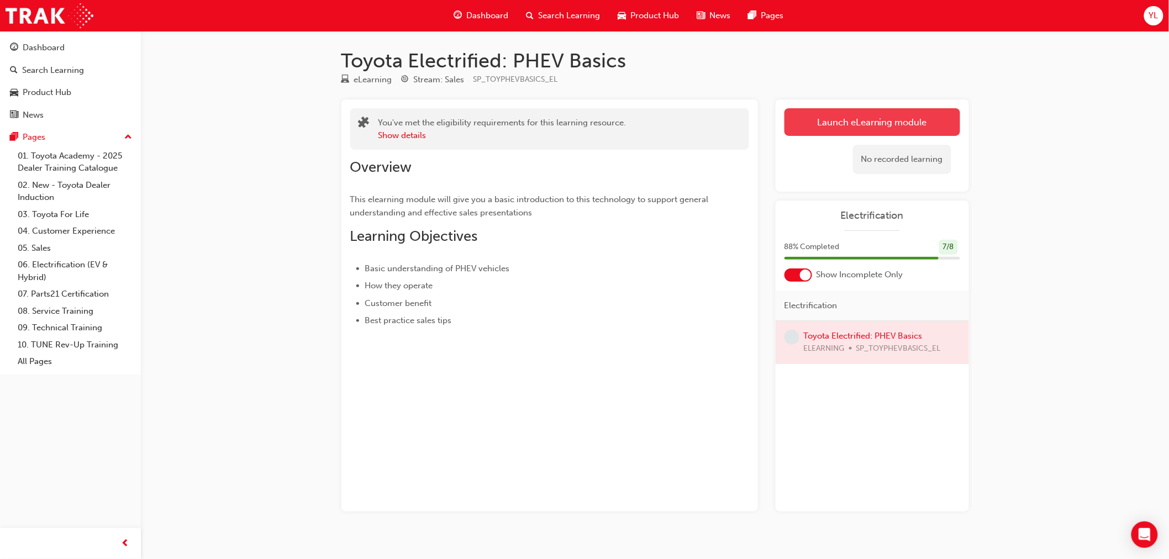
click at [875, 118] on link "Launch eLearning module" at bounding box center [872, 122] width 176 height 28
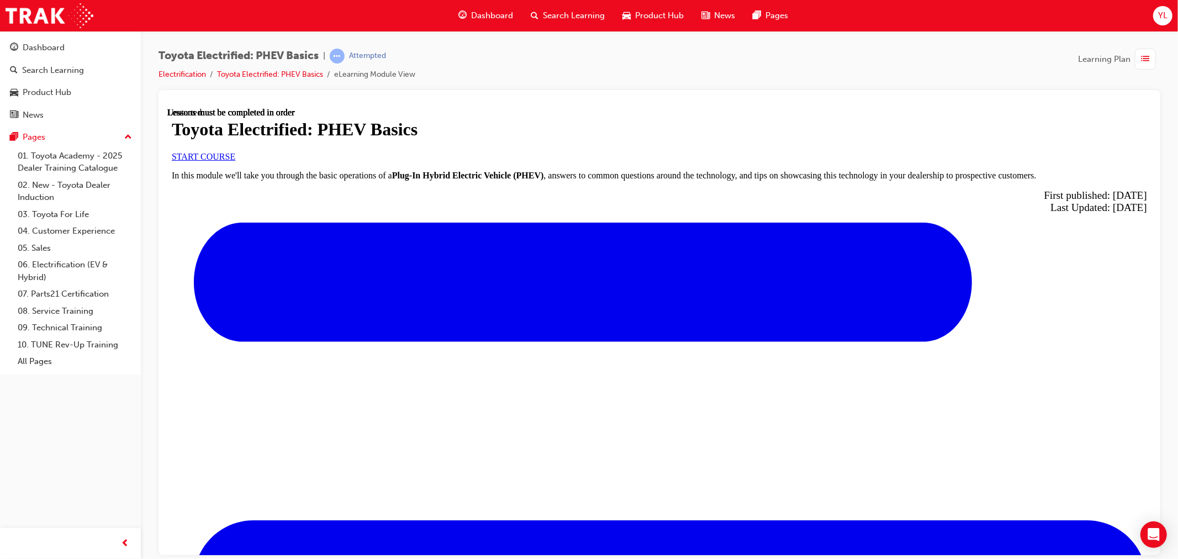
scroll to position [277, 0]
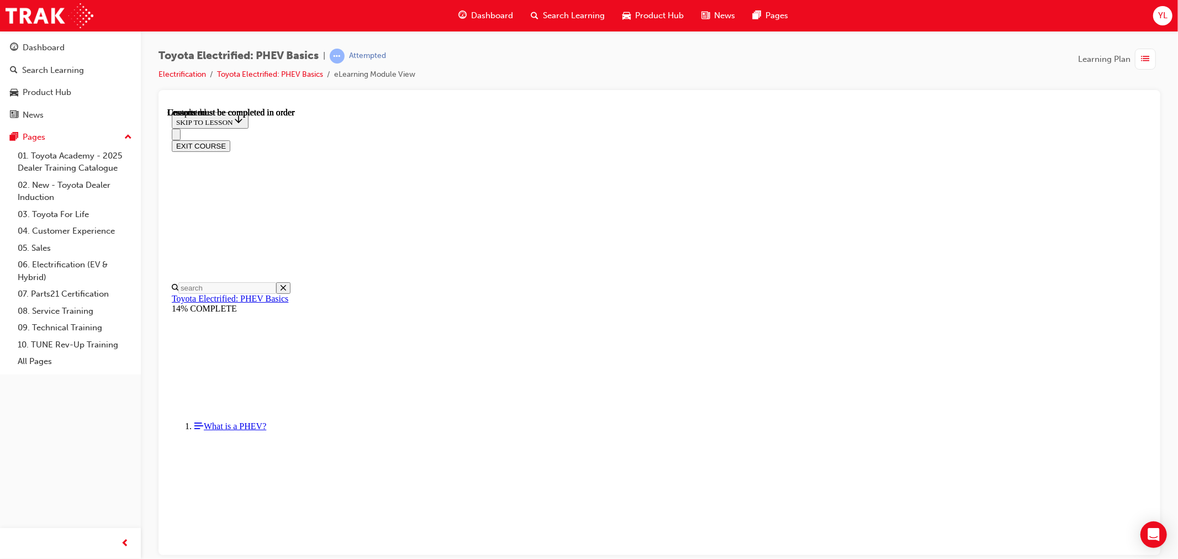
scroll to position [279, 0]
drag, startPoint x: 502, startPoint y: 493, endPoint x: 553, endPoint y: 496, distance: 50.9
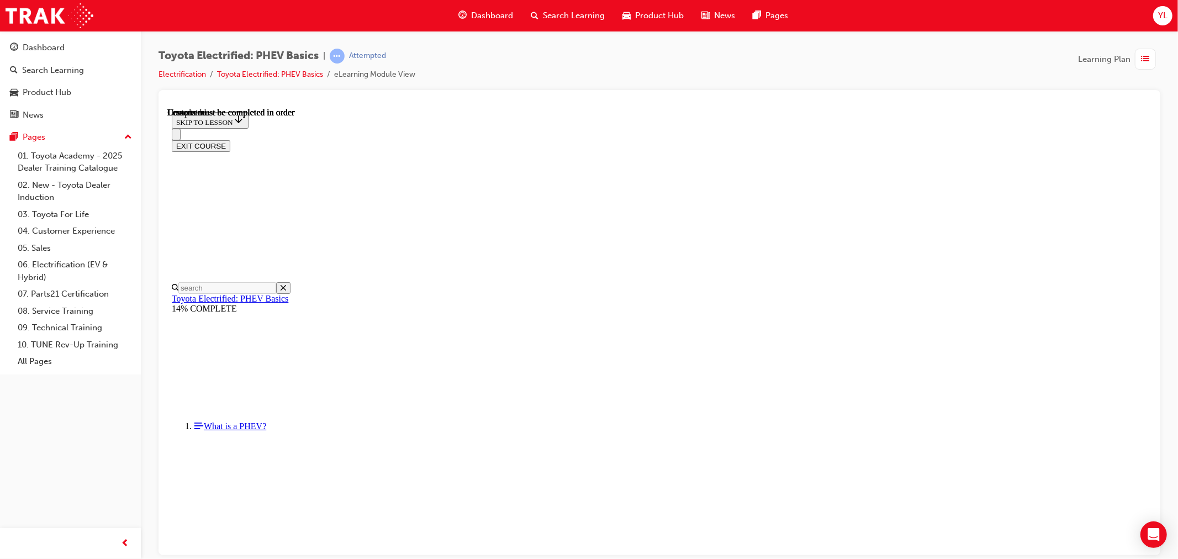
drag, startPoint x: 558, startPoint y: 496, endPoint x: 604, endPoint y: 492, distance: 46.1
drag, startPoint x: 520, startPoint y: 491, endPoint x: 506, endPoint y: 492, distance: 13.9
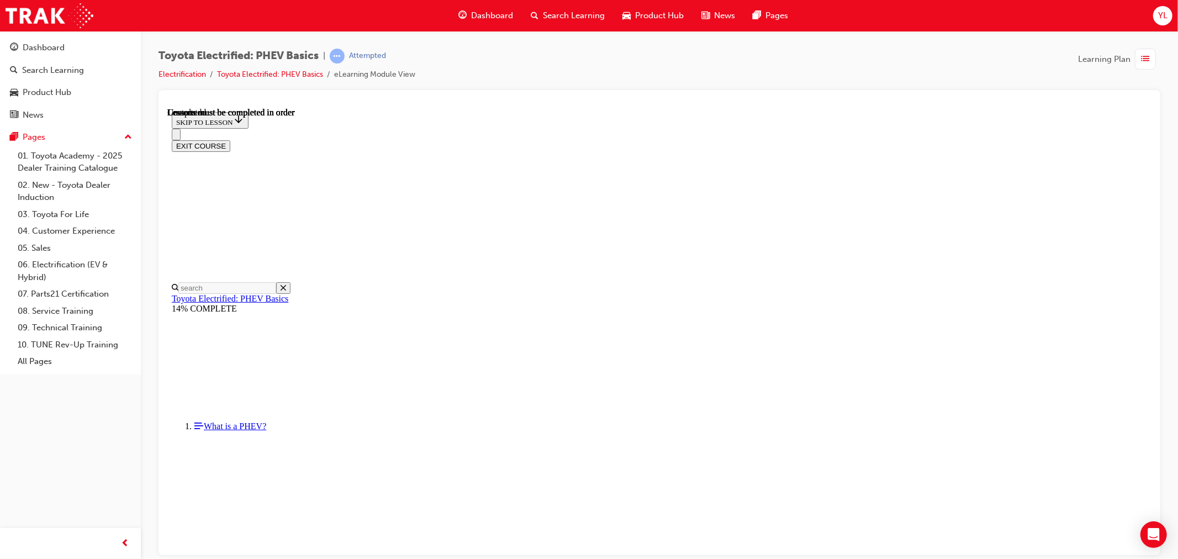
drag, startPoint x: 495, startPoint y: 429, endPoint x: 506, endPoint y: 426, distance: 11.4
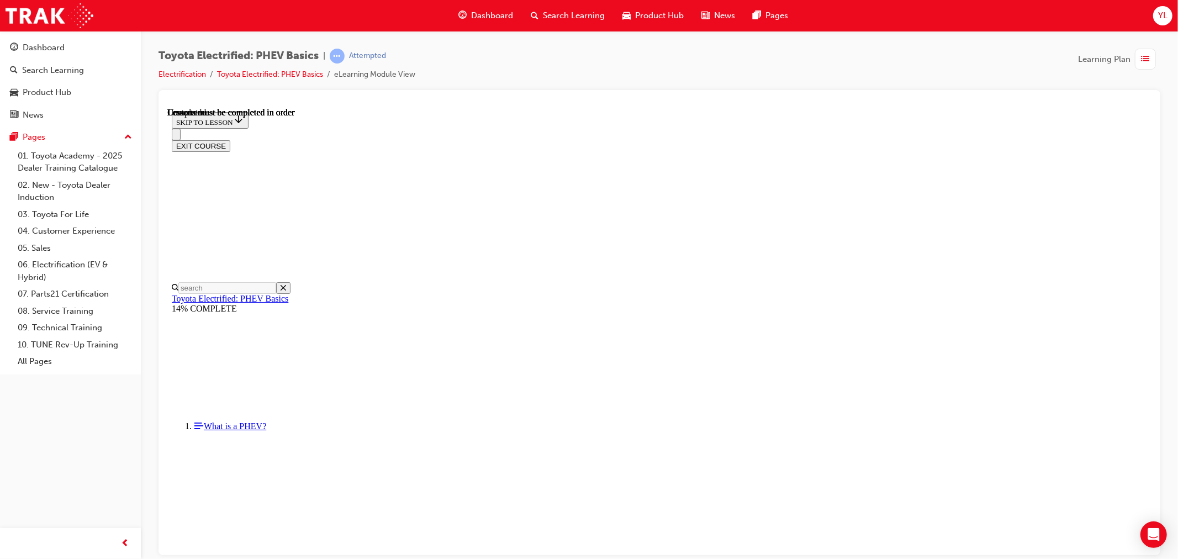
drag, startPoint x: 627, startPoint y: 427, endPoint x: 640, endPoint y: 427, distance: 13.3
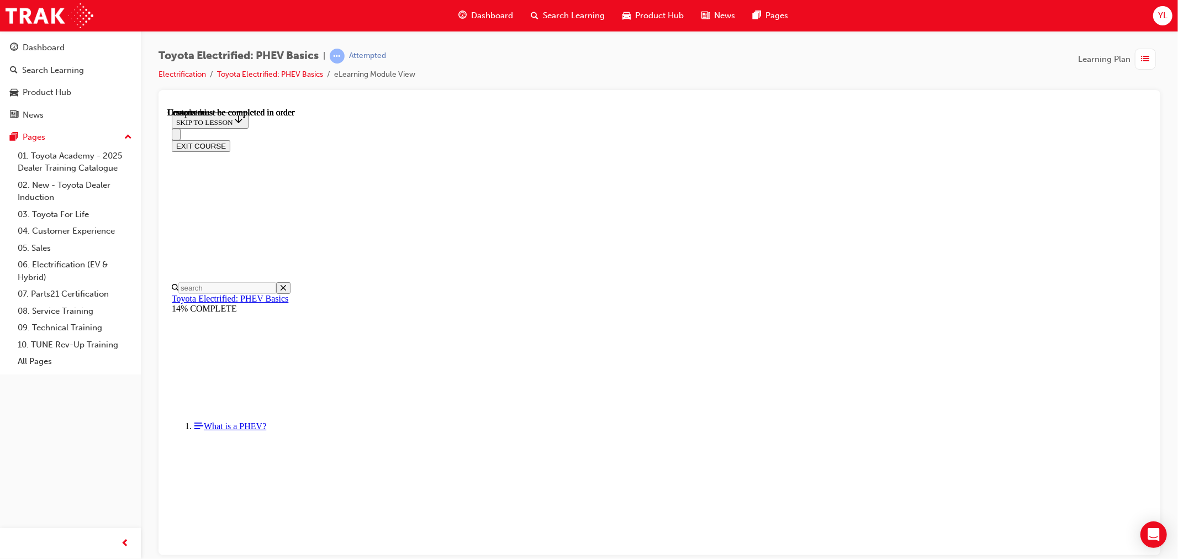
drag, startPoint x: 705, startPoint y: 426, endPoint x: 712, endPoint y: 426, distance: 6.7
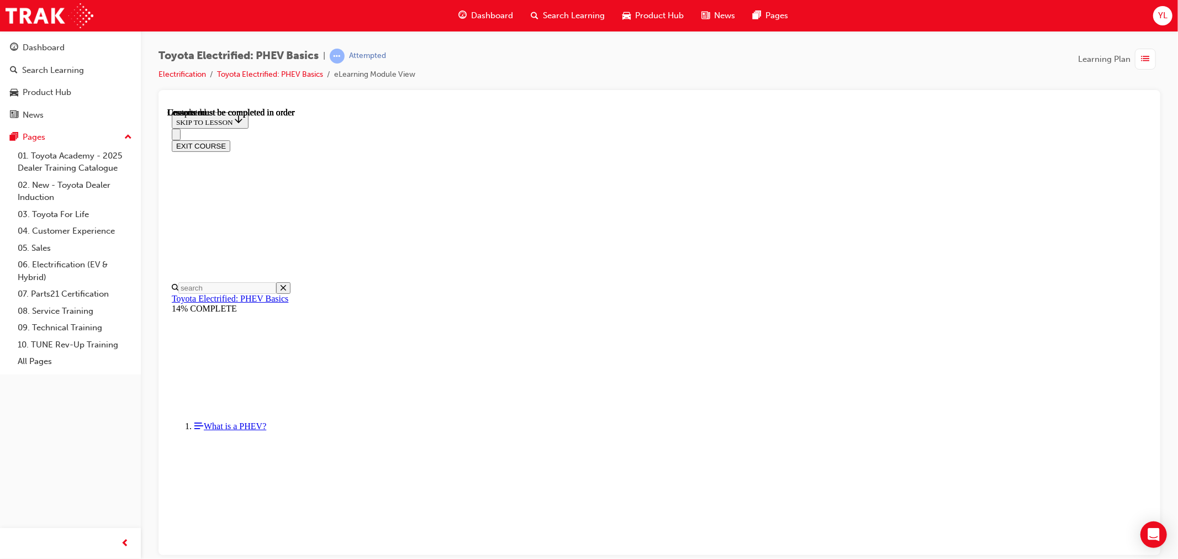
drag, startPoint x: 871, startPoint y: 430, endPoint x: 873, endPoint y: 436, distance: 6.5
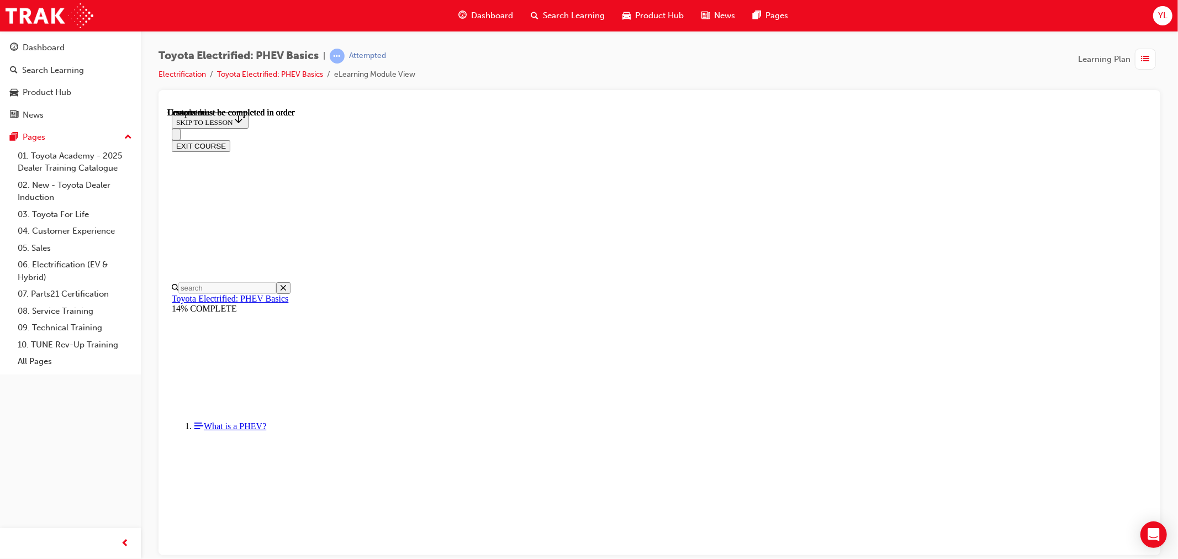
scroll to position [1437, 0]
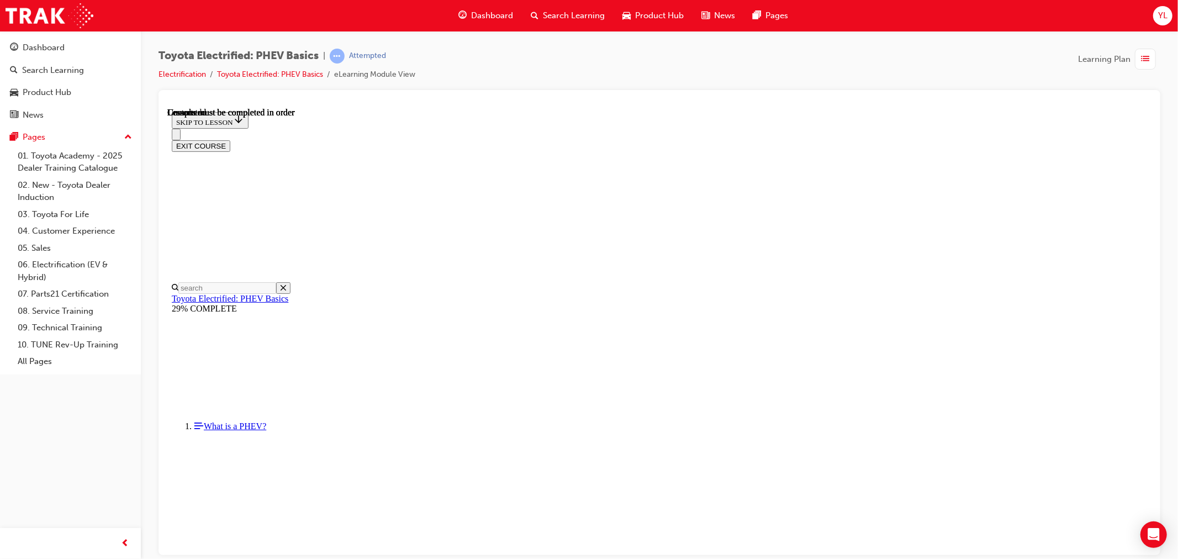
drag, startPoint x: 762, startPoint y: 529, endPoint x: 1045, endPoint y: 272, distance: 382.0
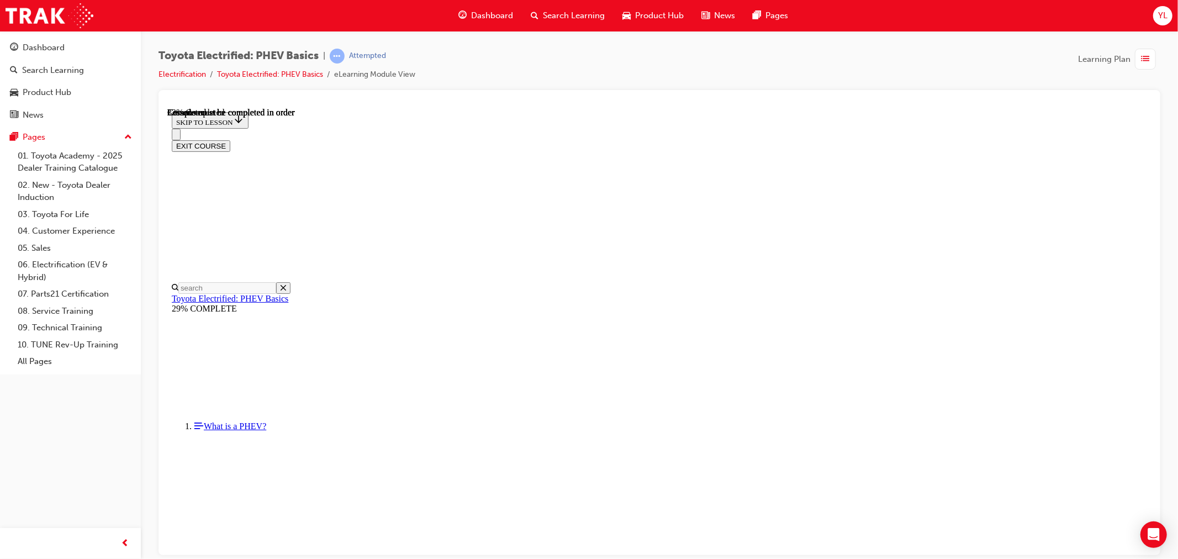
scroll to position [13, 0]
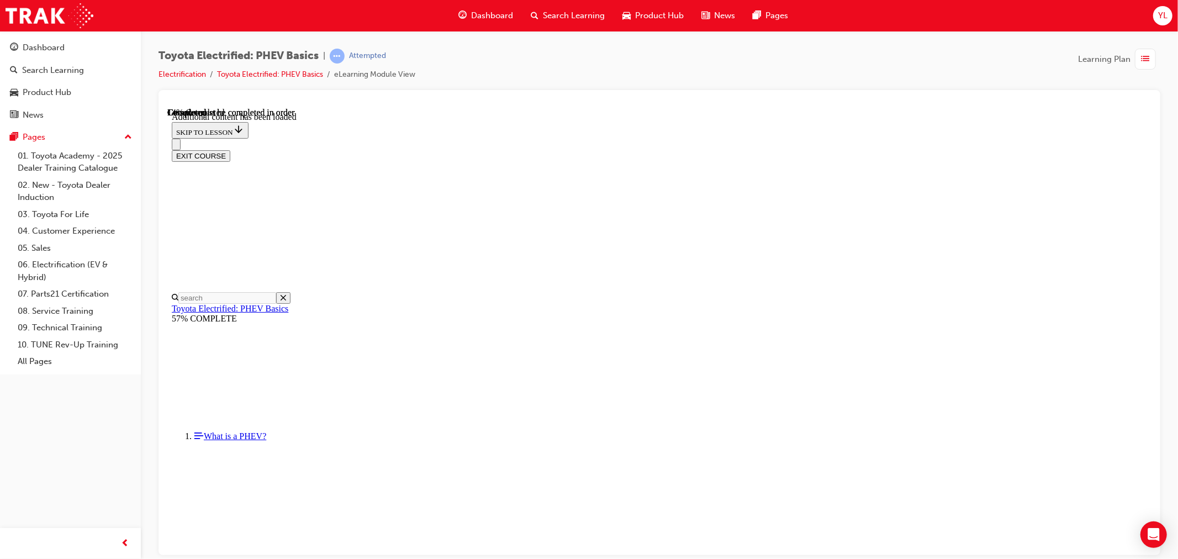
drag, startPoint x: 763, startPoint y: 340, endPoint x: 740, endPoint y: 296, distance: 50.4
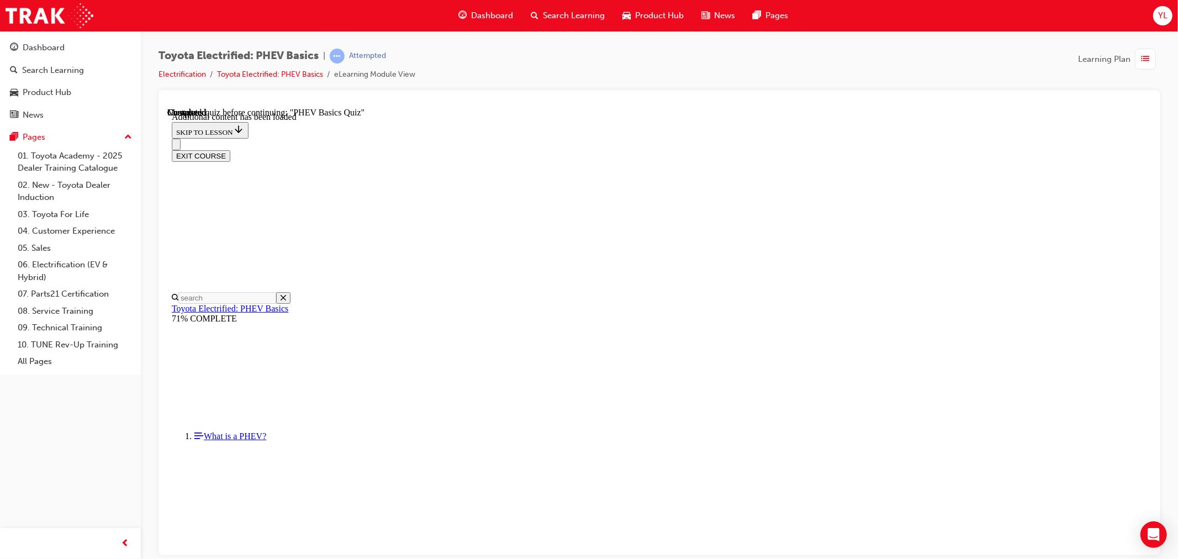
drag, startPoint x: 658, startPoint y: 333, endPoint x: 664, endPoint y: 346, distance: 14.6
radio input "true"
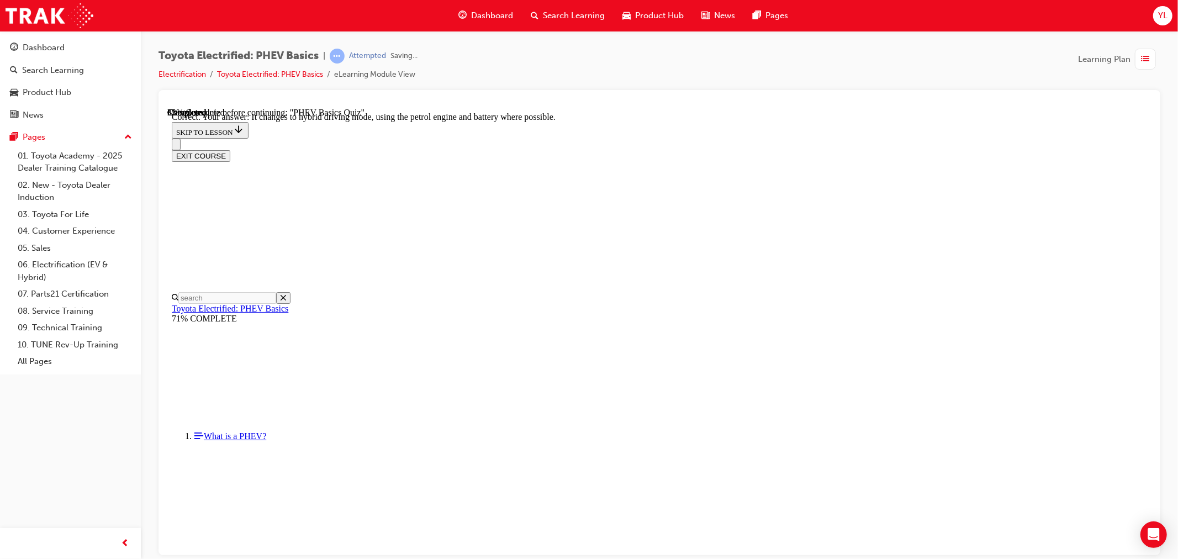
scroll to position [67, 0]
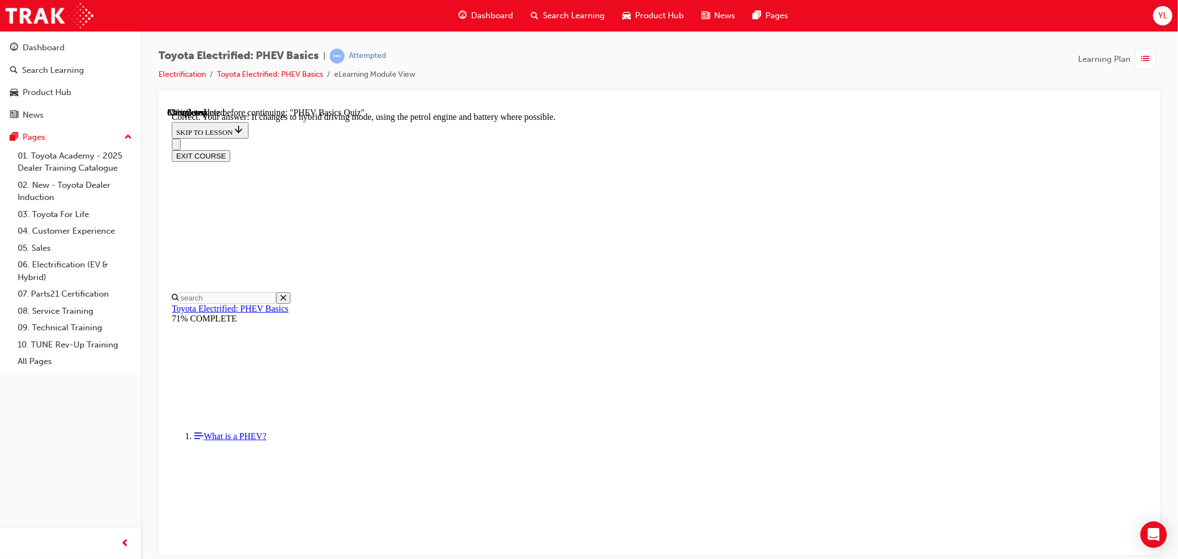
radio input "true"
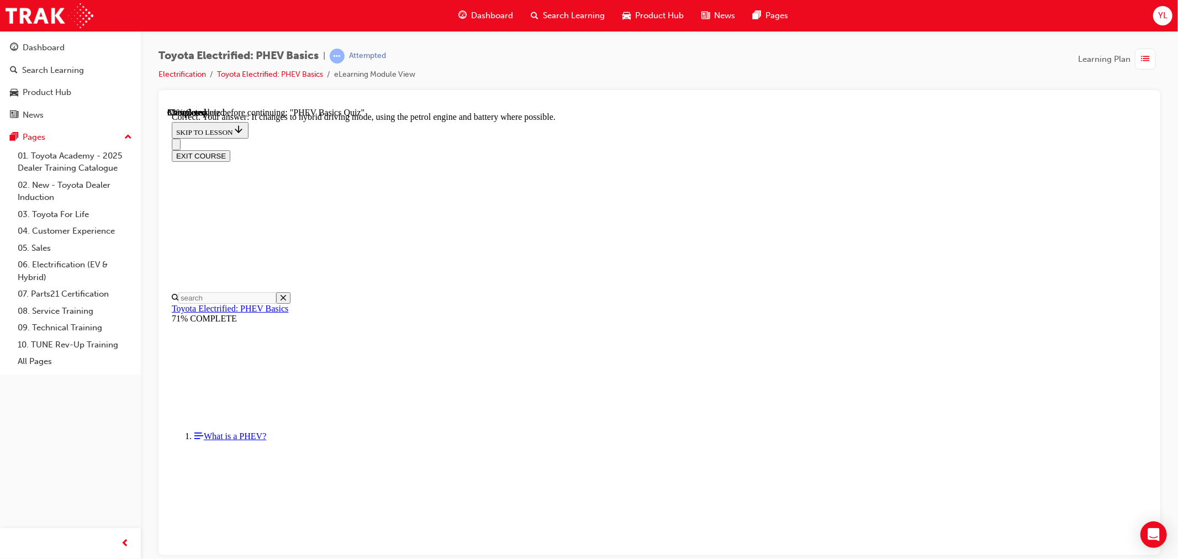
radio input "true"
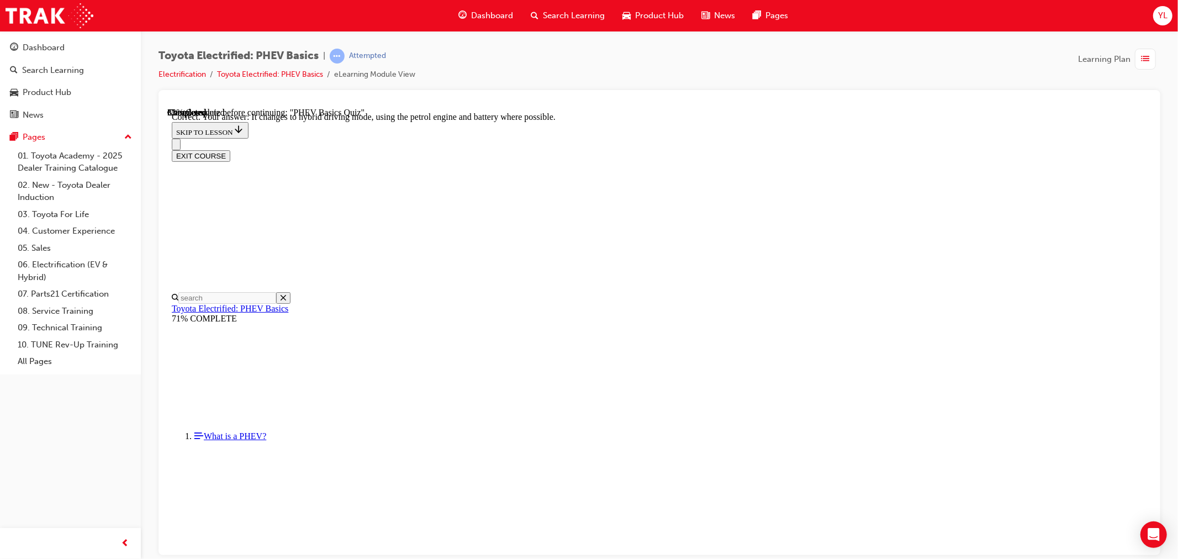
radio input "true"
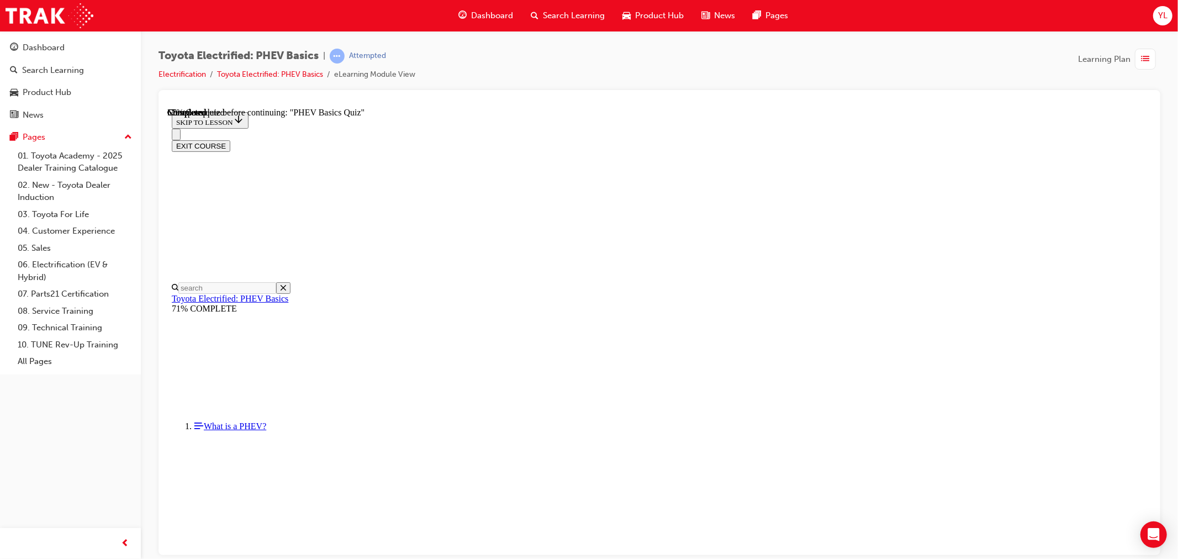
scroll to position [62, 0]
radio input "true"
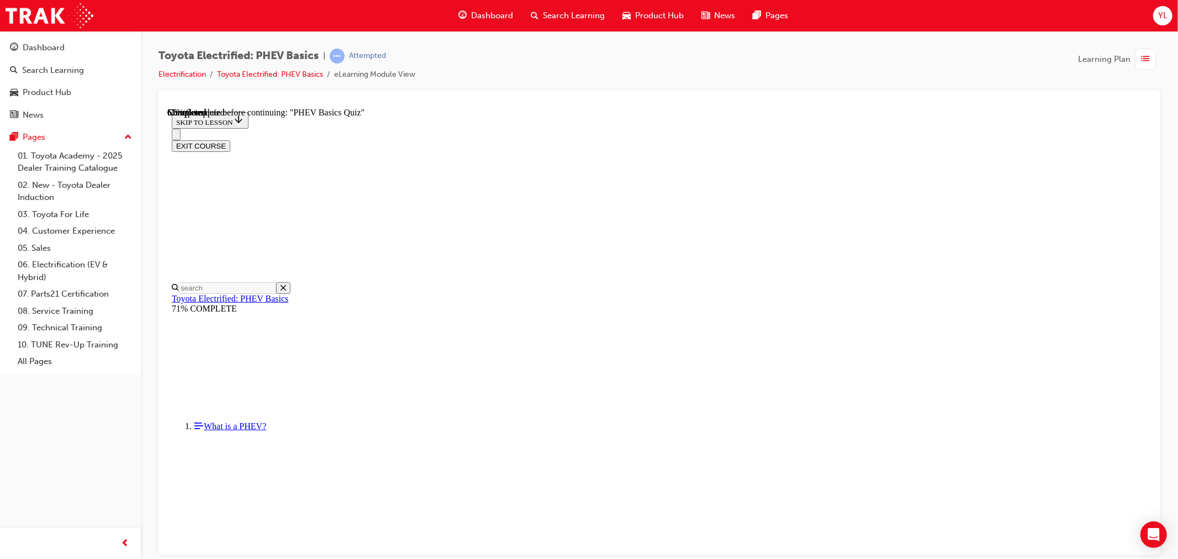
radio input "true"
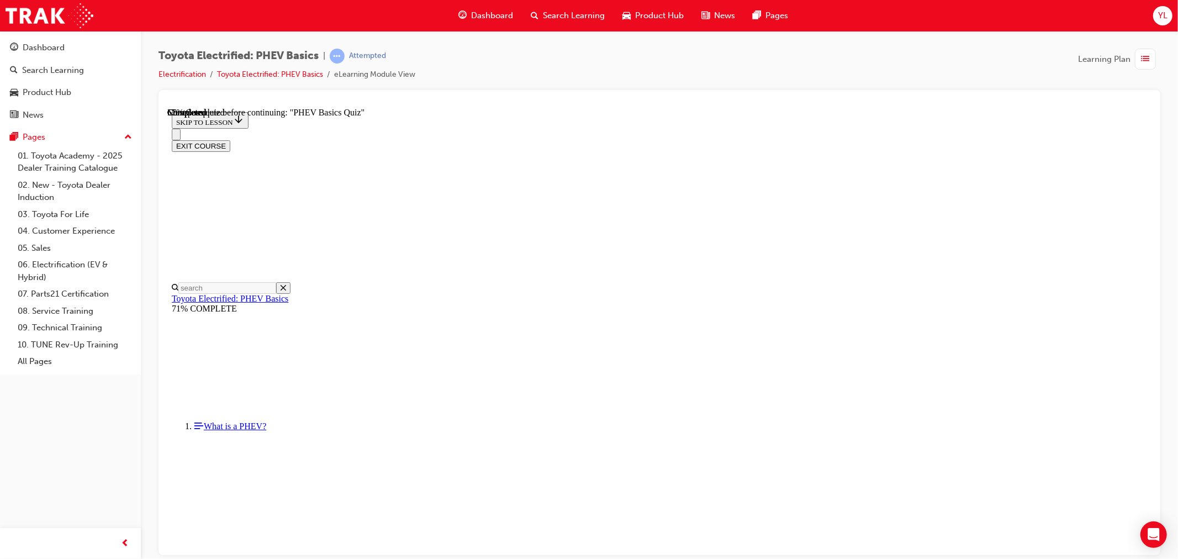
radio input "true"
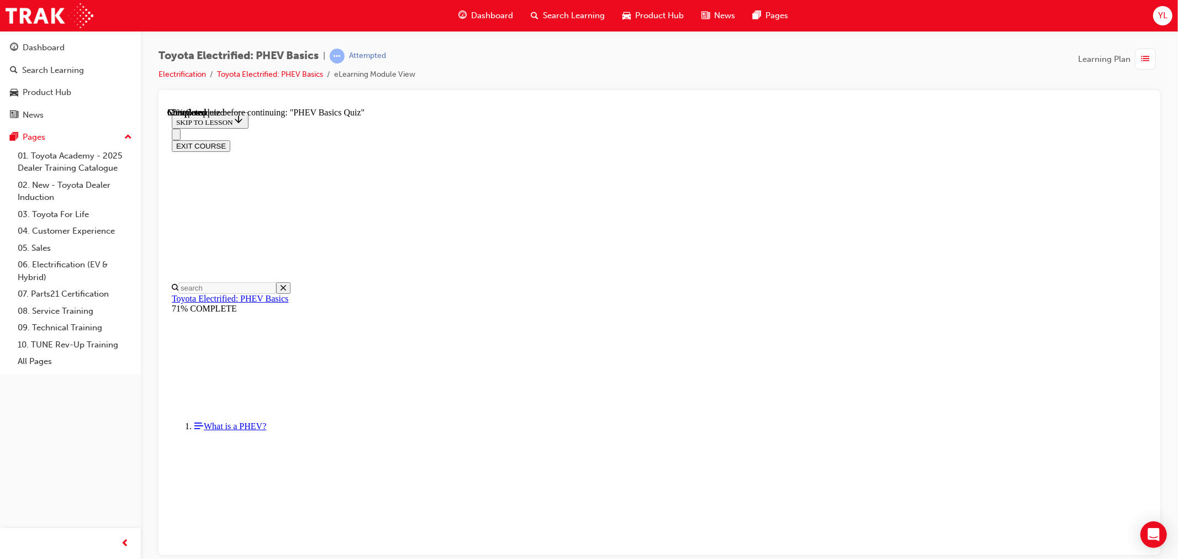
radio input "true"
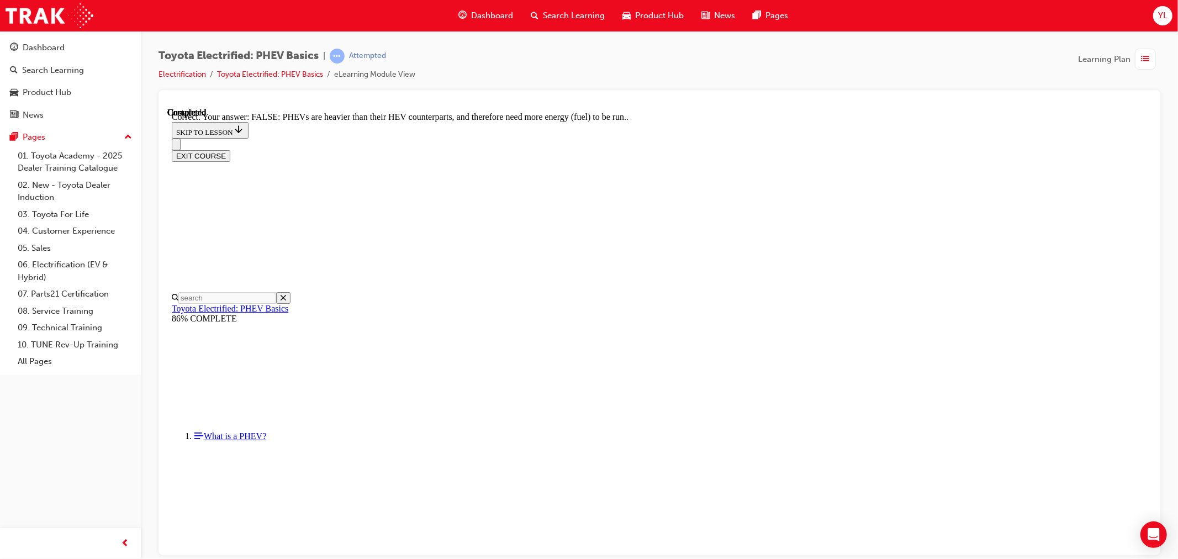
scroll to position [139, 0]
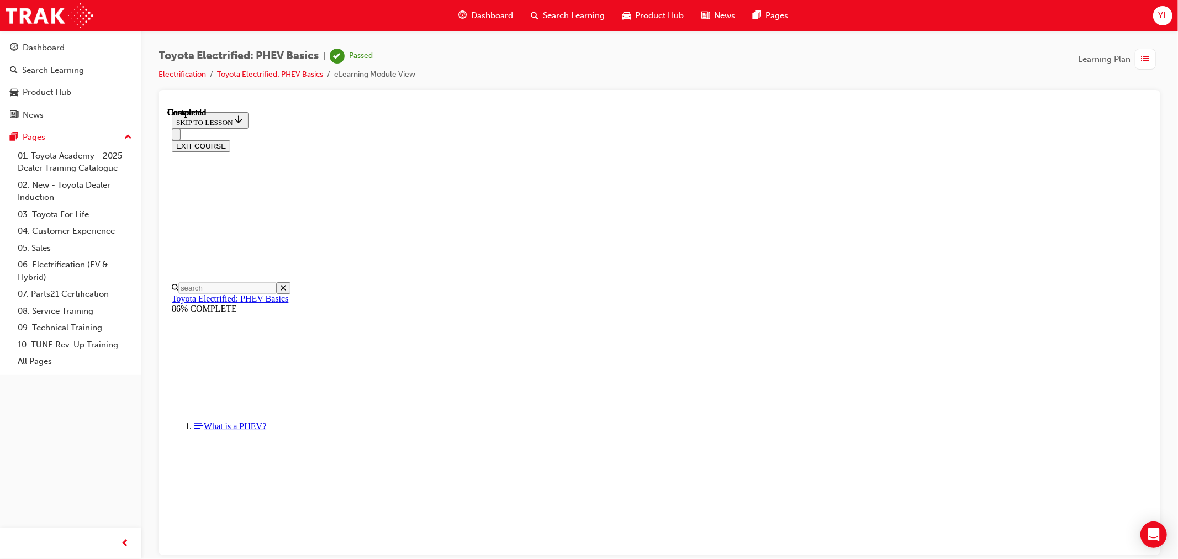
scroll to position [152, 0]
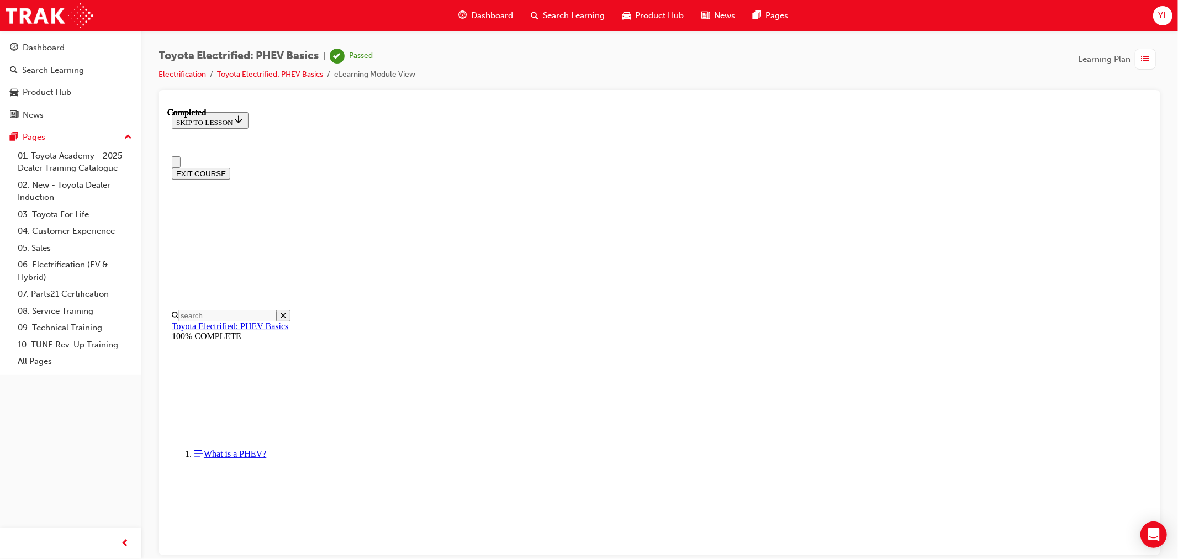
scroll to position [0, 0]
click at [230, 173] on button "EXIT COURSE" at bounding box center [200, 179] width 59 height 12
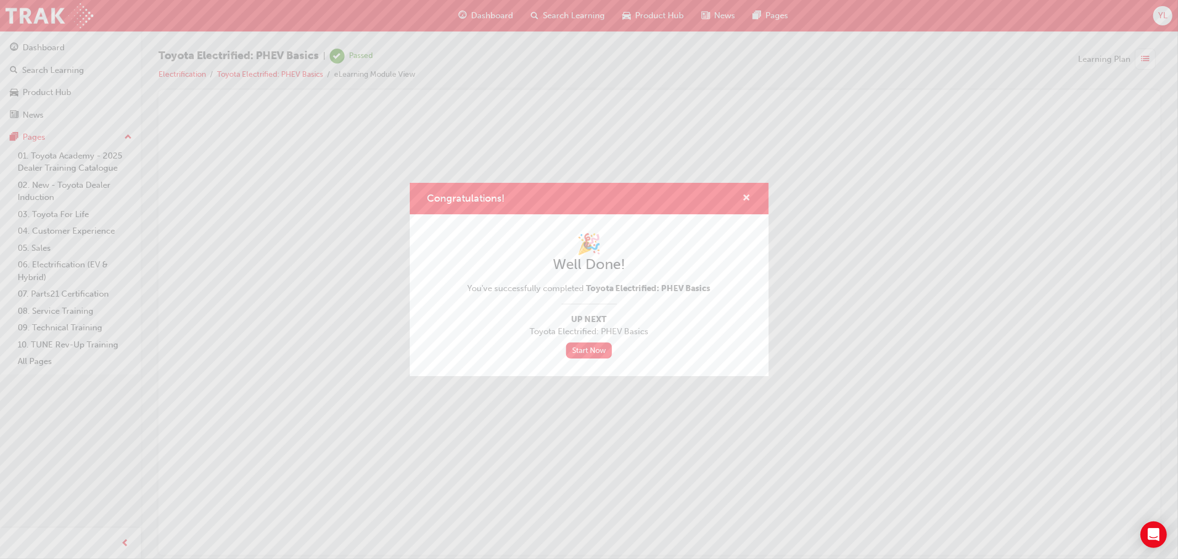
click at [745, 194] on span "cross-icon" at bounding box center [747, 199] width 8 height 10
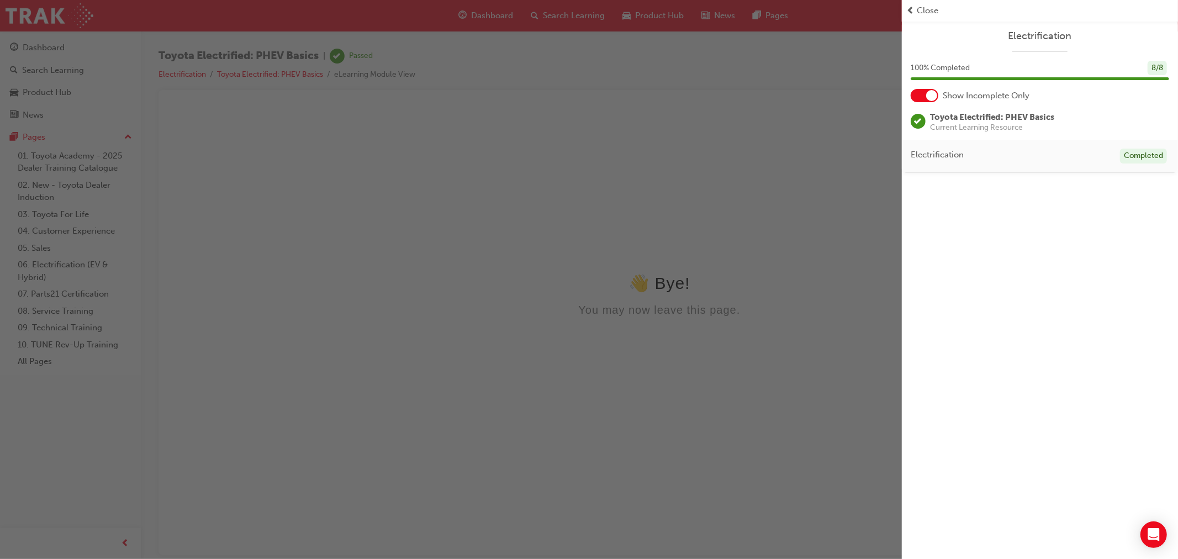
drag, startPoint x: 795, startPoint y: 240, endPoint x: 628, endPoint y: 134, distance: 198.4
click at [795, 240] on div "button" at bounding box center [451, 279] width 902 height 559
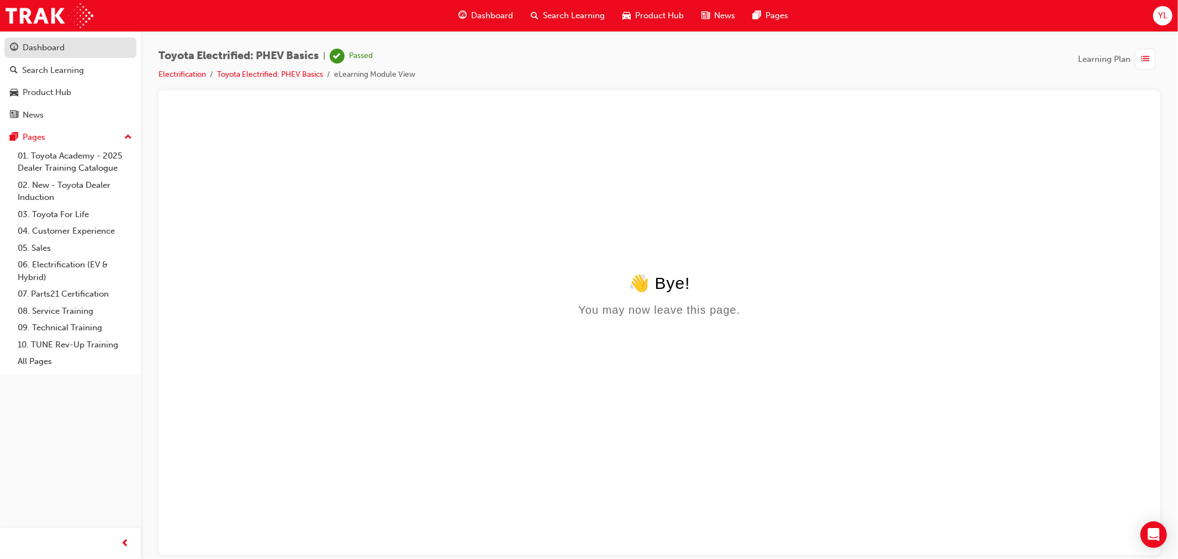
click at [82, 51] on div "Dashboard" at bounding box center [70, 48] width 121 height 14
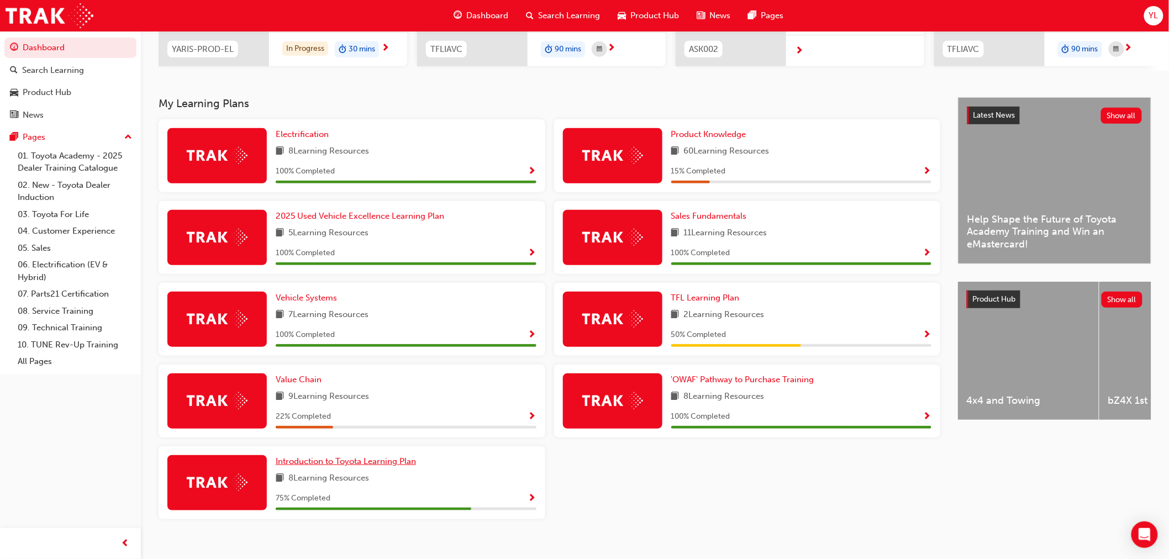
click at [403, 466] on span "Introduction to Toyota Learning Plan" at bounding box center [346, 461] width 140 height 10
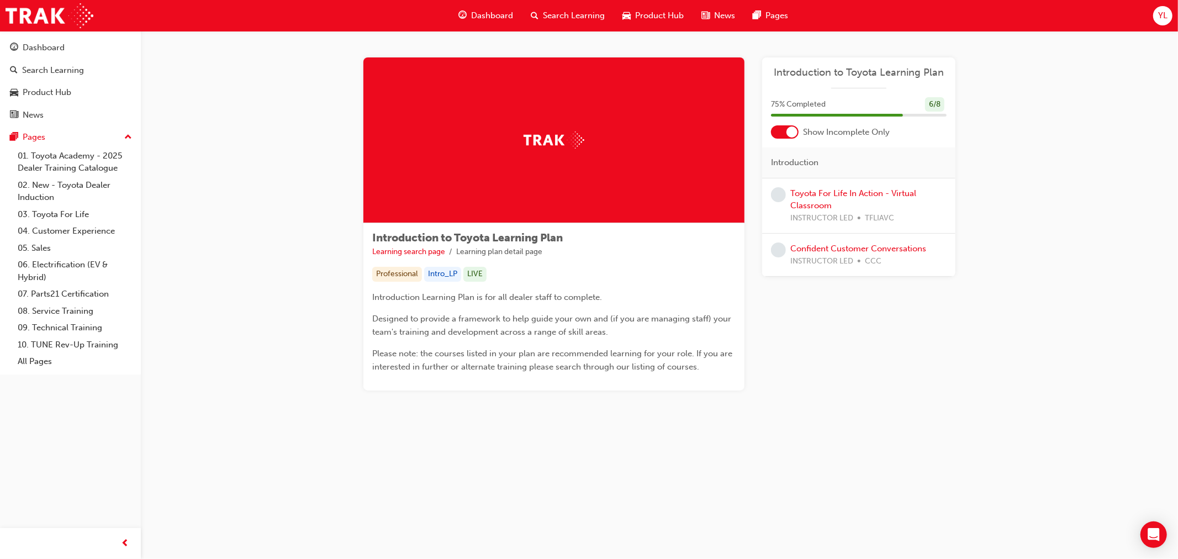
click at [874, 255] on span "CCC" at bounding box center [873, 261] width 17 height 13
click at [885, 252] on link "Confident Customer Conversations" at bounding box center [858, 249] width 136 height 10
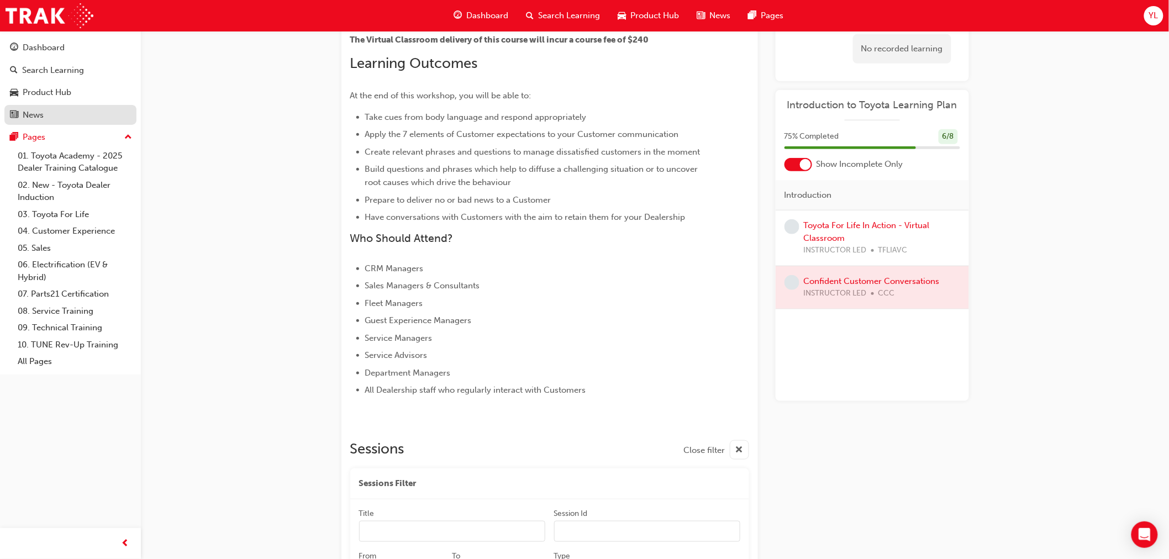
scroll to position [118, 0]
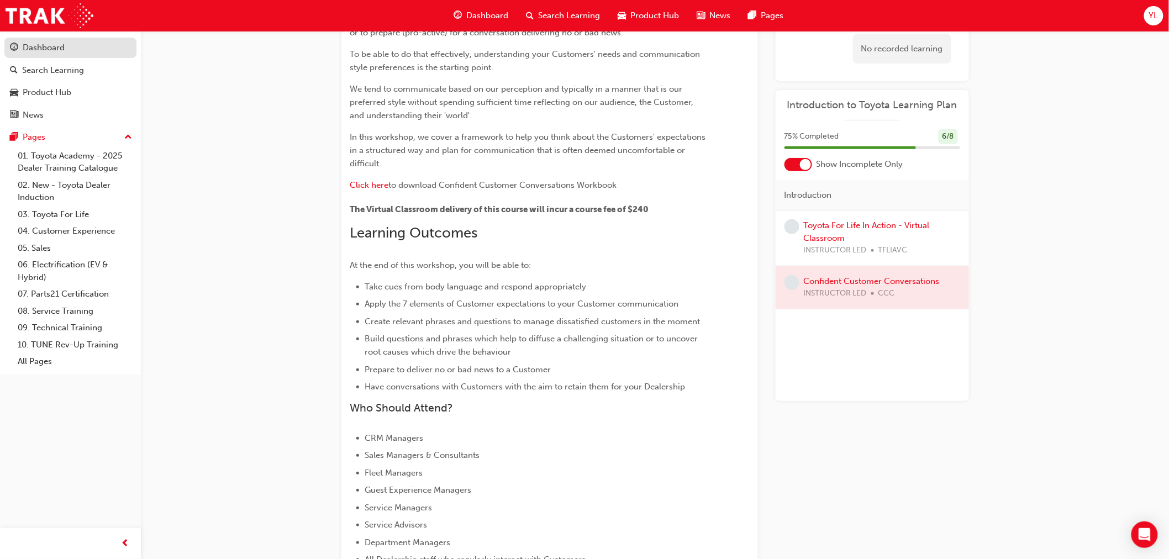
drag, startPoint x: 40, startPoint y: 52, endPoint x: 52, endPoint y: 55, distance: 12.6
click at [40, 52] on div "Dashboard" at bounding box center [44, 47] width 42 height 13
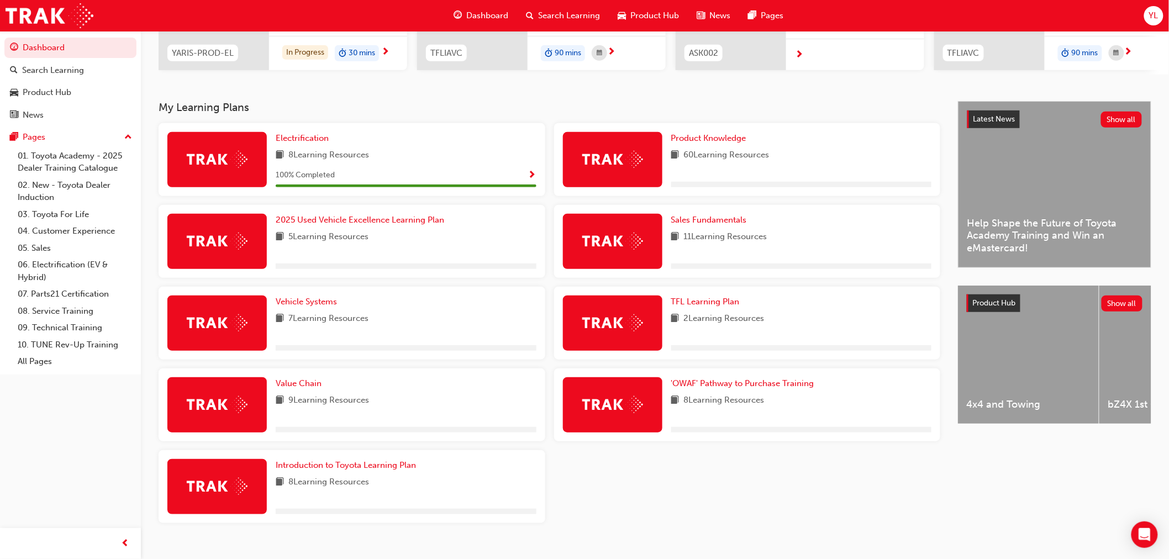
scroll to position [184, 0]
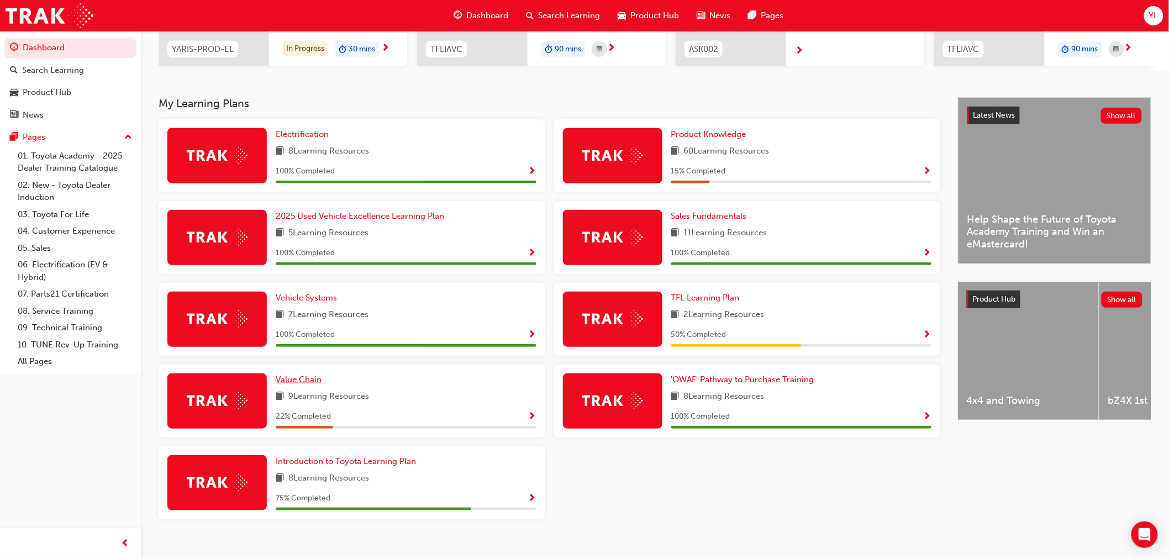
click at [307, 384] on span "Value Chain" at bounding box center [299, 380] width 46 height 10
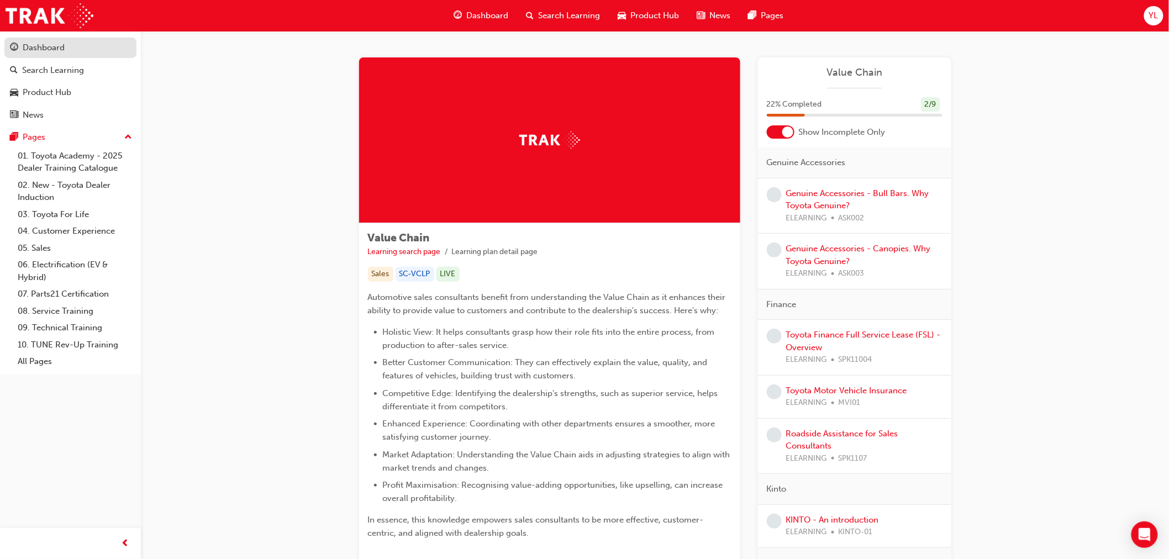
click at [8, 45] on link "Dashboard" at bounding box center [70, 48] width 132 height 20
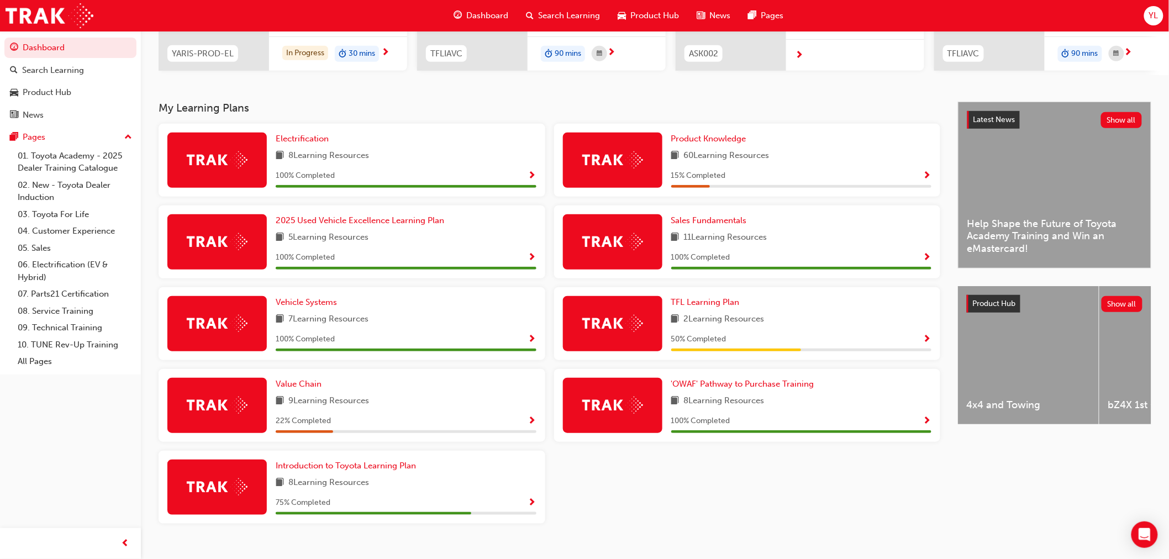
scroll to position [184, 0]
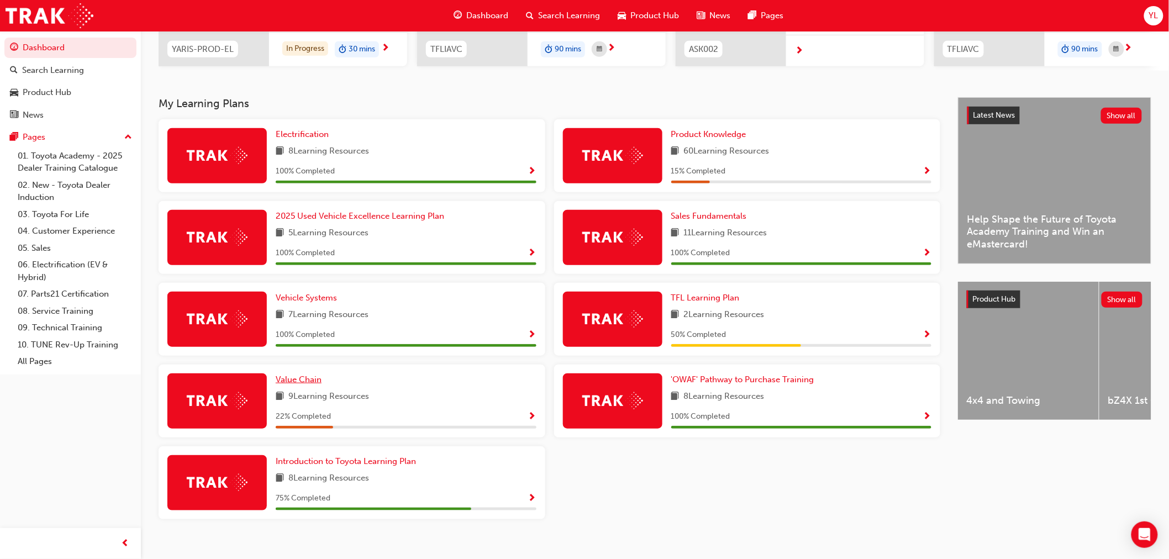
click at [296, 384] on span "Value Chain" at bounding box center [299, 380] width 46 height 10
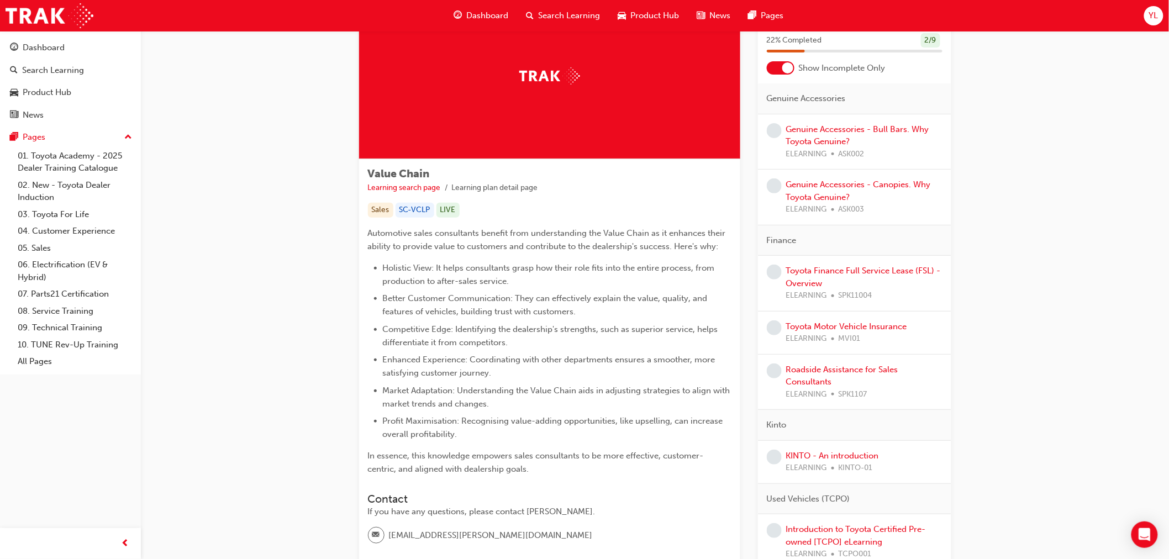
scroll to position [156, 0]
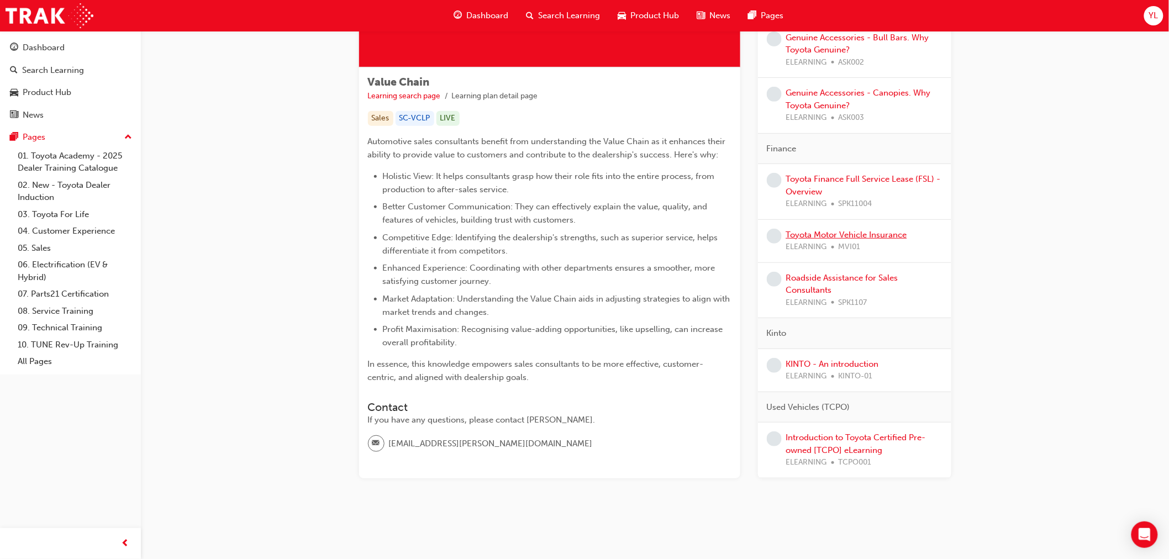
click at [820, 236] on link "Toyota Motor Vehicle Insurance" at bounding box center [846, 235] width 121 height 10
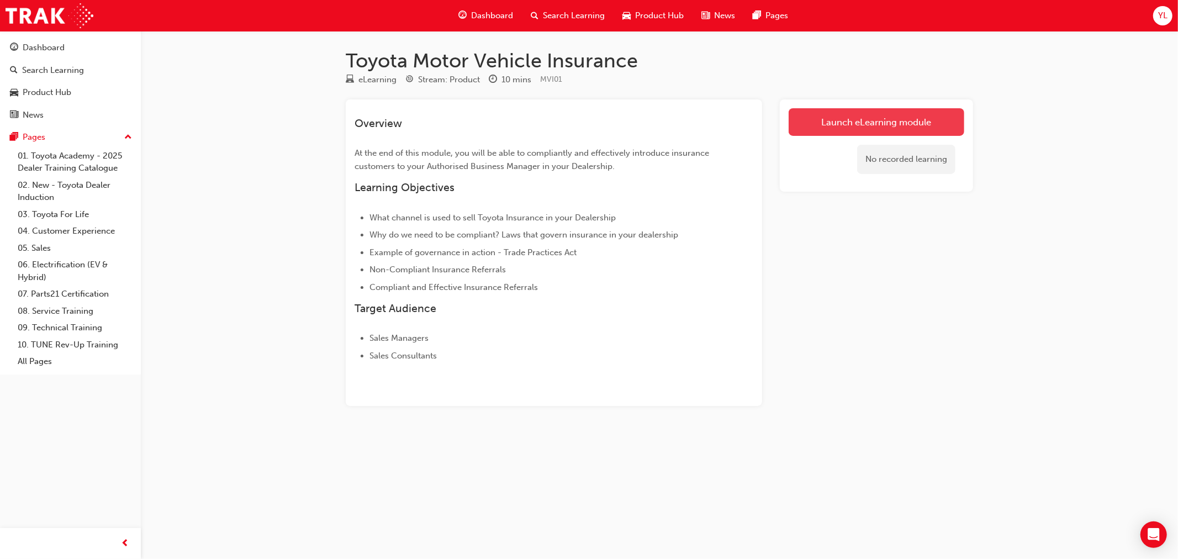
click at [868, 127] on link "Launch eLearning module" at bounding box center [877, 122] width 176 height 28
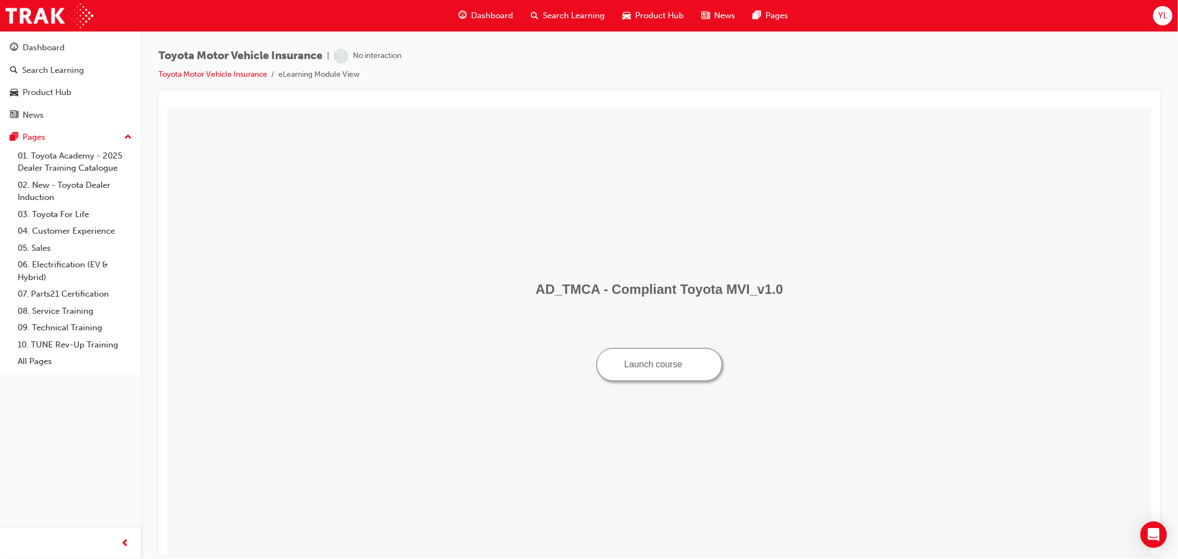
click at [677, 368] on button "Launch course" at bounding box center [659, 363] width 126 height 33
click at [64, 39] on link "Dashboard" at bounding box center [70, 48] width 132 height 20
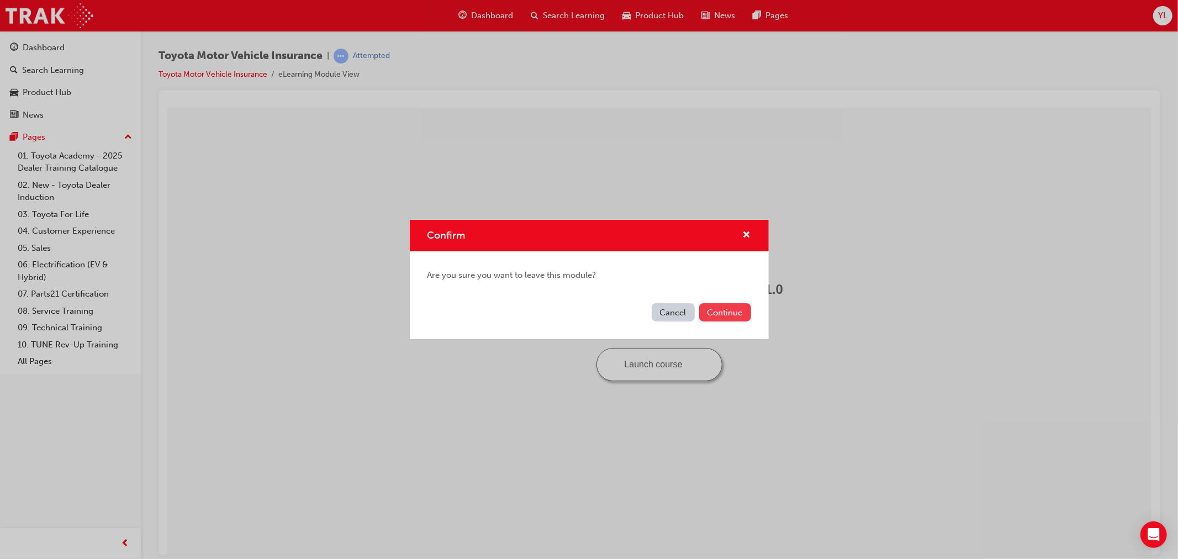
click at [746, 308] on button "Continue" at bounding box center [725, 312] width 52 height 18
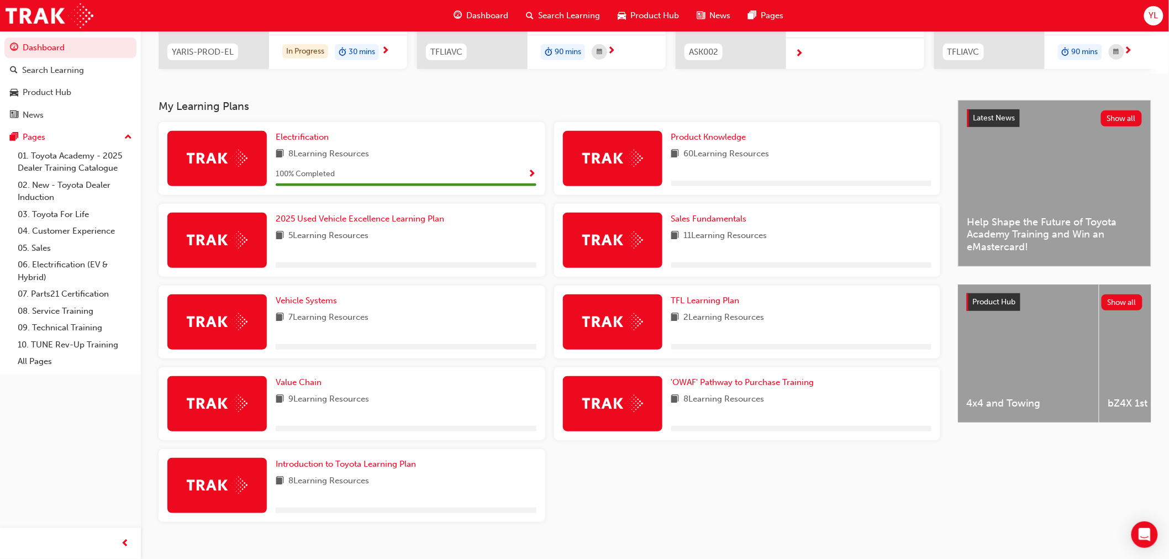
scroll to position [184, 0]
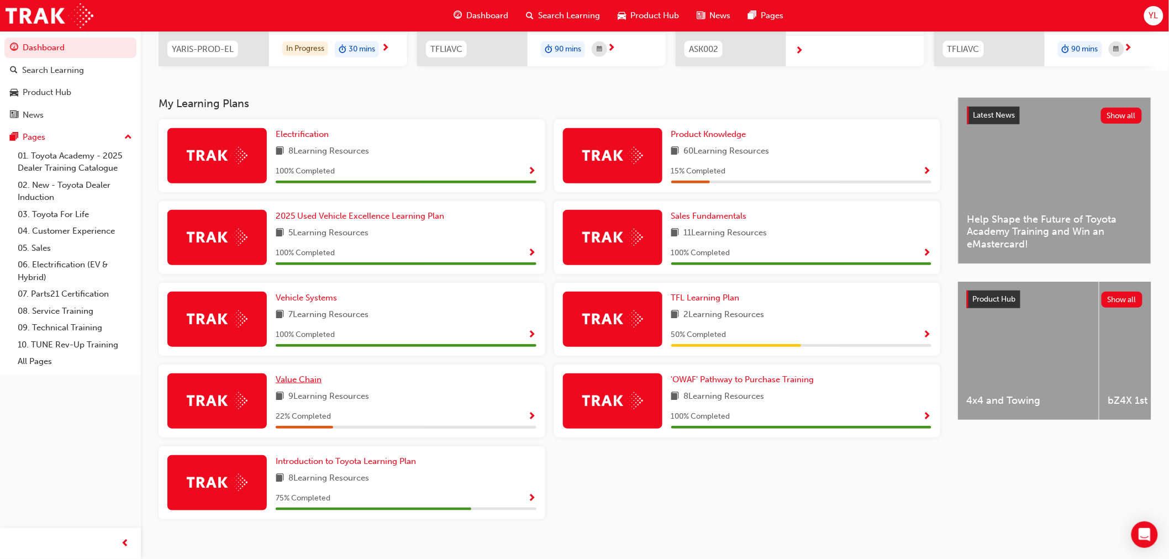
click at [311, 381] on span "Value Chain" at bounding box center [299, 380] width 46 height 10
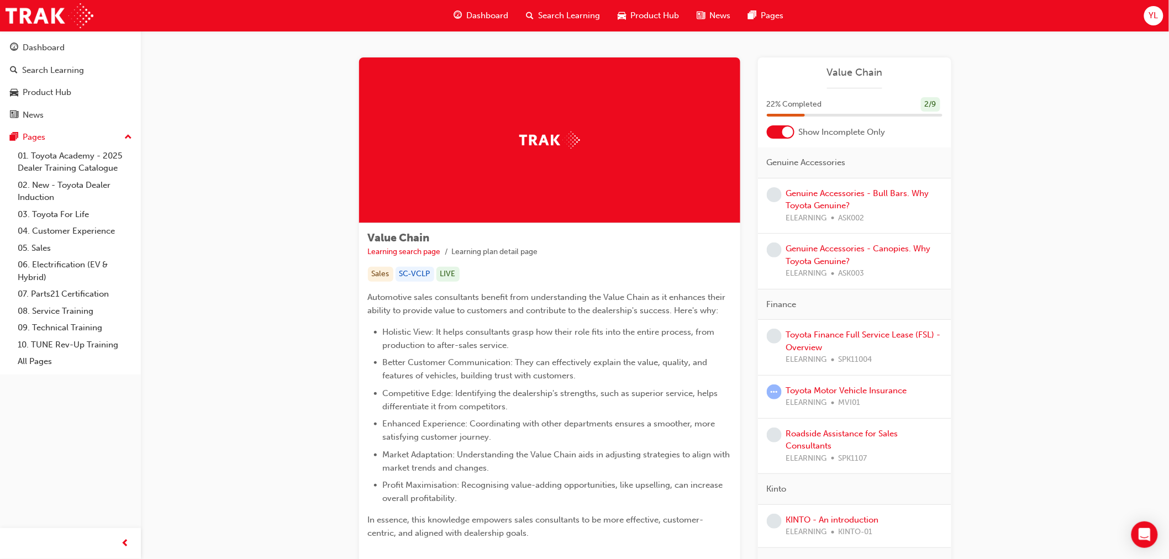
click at [843, 398] on span "MVI01" at bounding box center [849, 403] width 22 height 13
click at [851, 393] on link "Toyota Motor Vehicle Insurance" at bounding box center [846, 391] width 121 height 10
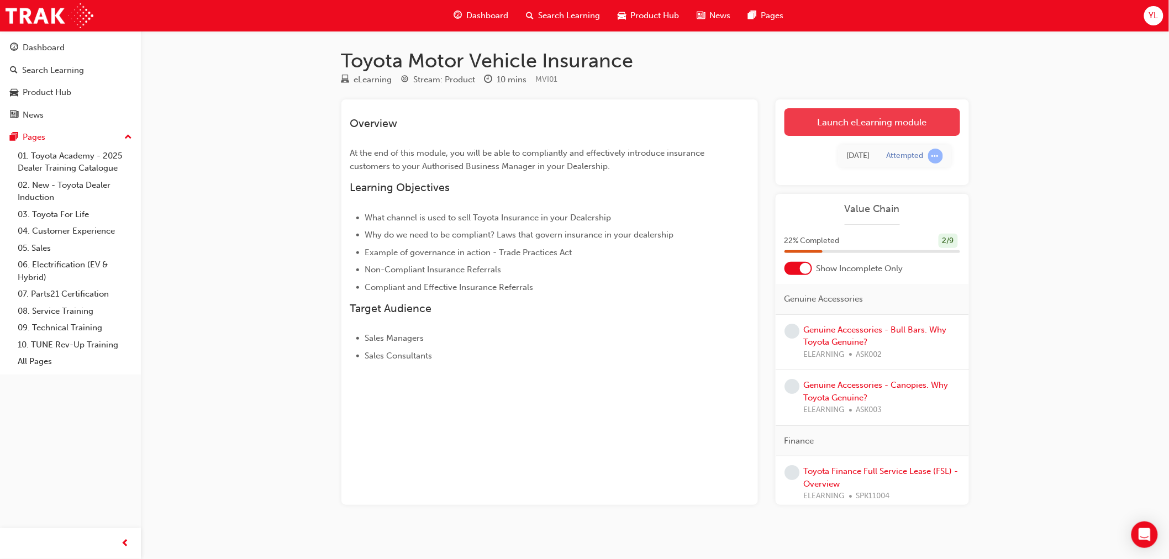
click at [873, 120] on link "Launch eLearning module" at bounding box center [872, 122] width 176 height 28
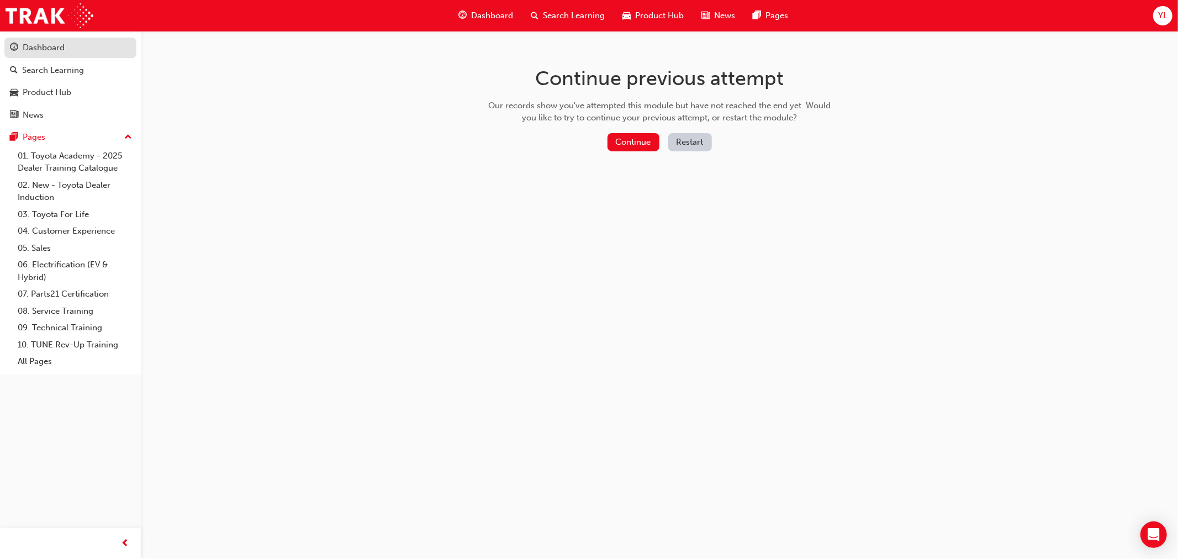
click at [51, 41] on div "Dashboard" at bounding box center [44, 47] width 42 height 13
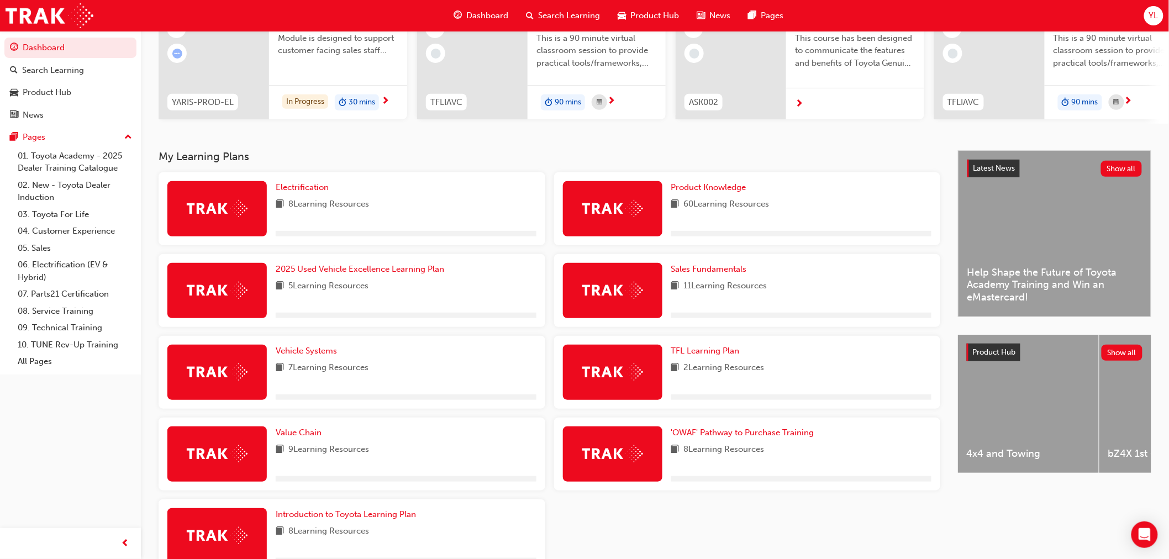
scroll to position [202, 0]
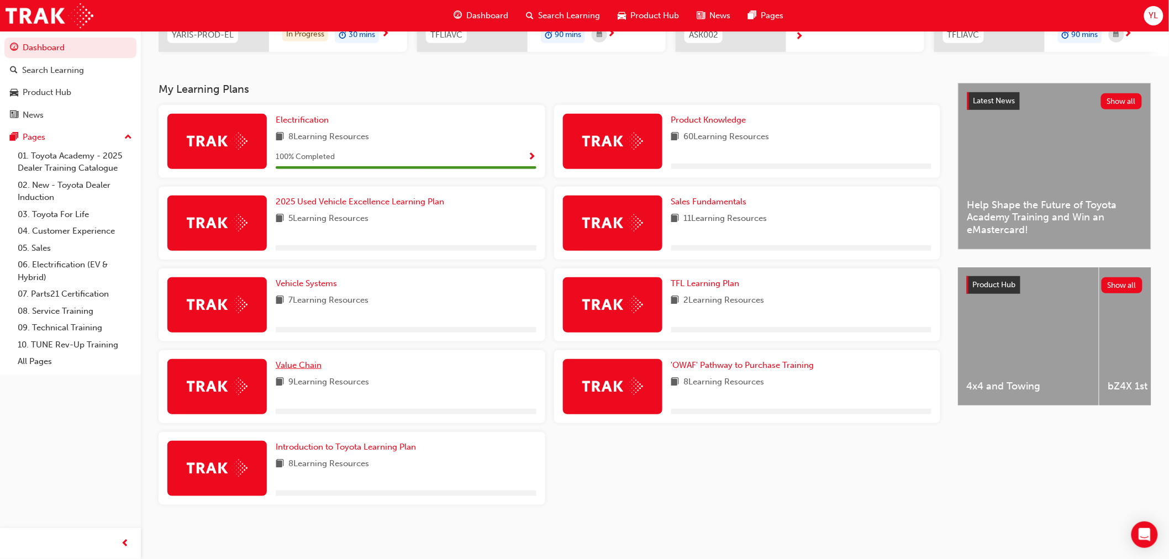
click at [310, 371] on link "Value Chain" at bounding box center [301, 365] width 50 height 13
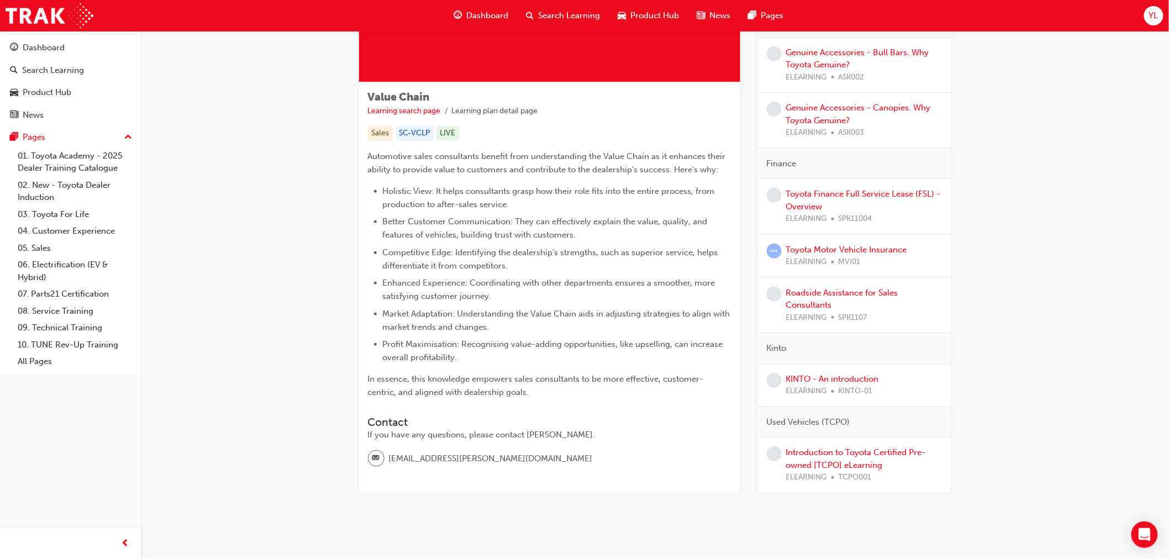
scroll to position [156, 0]
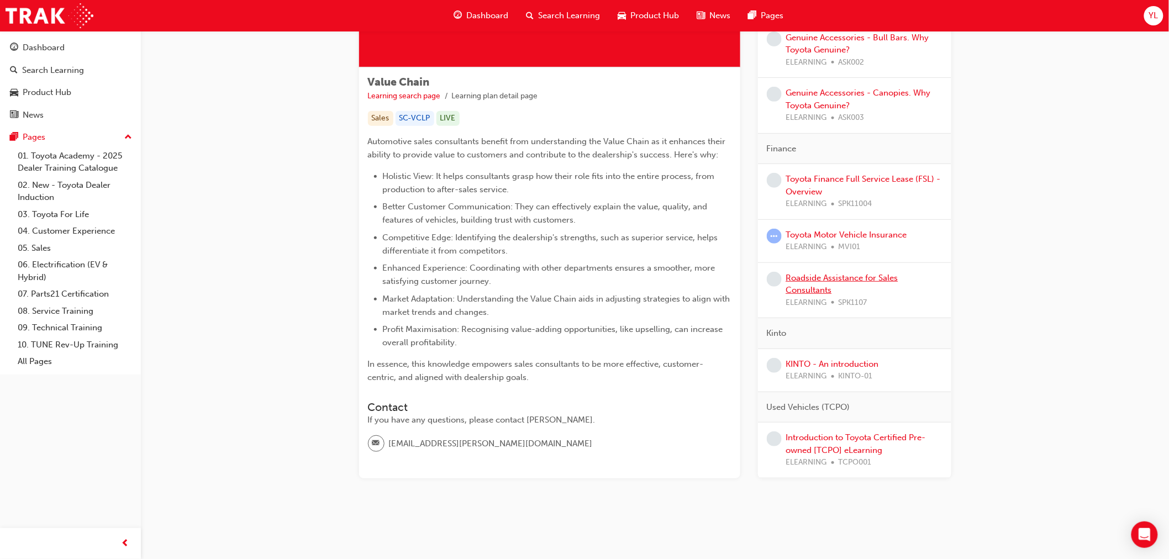
click at [831, 288] on link "Roadside Assistance for Sales Consultants" at bounding box center [842, 284] width 112 height 23
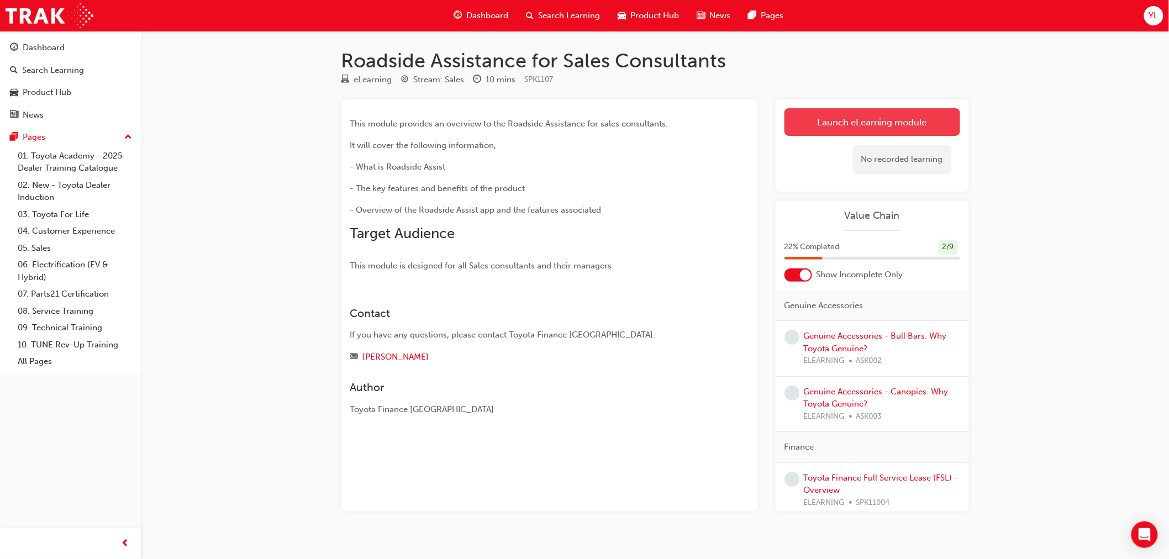
click at [899, 128] on link "Launch eLearning module" at bounding box center [872, 122] width 176 height 28
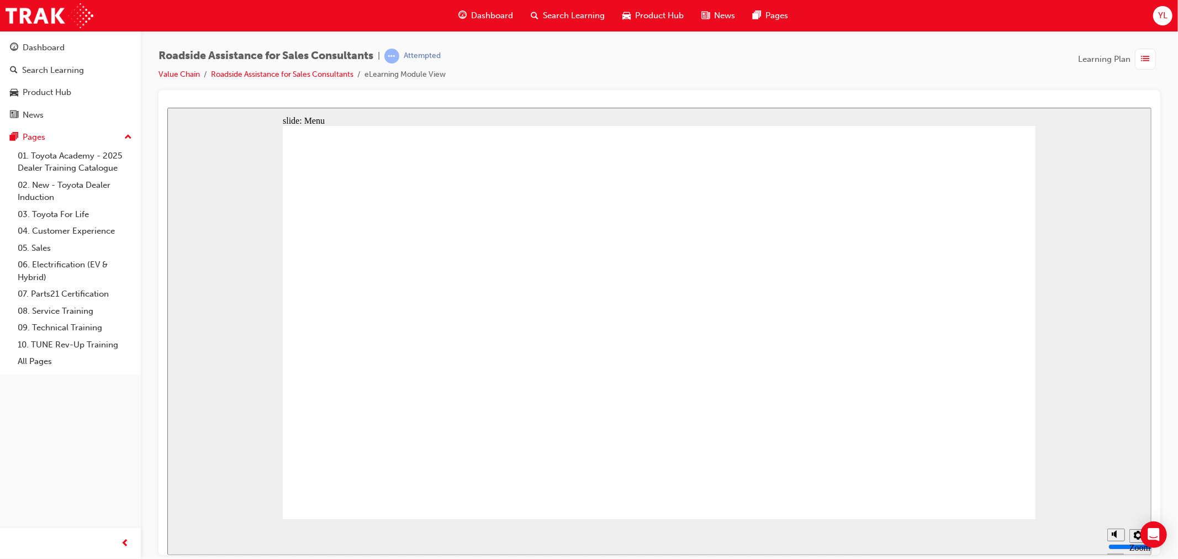
click at [57, 34] on div "Dashboard Search Learning Product Hub News Pages Pages 01. Toyota Academy - 202…" at bounding box center [70, 203] width 141 height 344
drag, startPoint x: 705, startPoint y: 407, endPoint x: 611, endPoint y: 399, distance: 94.3
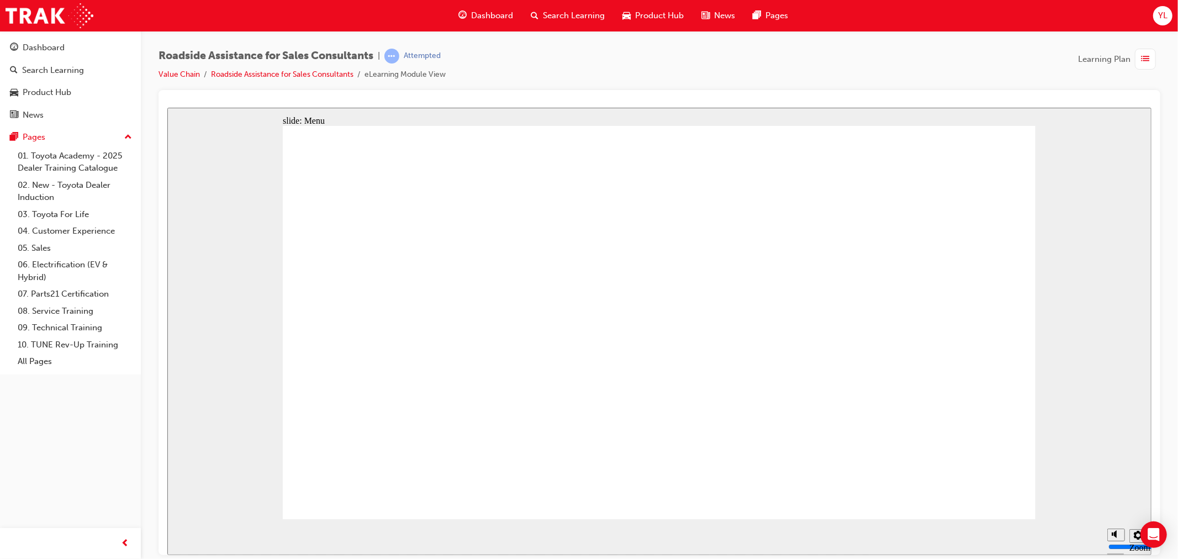
drag, startPoint x: 488, startPoint y: 387, endPoint x: 472, endPoint y: 385, distance: 16.7
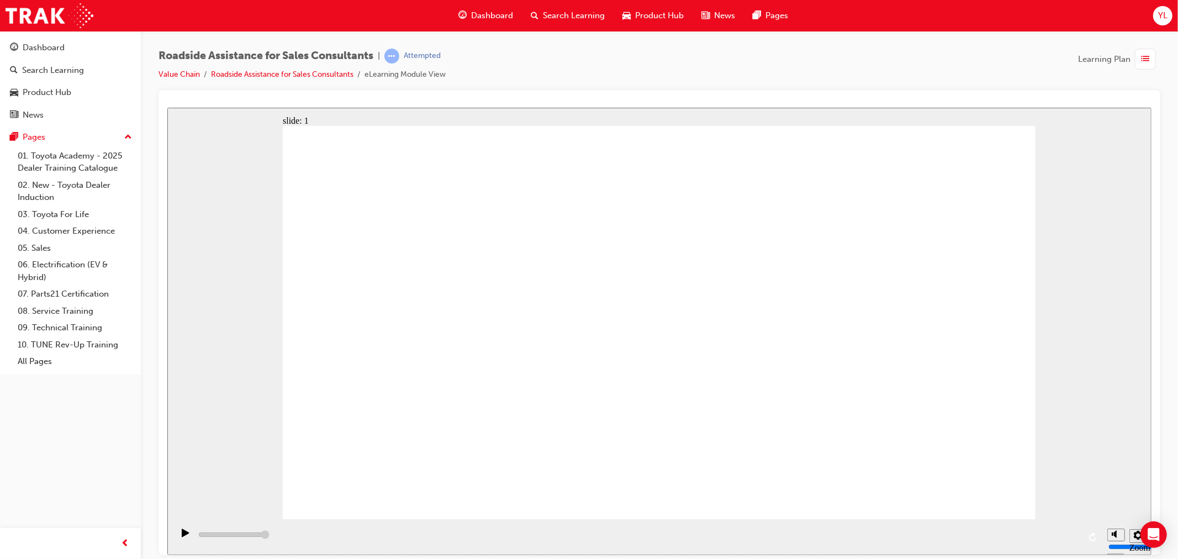
type input "43700"
drag, startPoint x: 0, startPoint y: 514, endPoint x: 10, endPoint y: 549, distance: 36.2
click at [0, 516] on div "Dashboard Search Learning Product Hub News Pages Pages 01. Toyota Academy - 202…" at bounding box center [70, 265] width 141 height 531
